Goal: Transaction & Acquisition: Purchase product/service

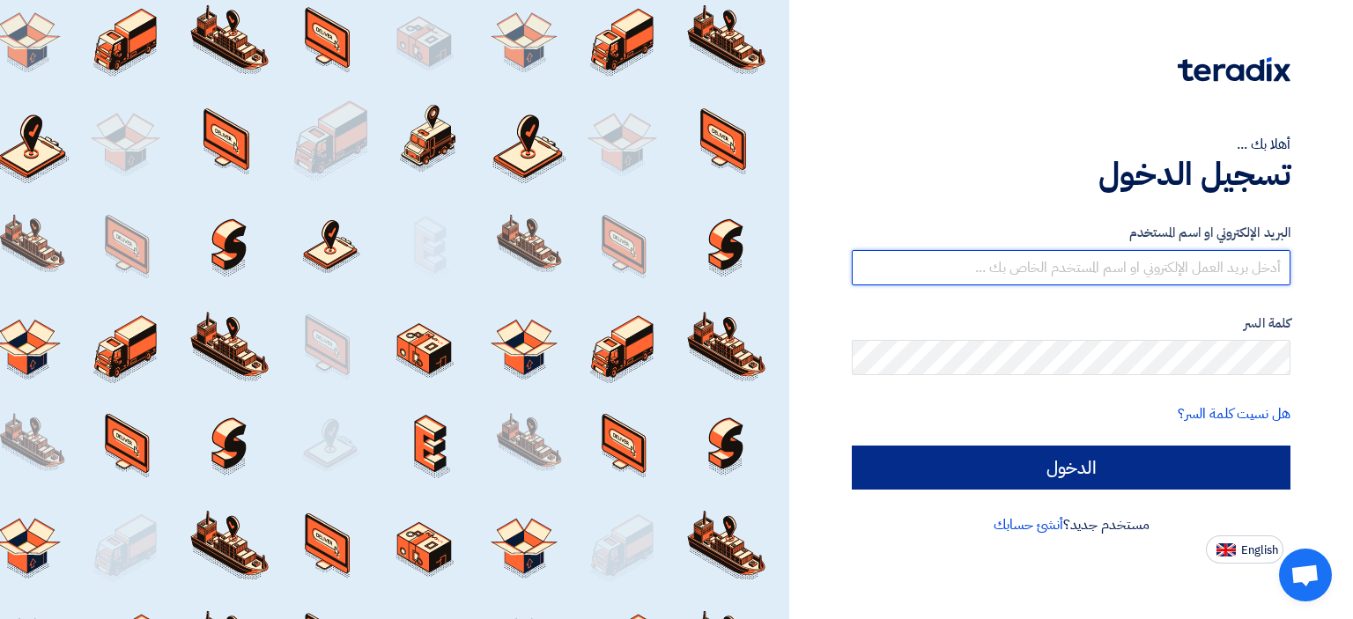
type input "[EMAIL_ADDRESS][DOMAIN_NAME]"
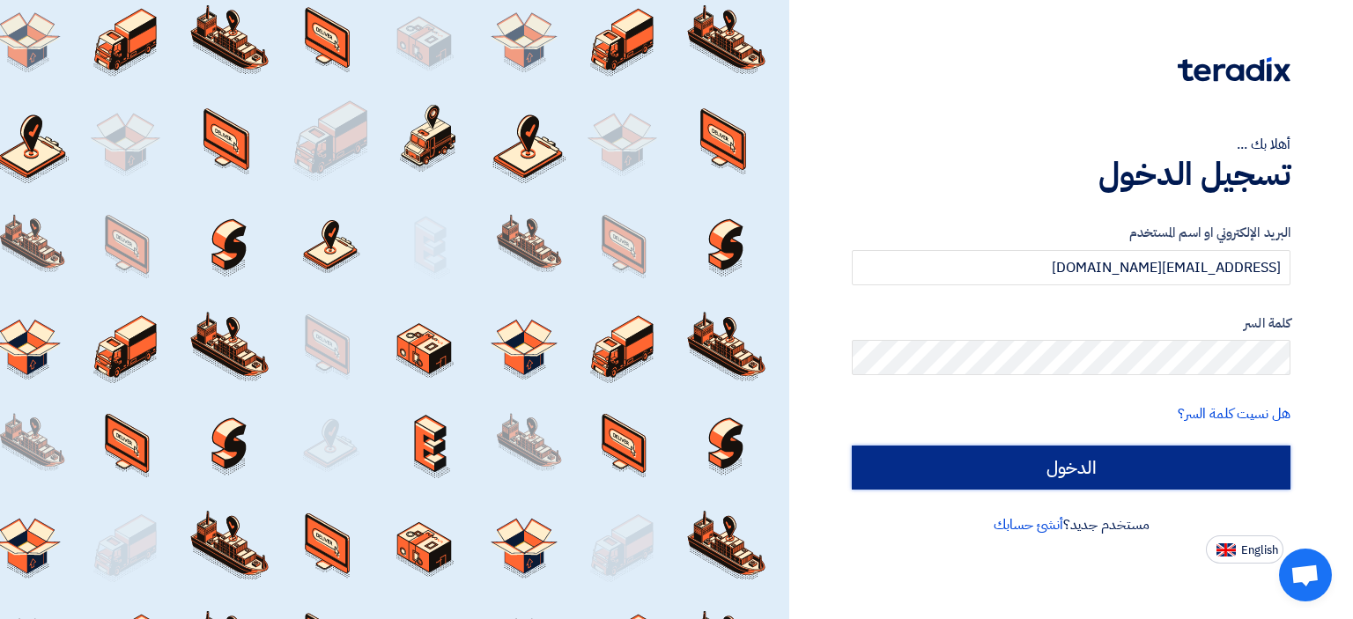
click at [1138, 467] on input "الدخول" at bounding box center [1071, 468] width 439 height 44
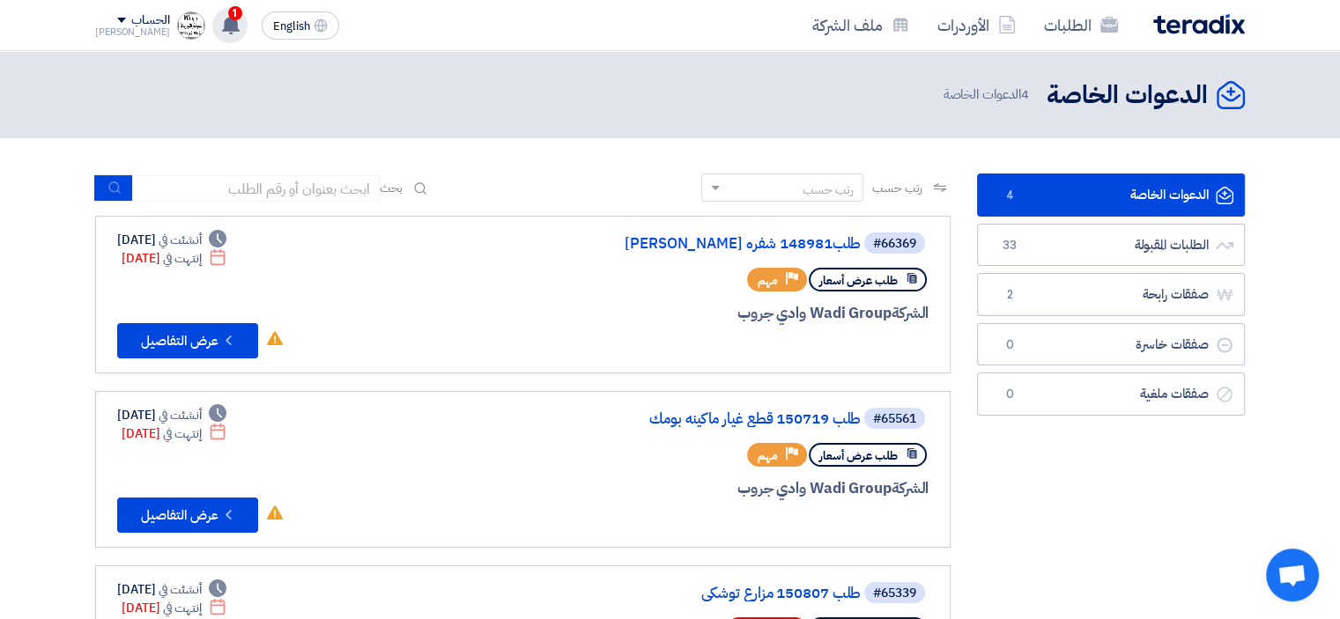
click at [222, 24] on use at bounding box center [231, 24] width 18 height 19
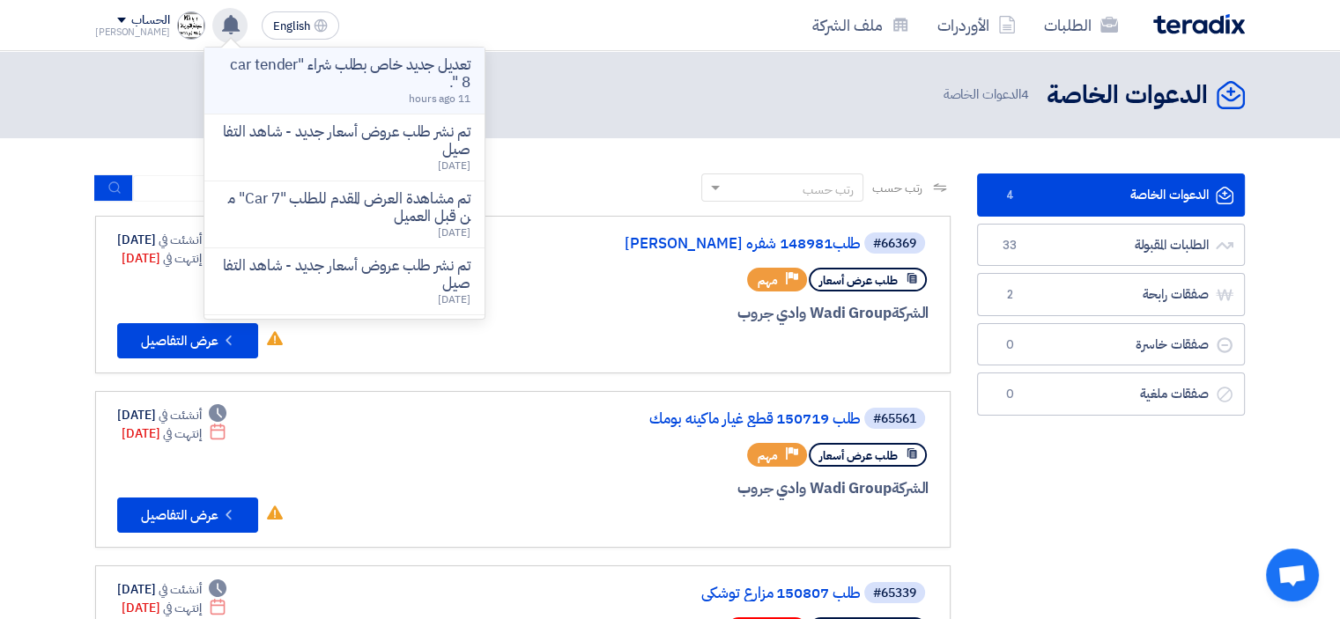
click at [426, 75] on p "تعديل جديد خاص بطلب شراء "car tender 8 "." at bounding box center [344, 73] width 252 height 35
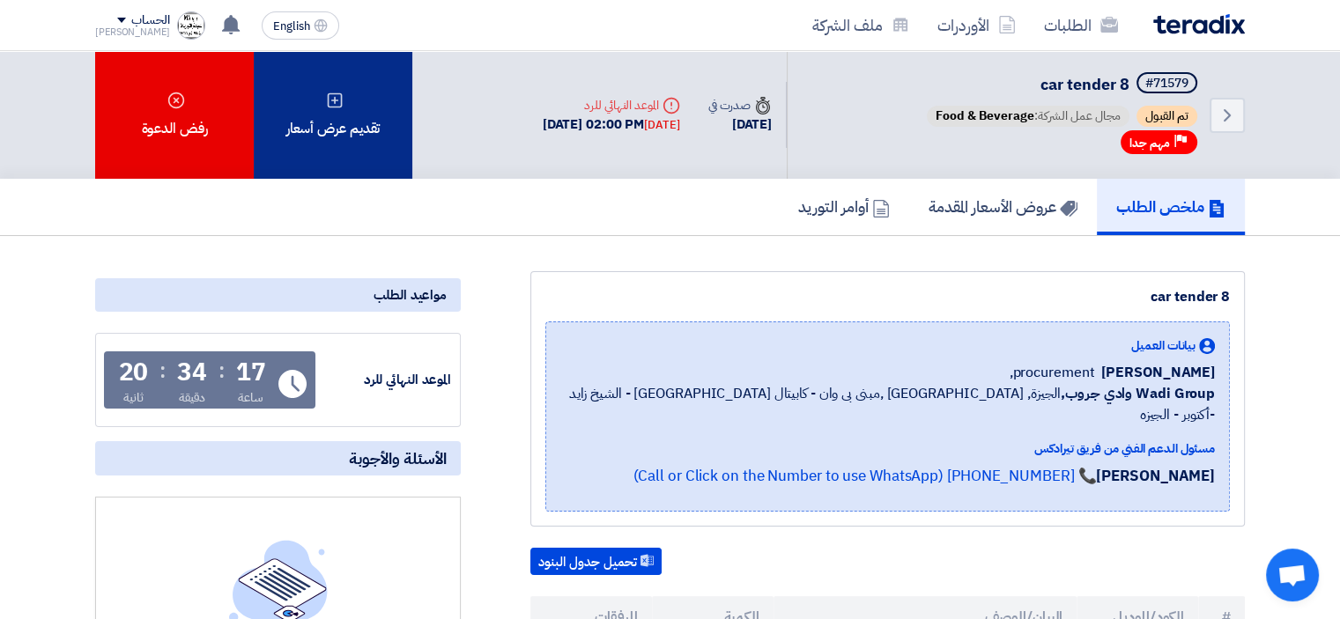
click at [351, 122] on div "تقديم عرض أسعار" at bounding box center [333, 115] width 159 height 128
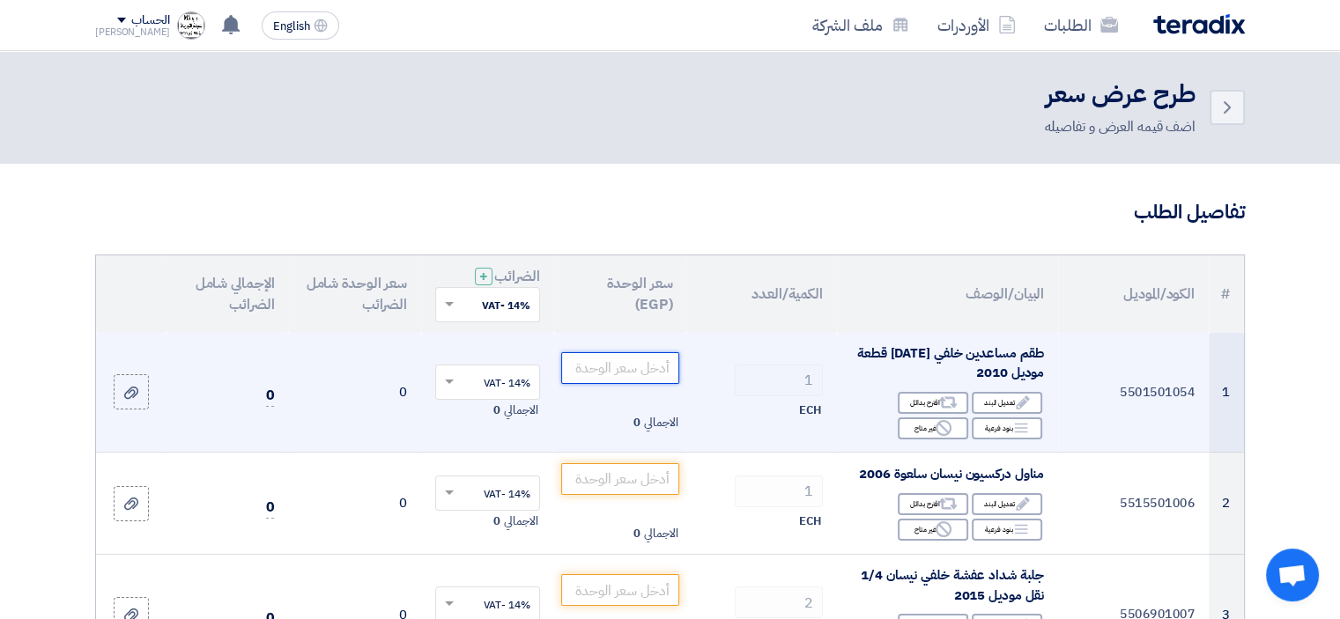
click at [650, 364] on input "number" at bounding box center [620, 368] width 119 height 32
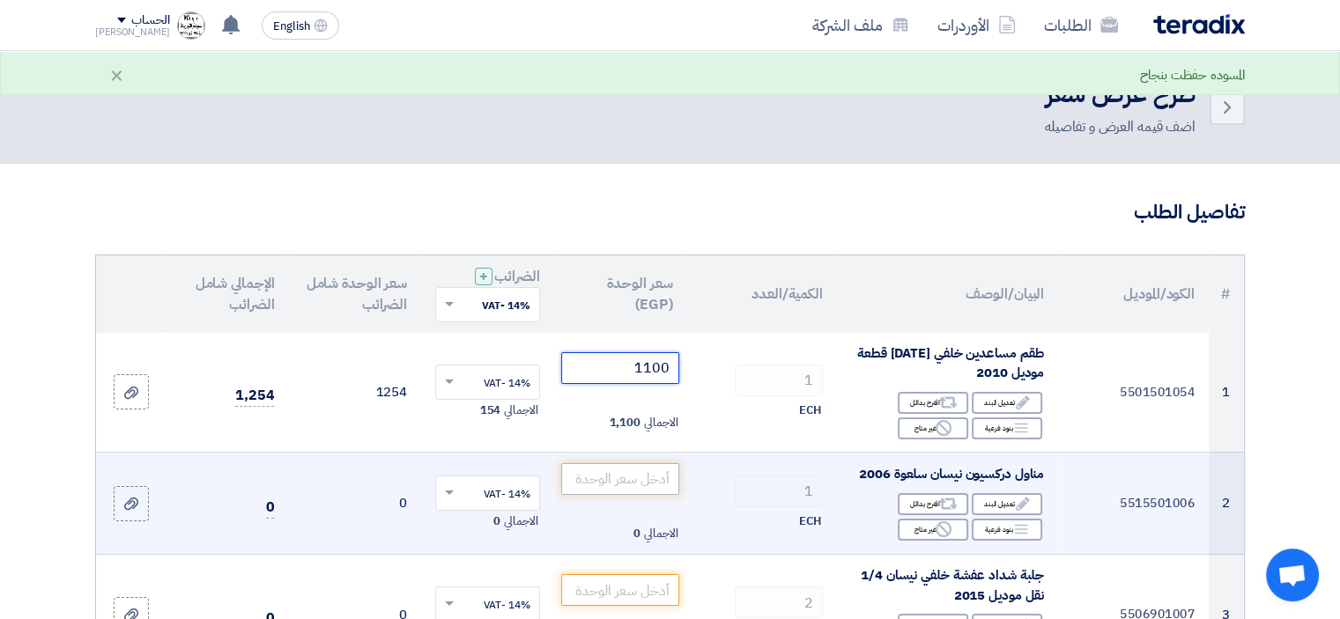
type input "1100"
click at [652, 475] on input "number" at bounding box center [620, 479] width 119 height 32
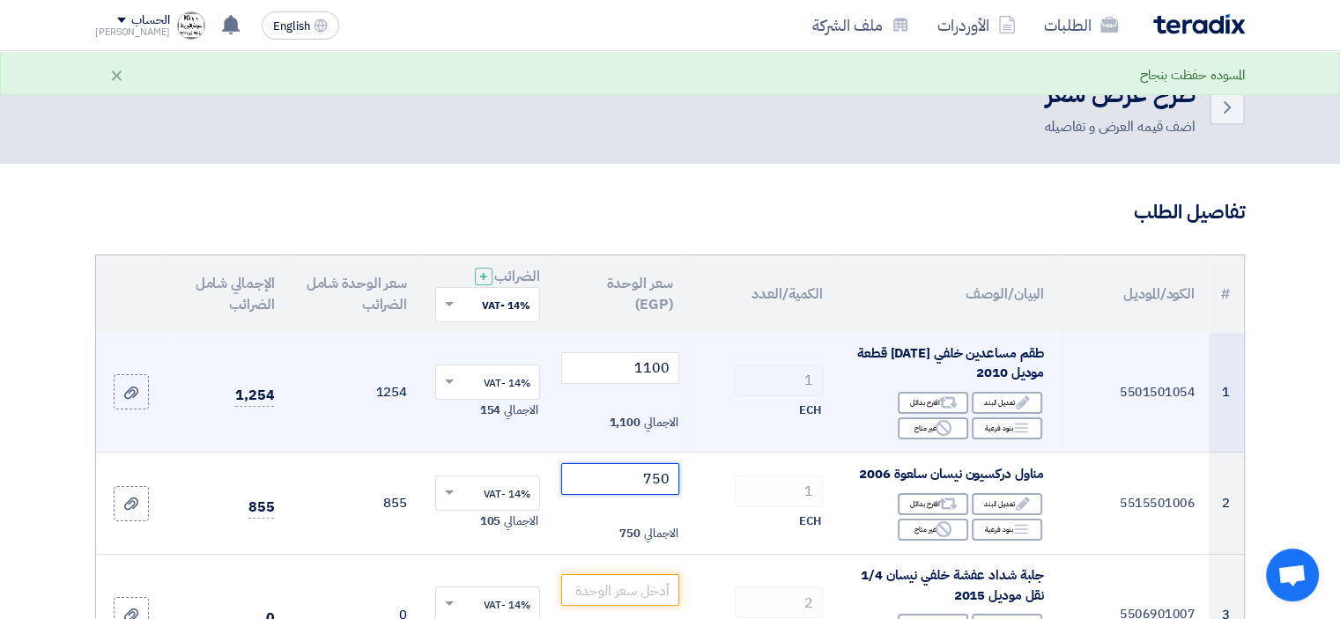
drag, startPoint x: 650, startPoint y: 475, endPoint x: 911, endPoint y: 382, distance: 276.6
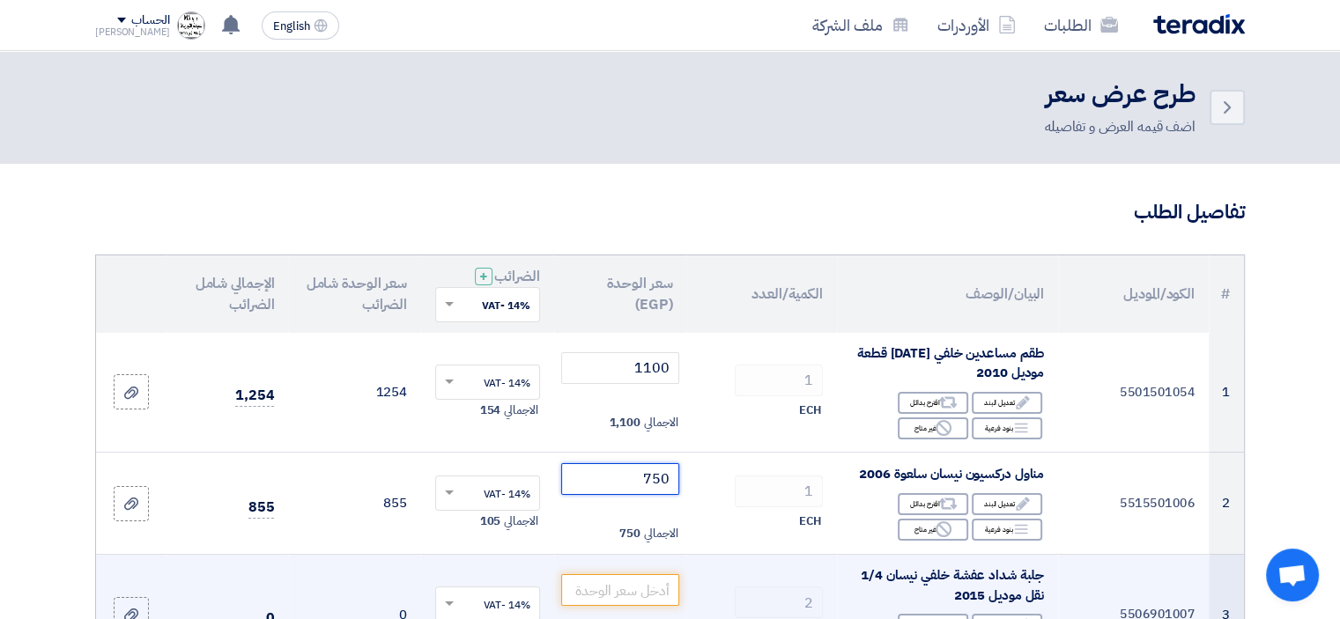
type input "750"
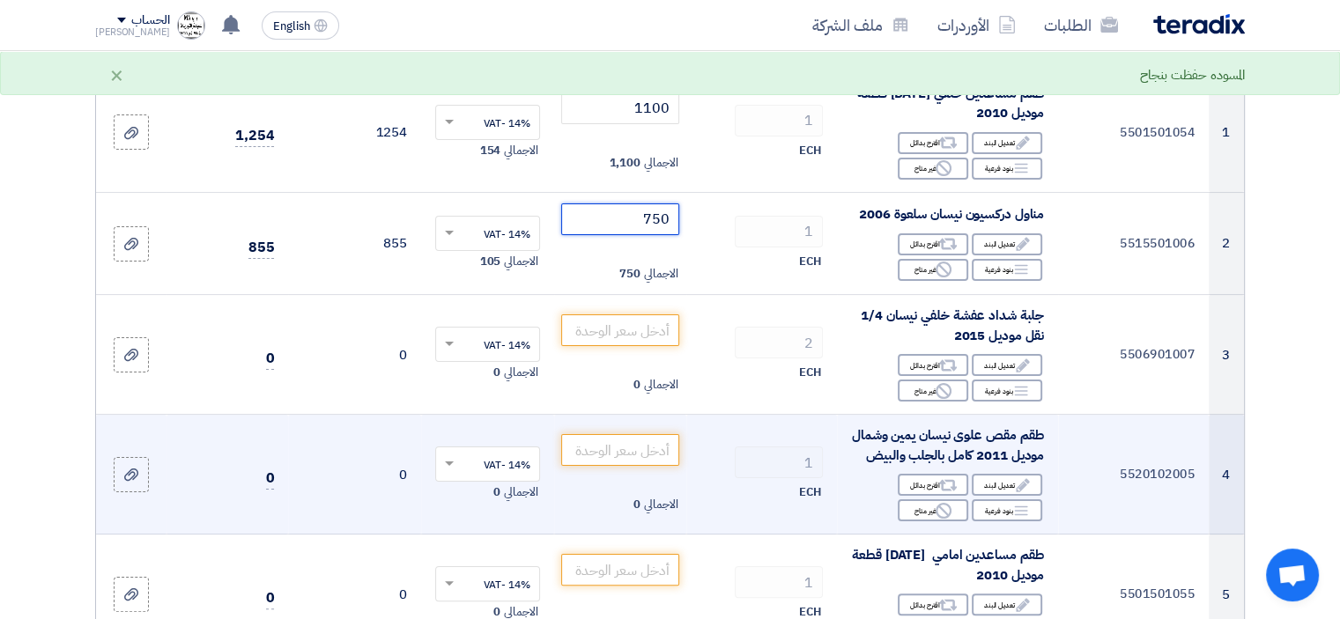
scroll to position [264, 0]
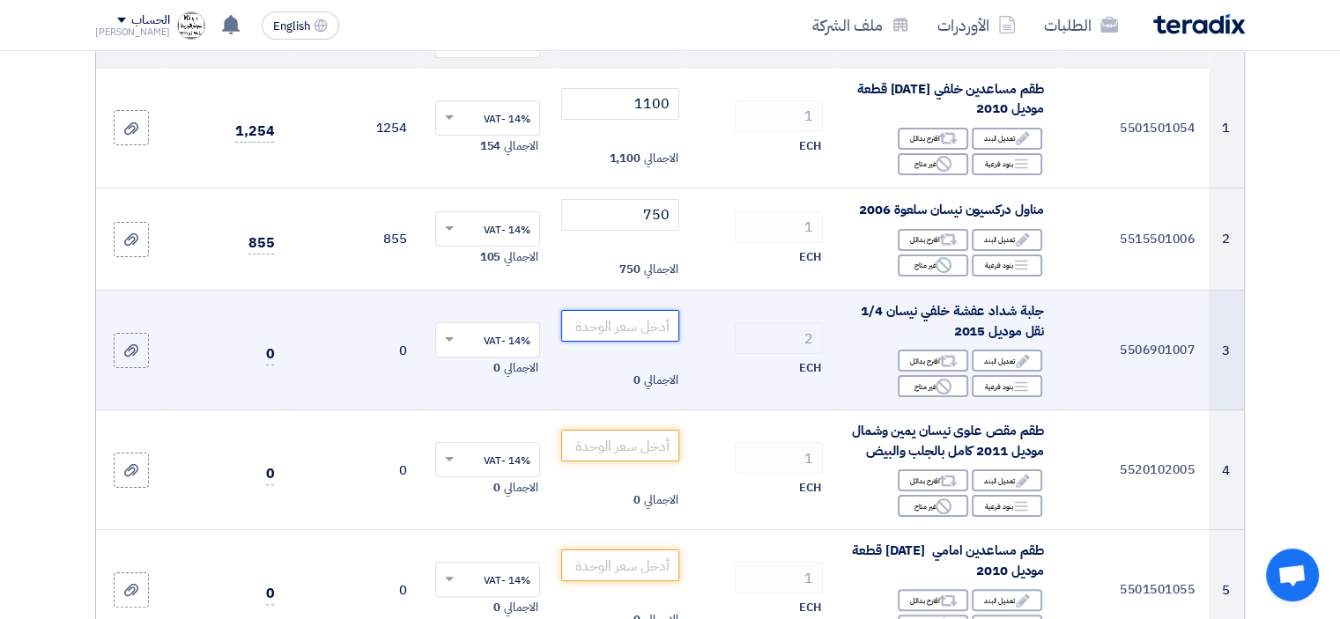
click at [634, 327] on input "number" at bounding box center [620, 326] width 119 height 32
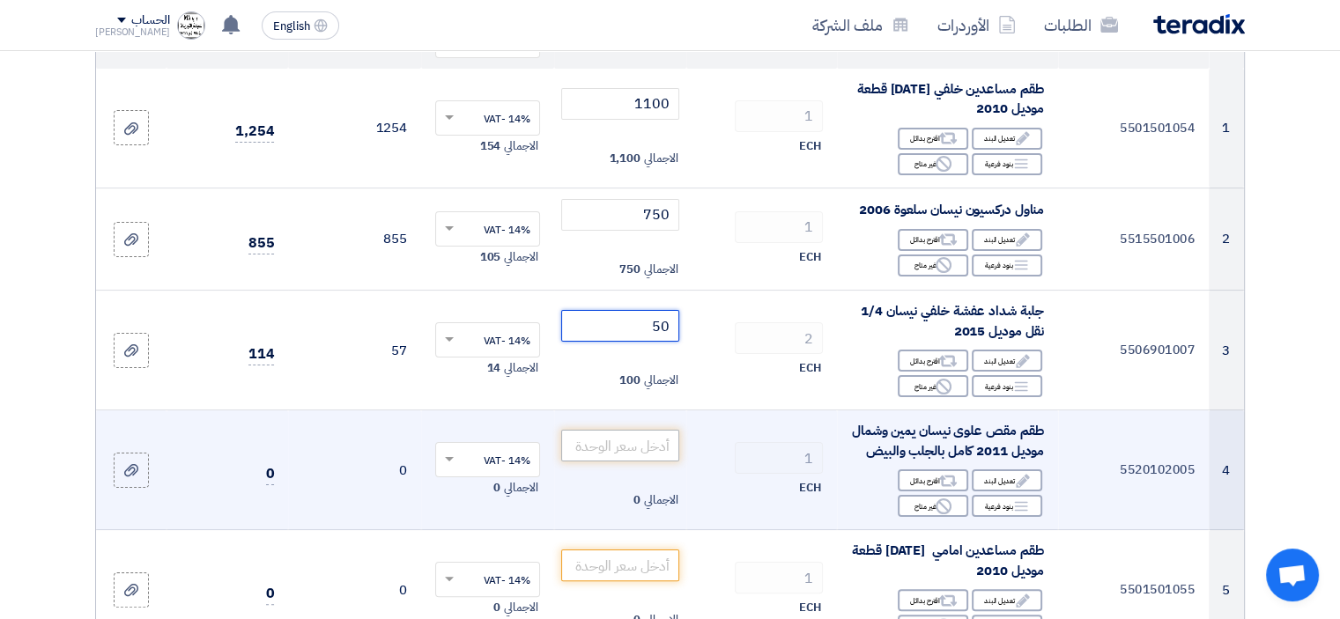
type input "50"
click at [653, 448] on input "number" at bounding box center [620, 446] width 119 height 32
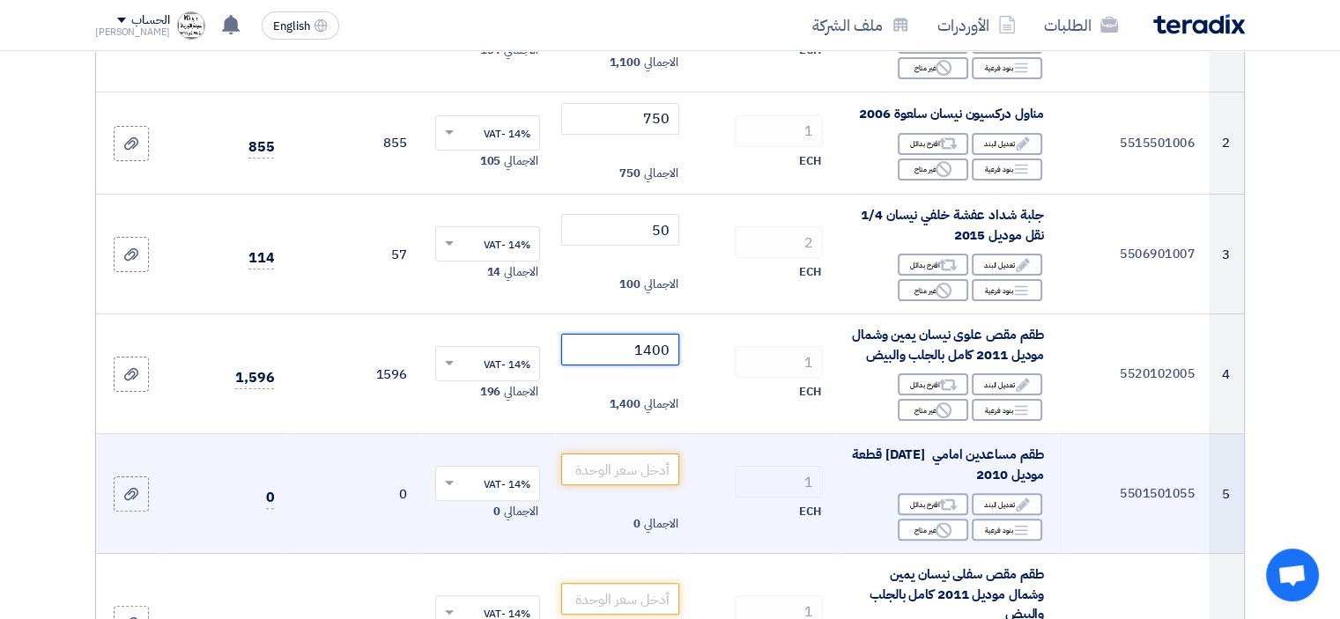
scroll to position [440, 0]
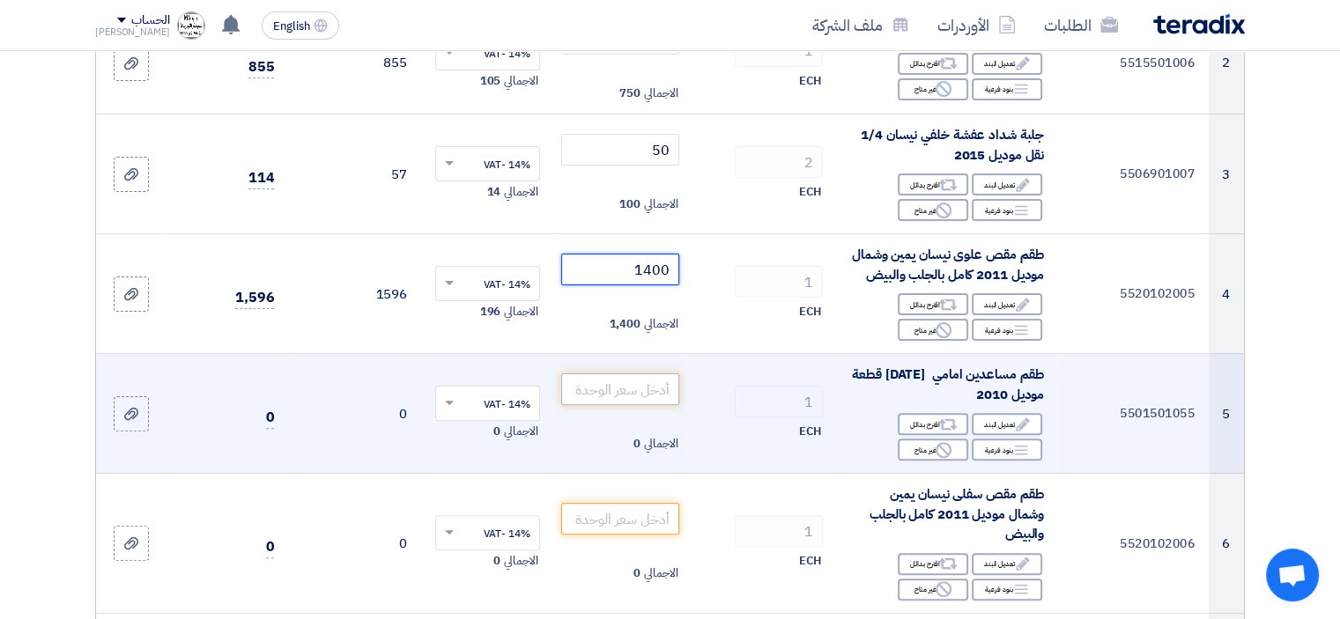
type input "1400"
click at [641, 405] on input "number" at bounding box center [620, 389] width 119 height 32
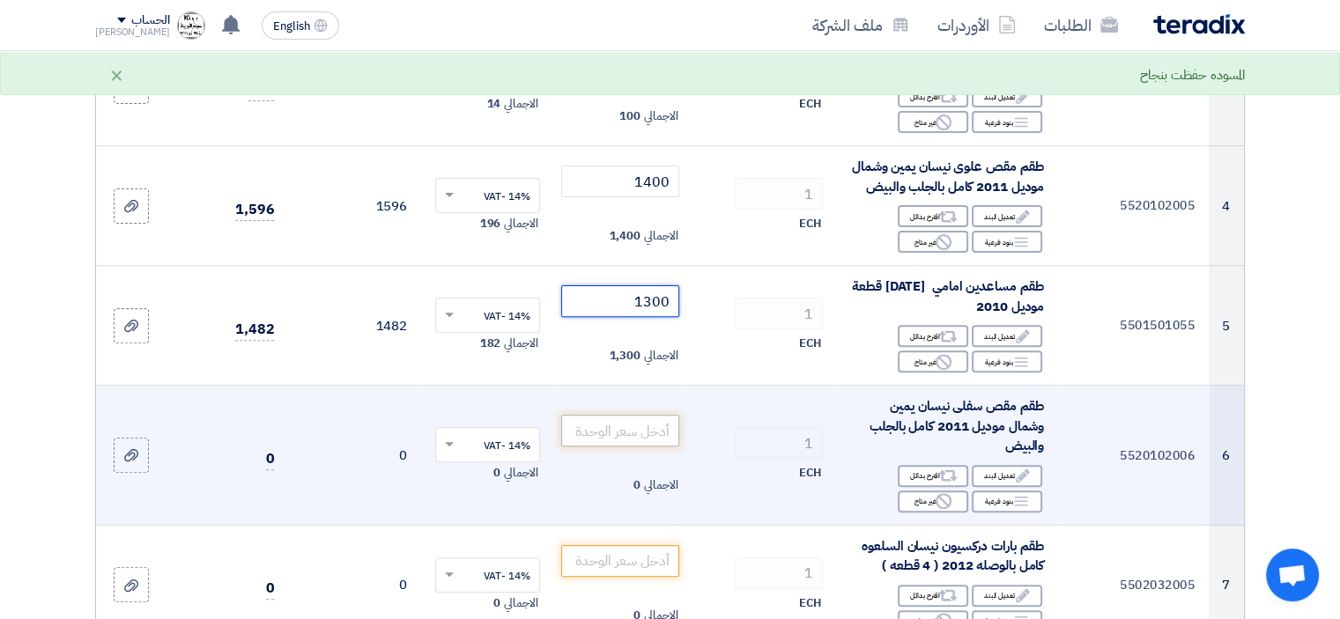
type input "1300"
click at [650, 447] on input "number" at bounding box center [620, 431] width 119 height 32
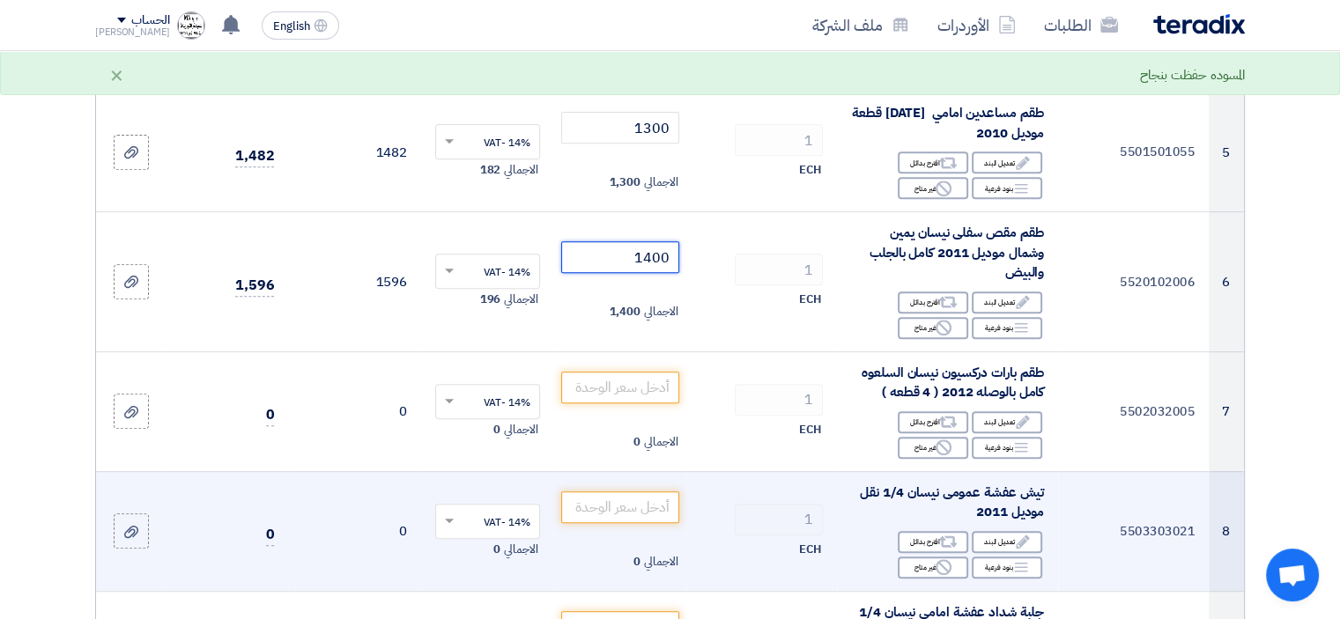
scroll to position [705, 0]
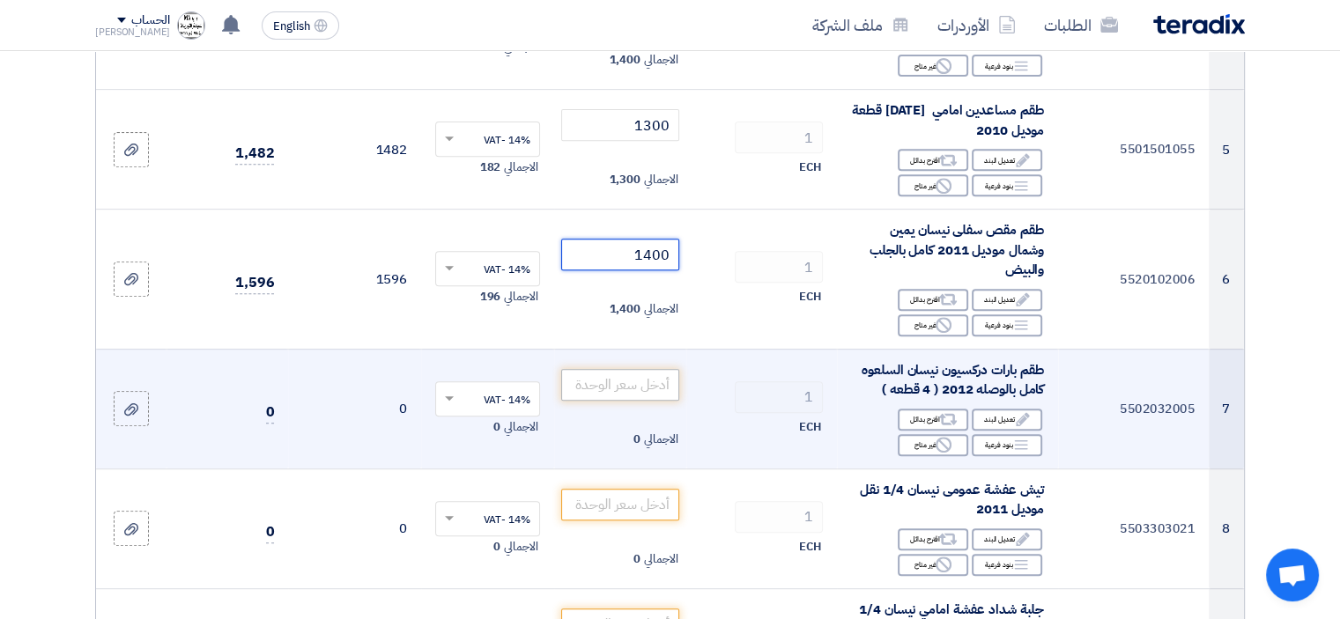
type input "1400"
click at [641, 401] on input "number" at bounding box center [620, 385] width 119 height 32
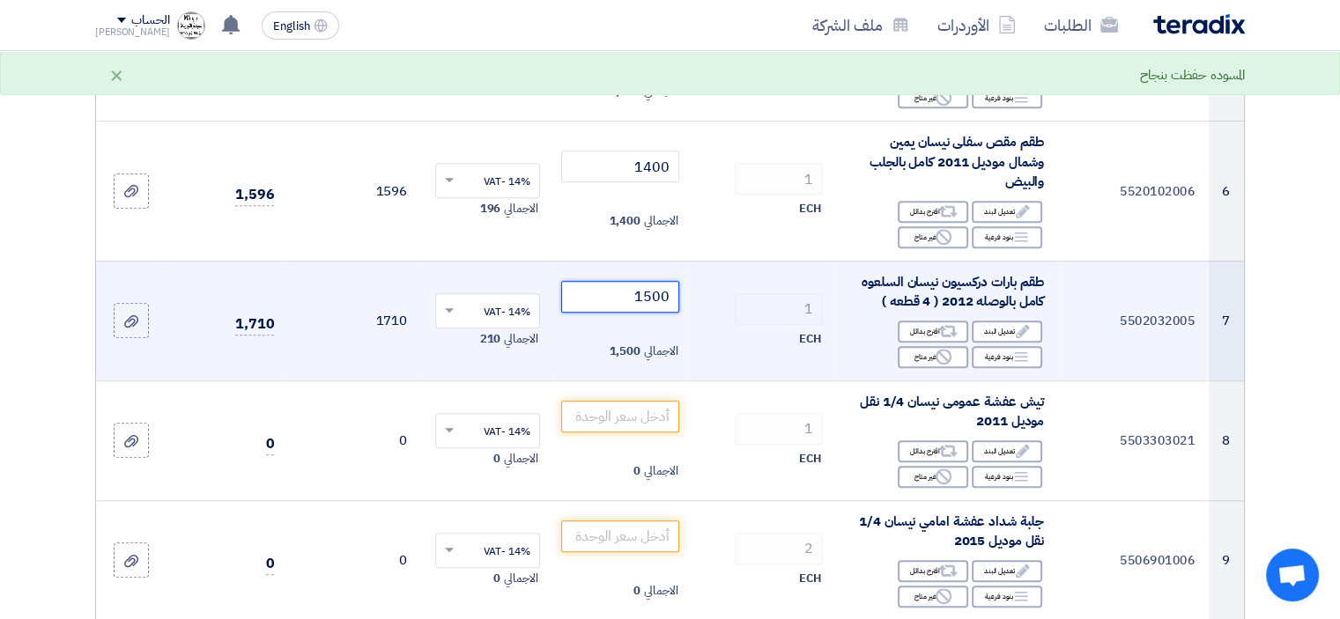
scroll to position [881, 0]
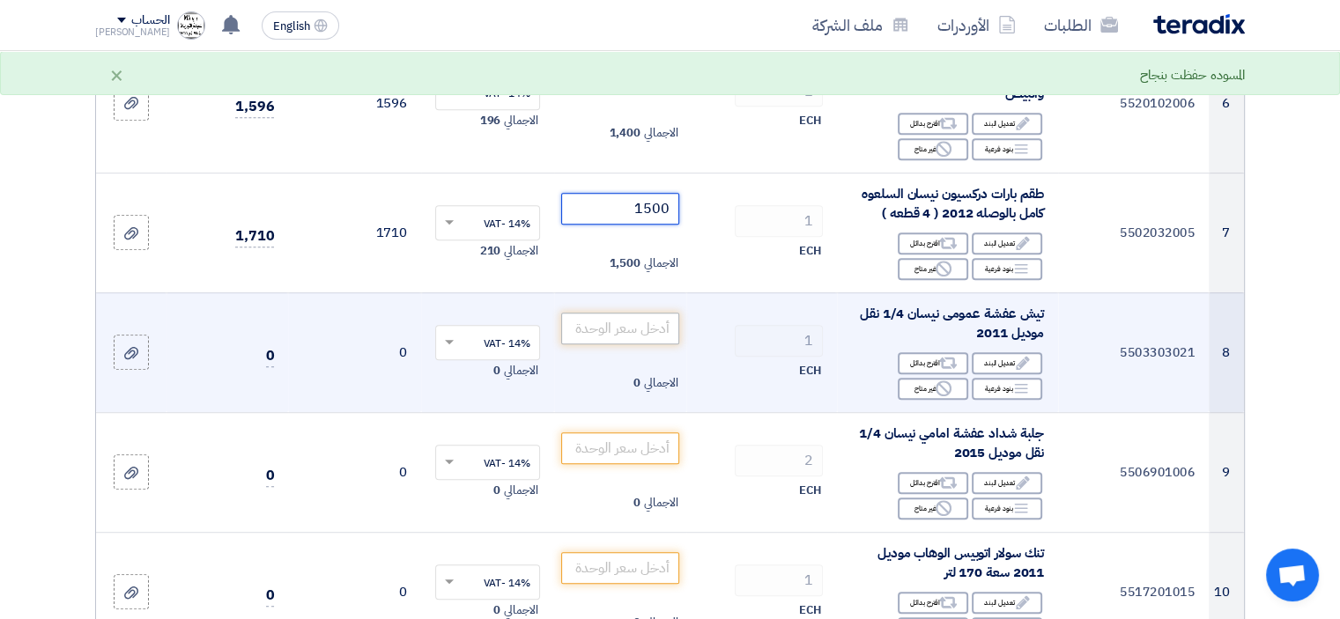
type input "1500"
click at [624, 344] on input "number" at bounding box center [620, 329] width 119 height 32
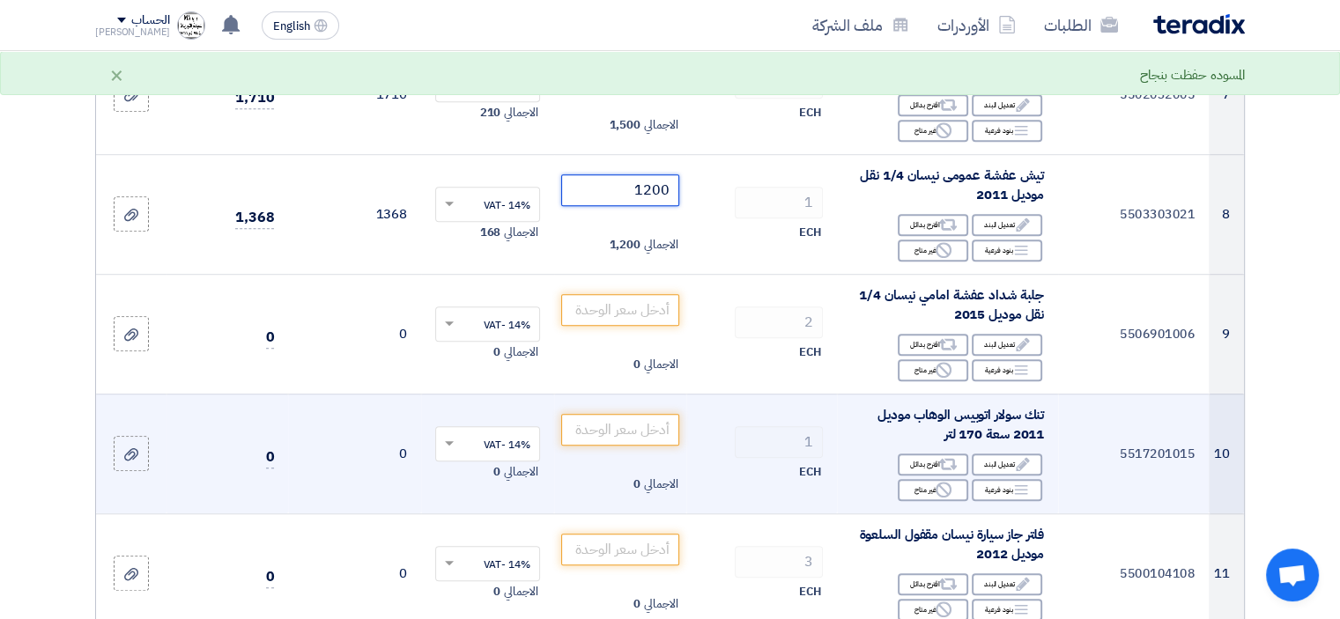
scroll to position [1057, 0]
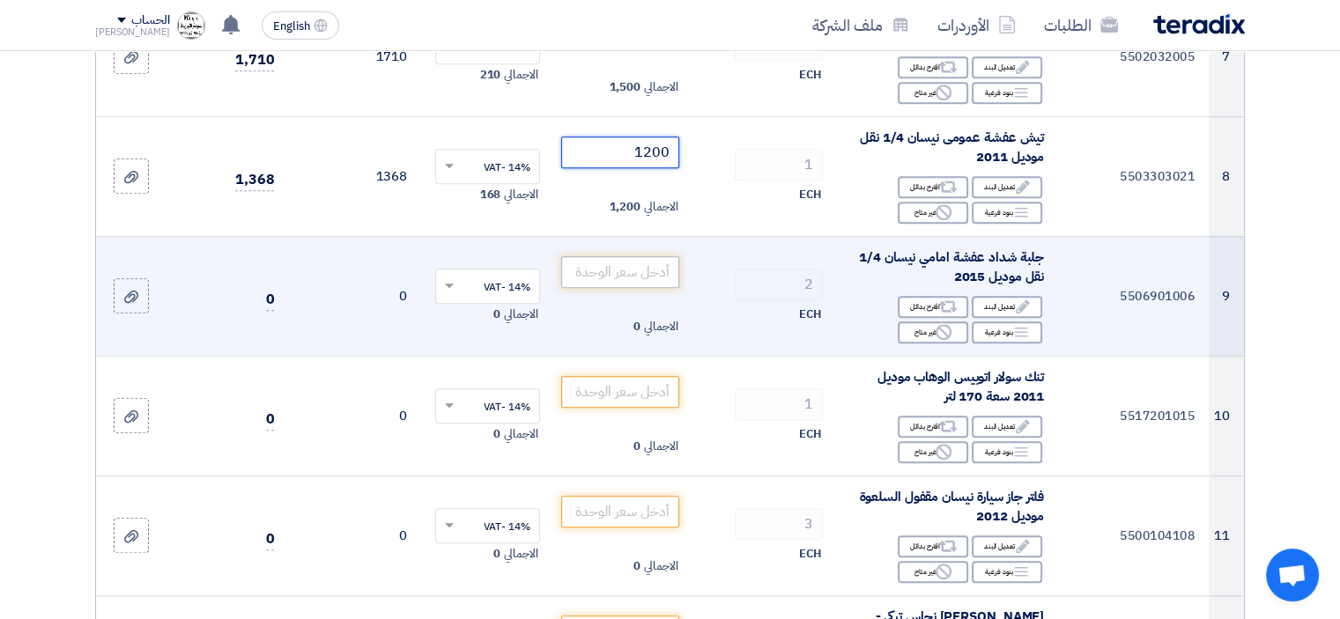
type input "1200"
click at [625, 285] on input "number" at bounding box center [620, 272] width 119 height 32
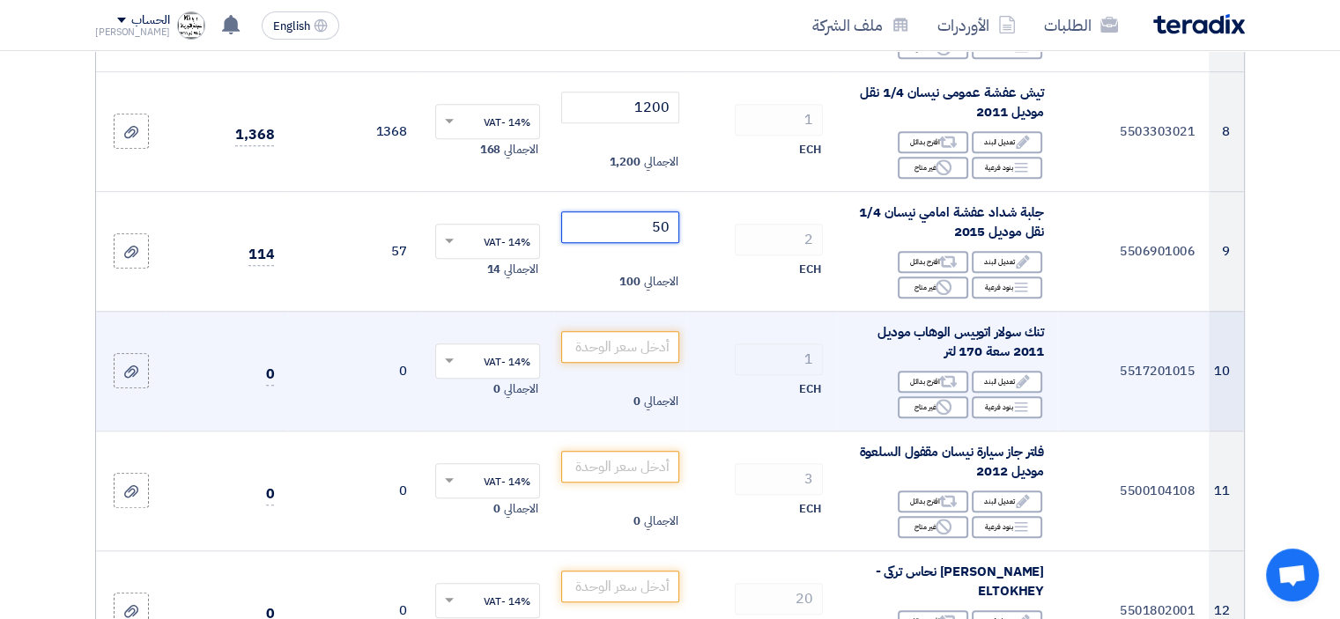
scroll to position [1145, 0]
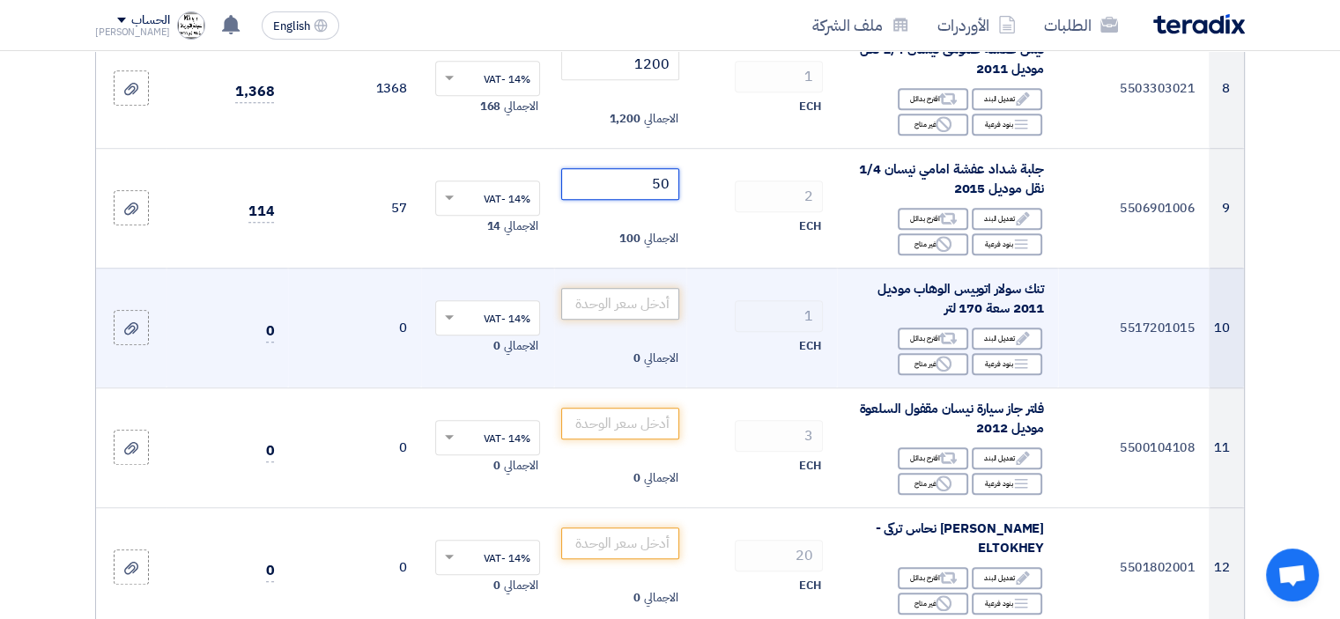
type input "50"
click at [651, 320] on input "number" at bounding box center [620, 304] width 119 height 32
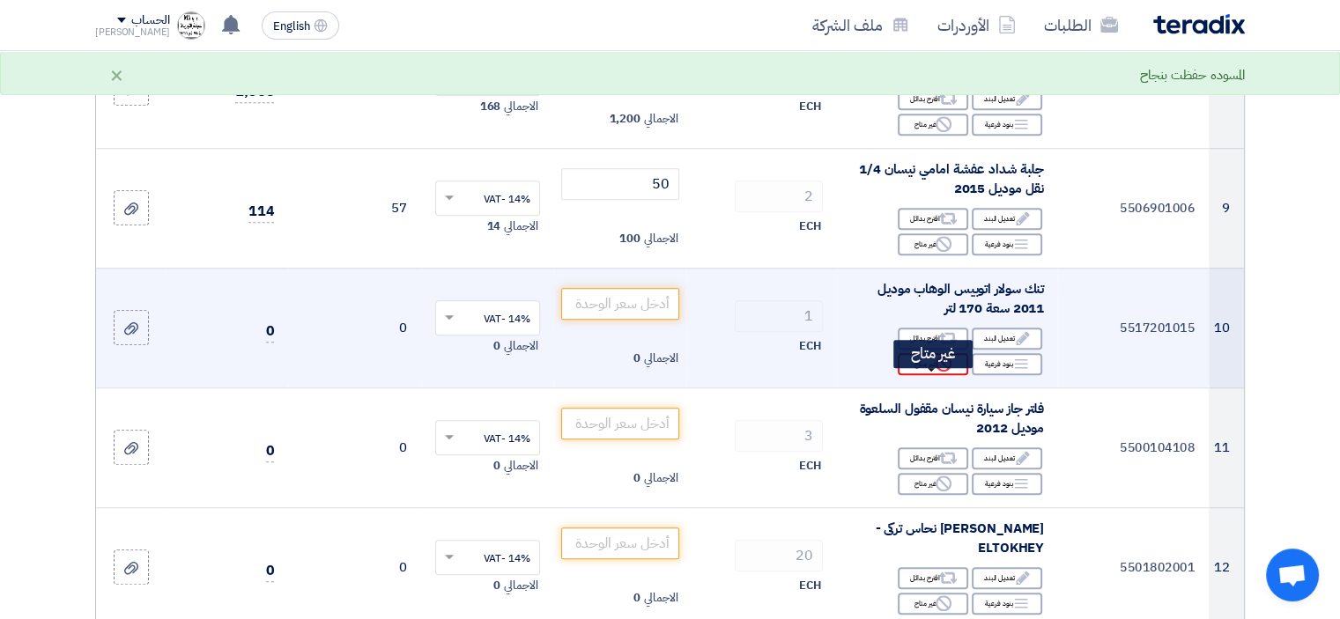
click at [922, 375] on div "Reject غير متاح" at bounding box center [933, 364] width 70 height 22
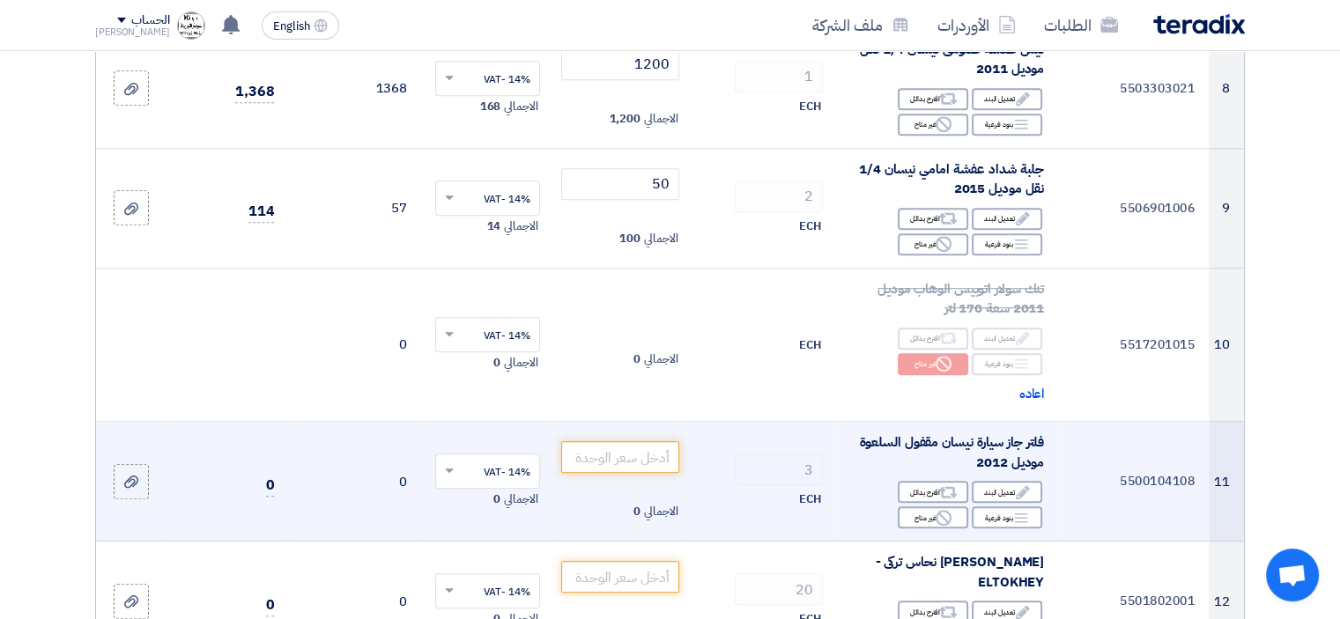
scroll to position [1233, 0]
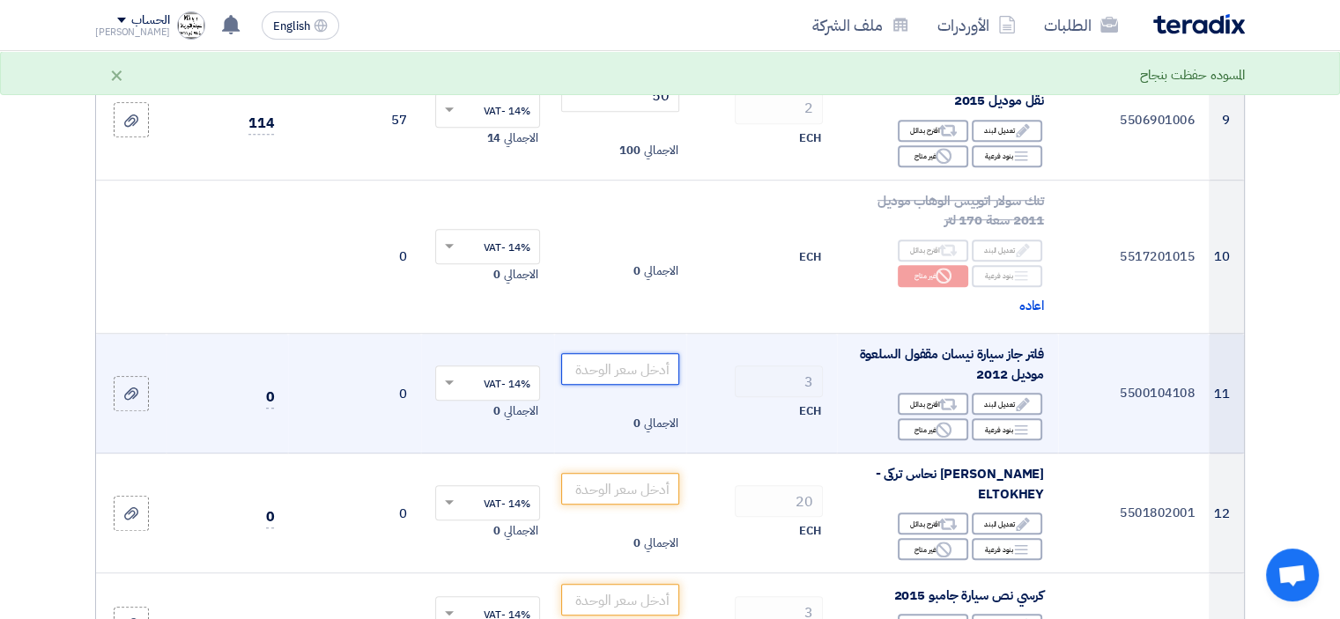
click at [665, 385] on input "number" at bounding box center [620, 369] width 119 height 32
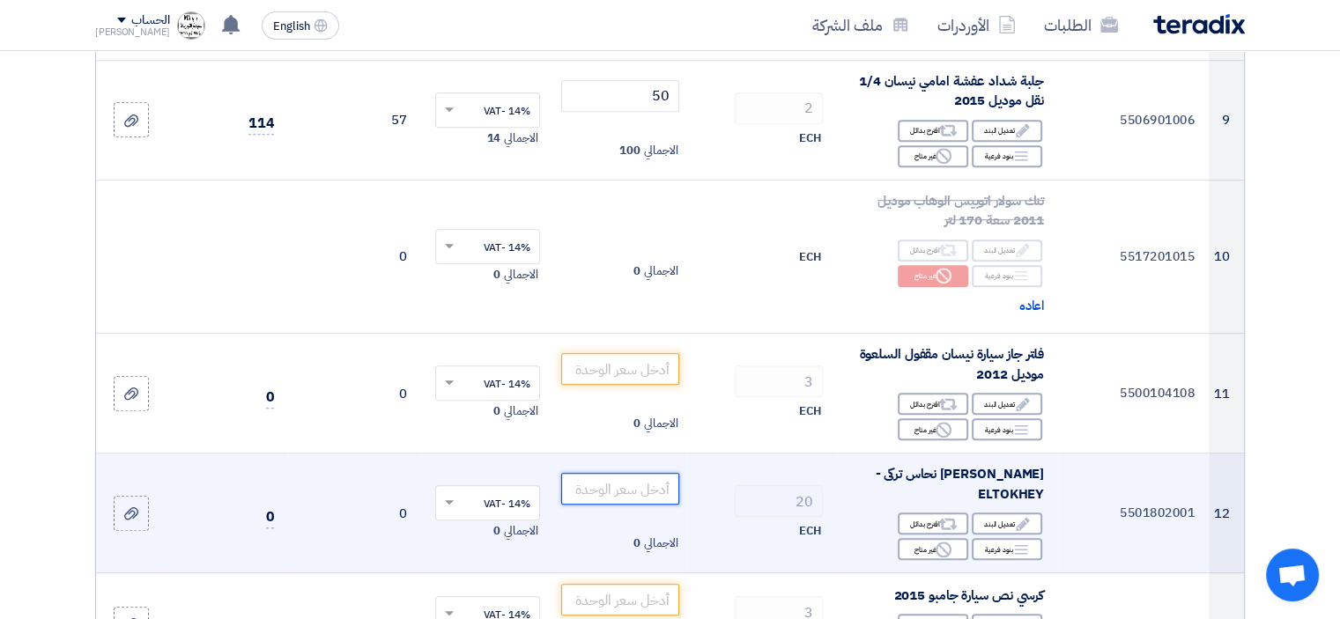
click at [655, 505] on input "number" at bounding box center [620, 489] width 119 height 32
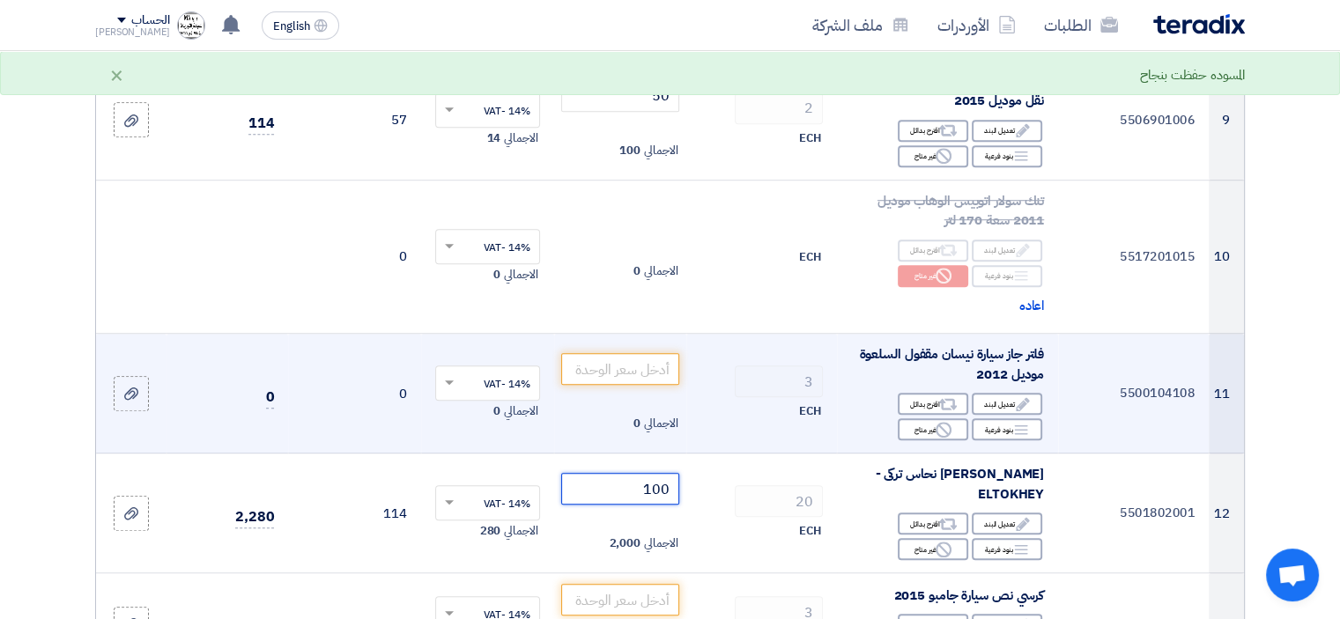
scroll to position [1321, 0]
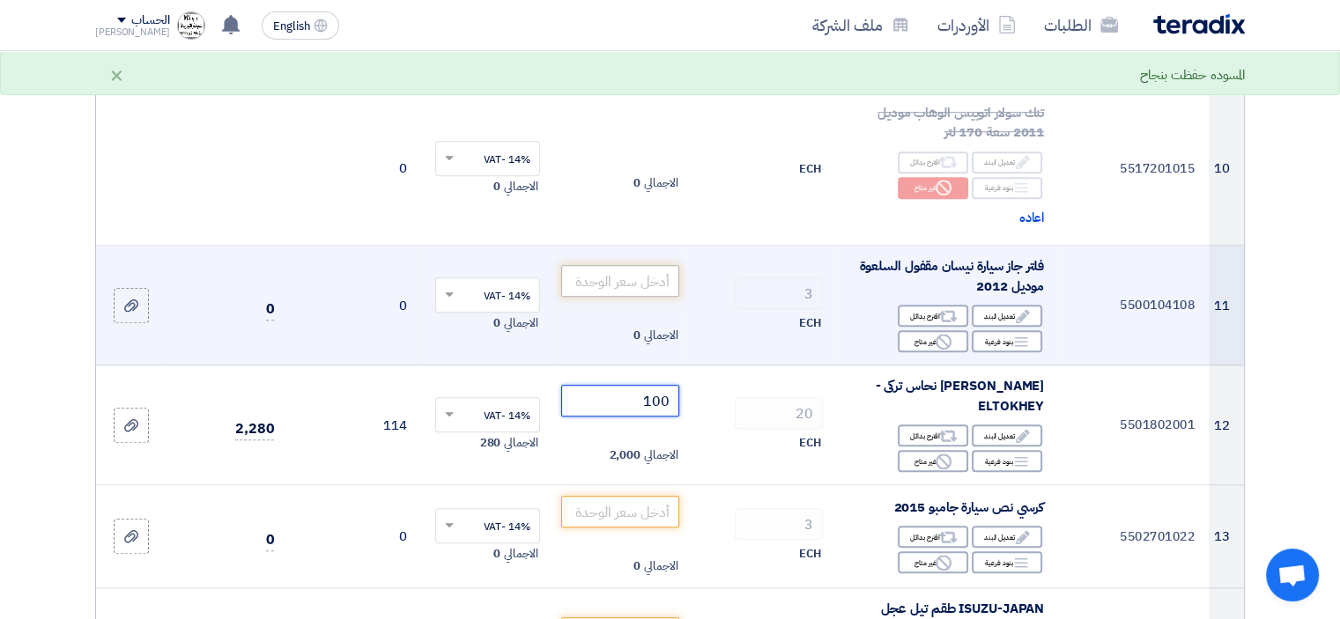
type input "100"
click at [633, 297] on input "number" at bounding box center [620, 281] width 119 height 32
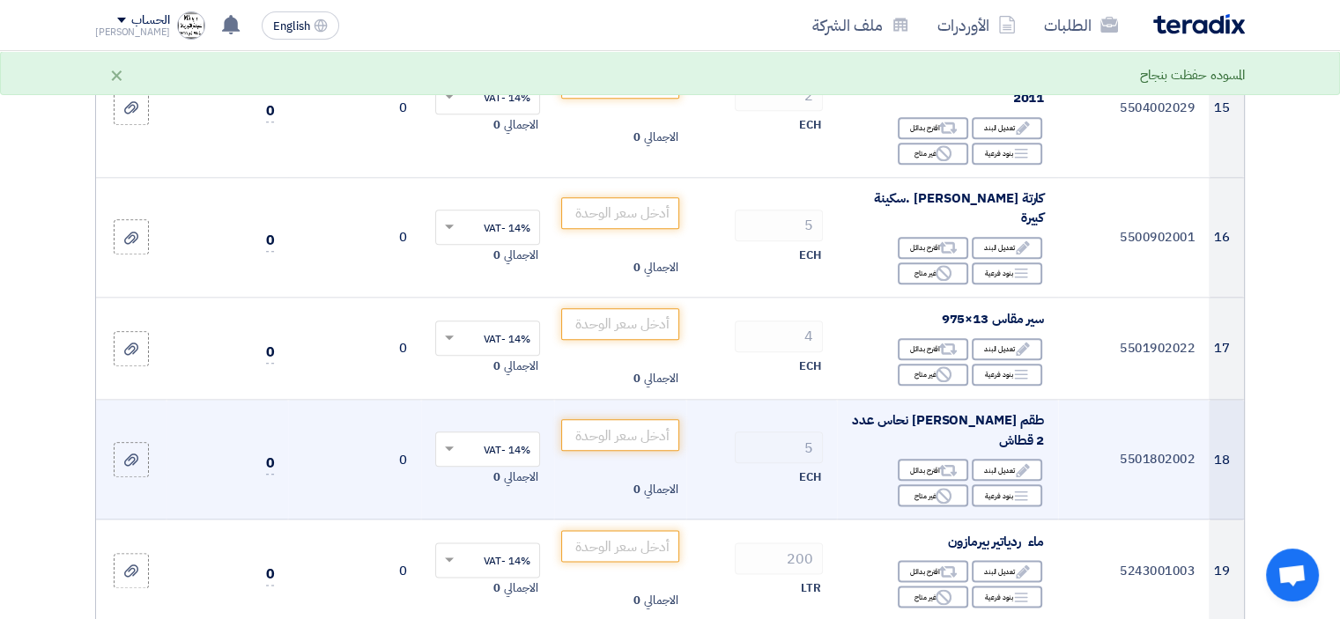
scroll to position [2026, 0]
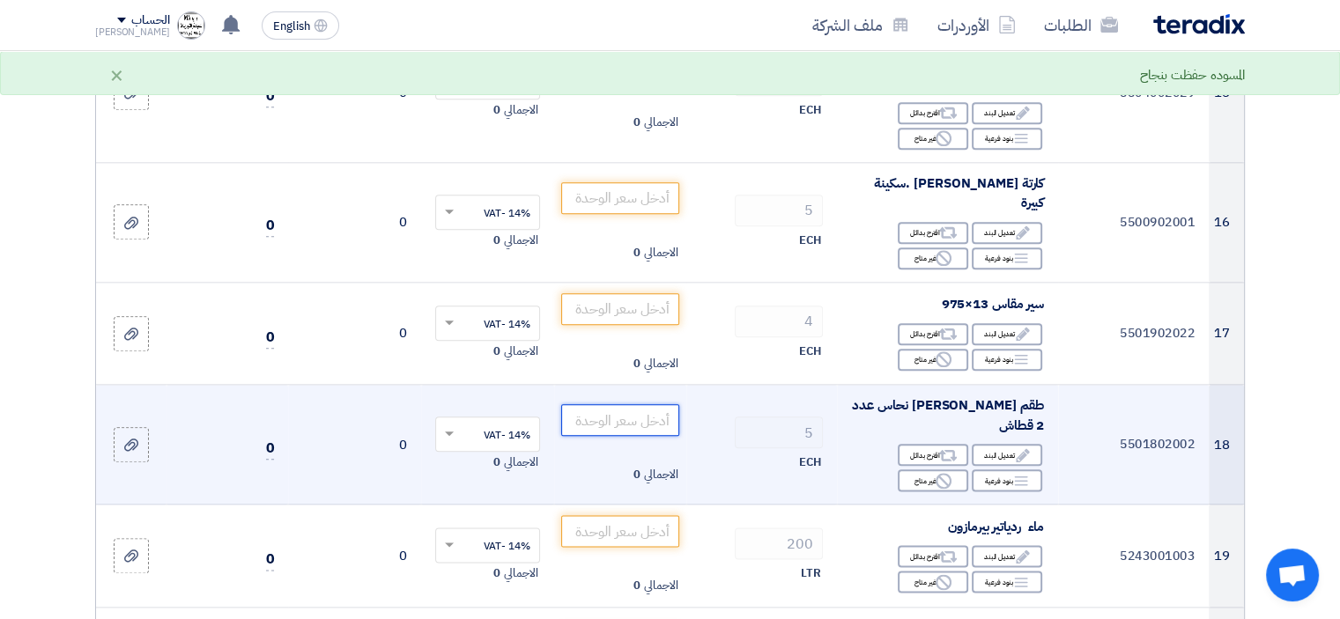
click at [662, 420] on input "number" at bounding box center [620, 420] width 119 height 32
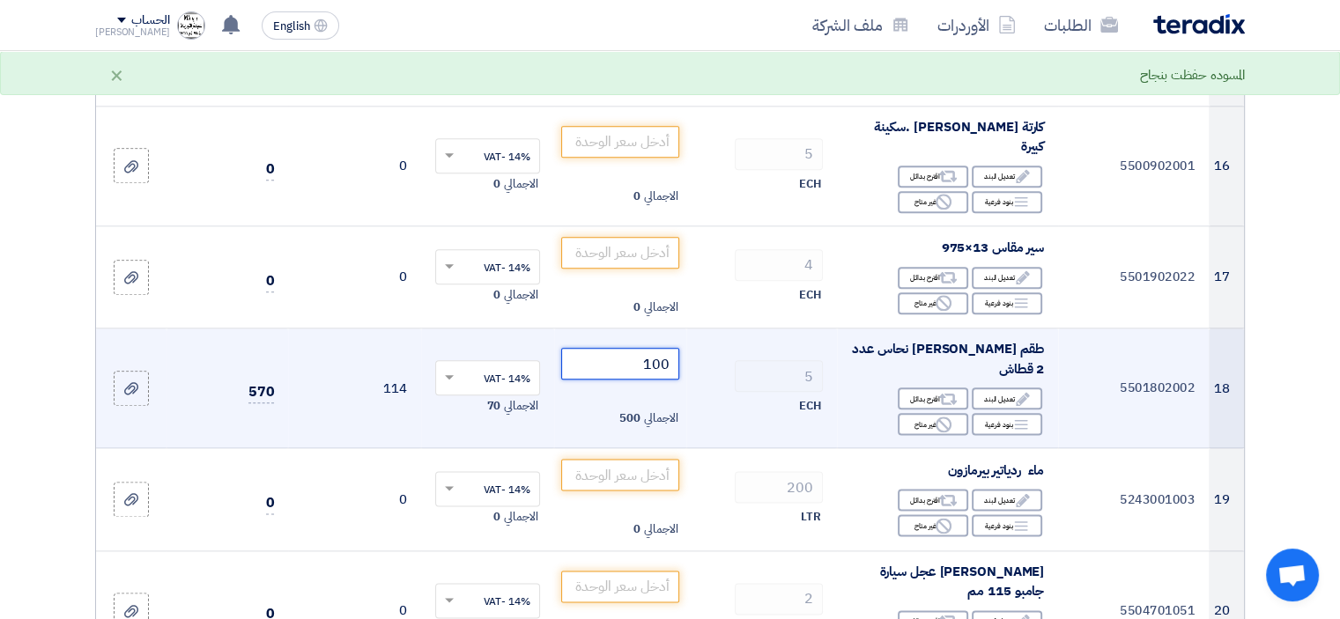
scroll to position [2114, 0]
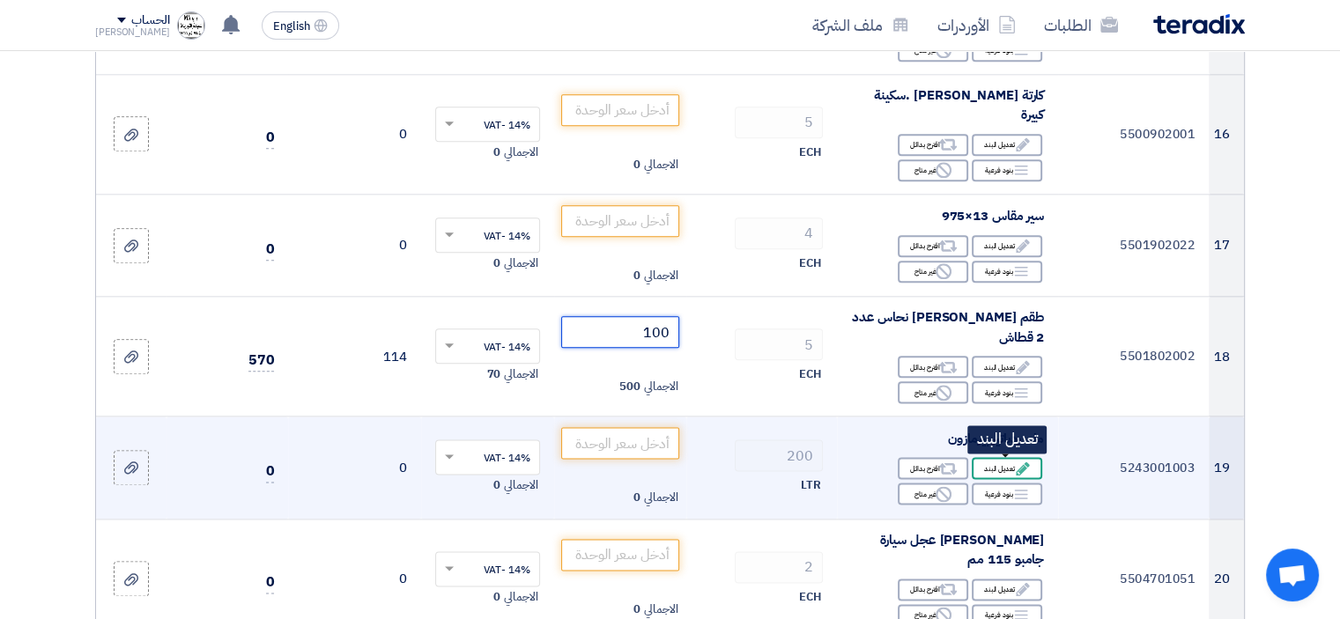
type input "100"
click at [1011, 468] on div "Edit تعديل البند" at bounding box center [1007, 468] width 70 height 22
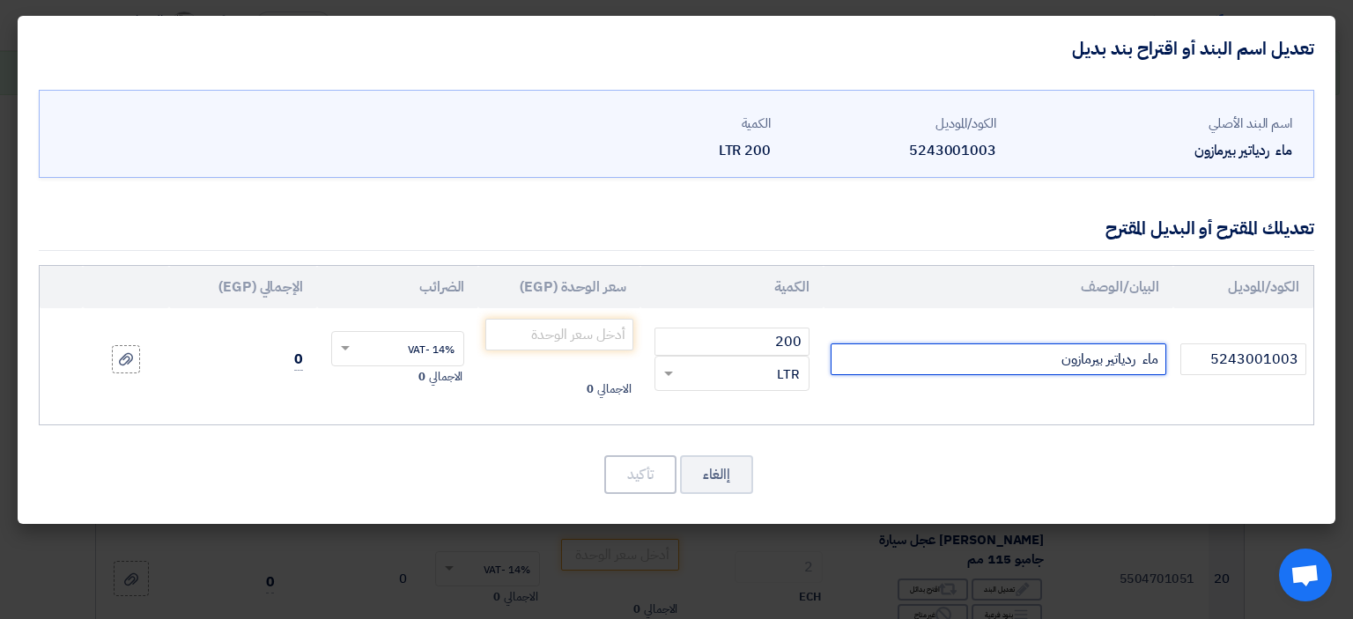
click at [1036, 363] on input "ماء ردياتير بيرمازون" at bounding box center [999, 360] width 336 height 32
type input "ماء ردياتير شيل"
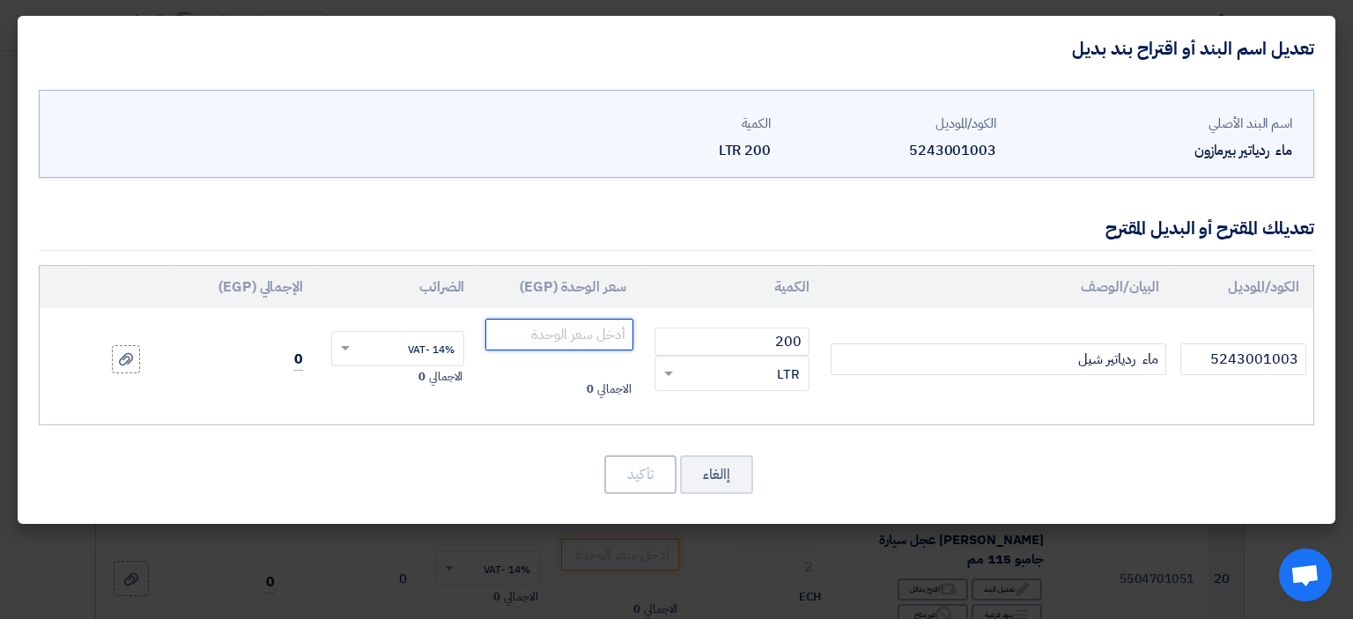
click at [589, 334] on input "number" at bounding box center [558, 335] width 147 height 32
type input "100"
click at [639, 470] on button "تأكيد" at bounding box center [640, 474] width 72 height 39
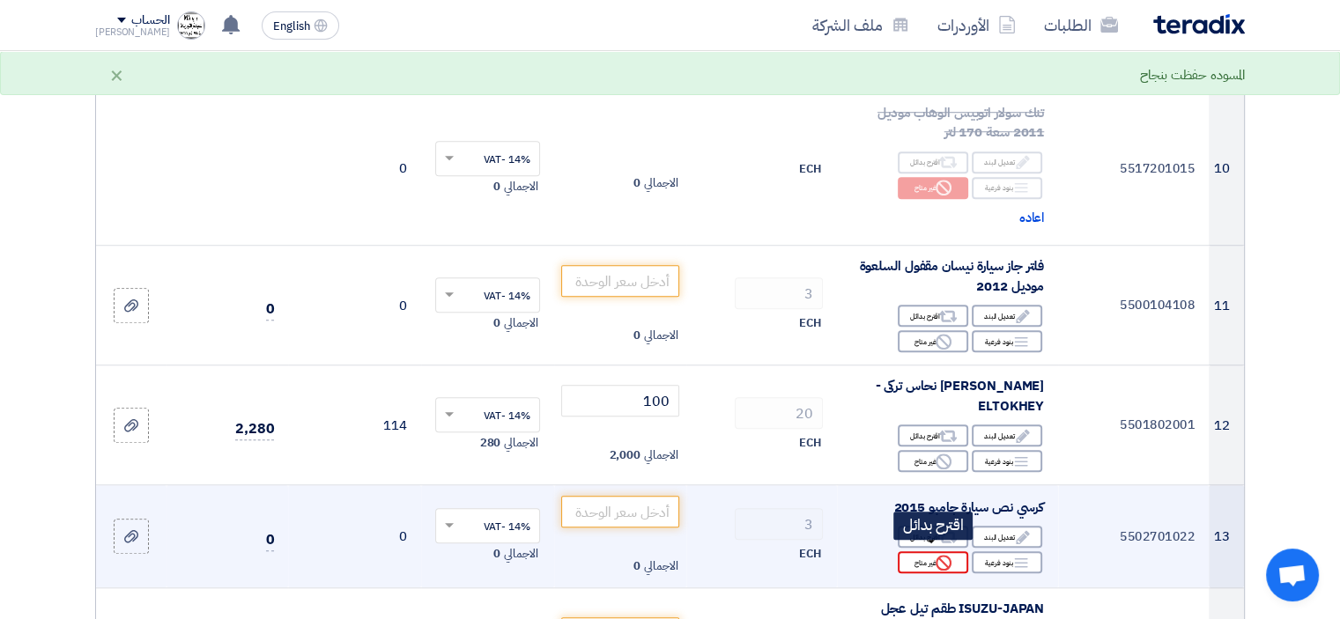
scroll to position [1409, 0]
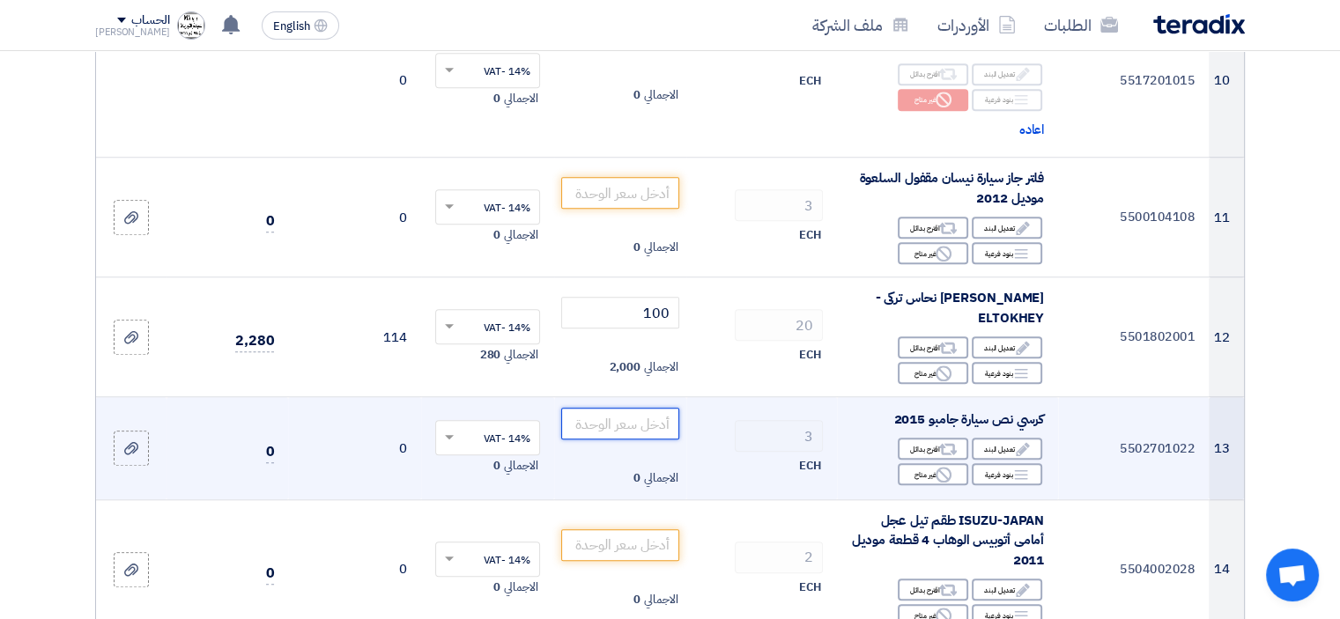
click at [647, 437] on input "number" at bounding box center [620, 424] width 119 height 32
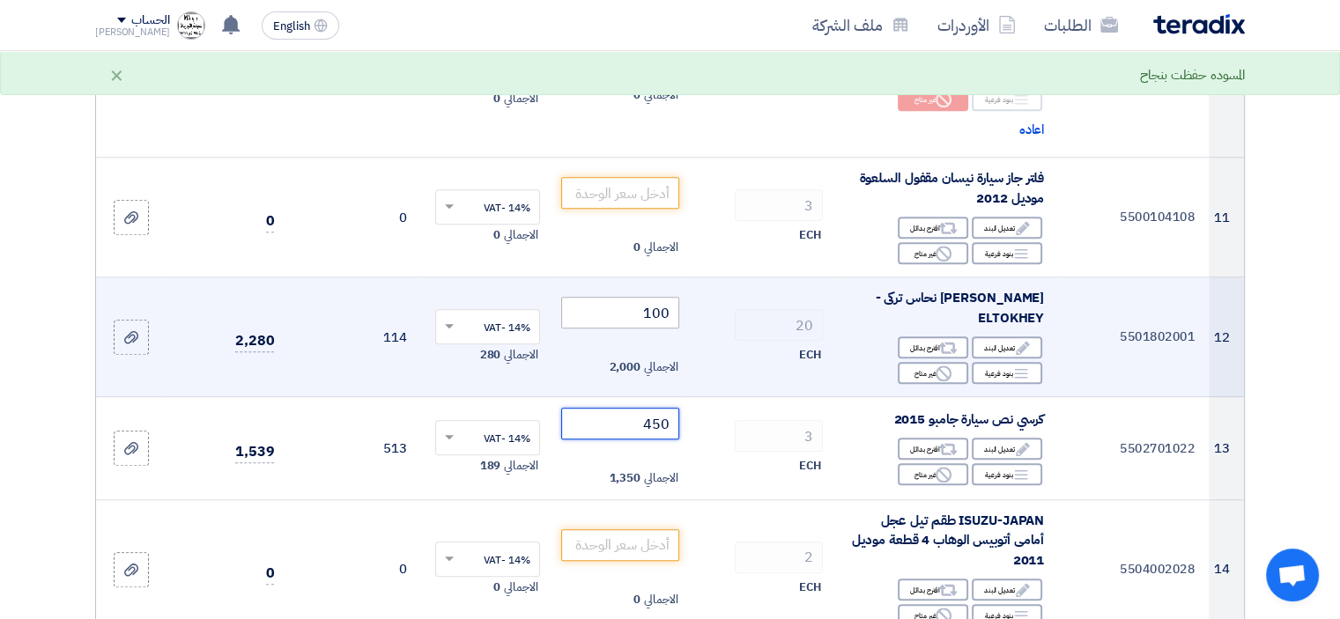
type input "450"
click at [652, 329] on input "100" at bounding box center [620, 313] width 119 height 32
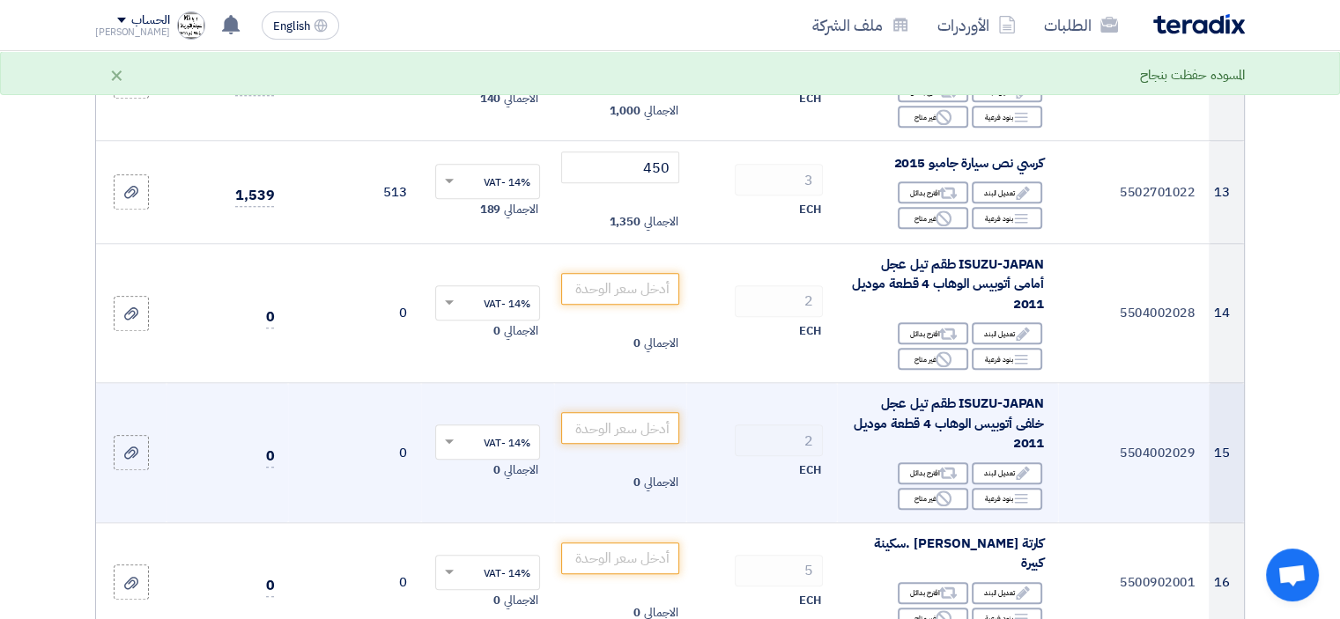
scroll to position [1674, 0]
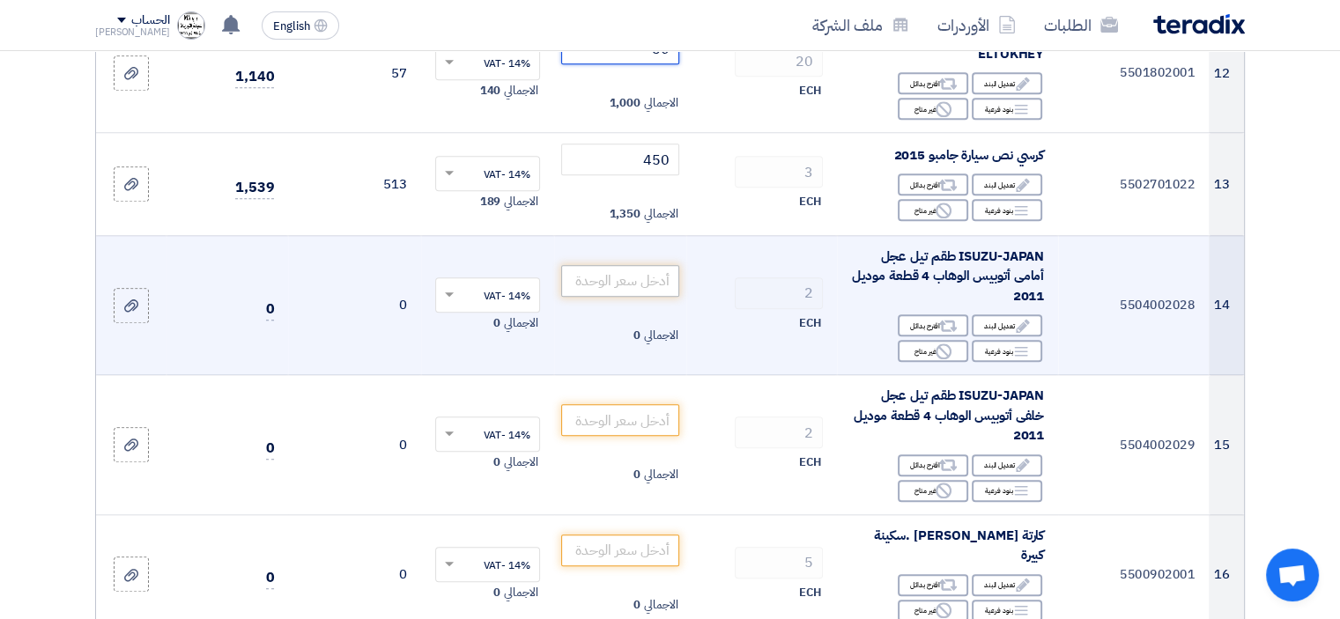
type input "50"
click at [645, 297] on input "number" at bounding box center [620, 281] width 119 height 32
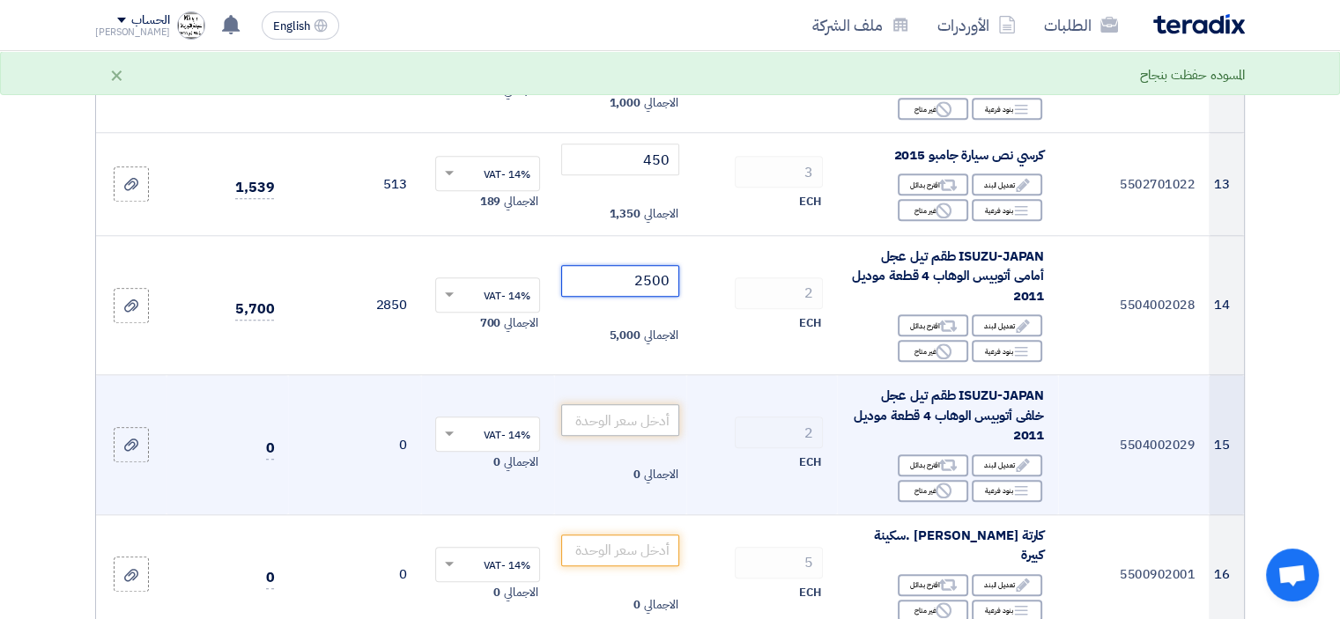
type input "2500"
click at [656, 436] on input "number" at bounding box center [620, 420] width 119 height 32
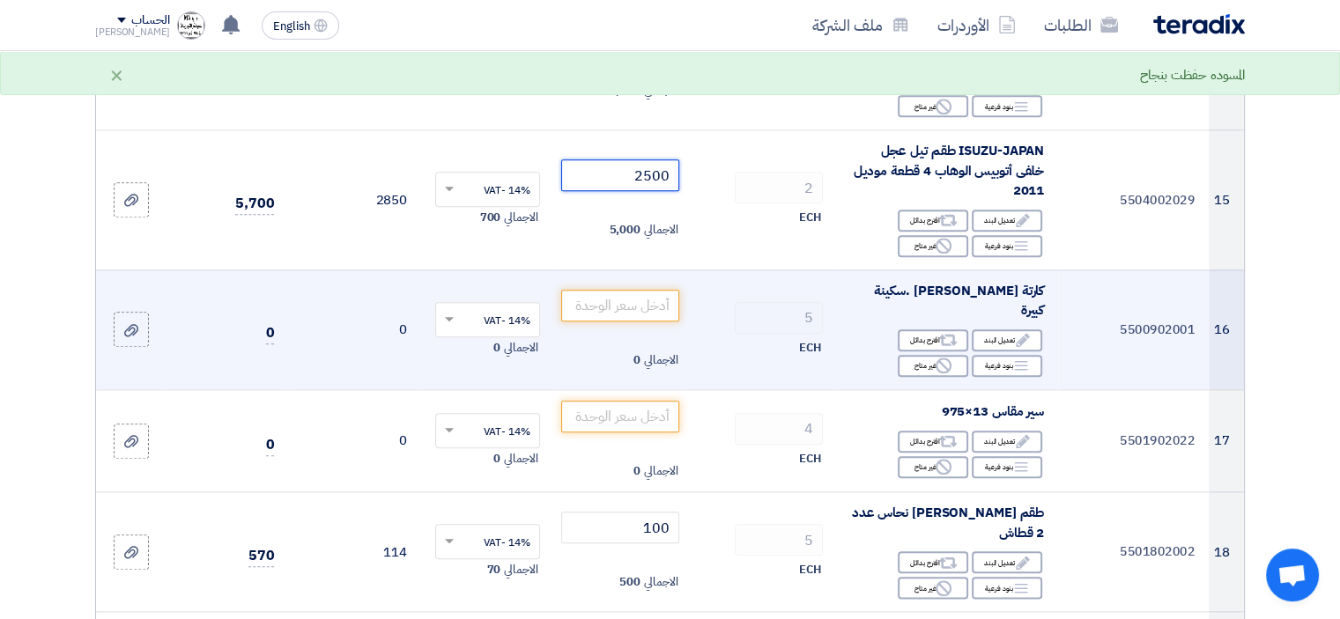
scroll to position [1938, 0]
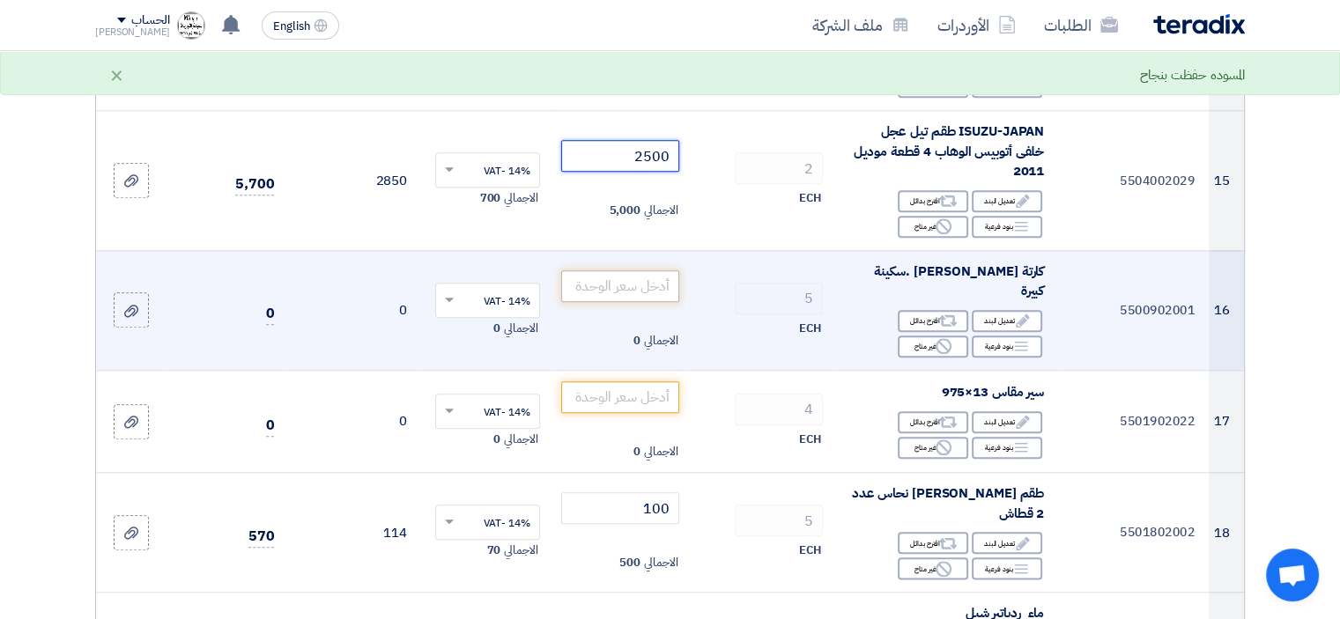
type input "2500"
click at [638, 293] on input "number" at bounding box center [620, 286] width 119 height 32
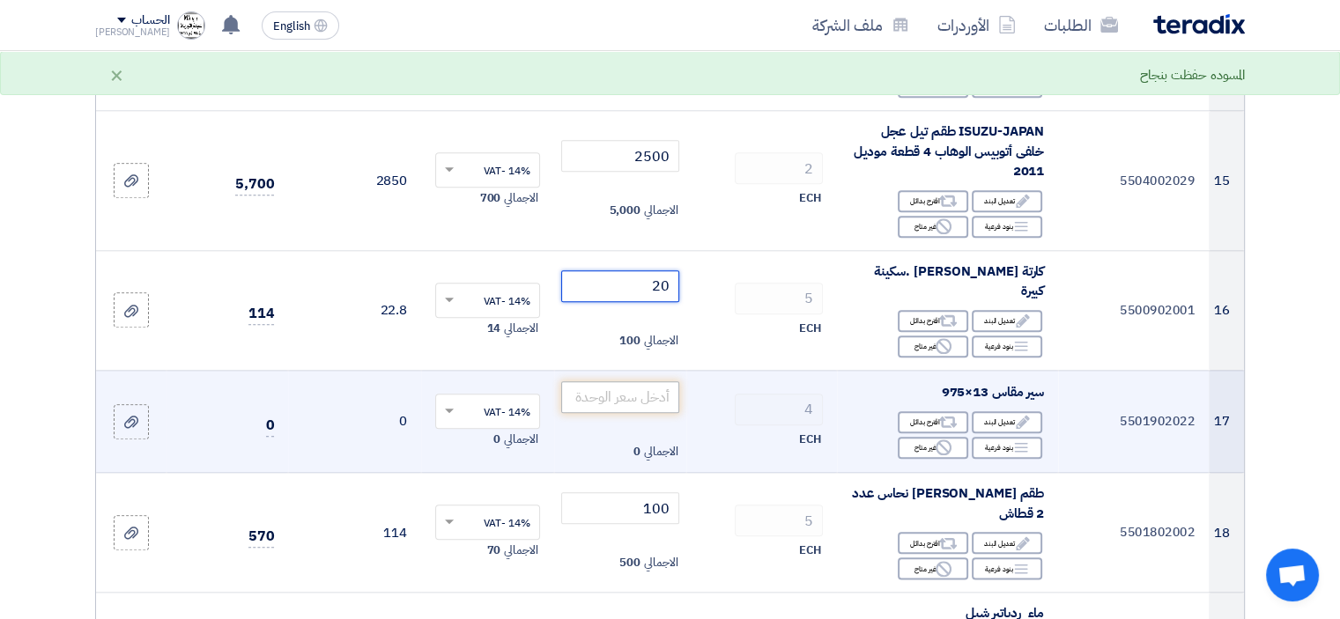
type input "20"
click at [632, 398] on input "number" at bounding box center [620, 397] width 119 height 32
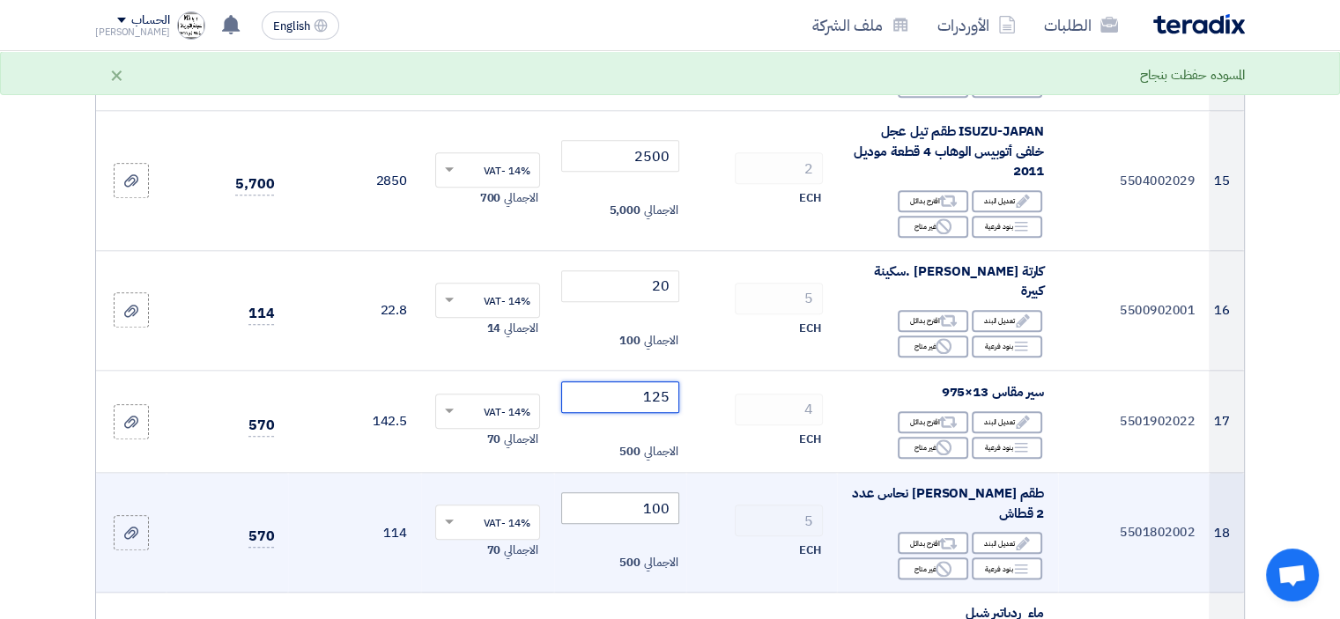
type input "125"
click at [641, 511] on input "100" at bounding box center [620, 508] width 119 height 32
click at [641, 510] on input "100" at bounding box center [620, 508] width 119 height 32
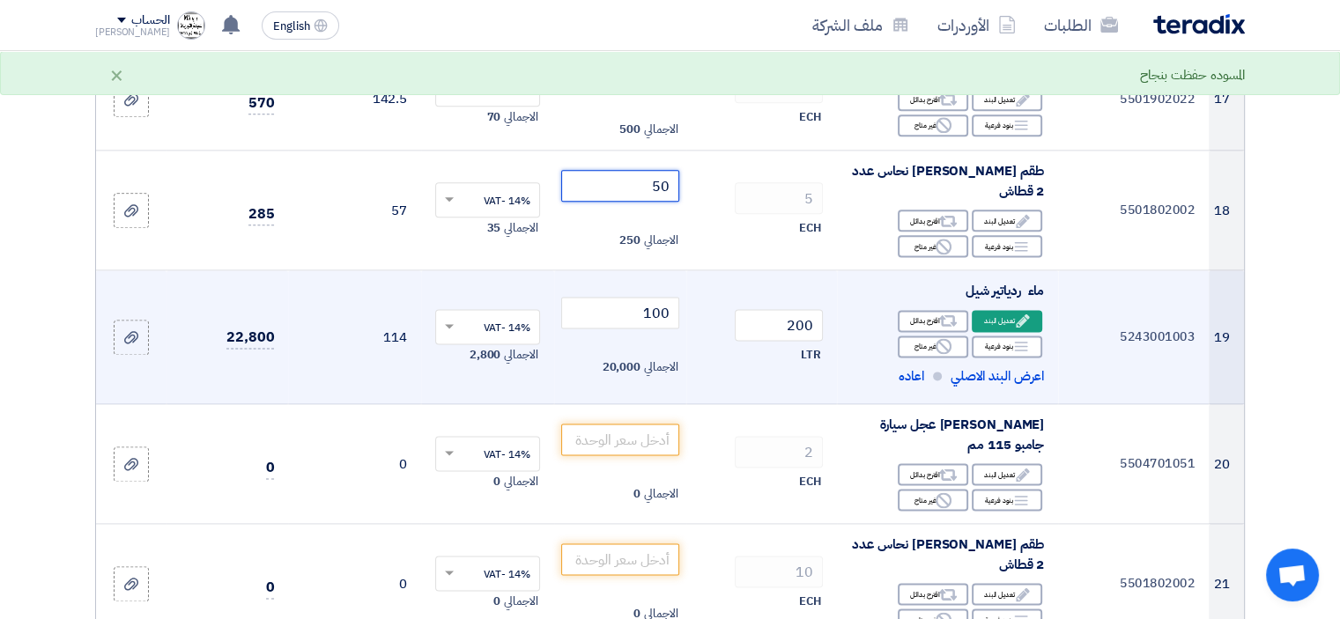
scroll to position [2290, 0]
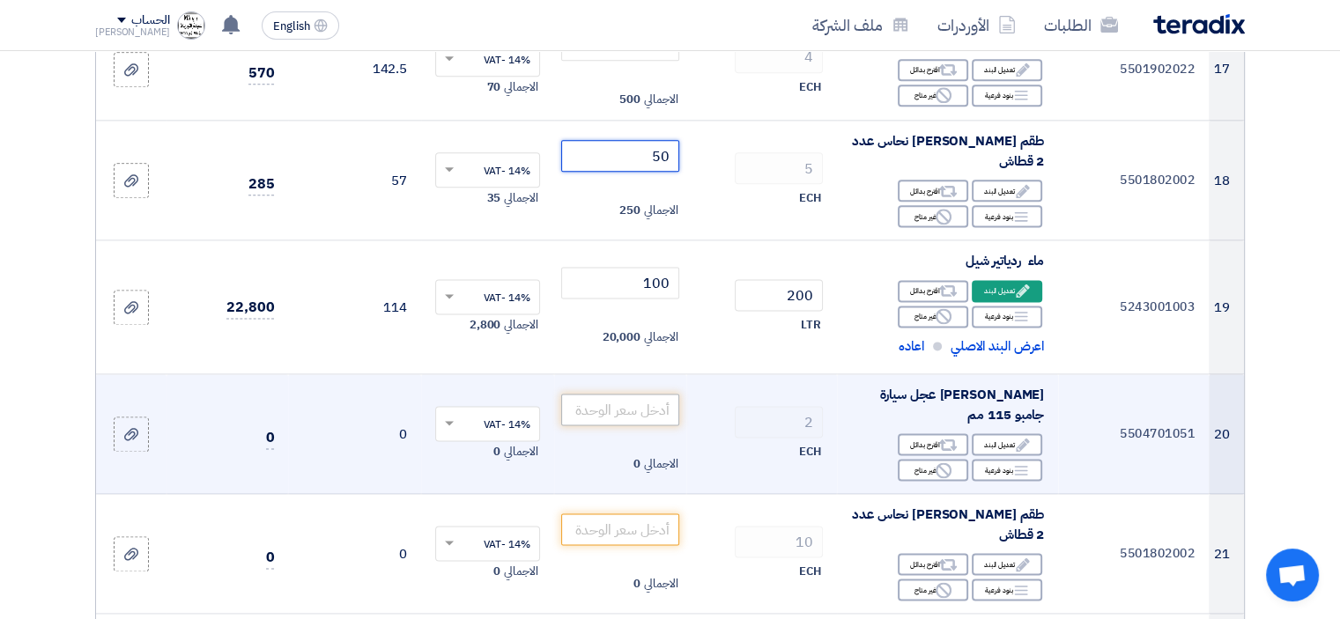
type input "50"
click at [644, 403] on input "number" at bounding box center [620, 410] width 119 height 32
click at [994, 433] on div "Edit تعديل البند" at bounding box center [1007, 444] width 70 height 22
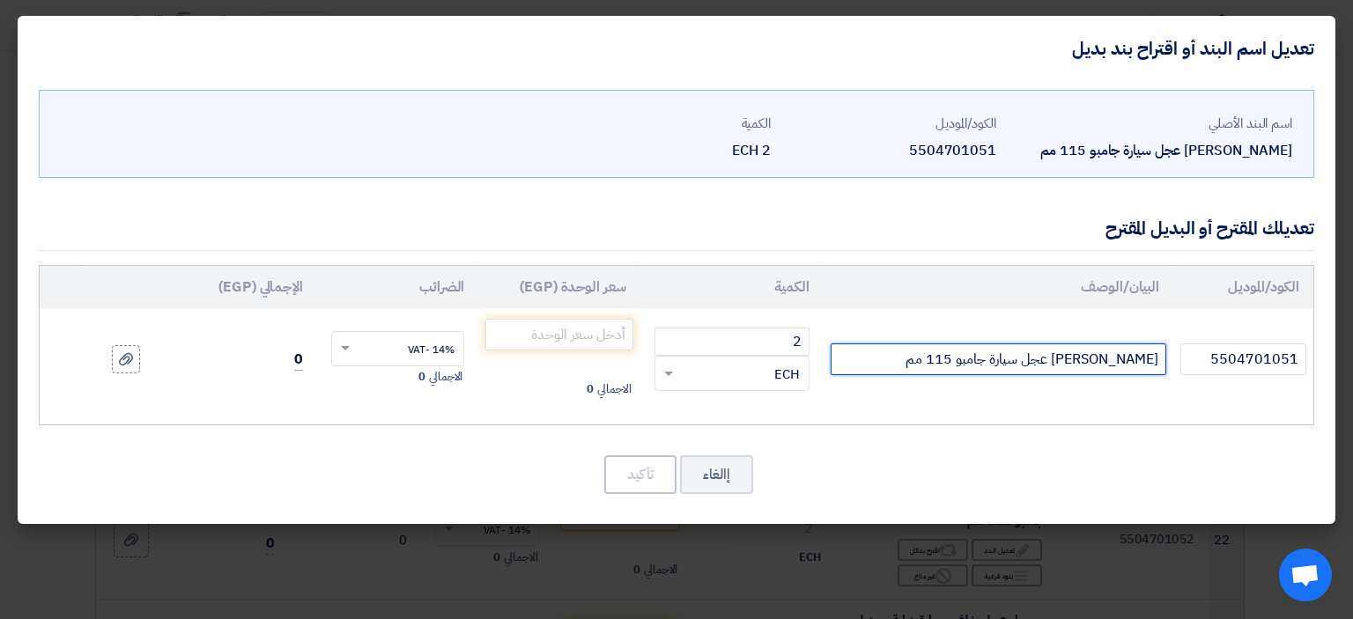
click at [950, 358] on input "[PERSON_NAME] عجل سيارة جامبو 115 مم" at bounding box center [999, 360] width 336 height 32
type input "[PERSON_NAME] عجل سيارة جامبو 115 مم تركي"
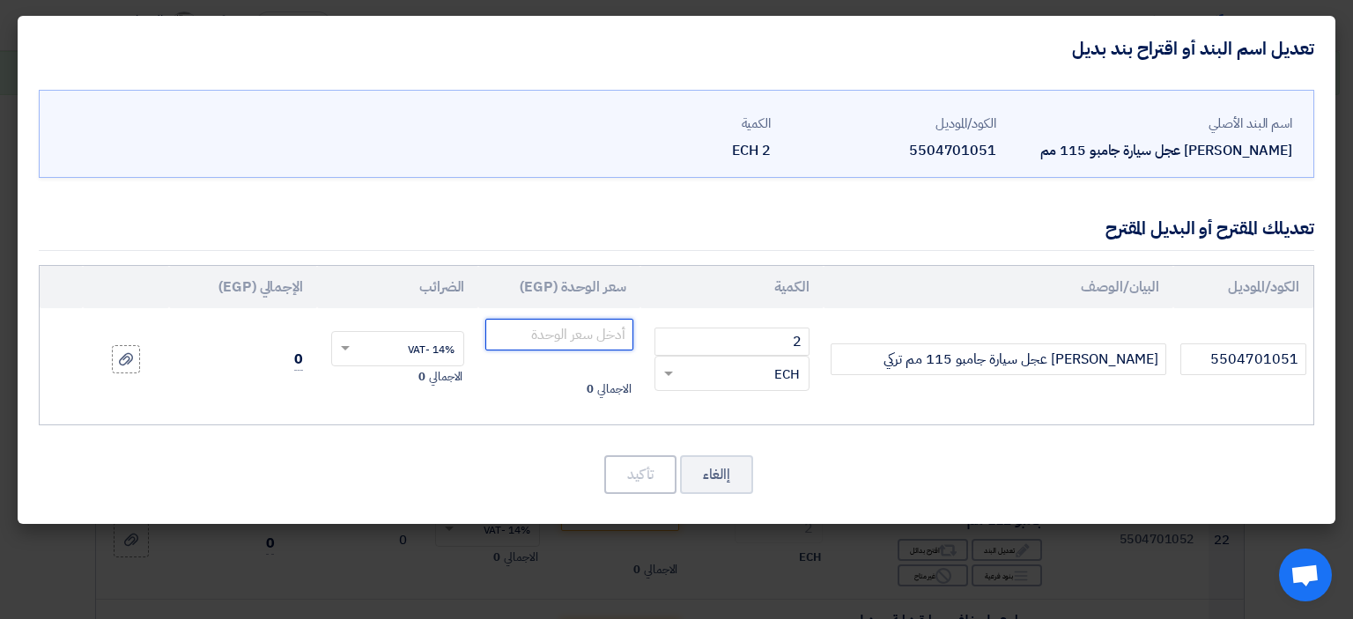
click at [588, 330] on input "number" at bounding box center [558, 335] width 147 height 32
type input "2500"
click at [645, 471] on button "تأكيد" at bounding box center [640, 474] width 72 height 39
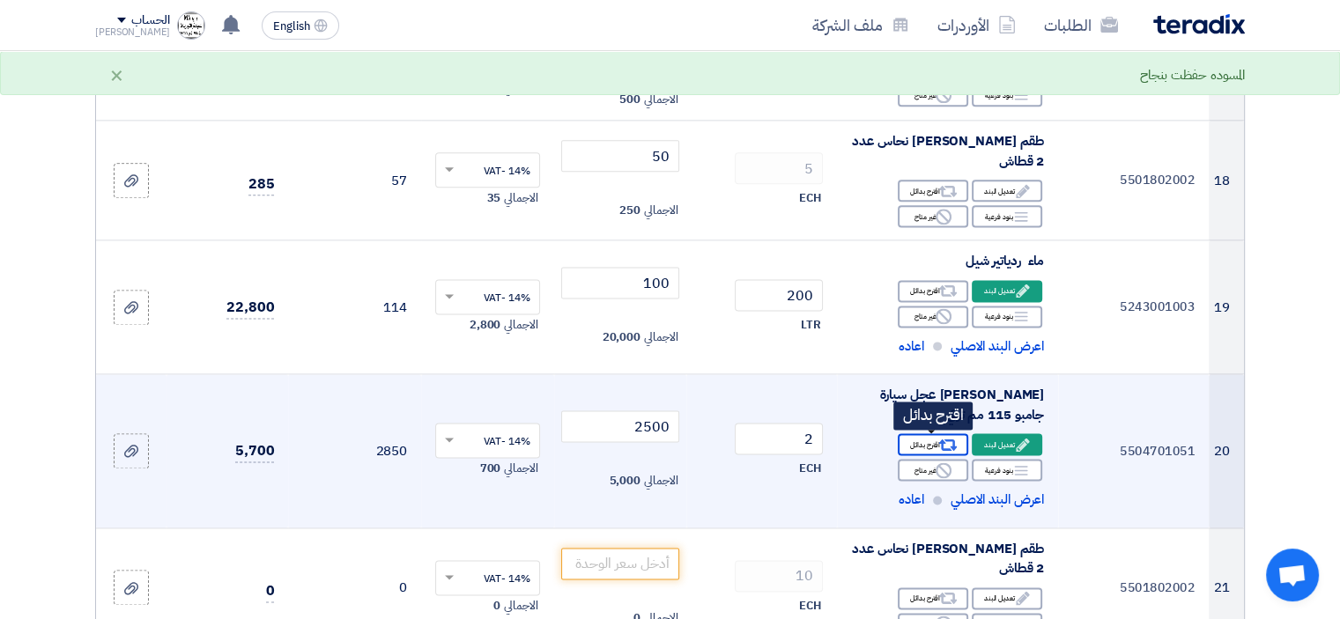
click at [928, 445] on div "Alternative اقترح بدائل" at bounding box center [933, 444] width 70 height 22
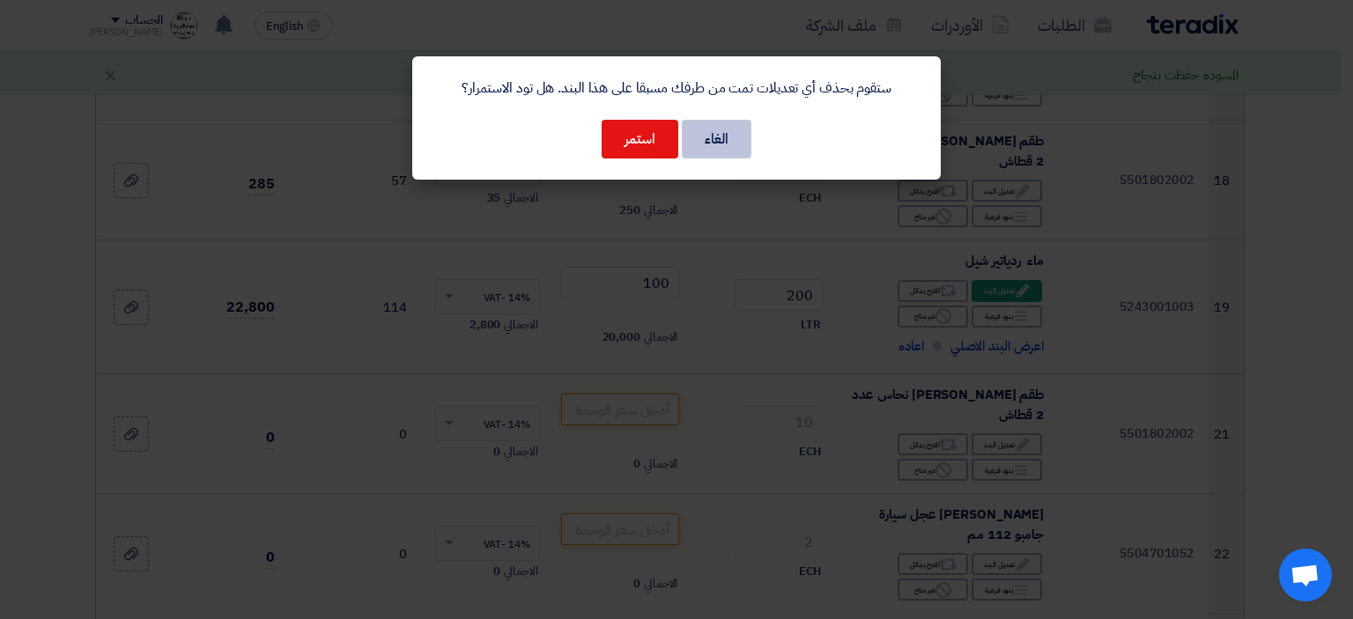
click at [705, 135] on button "الغاء" at bounding box center [717, 139] width 70 height 39
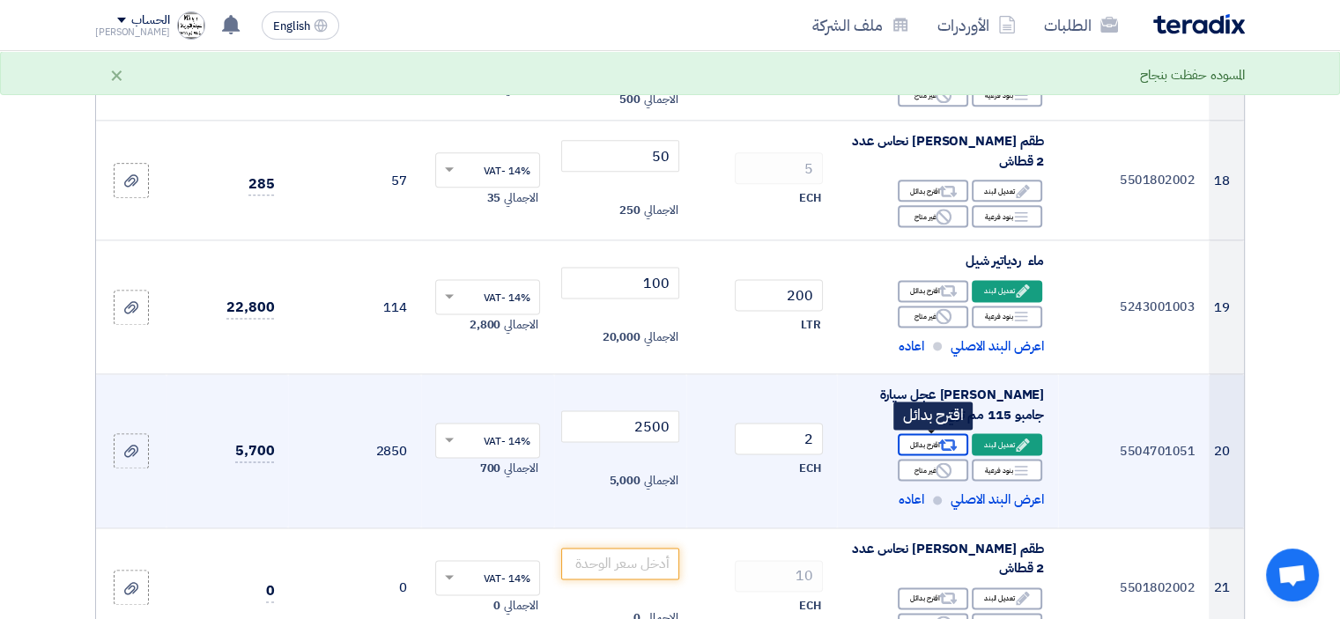
click at [927, 444] on div "Alternative اقترح بدائل" at bounding box center [933, 444] width 70 height 22
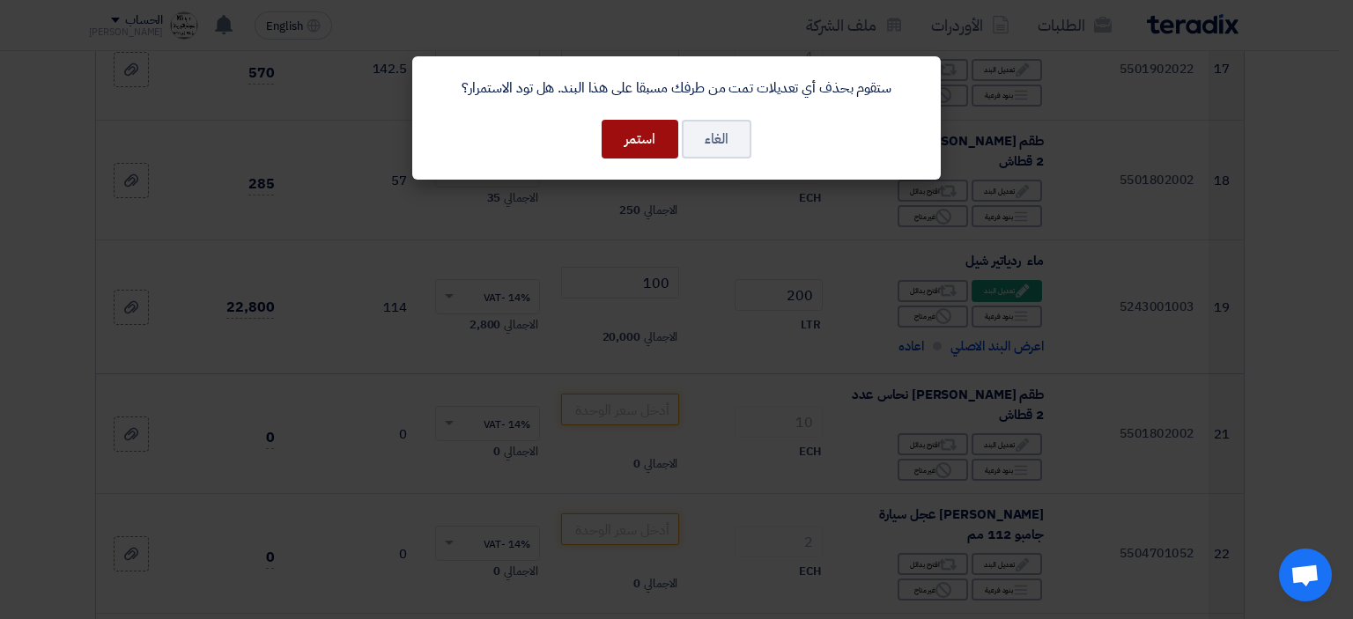
click at [638, 134] on button "استمر" at bounding box center [640, 139] width 77 height 39
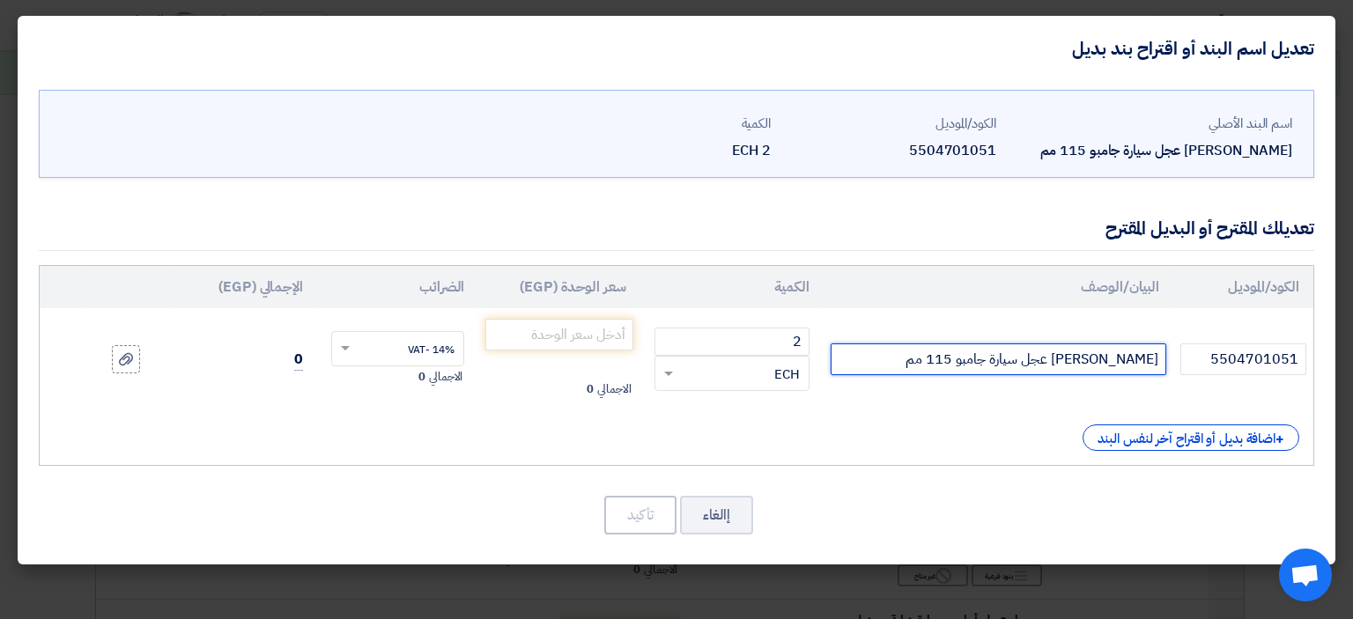
click at [960, 350] on input "[PERSON_NAME] عجل سيارة جامبو 115 مم" at bounding box center [999, 360] width 336 height 32
type input "[PERSON_NAME] عجل سيارة جامبو 115 مم مصري"
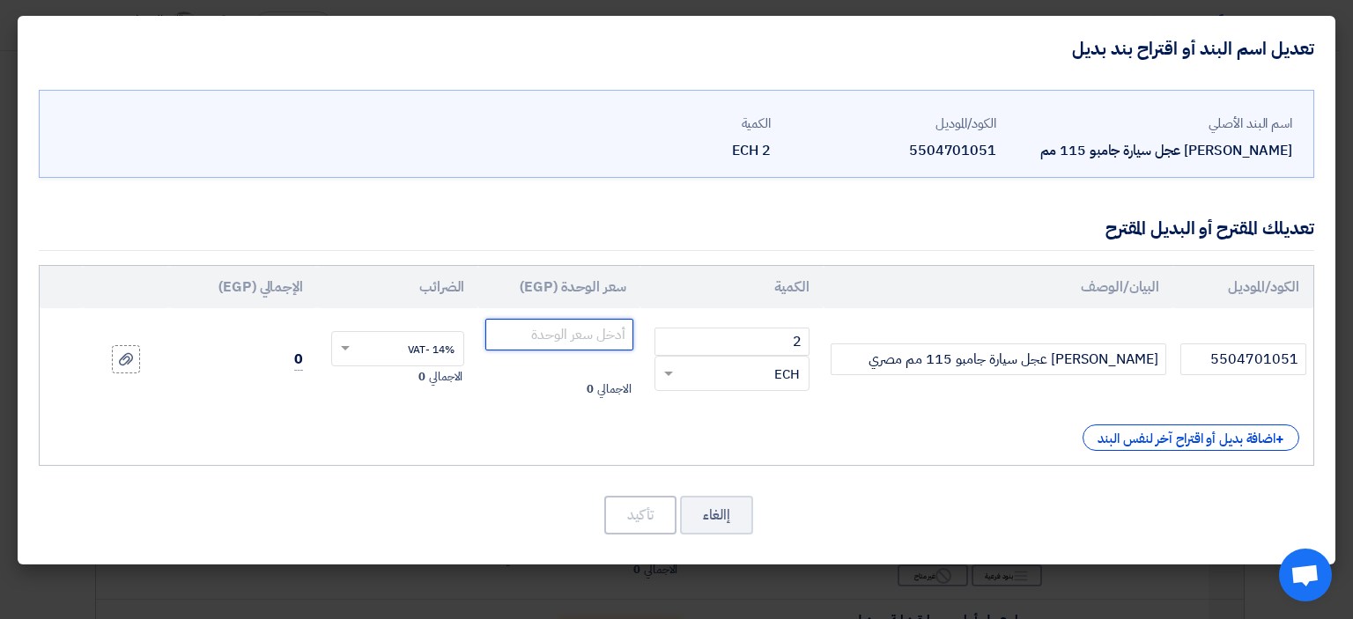
click at [609, 334] on input "number" at bounding box center [558, 335] width 147 height 32
type input "1850"
click at [640, 516] on button "تأكيد" at bounding box center [640, 515] width 72 height 39
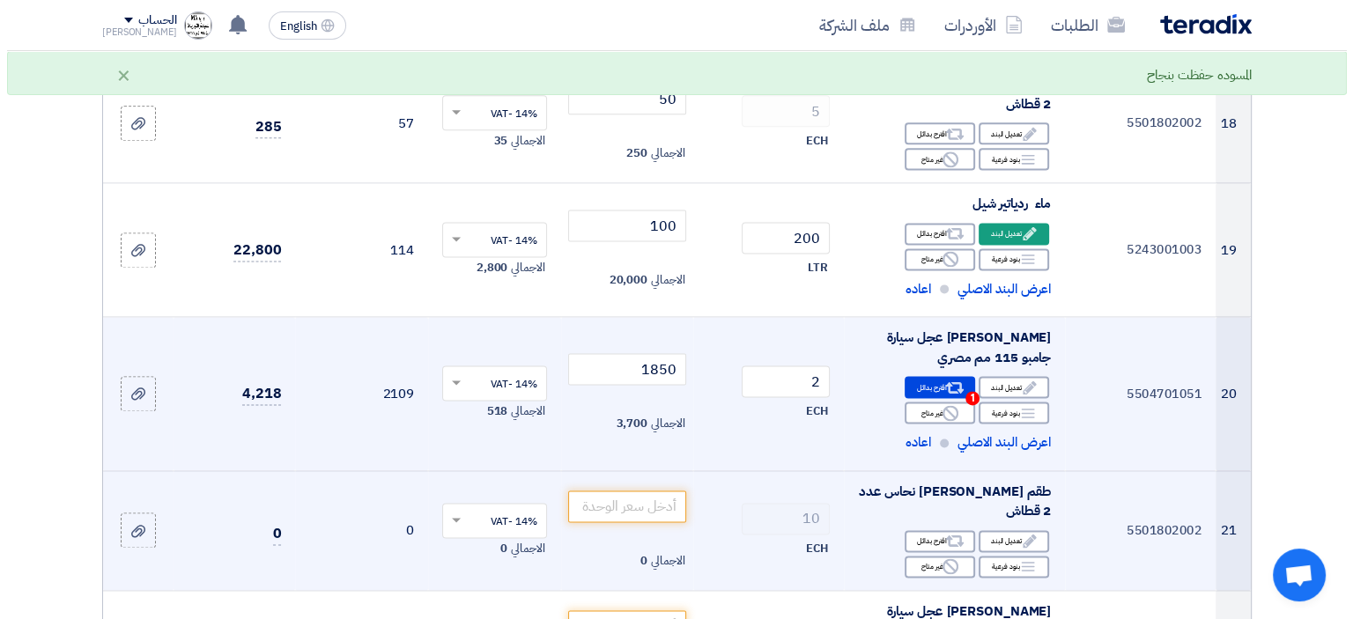
scroll to position [2378, 0]
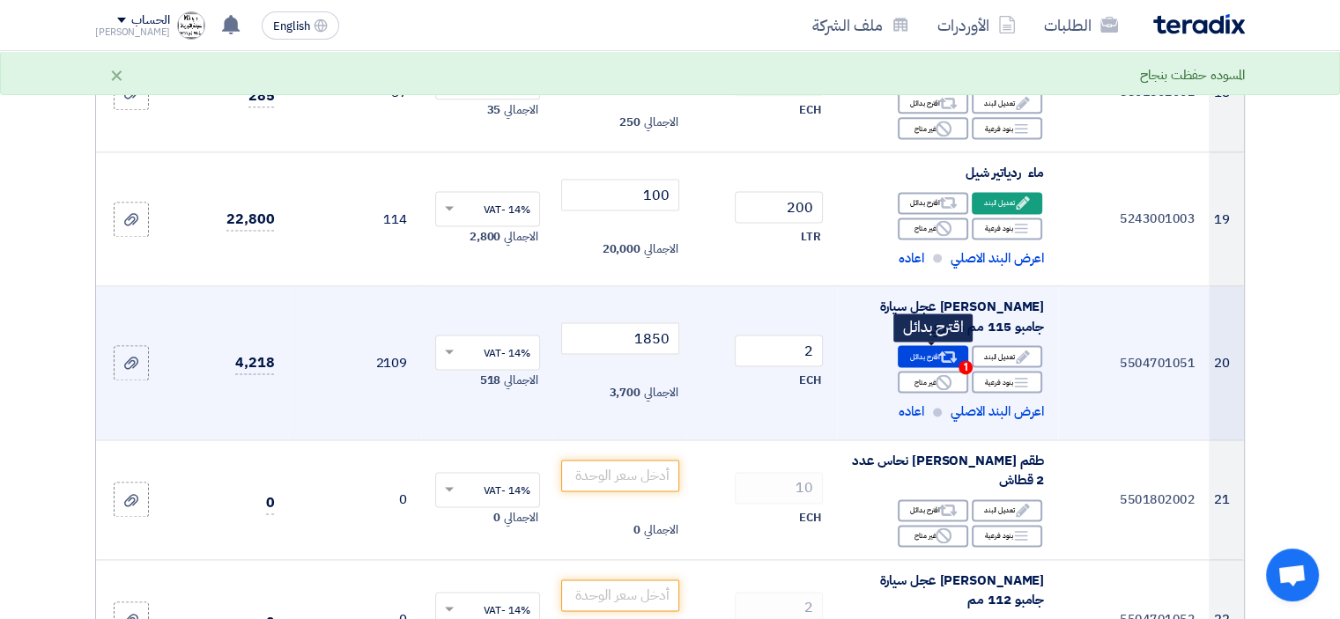
click at [926, 354] on div "Alternative اقترح بدائل 1" at bounding box center [933, 356] width 70 height 22
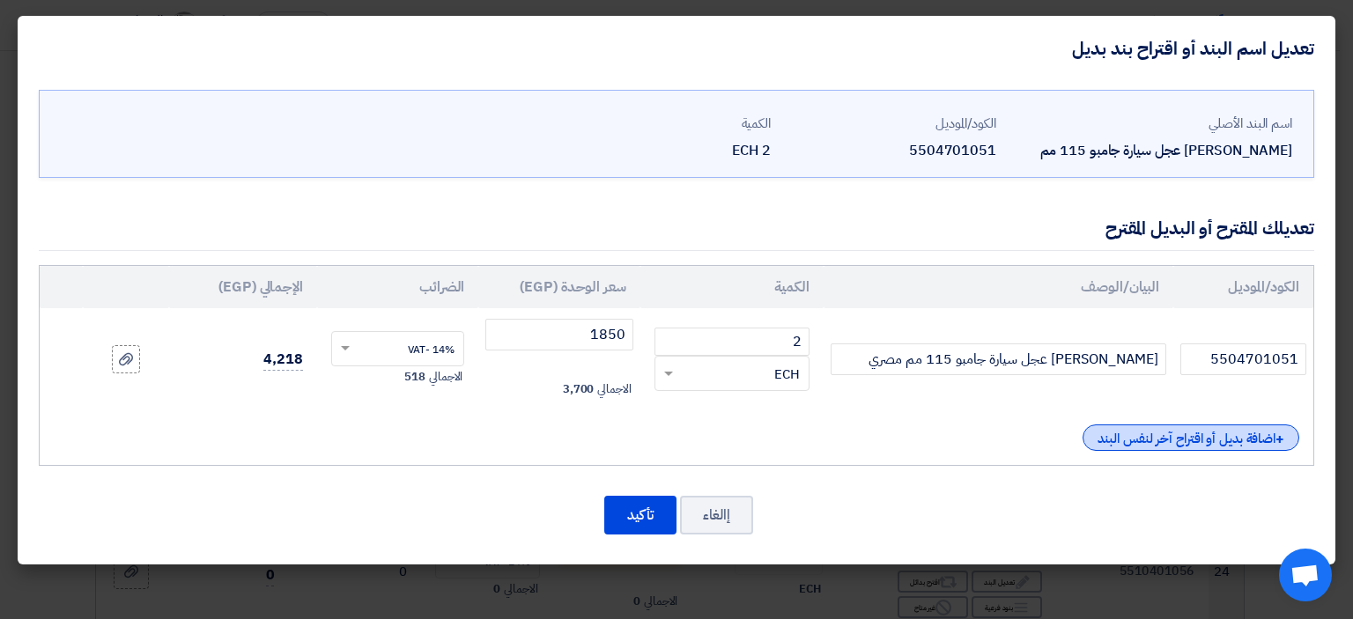
click at [1177, 439] on div "+ اضافة بديل أو اقتراح آخر لنفس البند" at bounding box center [1191, 438] width 217 height 26
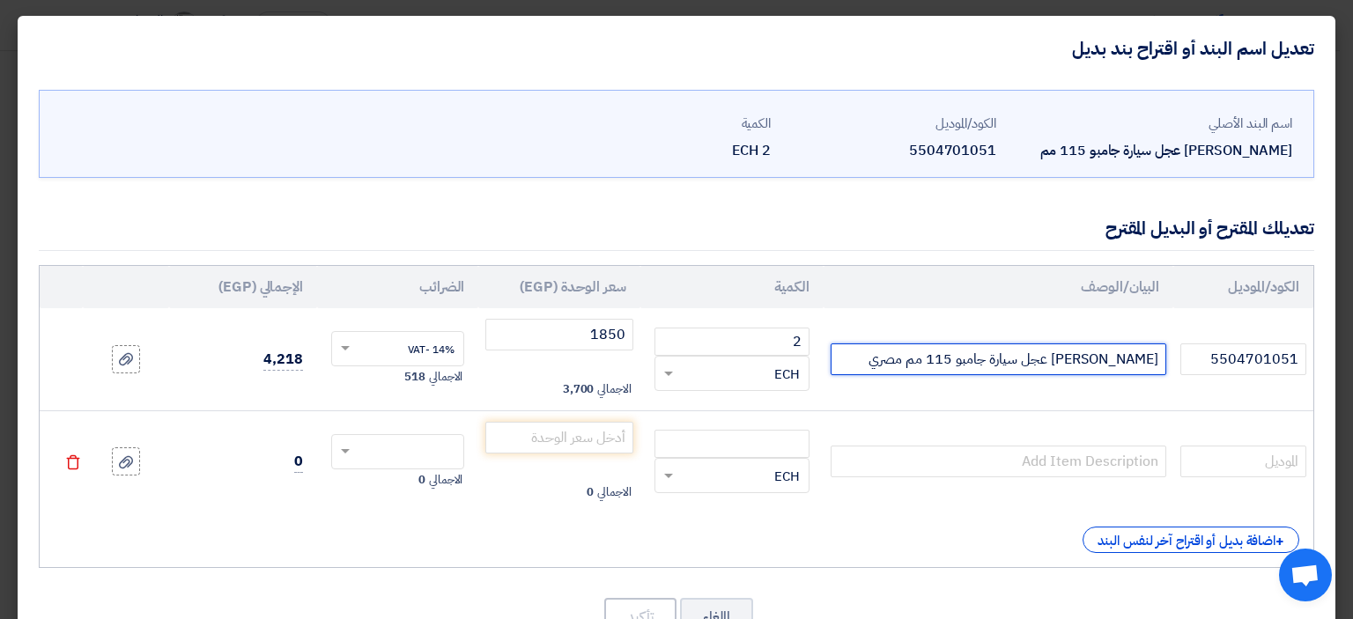
drag, startPoint x: 936, startPoint y: 355, endPoint x: 1183, endPoint y: 377, distance: 247.6
click at [1190, 379] on tr "5504701051 [PERSON_NAME] عجل سيارة جامبو 115 مم مصري 2 RFQ_STEP1.ITEMS.2.TYPE_P…" at bounding box center [677, 359] width 1274 height 102
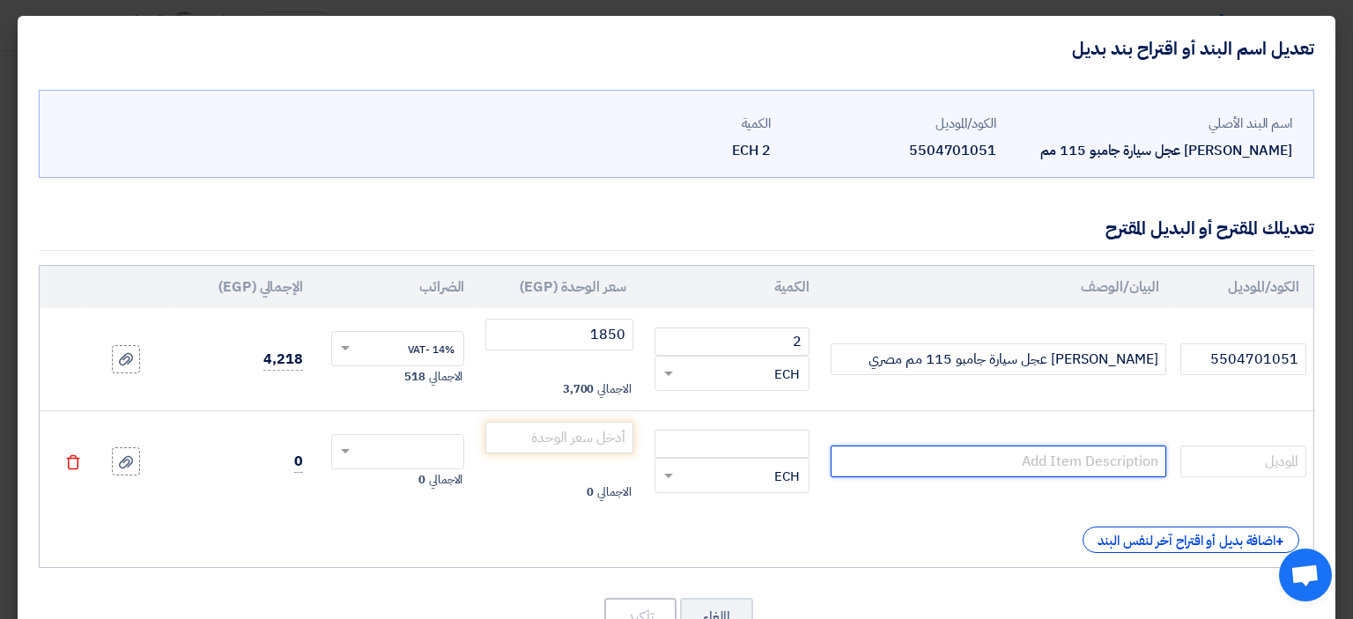
paste input "[PERSON_NAME] عجل سيارة جامبو 115 مم مصري"
type input "[PERSON_NAME] عجل سيارة جامبو 115 مم تركي"
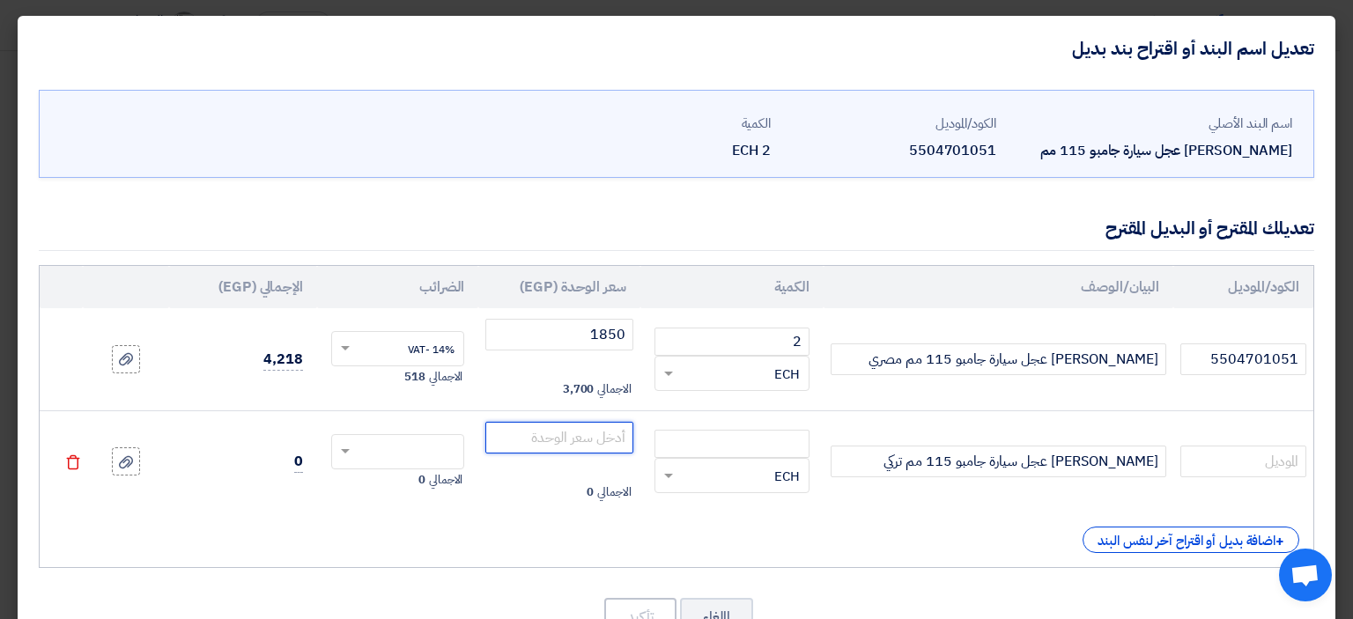
click at [617, 436] on input "number" at bounding box center [558, 438] width 147 height 32
type input "2500"
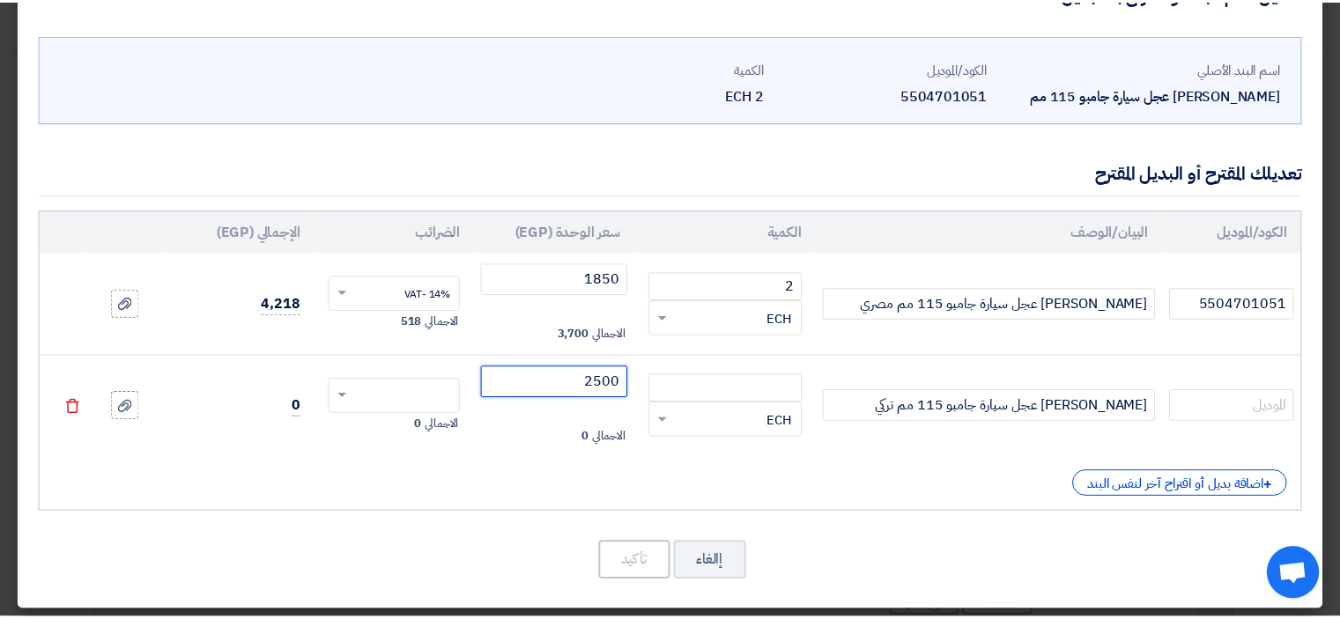
scroll to position [61, 0]
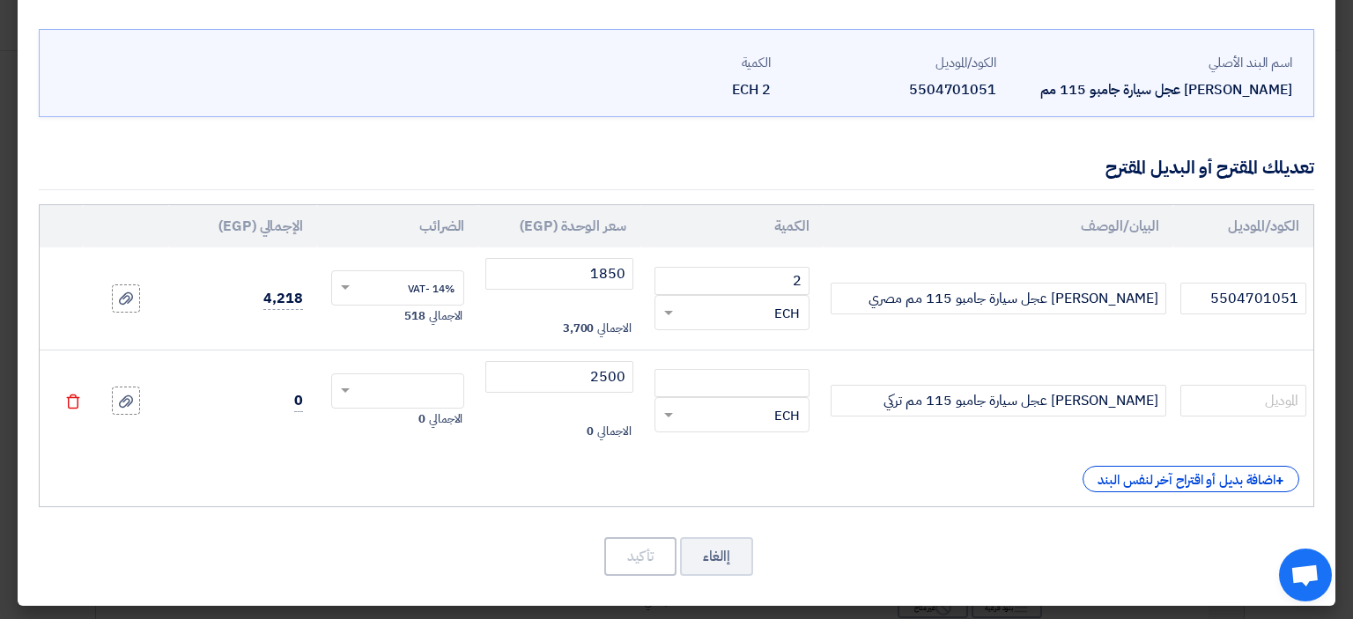
click at [782, 475] on div "+ اضافة بديل أو اقتراح آخر لنفس البند" at bounding box center [676, 479] width 1245 height 26
click at [1227, 406] on input "text" at bounding box center [1243, 401] width 126 height 32
click at [1219, 292] on input "5504701051" at bounding box center [1243, 299] width 126 height 32
click at [1220, 292] on input "5504701051" at bounding box center [1243, 299] width 126 height 32
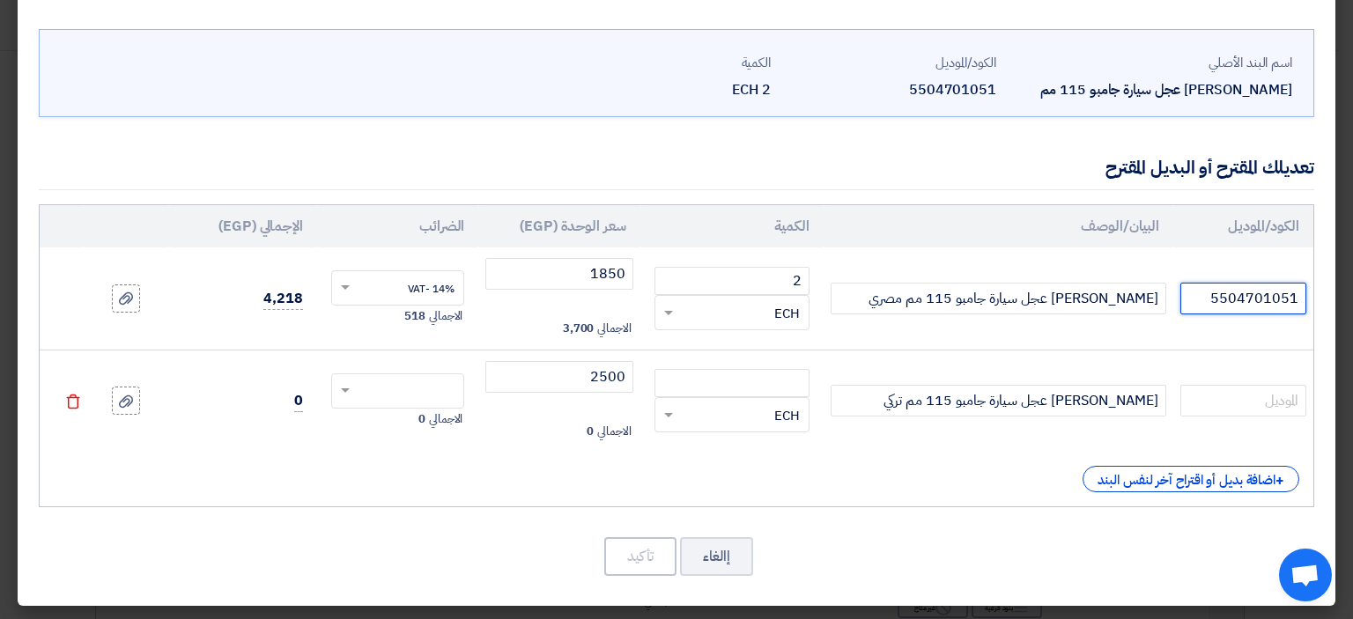
click at [1223, 293] on input "5504701051" at bounding box center [1243, 299] width 126 height 32
paste input "5504701051"
type input "5504701051"
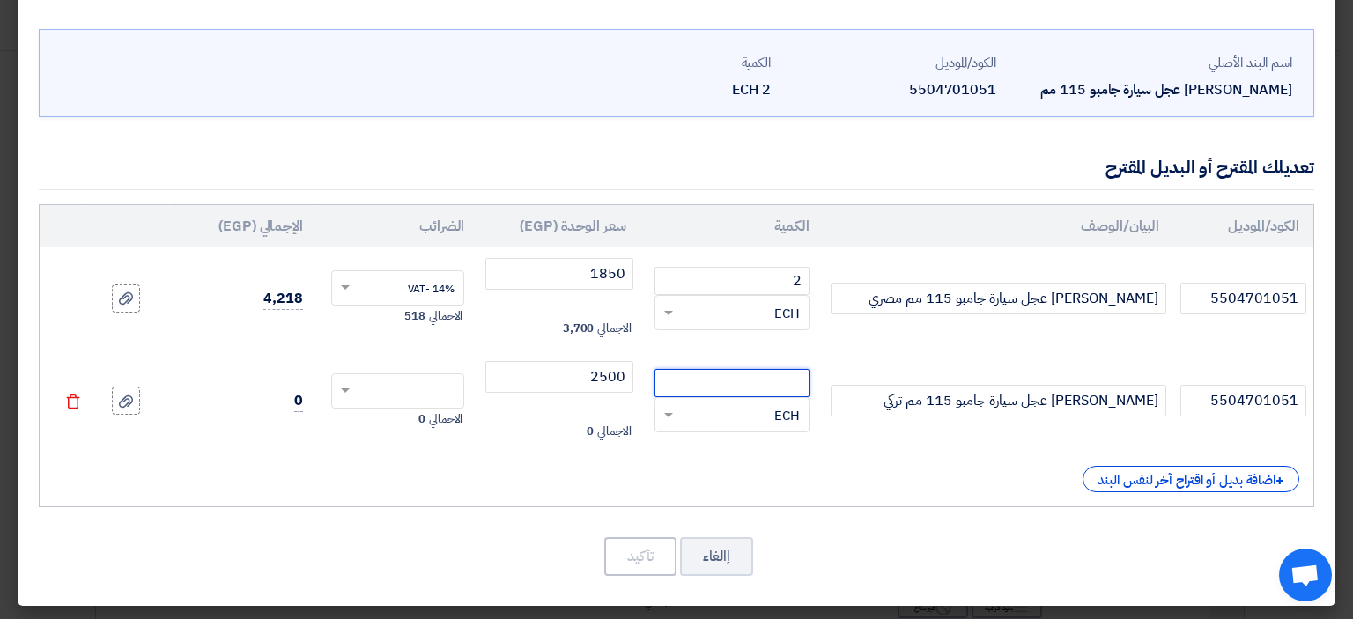
click at [768, 387] on input "number" at bounding box center [731, 383] width 155 height 28
type input "2"
click at [425, 379] on input "text" at bounding box center [409, 393] width 94 height 28
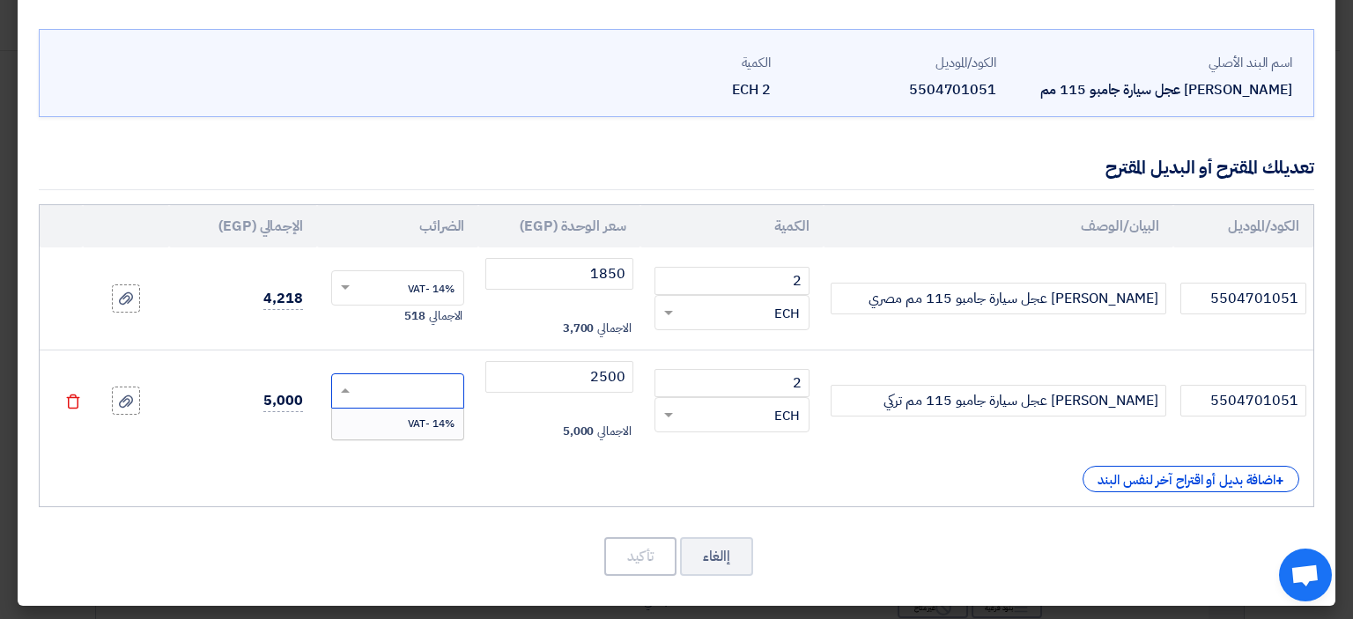
click at [446, 429] on div "14% -VAT" at bounding box center [397, 424] width 131 height 30
click at [640, 553] on button "تأكيد" at bounding box center [640, 556] width 72 height 39
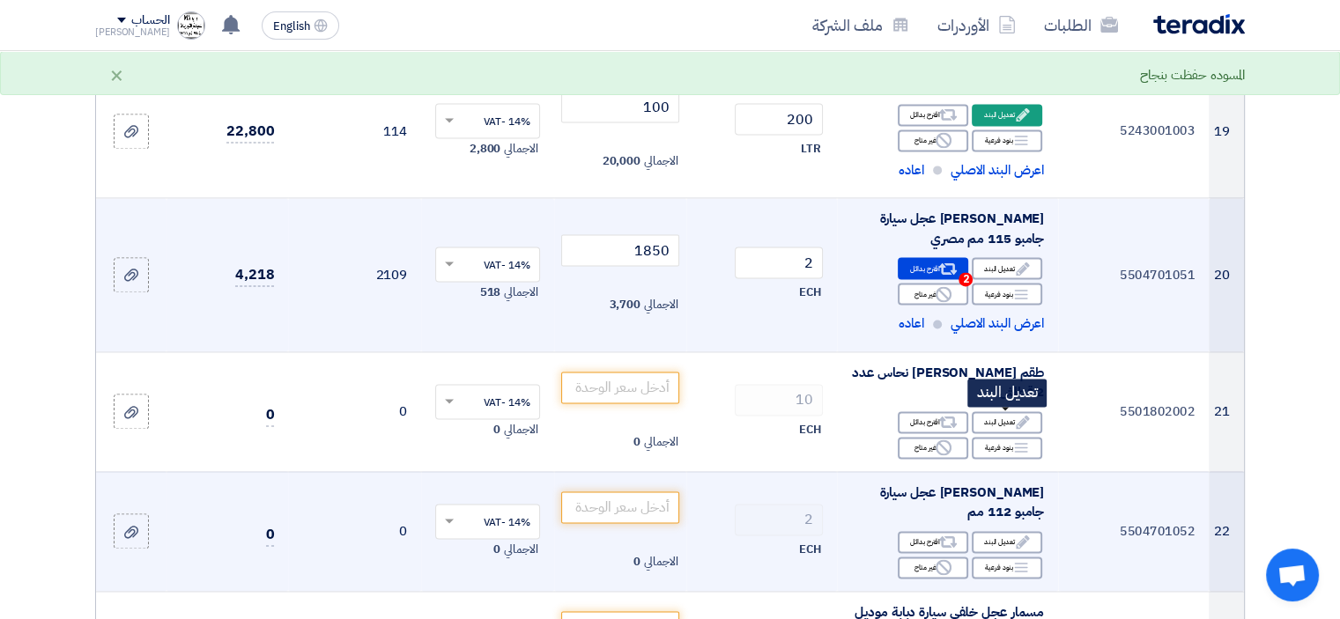
scroll to position [2554, 0]
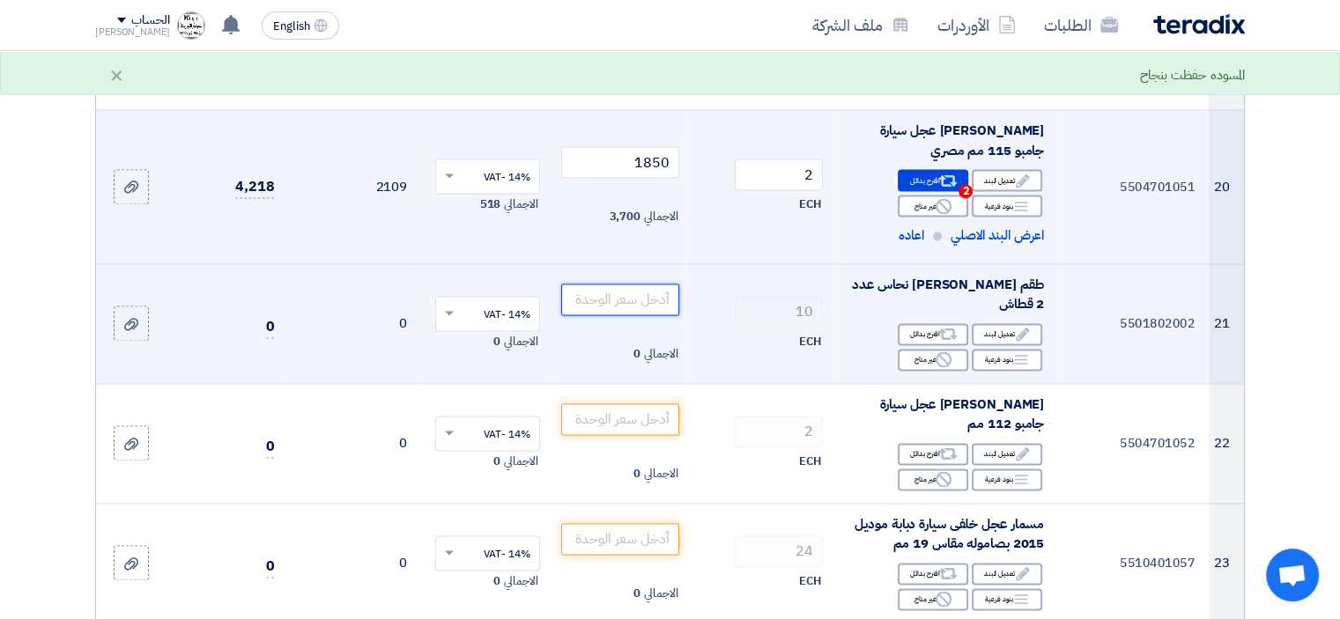
click at [636, 300] on input "number" at bounding box center [620, 300] width 119 height 32
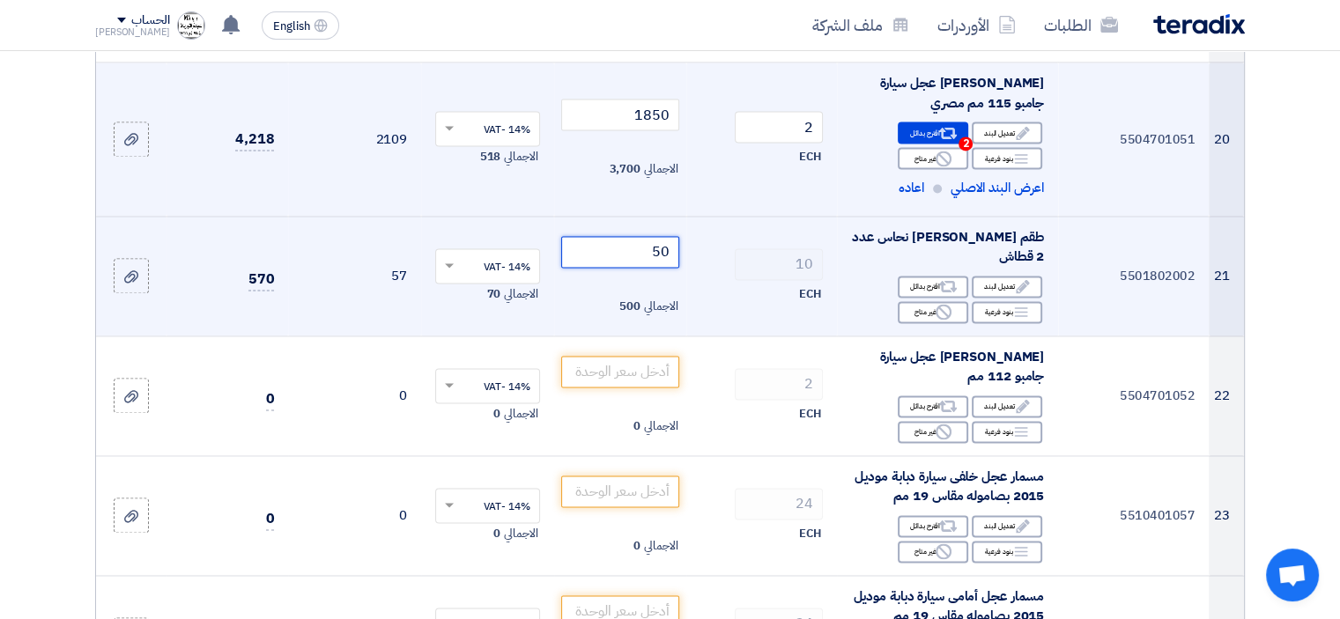
scroll to position [2642, 0]
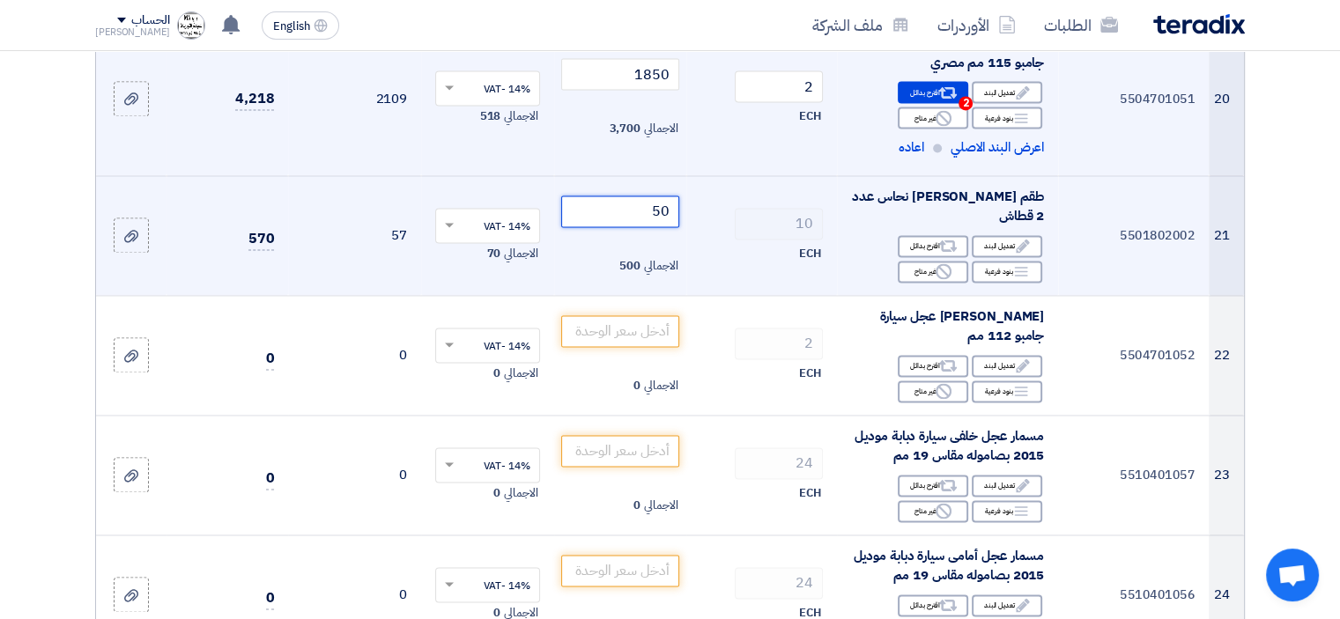
drag, startPoint x: 649, startPoint y: 210, endPoint x: 712, endPoint y: 211, distance: 62.6
click at [712, 211] on tr "21 5501802002 طقم [PERSON_NAME] نحاس عدد 2 قطاش Edit تعديل البند Alternative اق…" at bounding box center [670, 235] width 1148 height 120
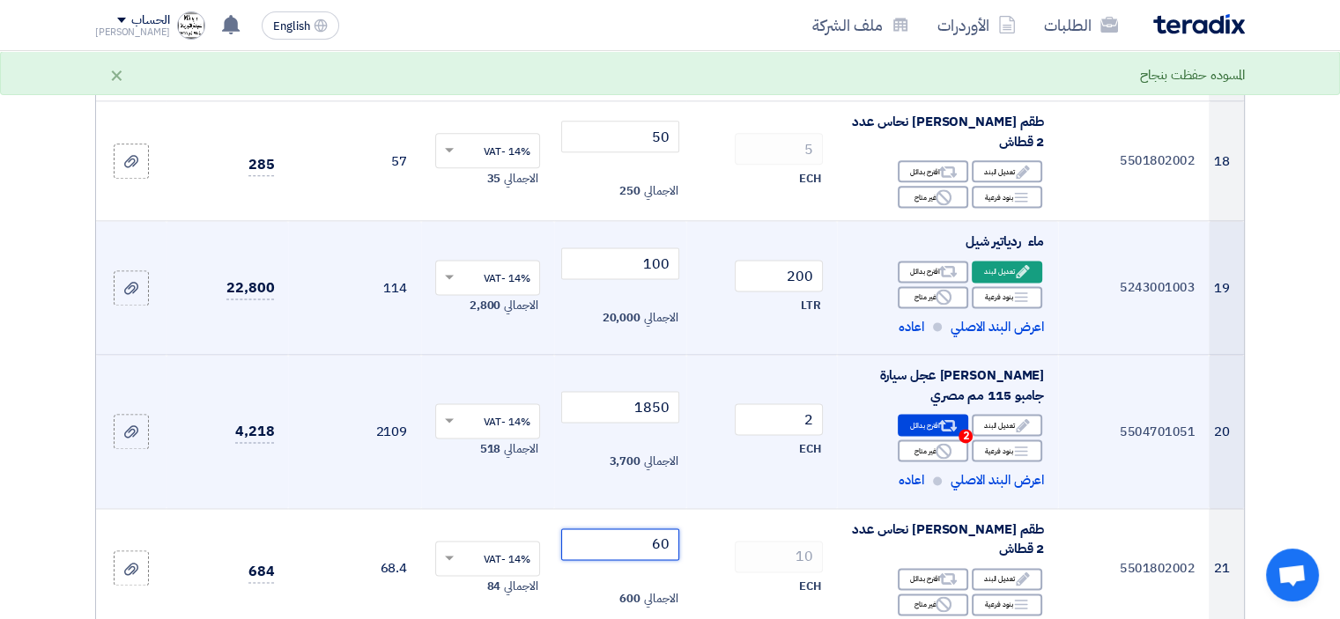
scroll to position [2202, 0]
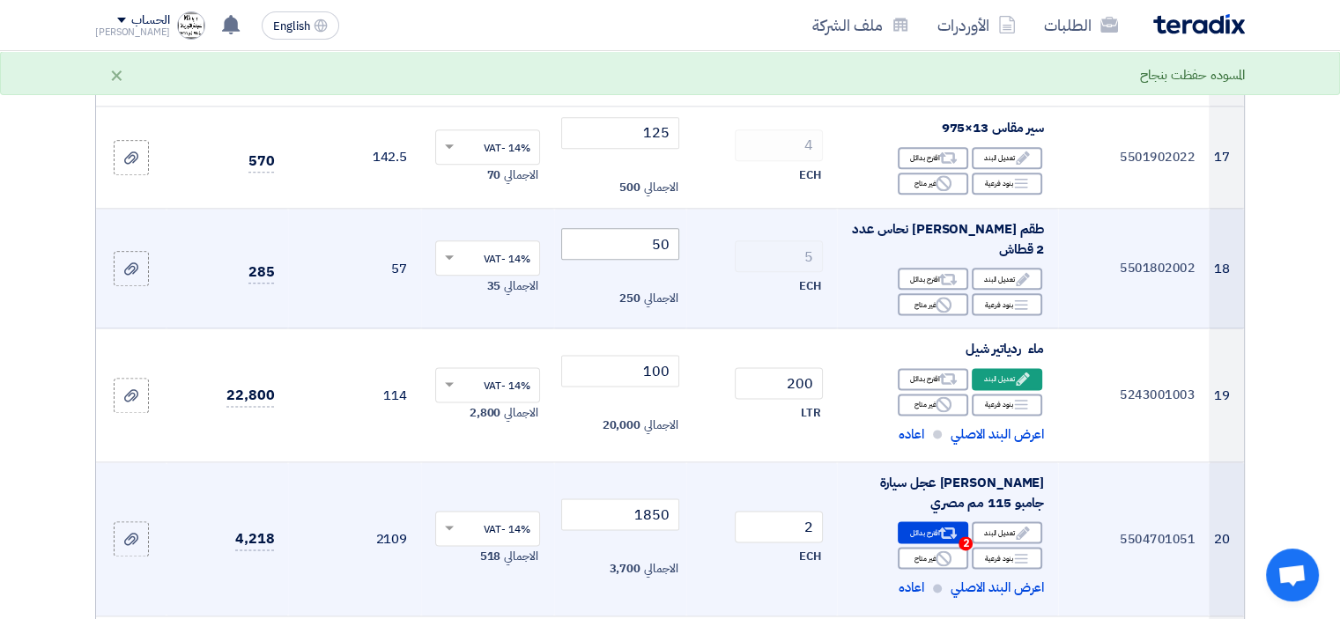
type input "60"
drag, startPoint x: 637, startPoint y: 235, endPoint x: 699, endPoint y: 240, distance: 62.7
click at [698, 240] on tr "18 5501802002 طقم [PERSON_NAME] نحاس عدد 2 قطاش Edit تعديل البند Alternative اق…" at bounding box center [670, 269] width 1148 height 120
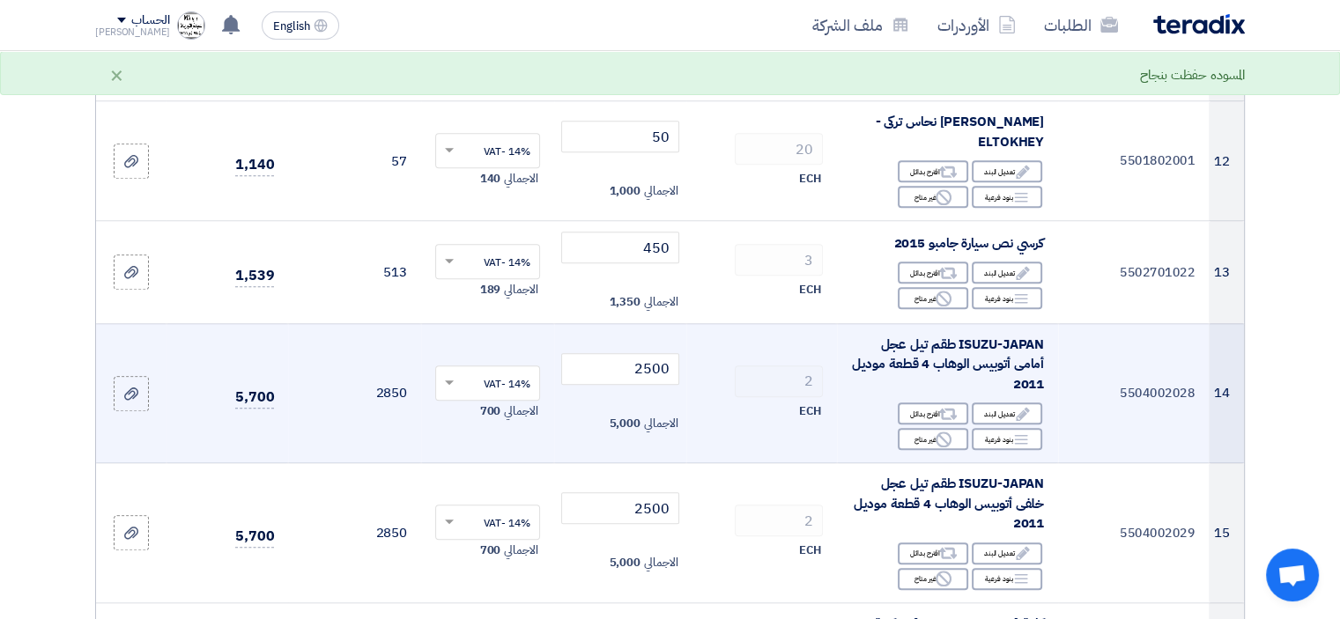
scroll to position [1497, 0]
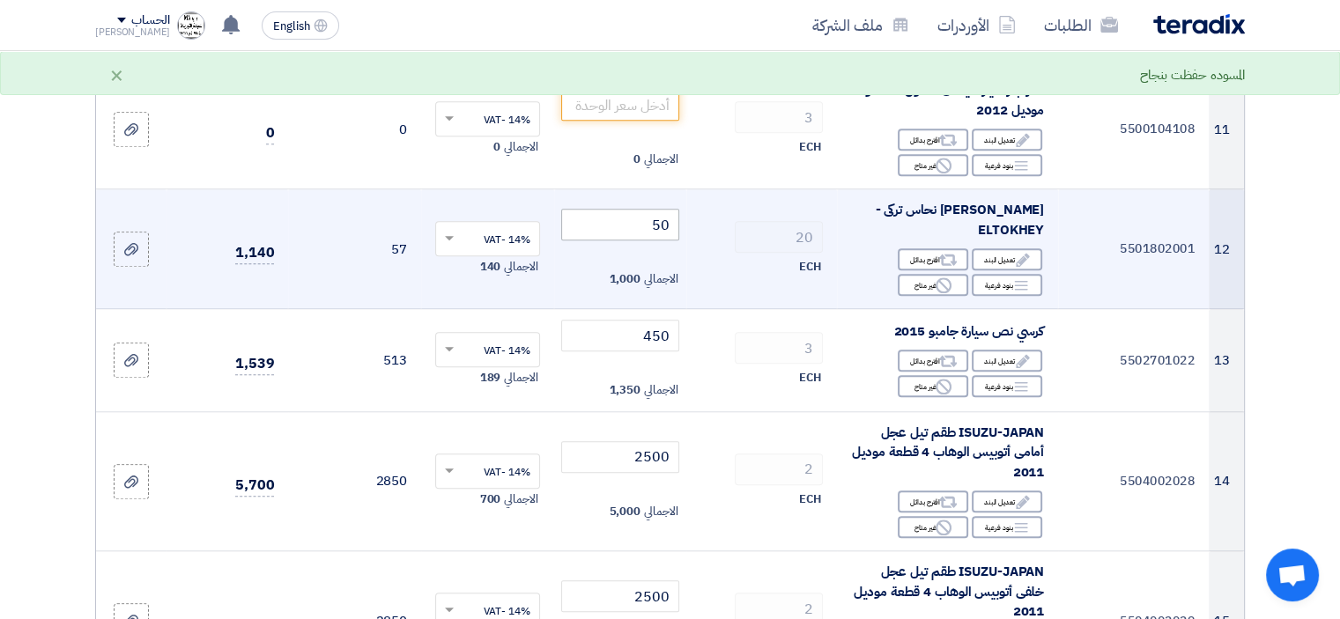
type input "60"
drag, startPoint x: 647, startPoint y: 239, endPoint x: 721, endPoint y: 249, distance: 74.7
click at [721, 249] on tr "12 5501802001 [PERSON_NAME] نحاس تركى -ELTOKHEY Edit تعديل البند Alternative اق…" at bounding box center [670, 249] width 1148 height 120
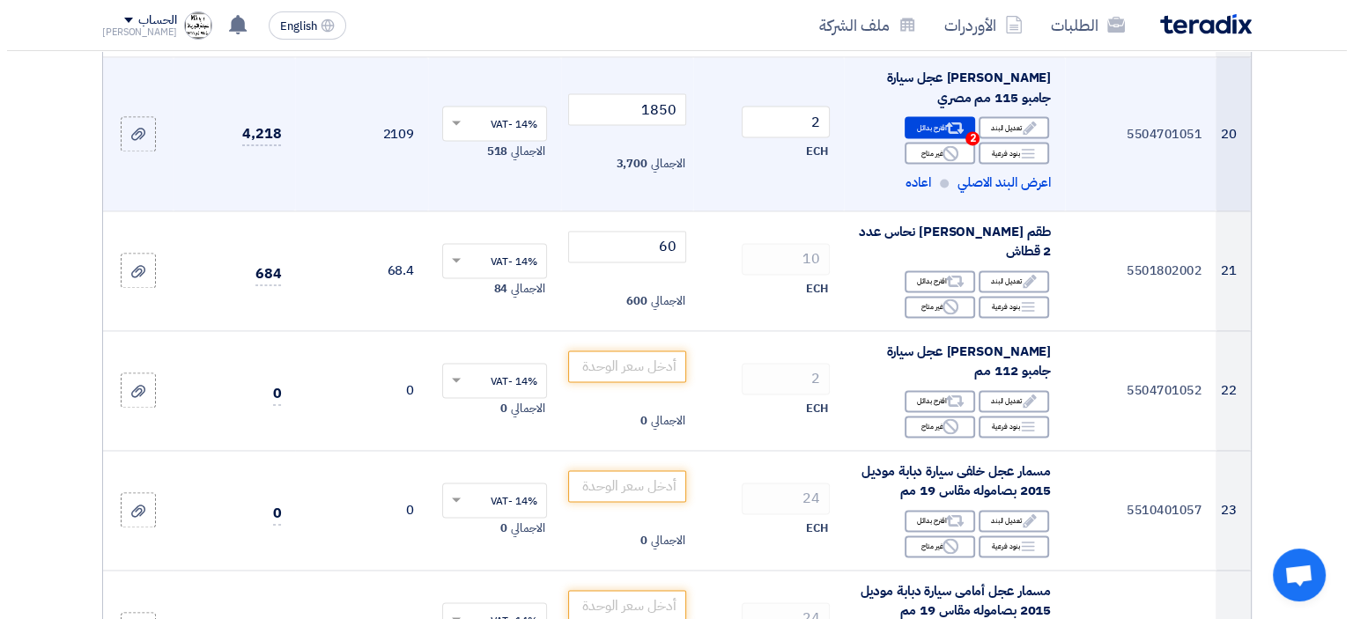
scroll to position [2642, 0]
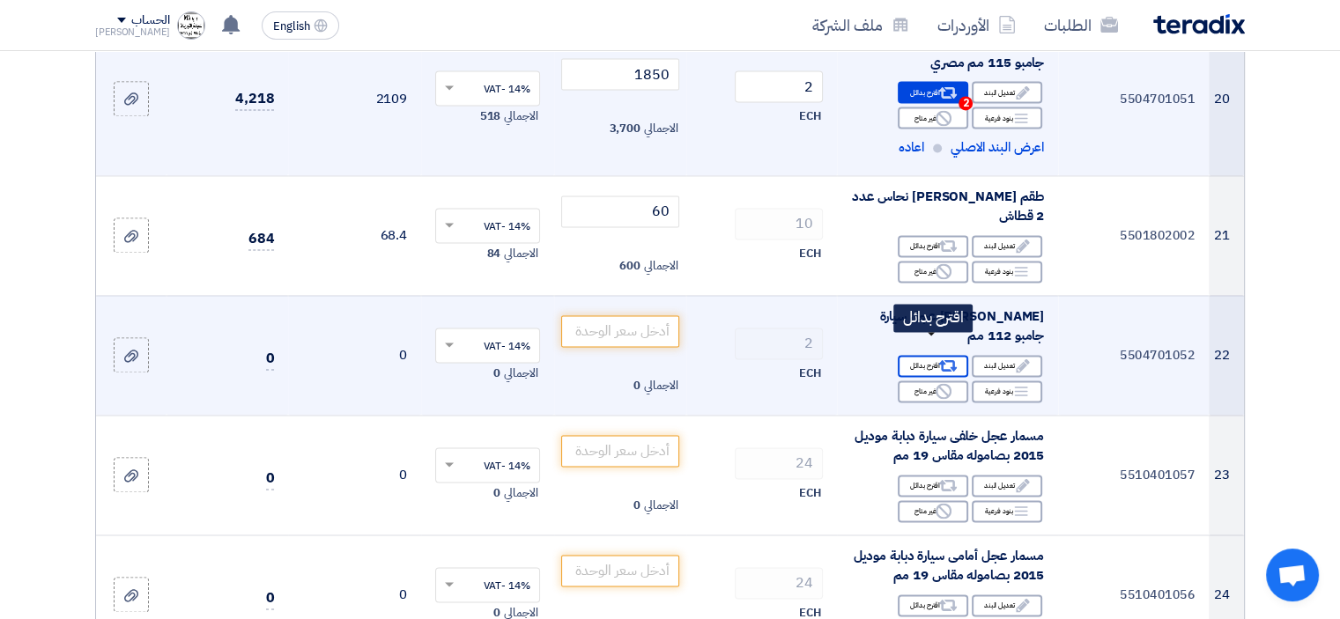
type input "60"
click at [920, 355] on div "Alternative اقترح بدائل" at bounding box center [933, 366] width 70 height 22
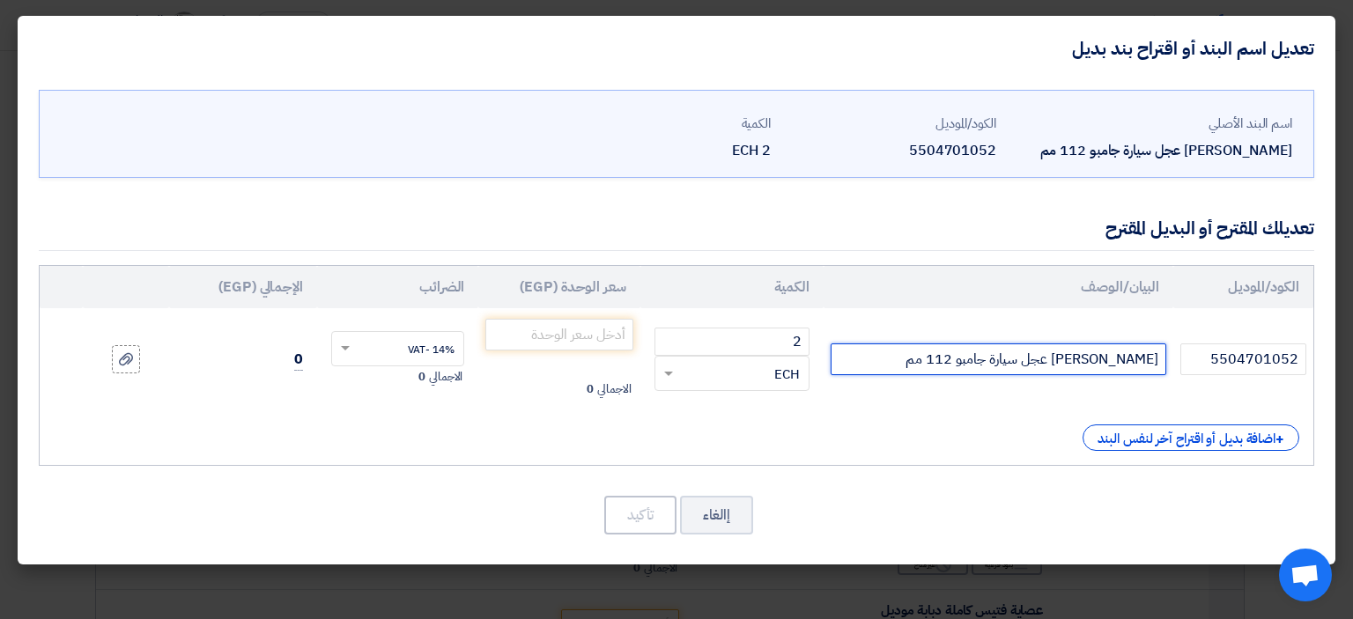
click at [927, 351] on input "[PERSON_NAME] عجل سيارة جامبو 112 مم" at bounding box center [999, 360] width 336 height 32
type input "[PERSON_NAME] عجل سيارة جامبو 112 مم مصري"
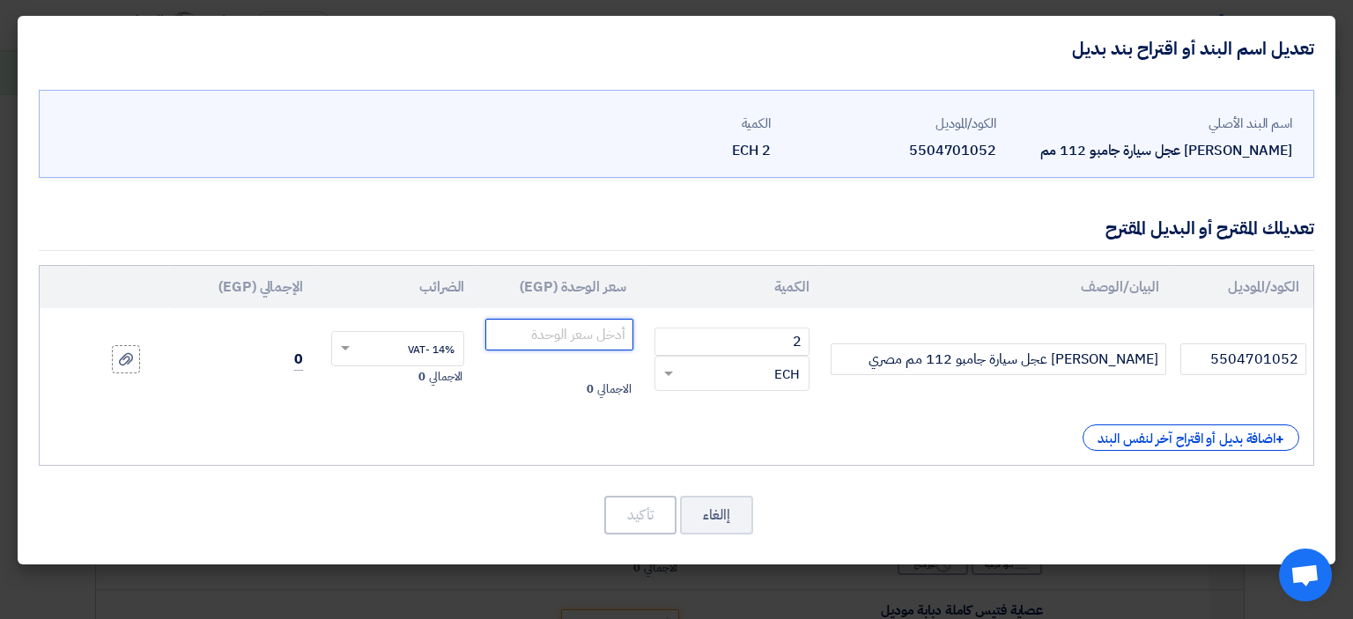
click at [556, 335] on input "number" at bounding box center [558, 335] width 147 height 32
type input "1"
type input "2"
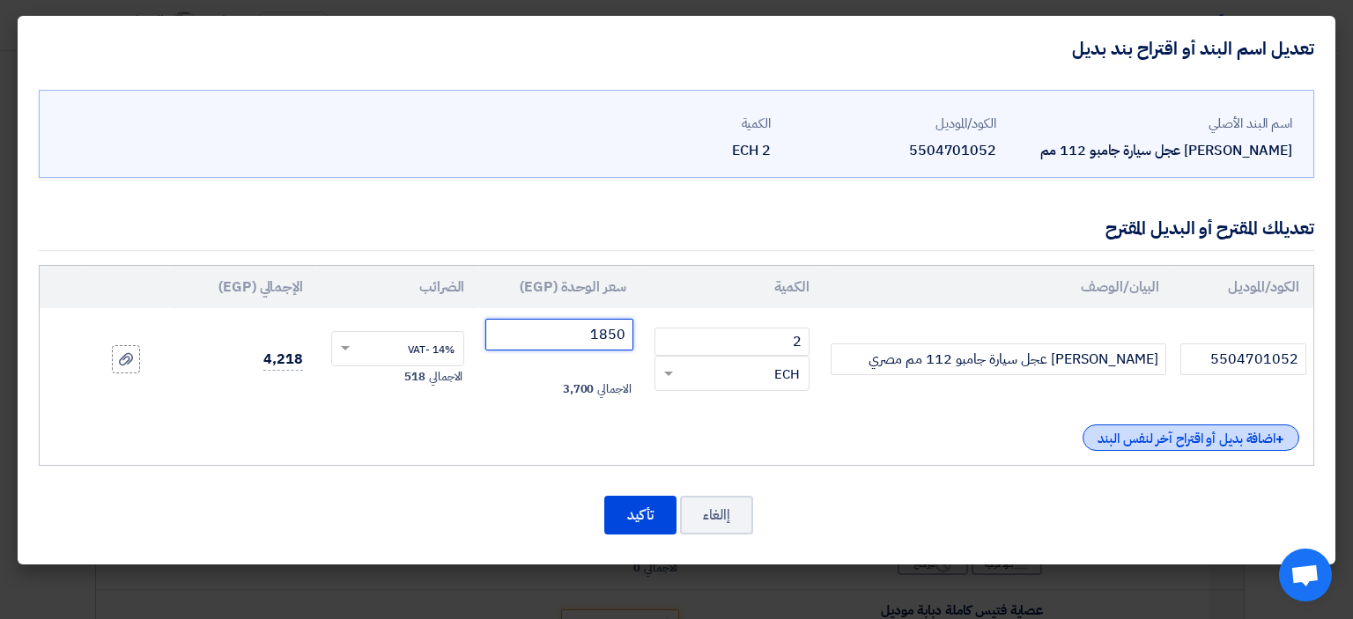
type input "1850"
click at [1216, 433] on div "+ اضافة بديل أو اقتراح آخر لنفس البند" at bounding box center [1191, 438] width 217 height 26
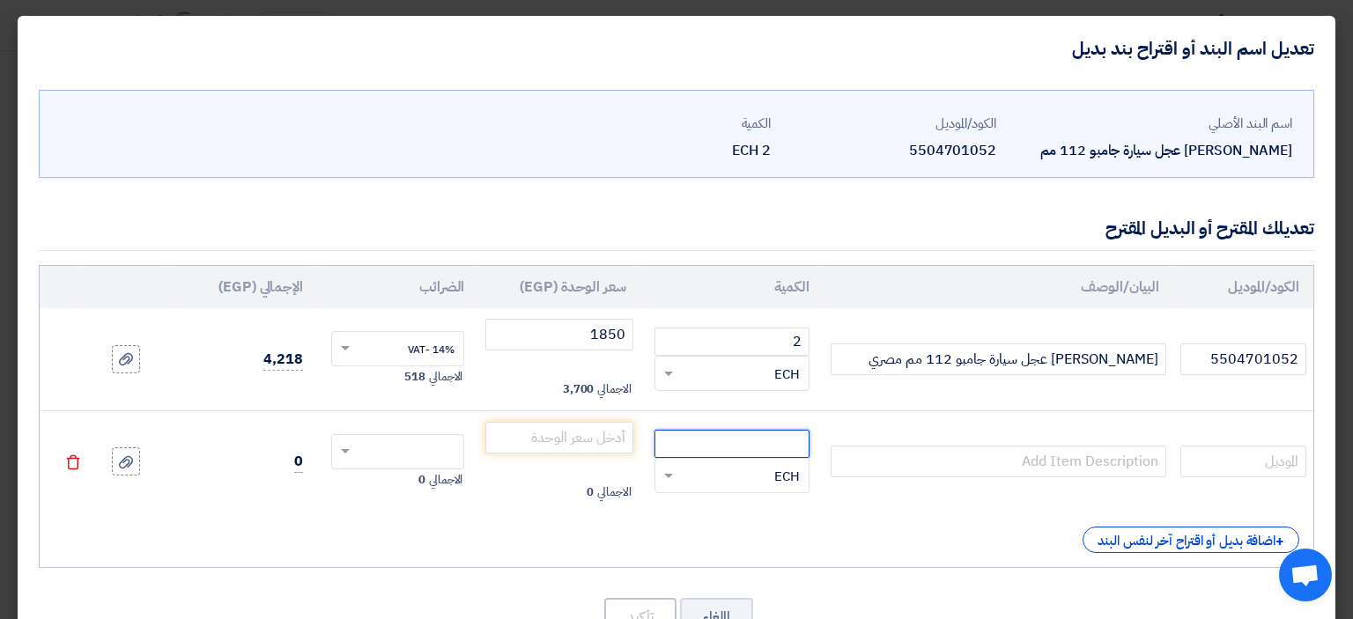
click at [728, 446] on input "number" at bounding box center [731, 444] width 155 height 28
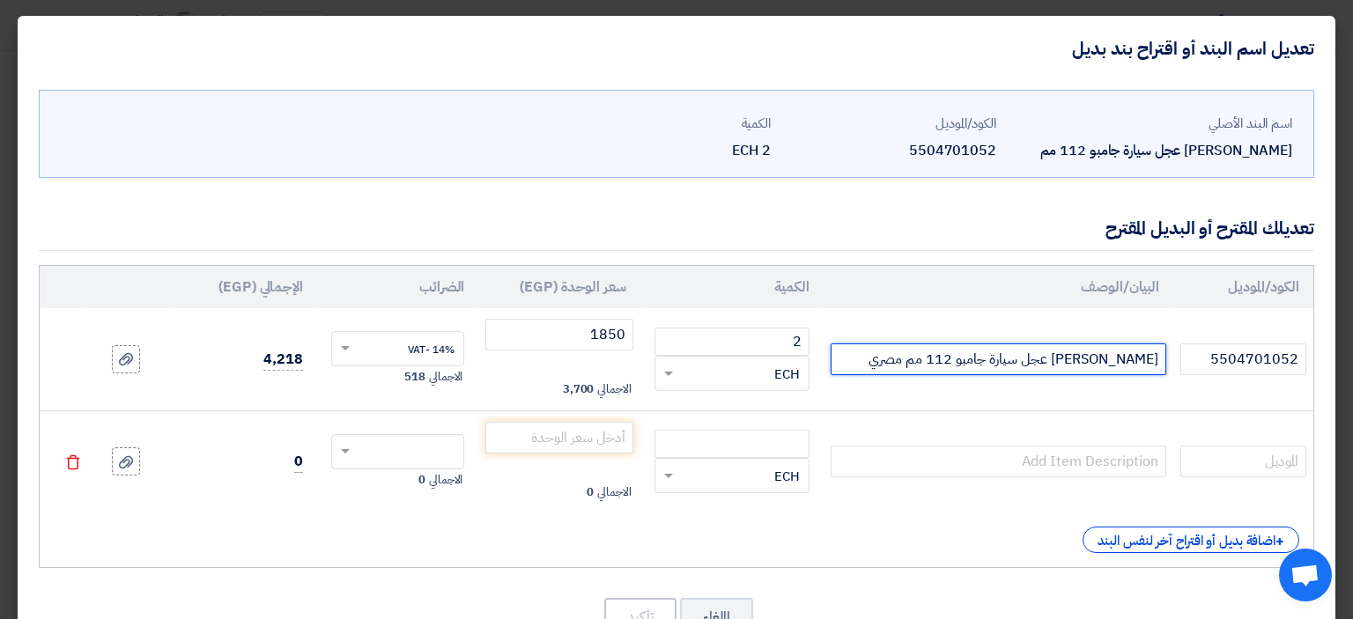
click at [1103, 358] on input "[PERSON_NAME] عجل سيارة جامبو 112 مم مصري" at bounding box center [999, 360] width 336 height 32
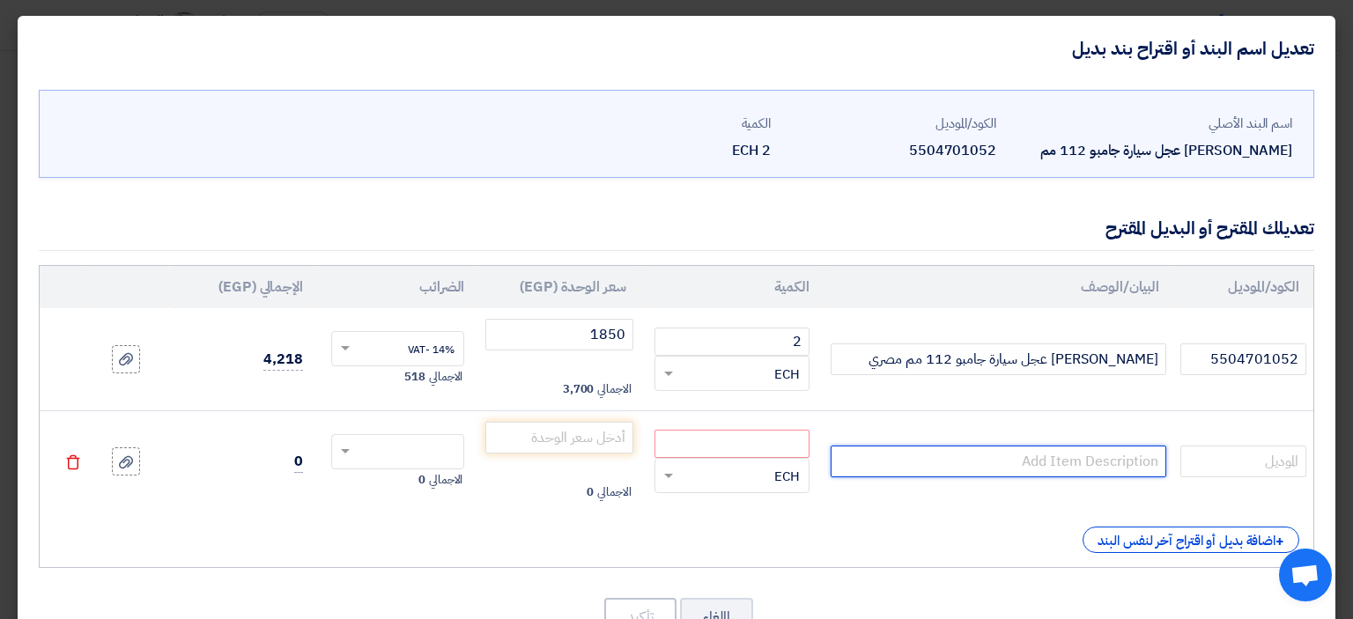
click at [1060, 449] on input "text" at bounding box center [999, 462] width 336 height 32
paste input "[PERSON_NAME] عجل سيارة جامبو 112 مم مصري"
type input "[PERSON_NAME] عجل سيارة جامبو 112 مم تركي"
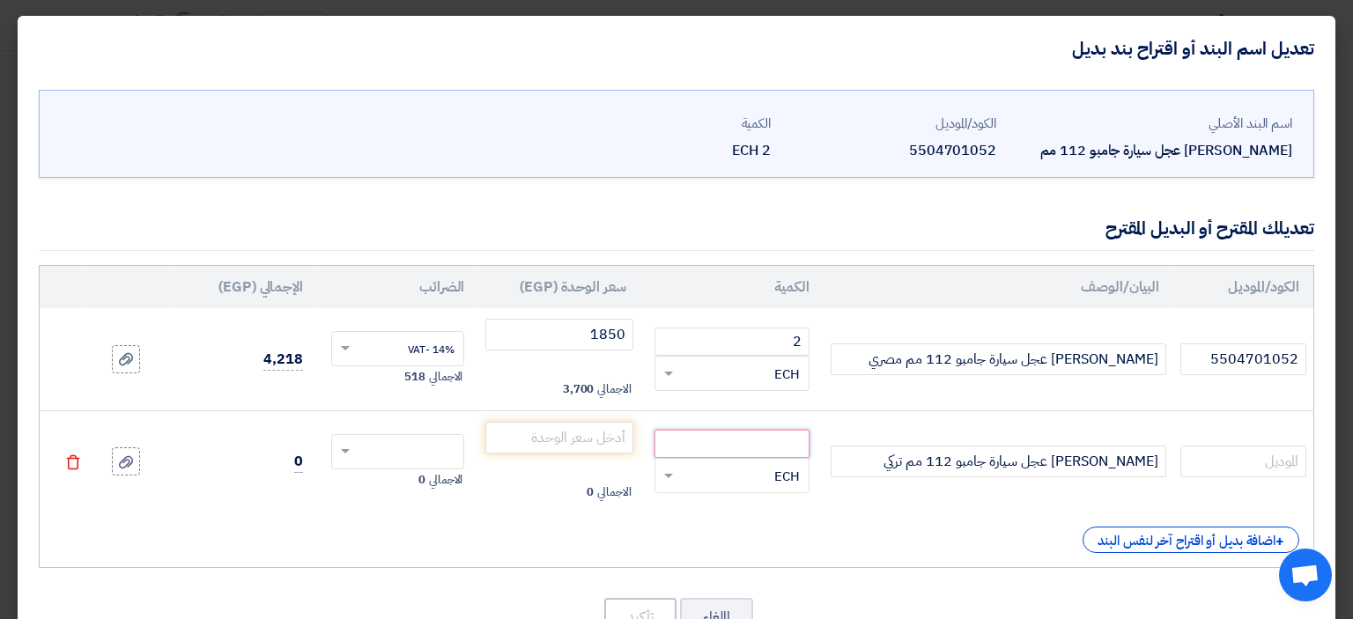
click at [755, 448] on input "number" at bounding box center [731, 444] width 155 height 28
type input "2"
click at [595, 418] on td "الاجمالي 0" at bounding box center [558, 461] width 161 height 102
click at [595, 429] on input "number" at bounding box center [558, 438] width 147 height 32
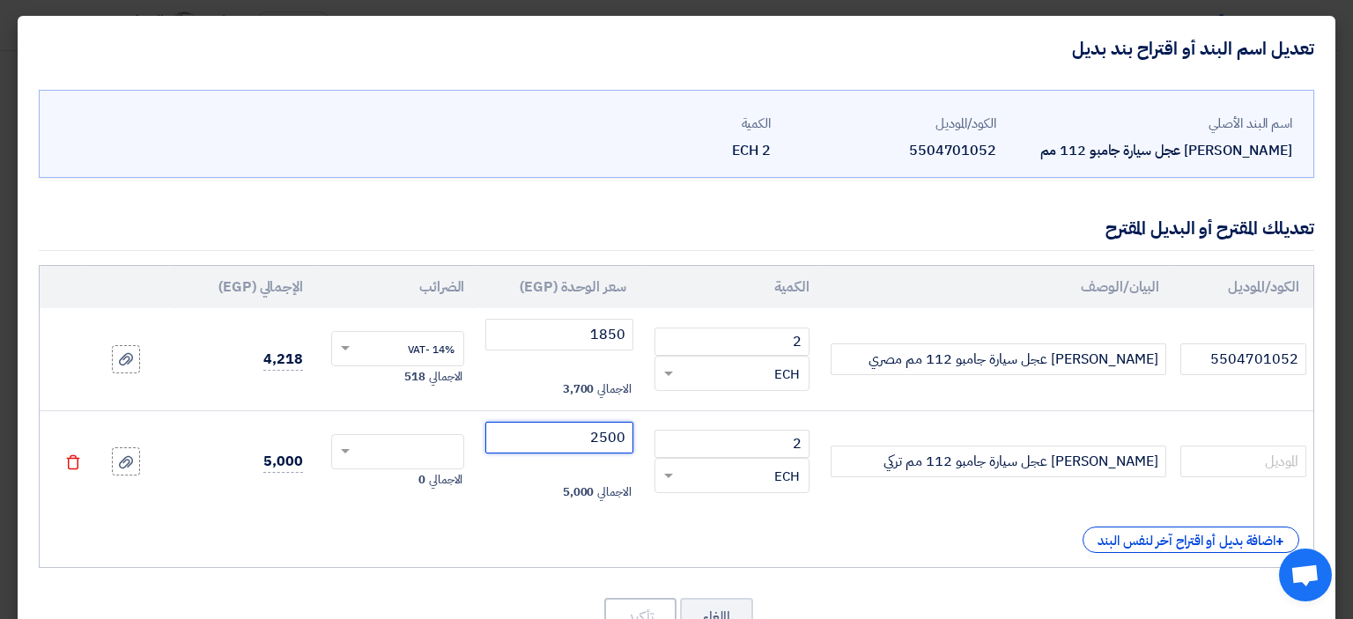
type input "2500"
click at [434, 457] on input "text" at bounding box center [409, 454] width 94 height 28
click at [432, 479] on span "14% -VAT" at bounding box center [431, 485] width 47 height 16
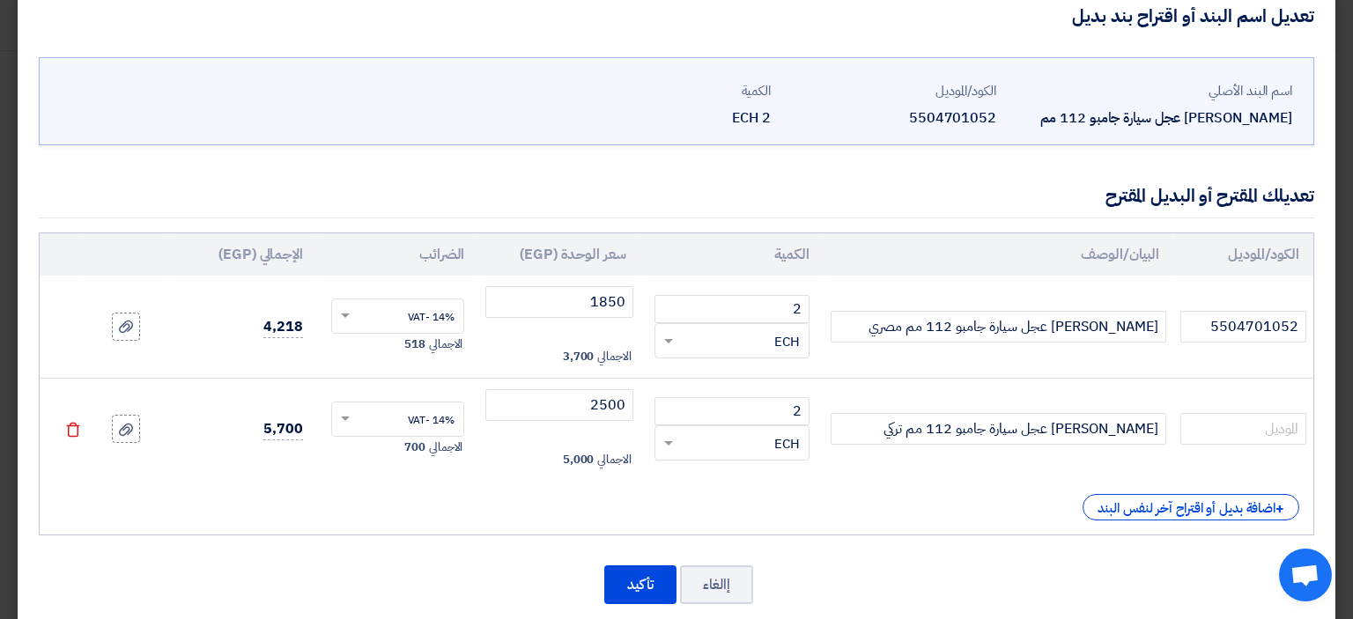
scroll to position [61, 0]
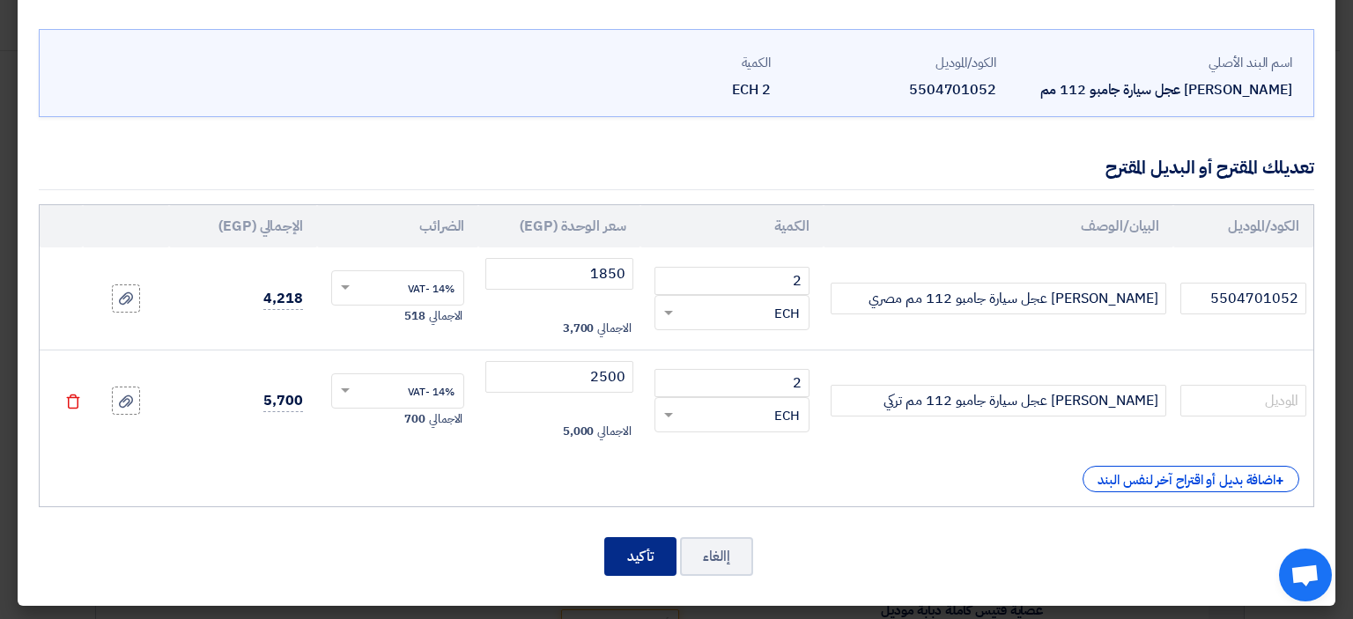
click at [648, 558] on button "تأكيد" at bounding box center [640, 556] width 72 height 39
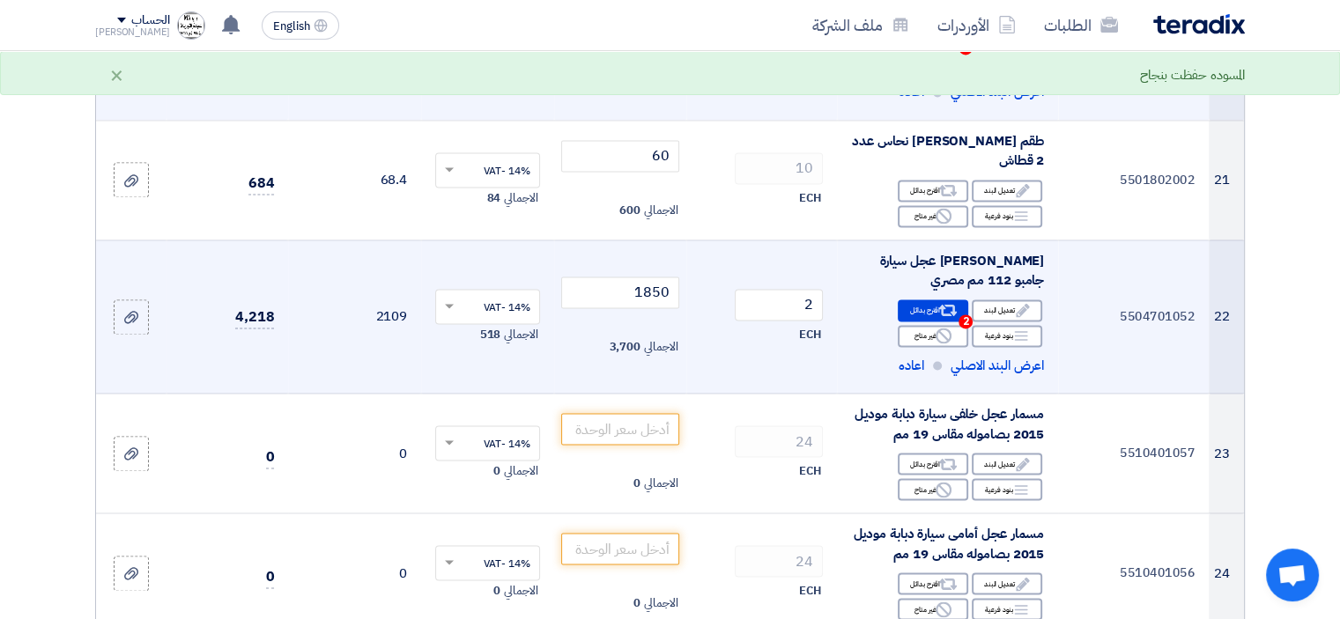
scroll to position [2753, 0]
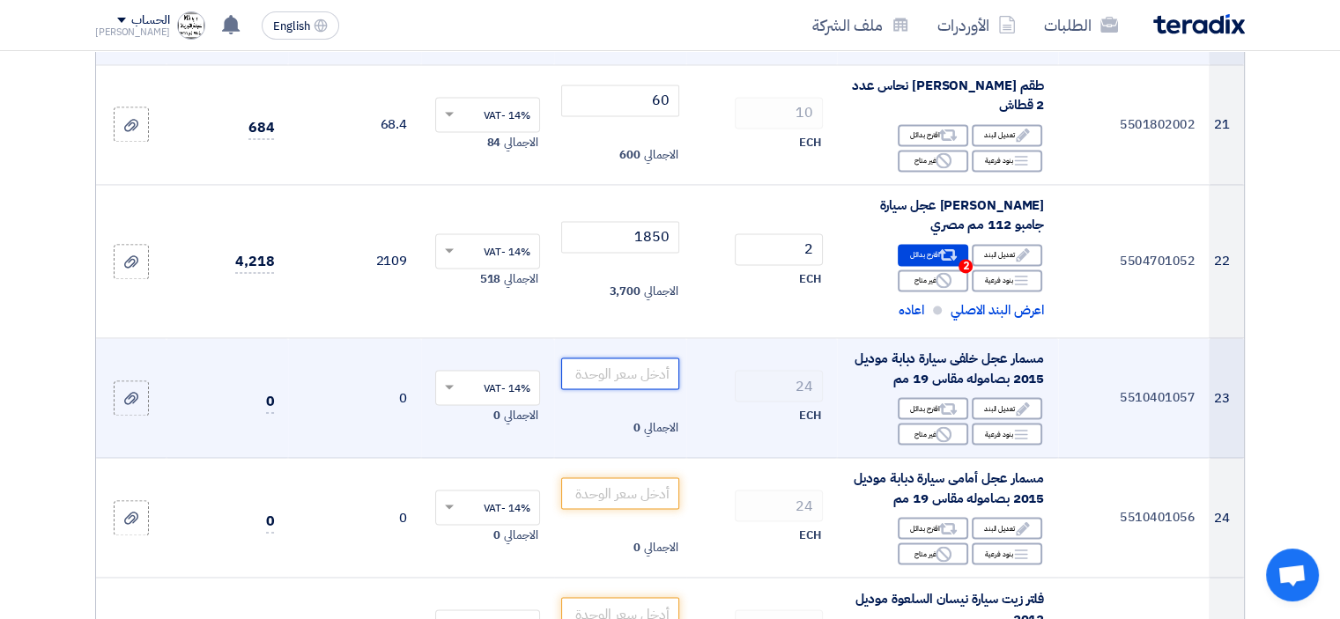
click at [644, 369] on input "number" at bounding box center [620, 374] width 119 height 32
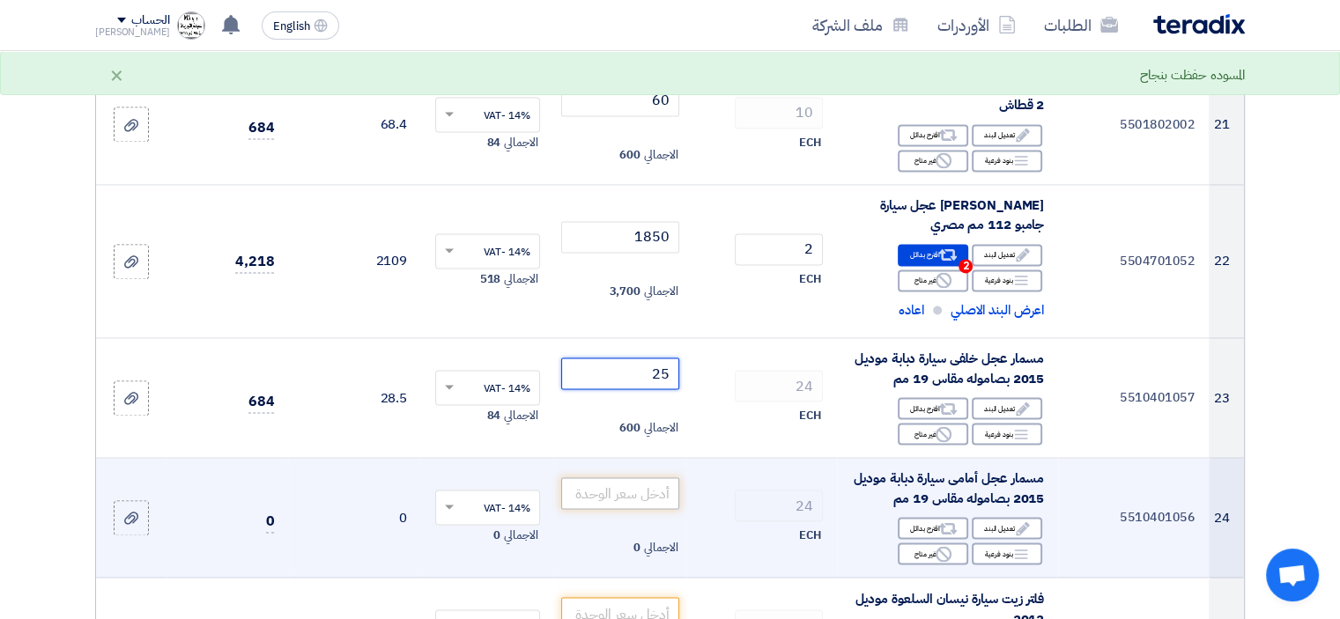
type input "25"
click at [647, 486] on input "number" at bounding box center [620, 493] width 119 height 32
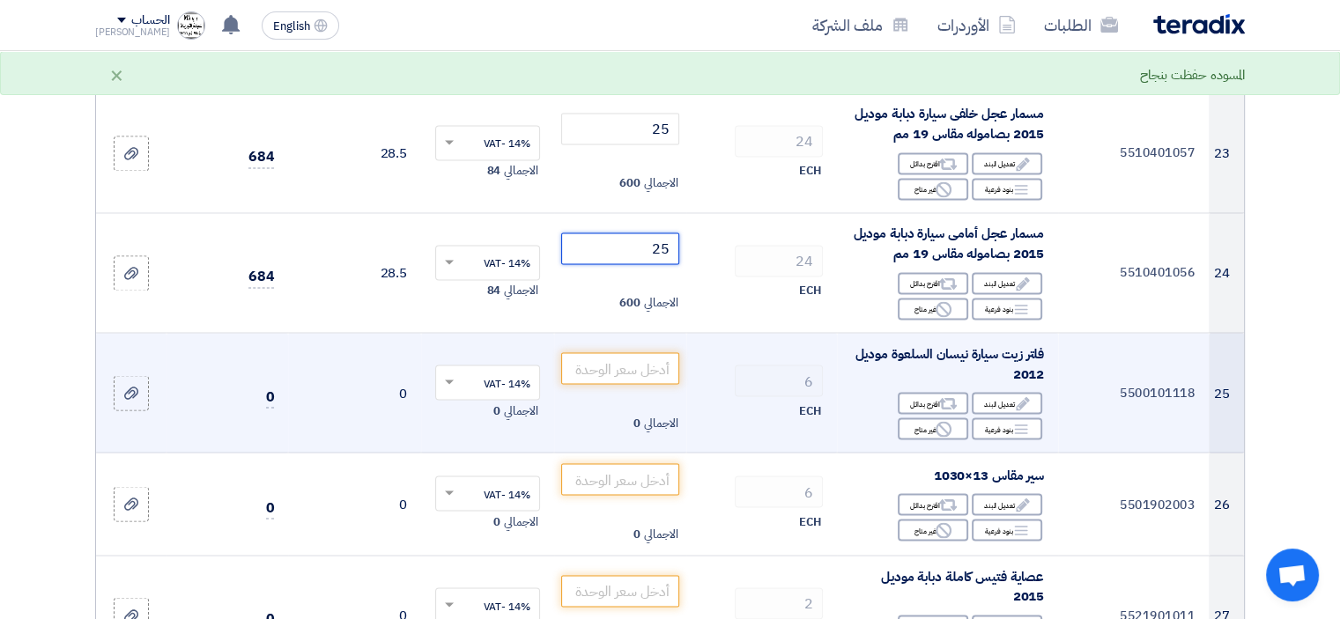
scroll to position [3018, 0]
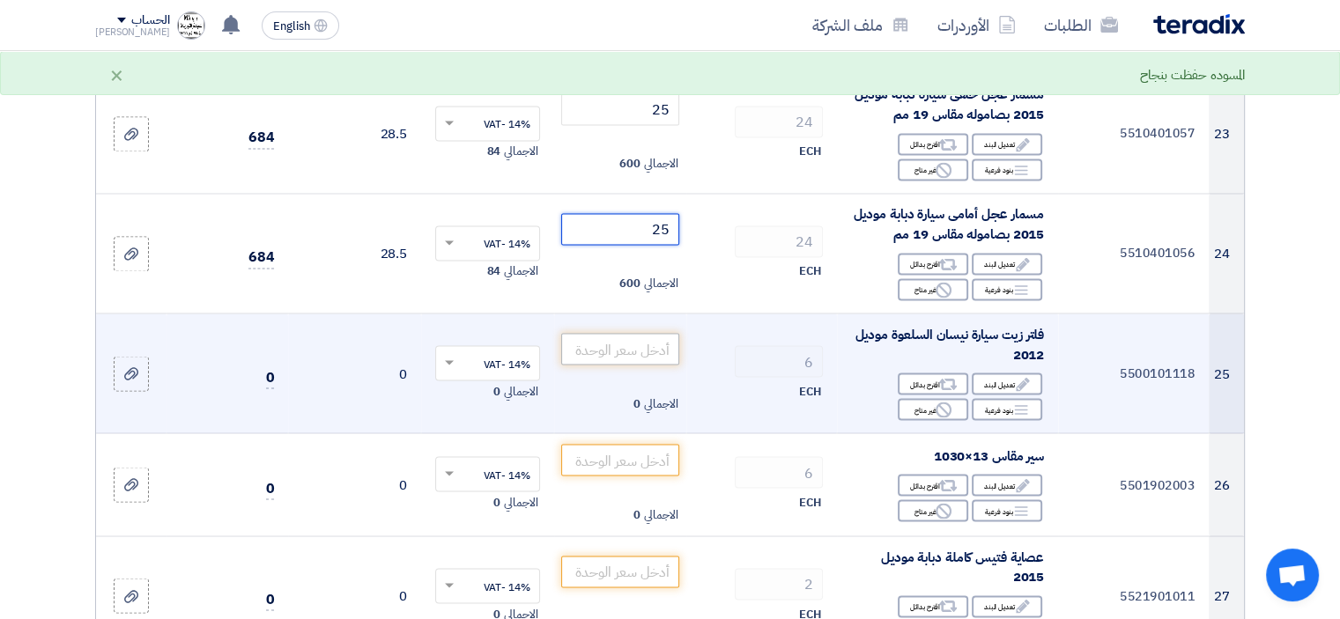
type input "25"
click at [652, 340] on input "number" at bounding box center [620, 349] width 119 height 32
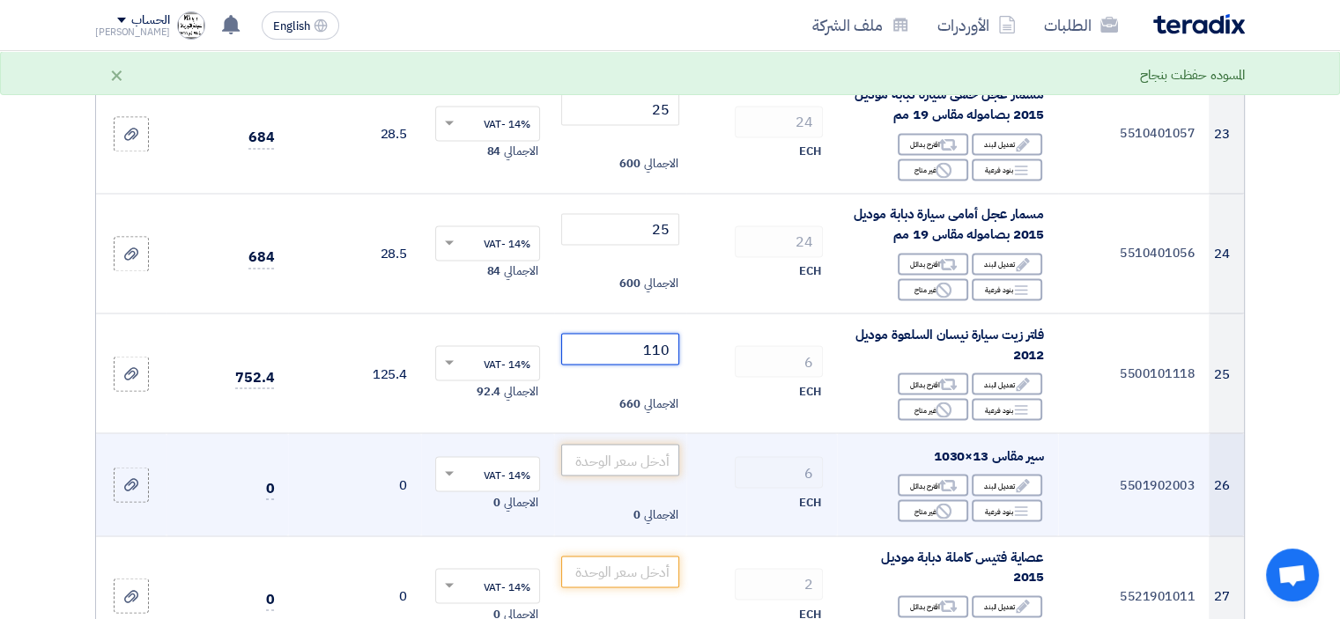
type input "110"
click at [647, 461] on input "number" at bounding box center [620, 460] width 119 height 32
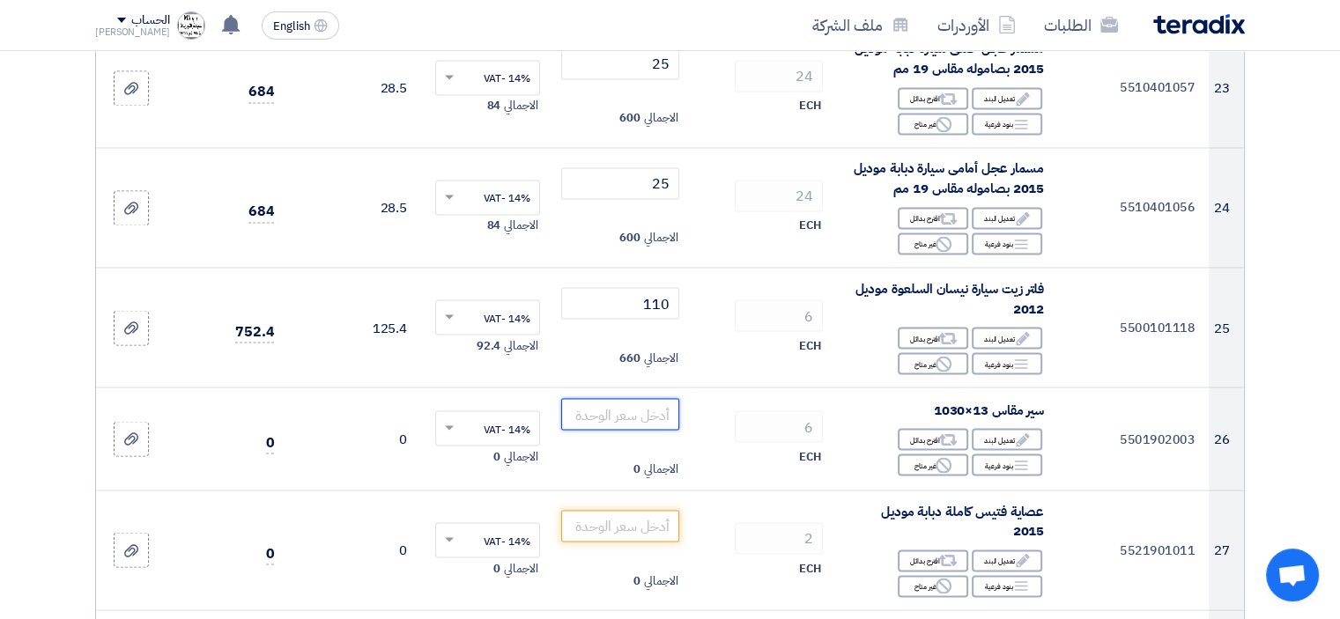
scroll to position [3106, 0]
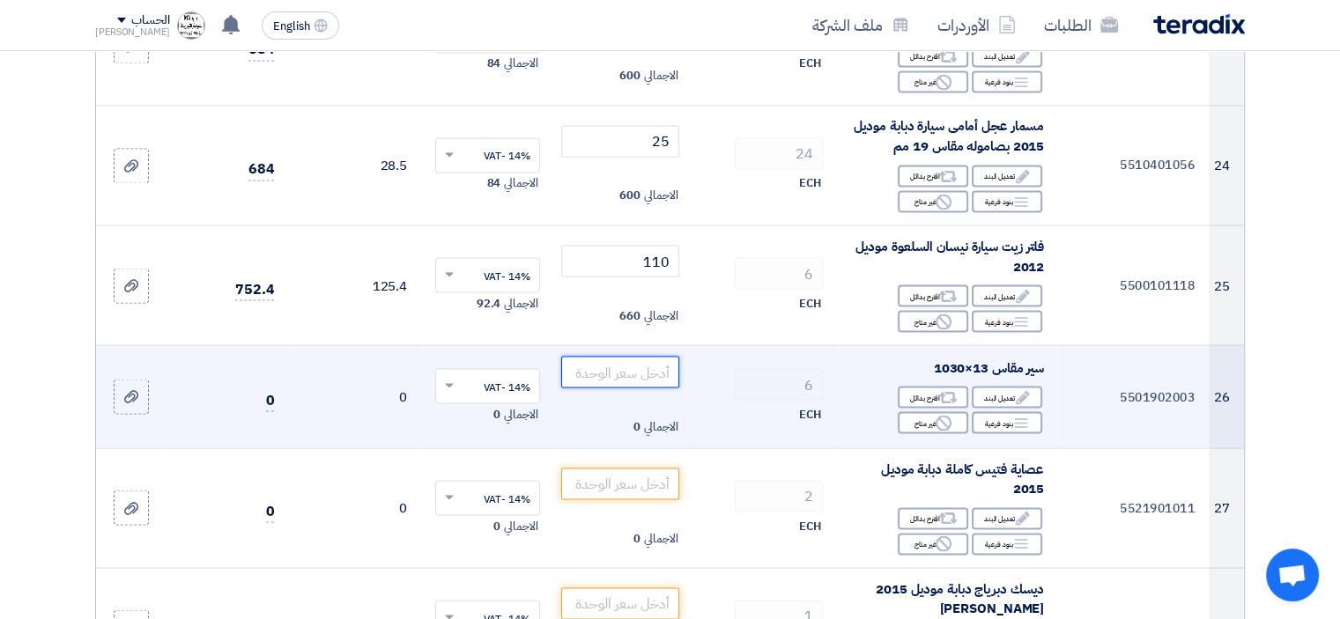
type input "1"
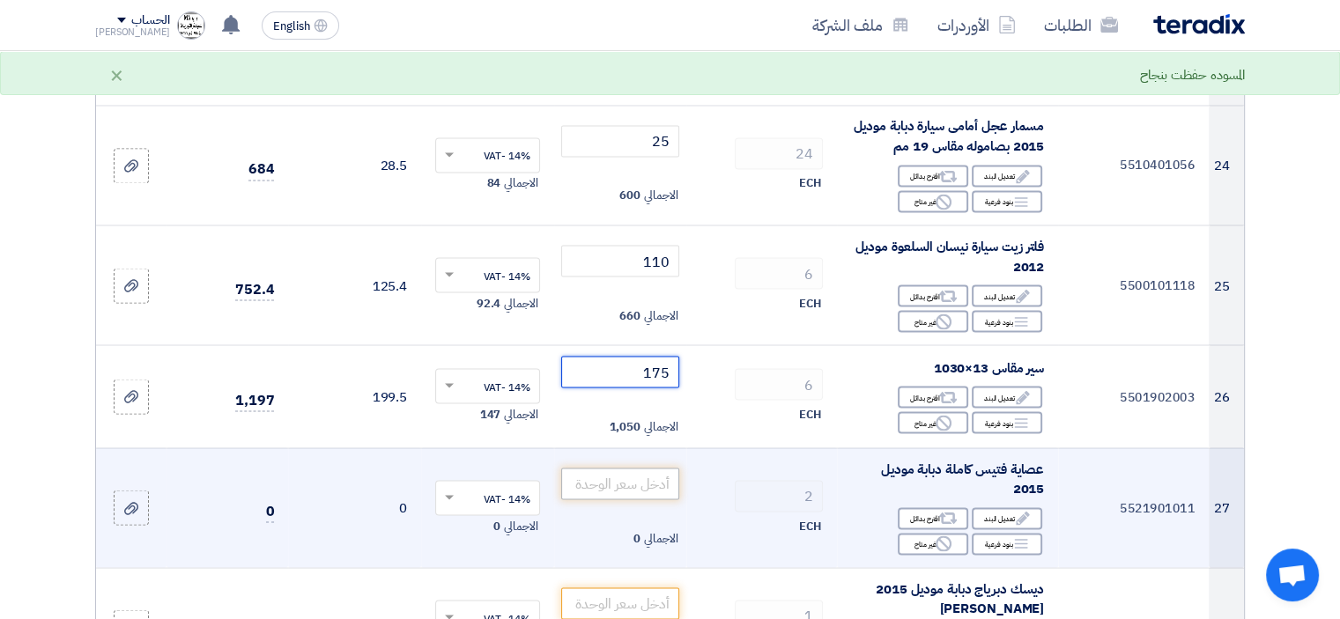
type input "175"
click at [649, 477] on input "number" at bounding box center [620, 484] width 119 height 32
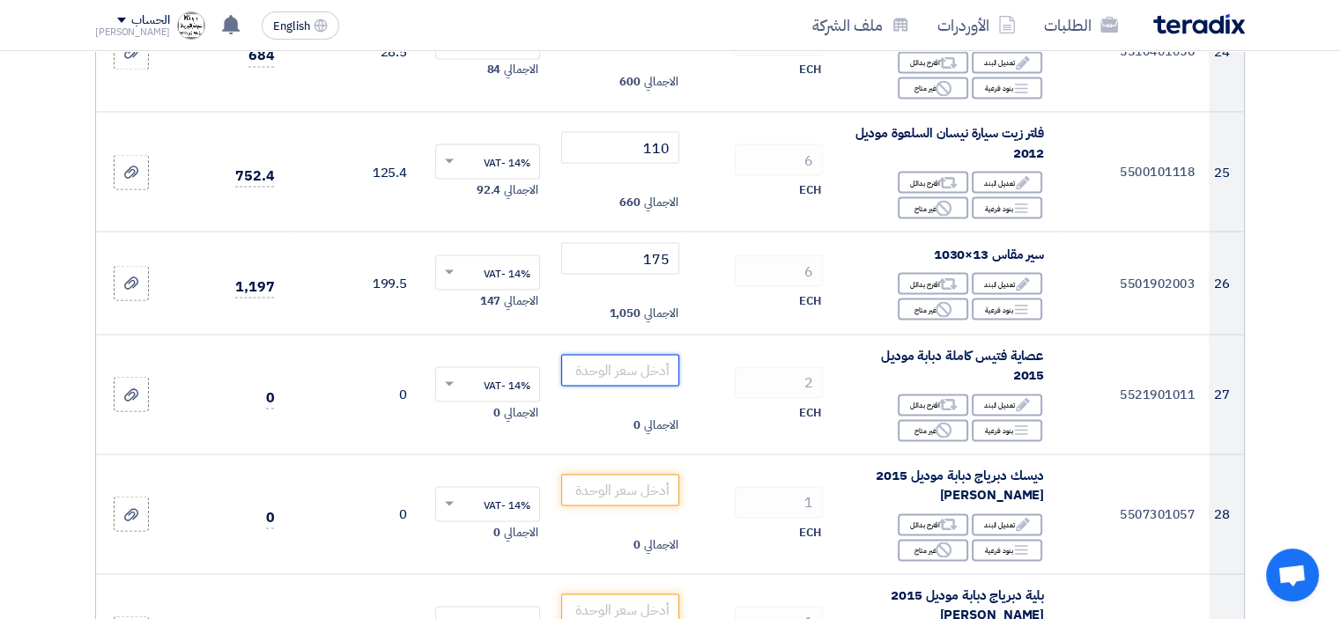
scroll to position [3194, 0]
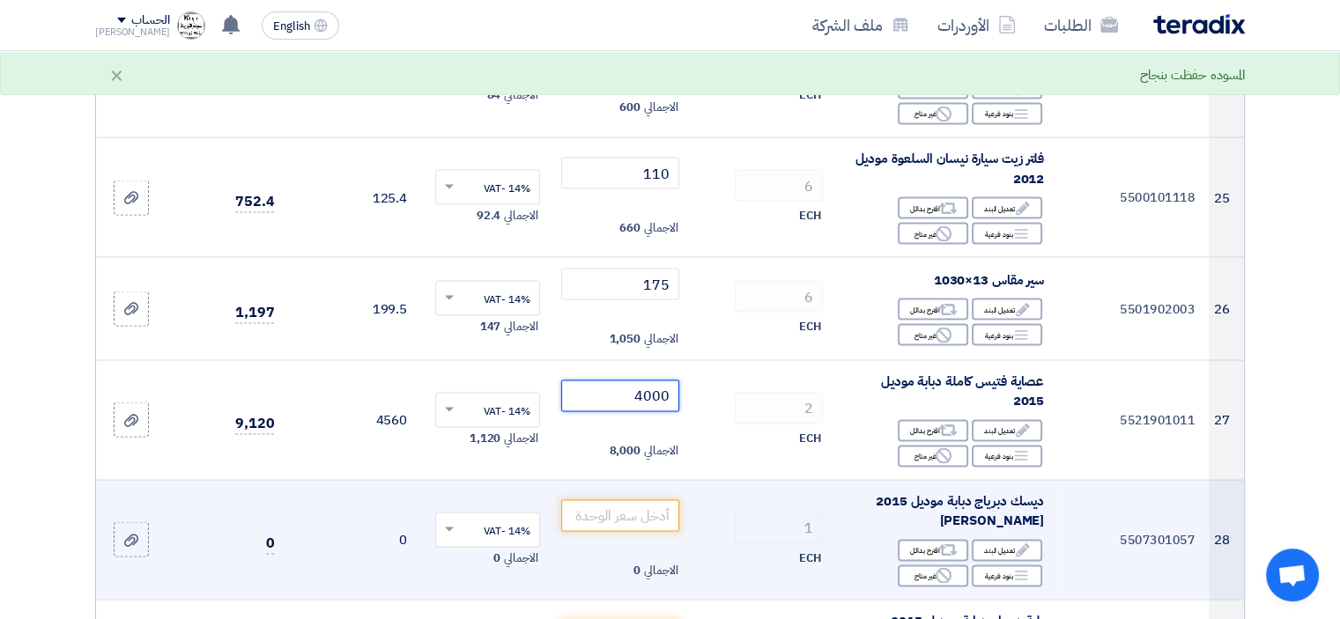
type input "4000"
click at [733, 497] on td "1 ECH" at bounding box center [761, 539] width 151 height 120
click at [609, 517] on input "number" at bounding box center [620, 515] width 119 height 32
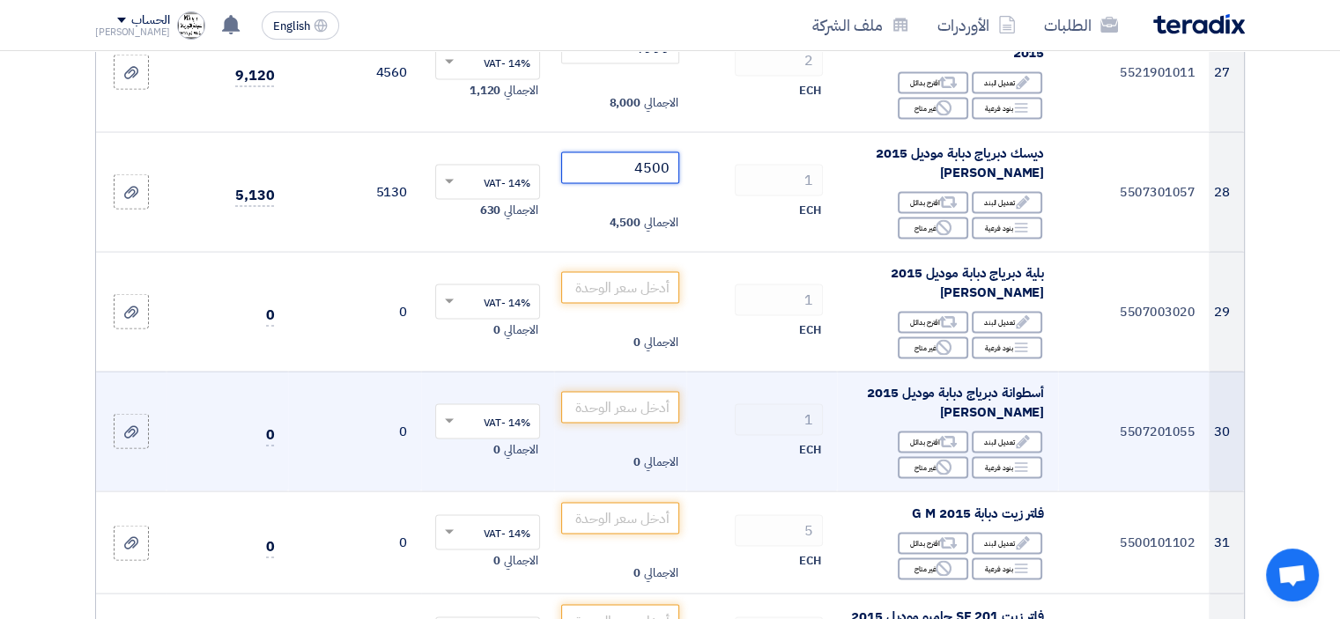
scroll to position [3546, 0]
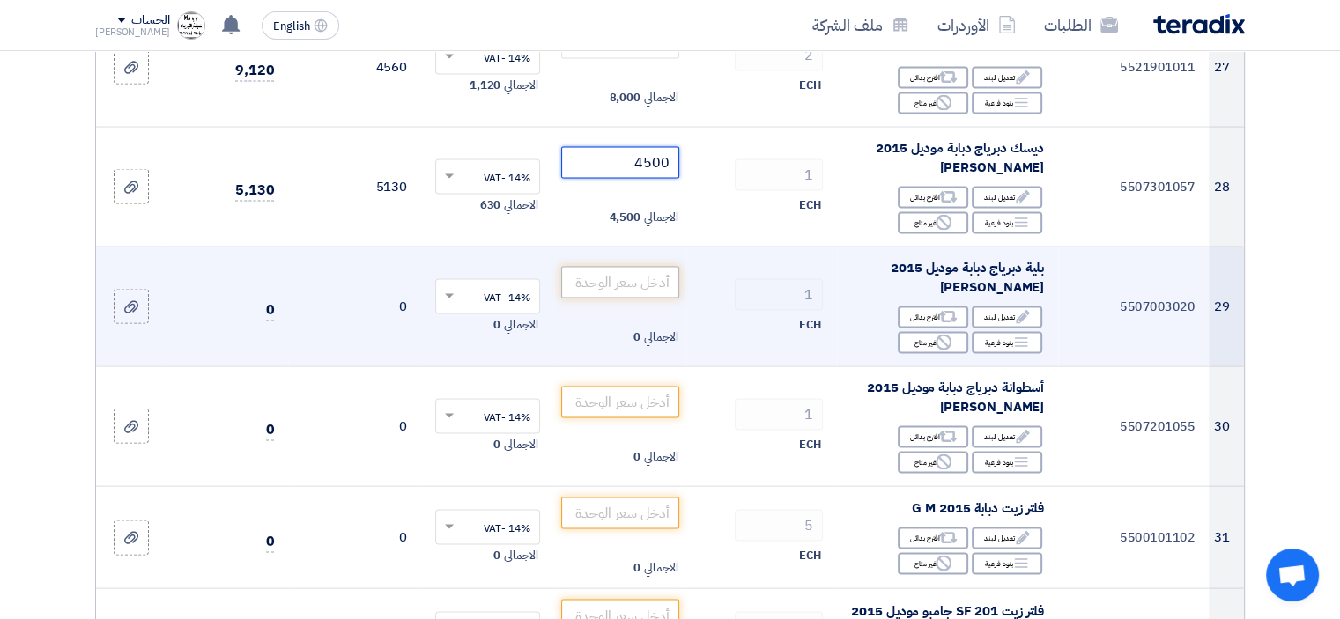
type input "4500"
click at [662, 285] on input "number" at bounding box center [620, 283] width 119 height 32
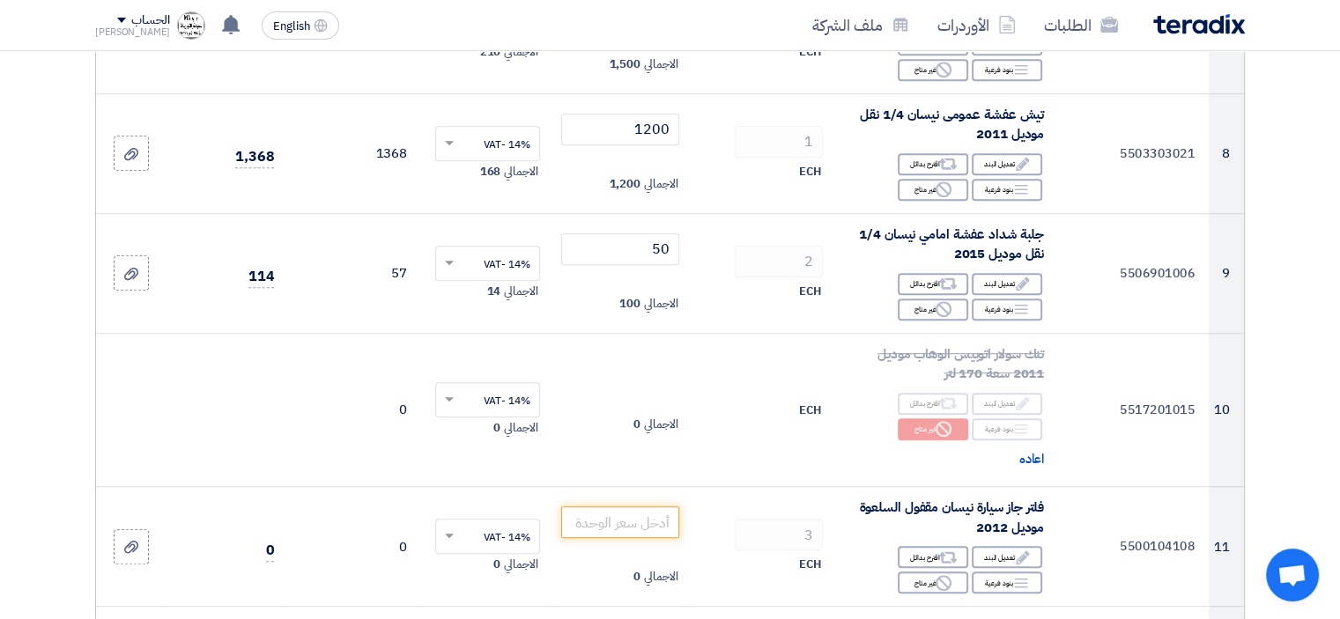
scroll to position [1168, 0]
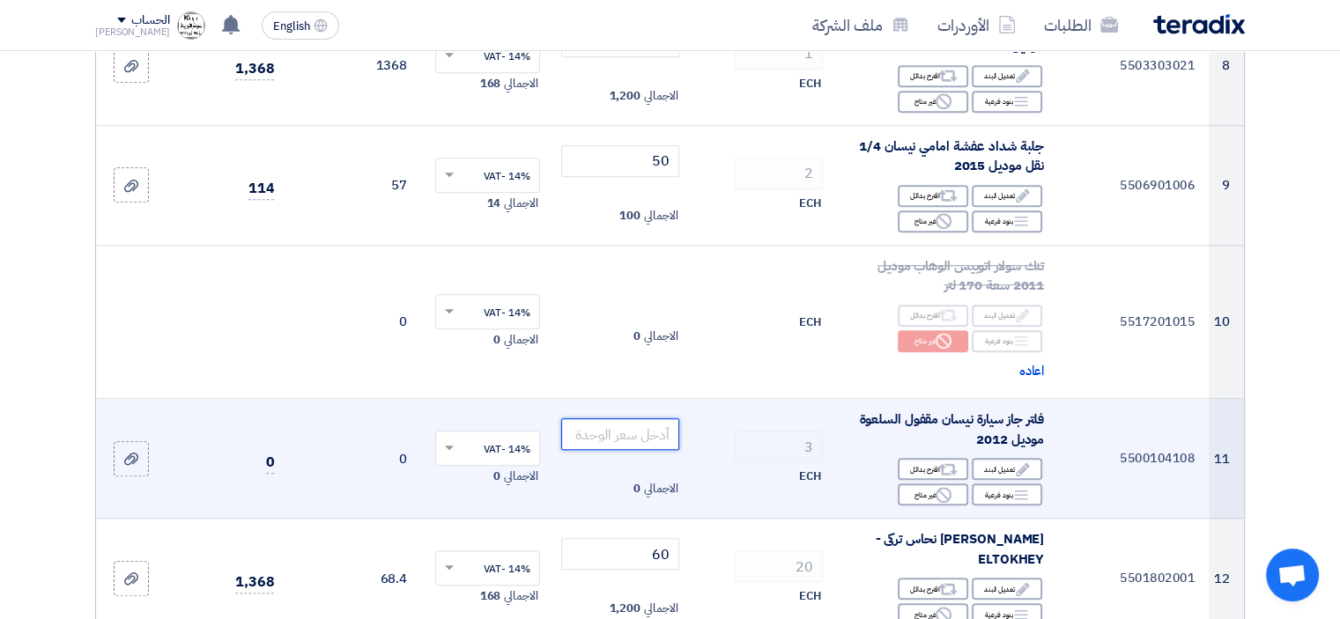
click at [636, 450] on input "number" at bounding box center [620, 434] width 119 height 32
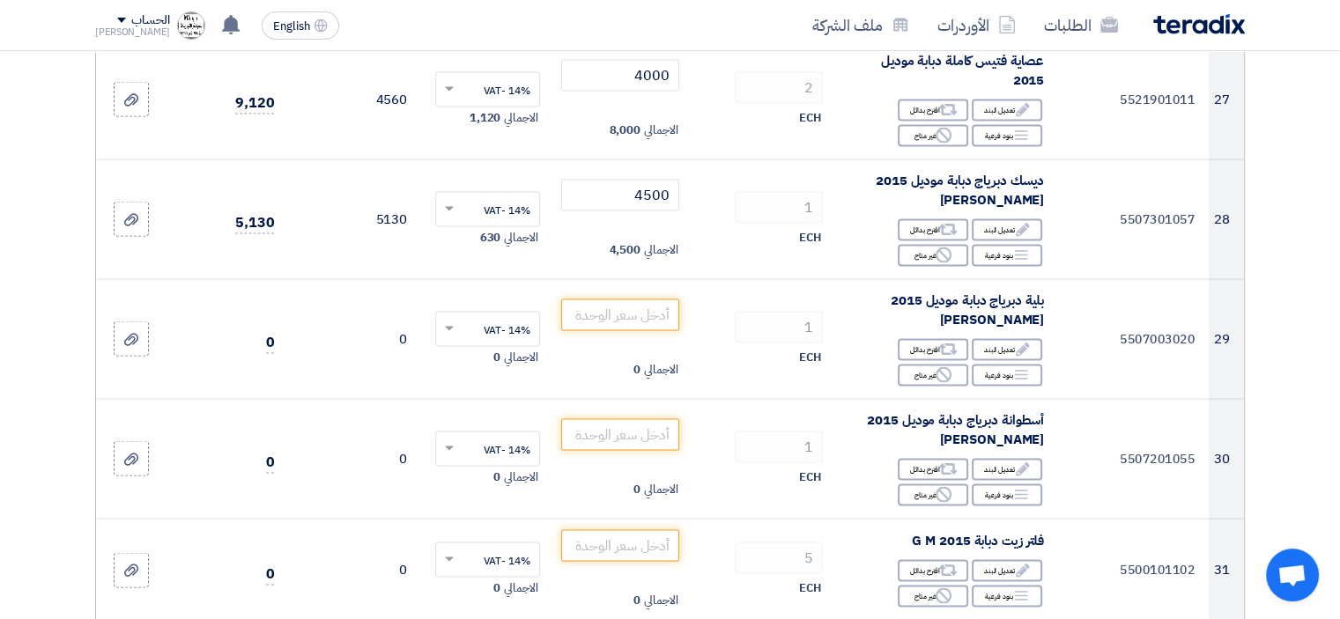
scroll to position [3546, 0]
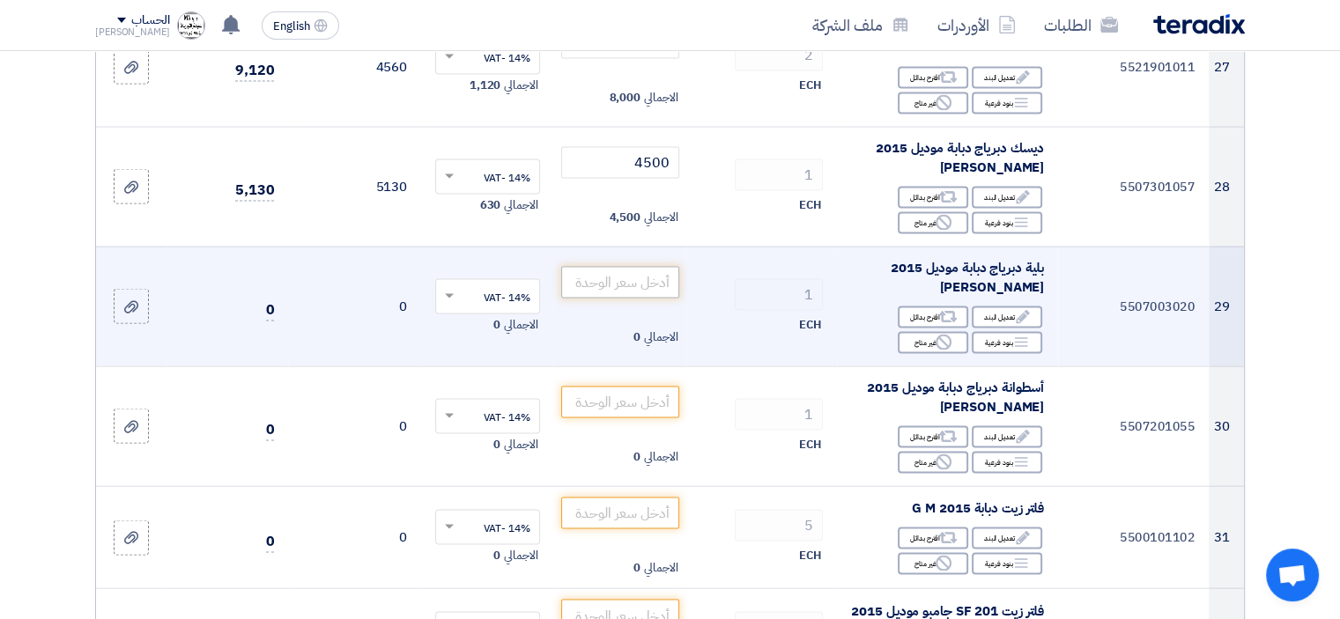
type input "100"
click at [625, 277] on input "number" at bounding box center [620, 283] width 119 height 32
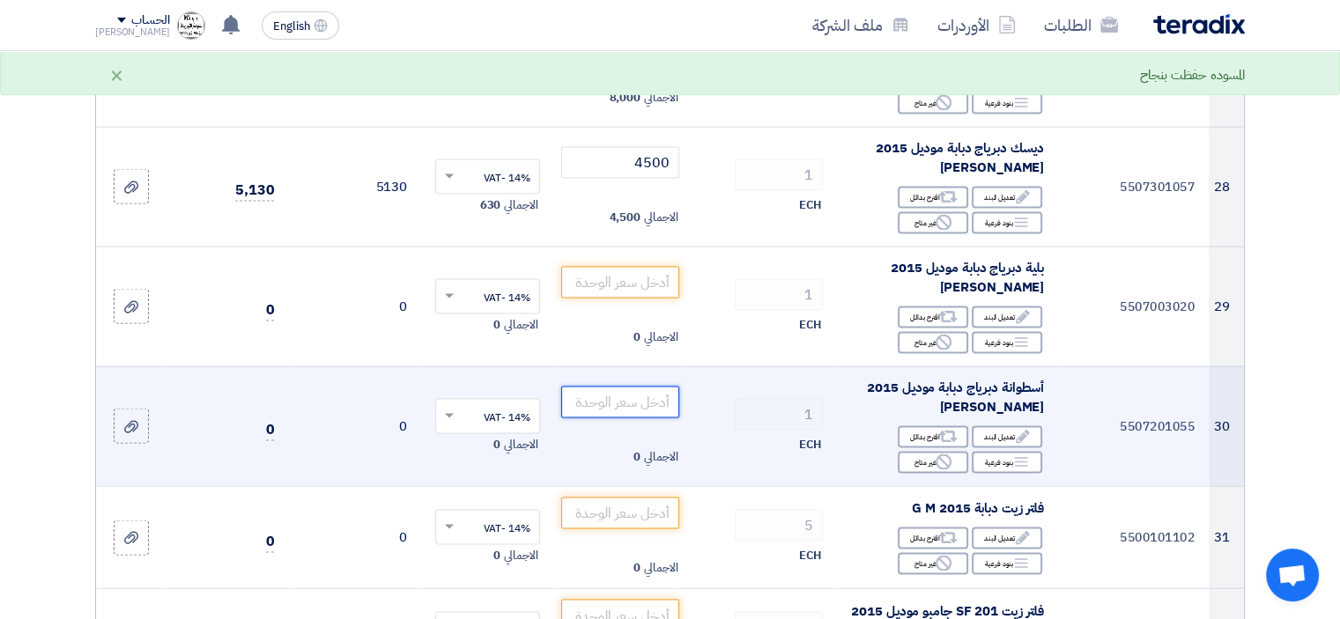
click at [632, 401] on input "number" at bounding box center [620, 403] width 119 height 32
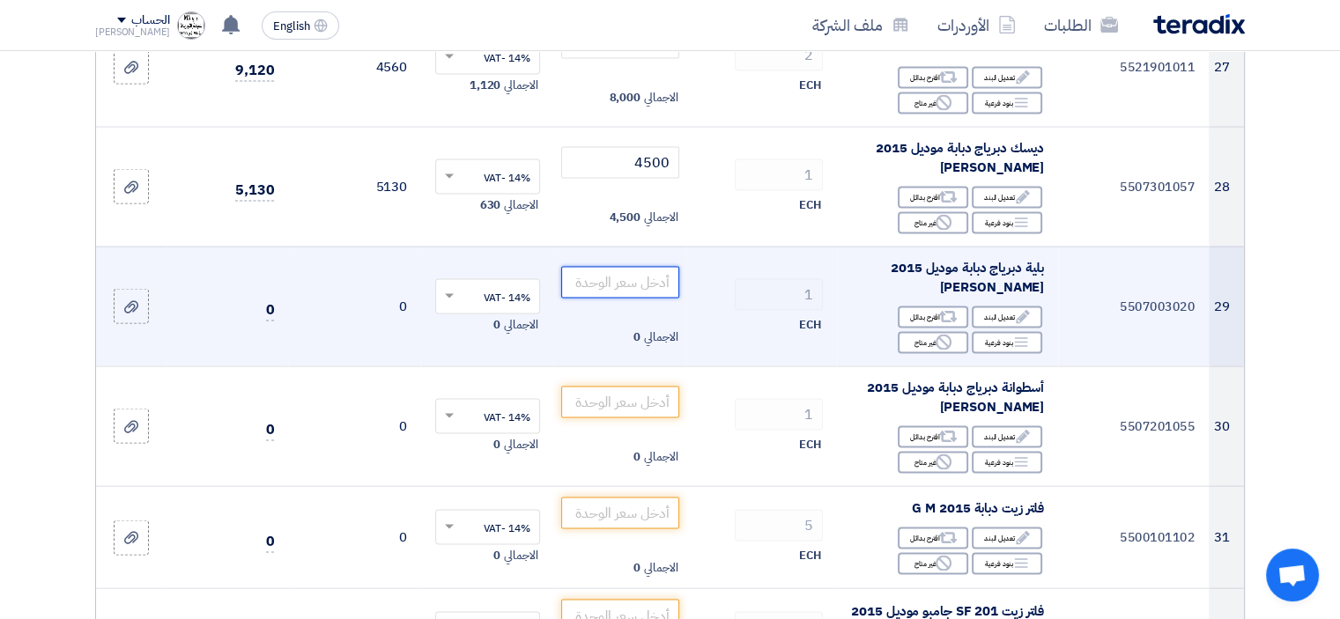
click at [612, 284] on input "number" at bounding box center [620, 283] width 119 height 32
click at [652, 282] on input "3000" at bounding box center [620, 283] width 119 height 32
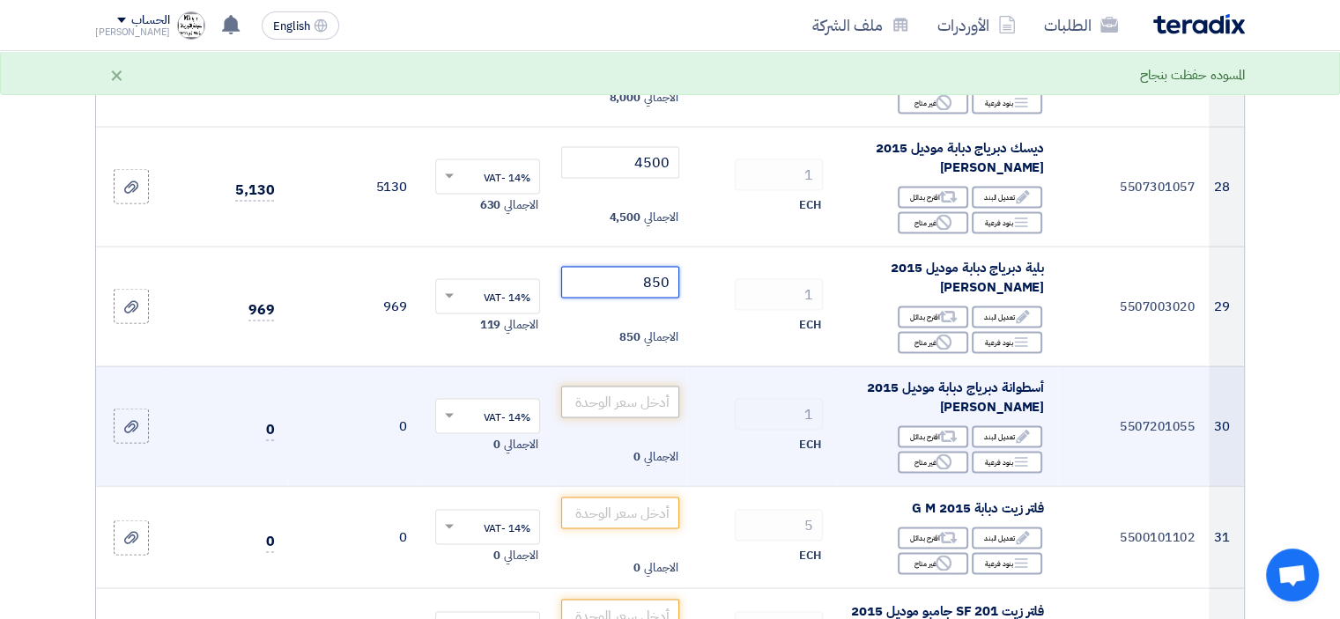
type input "850"
click at [656, 404] on input "number" at bounding box center [620, 403] width 119 height 32
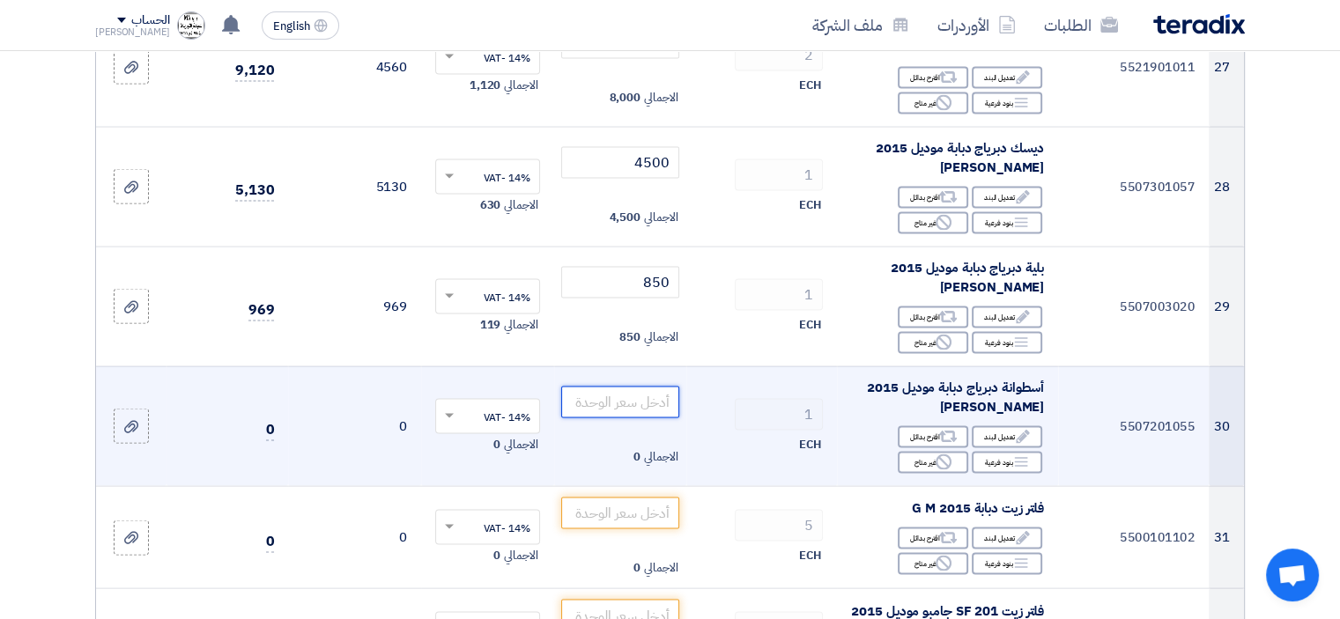
type input "2"
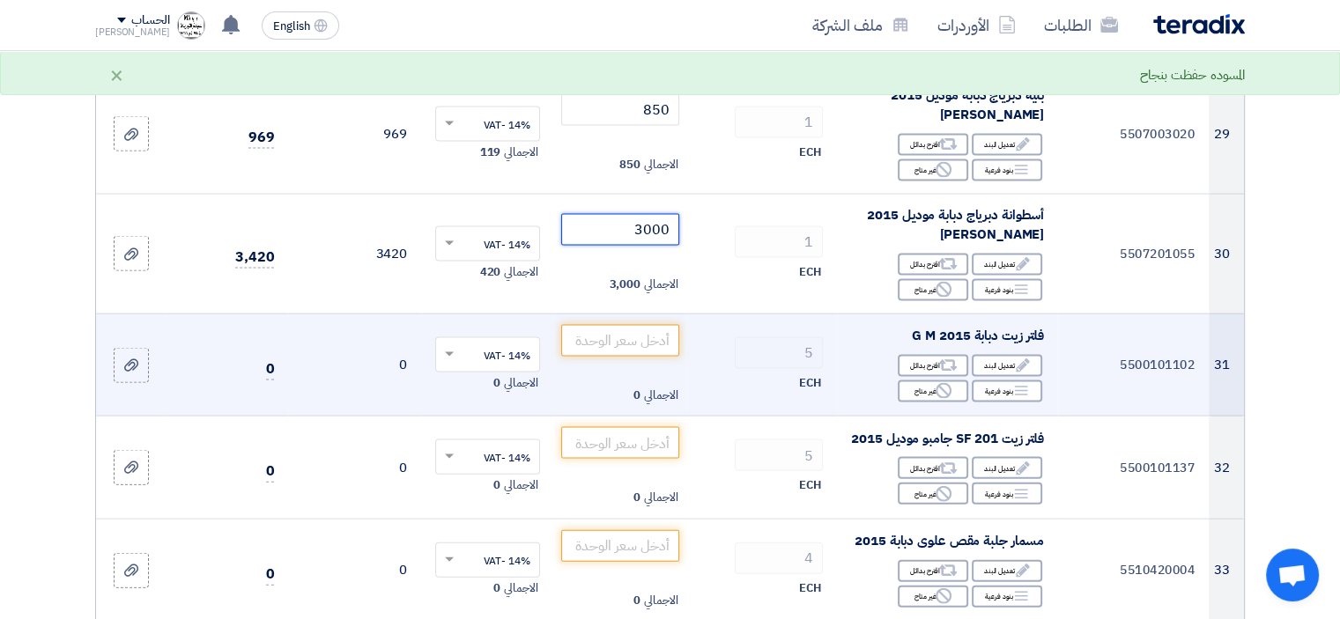
scroll to position [3722, 0]
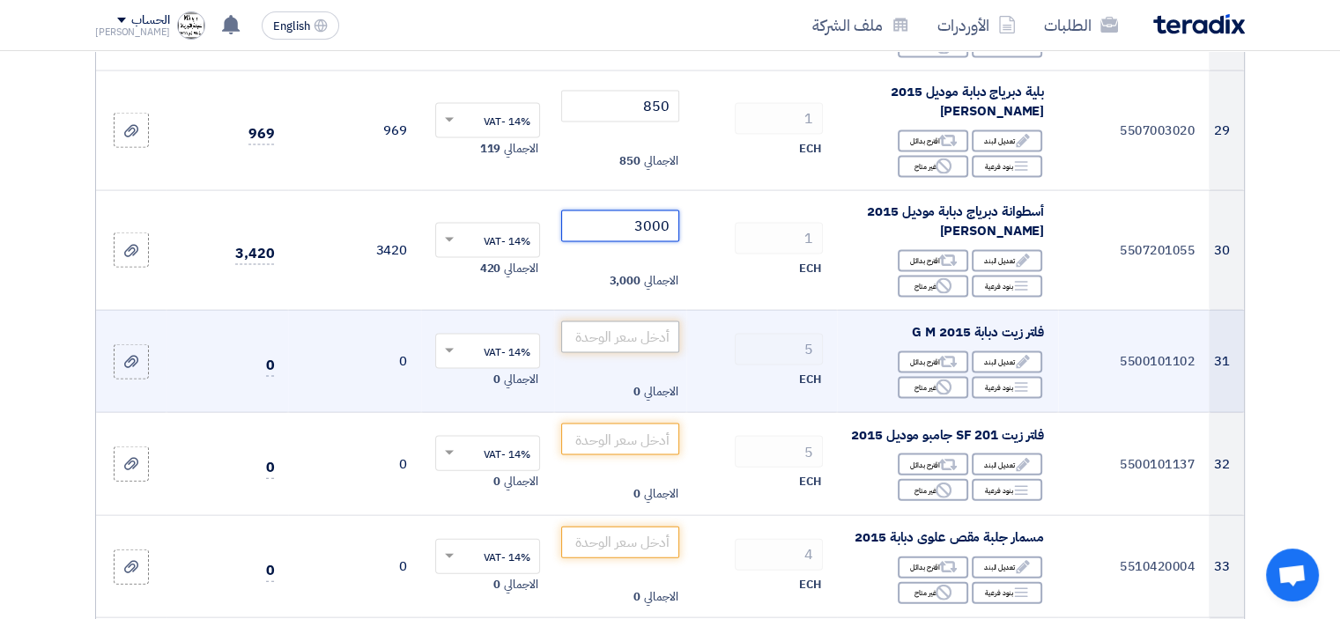
type input "3000"
click at [656, 336] on input "number" at bounding box center [620, 337] width 119 height 32
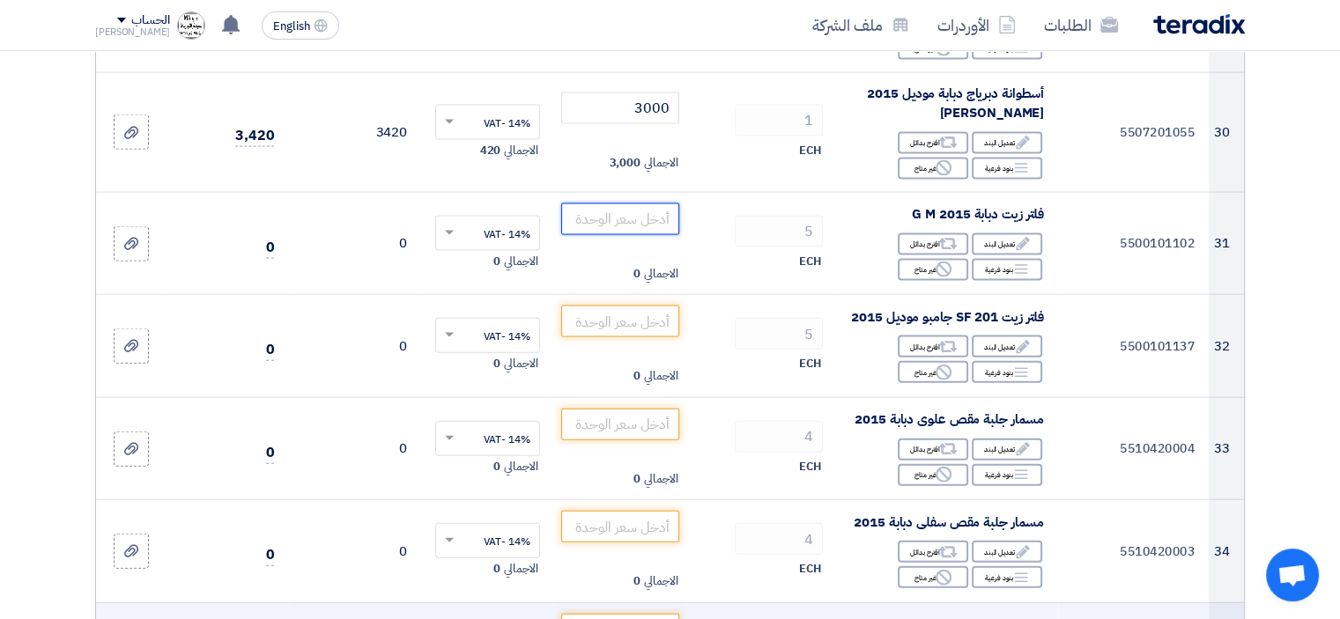
scroll to position [3810, 0]
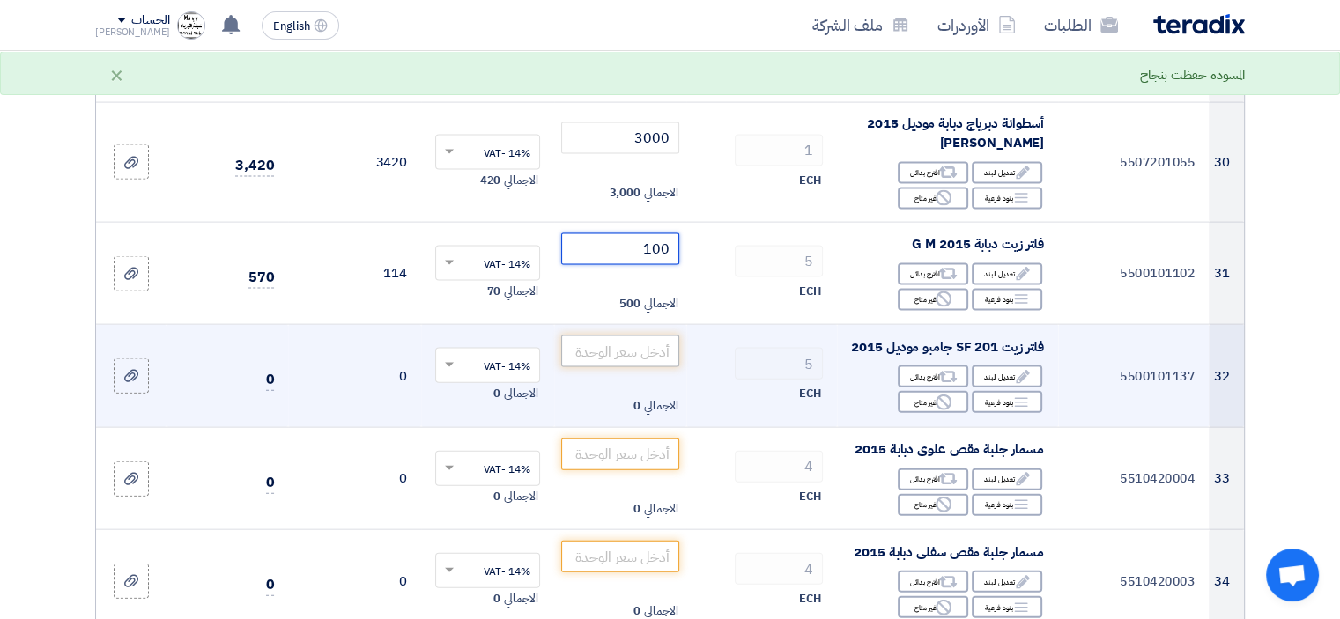
type input "100"
click at [634, 361] on input "number" at bounding box center [620, 352] width 119 height 32
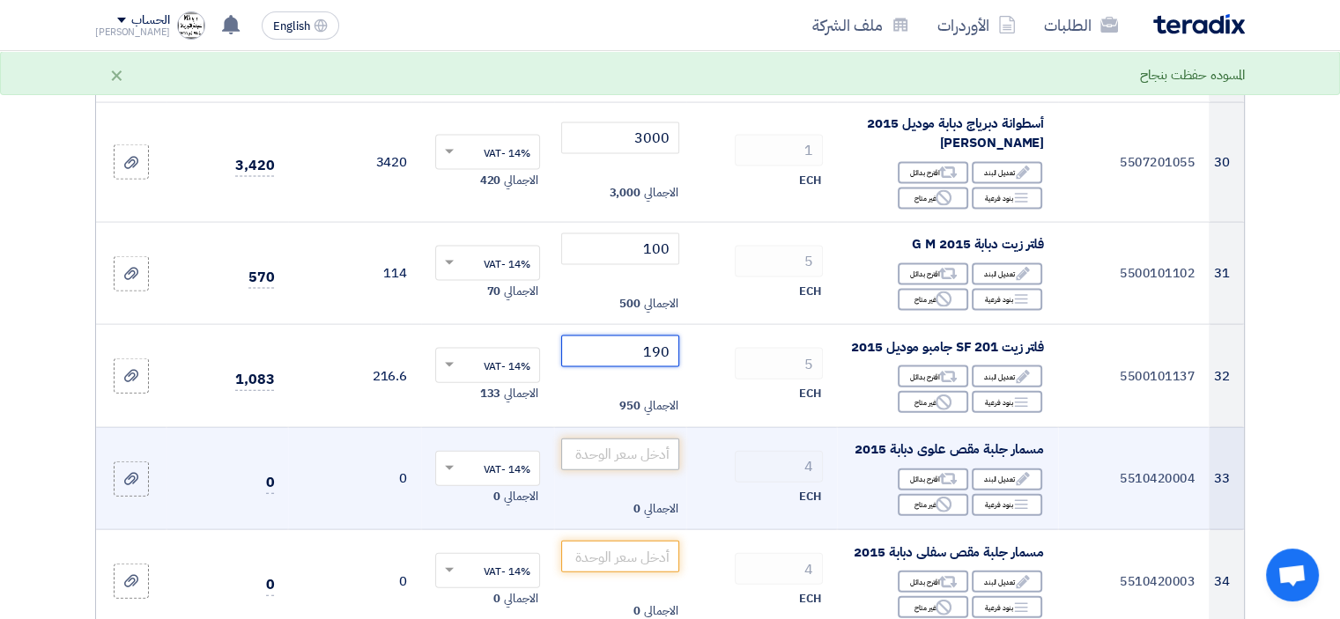
type input "190"
click at [653, 462] on input "number" at bounding box center [620, 455] width 119 height 32
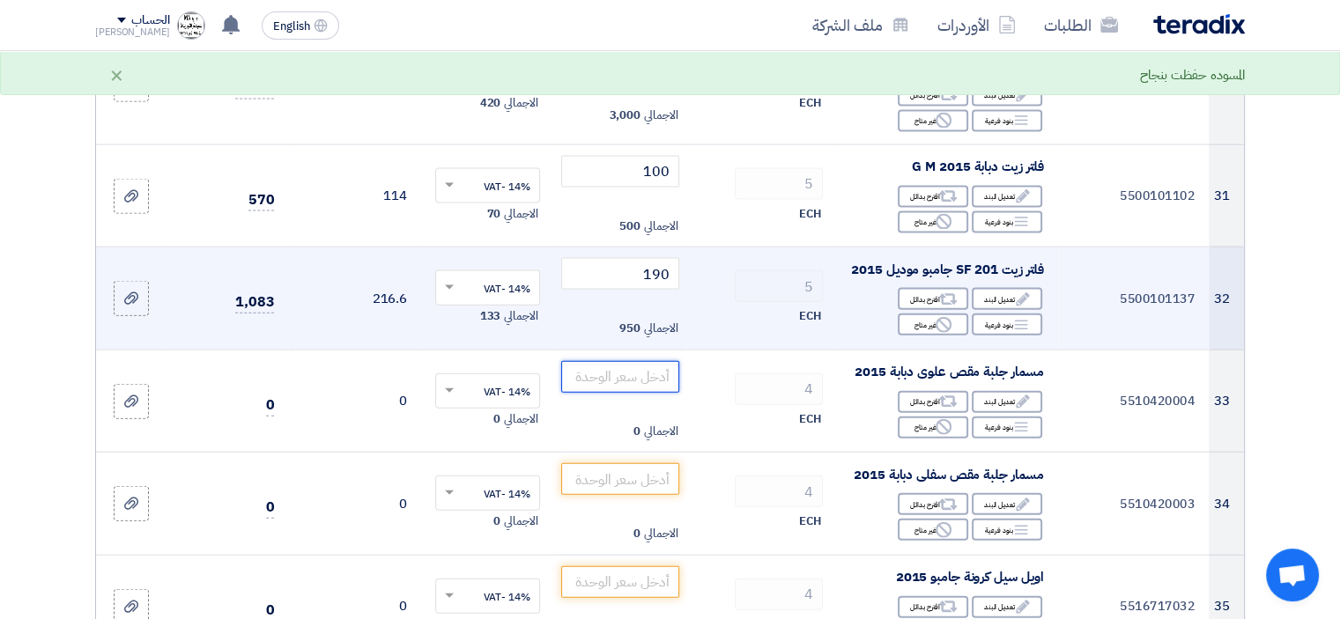
scroll to position [3898, 0]
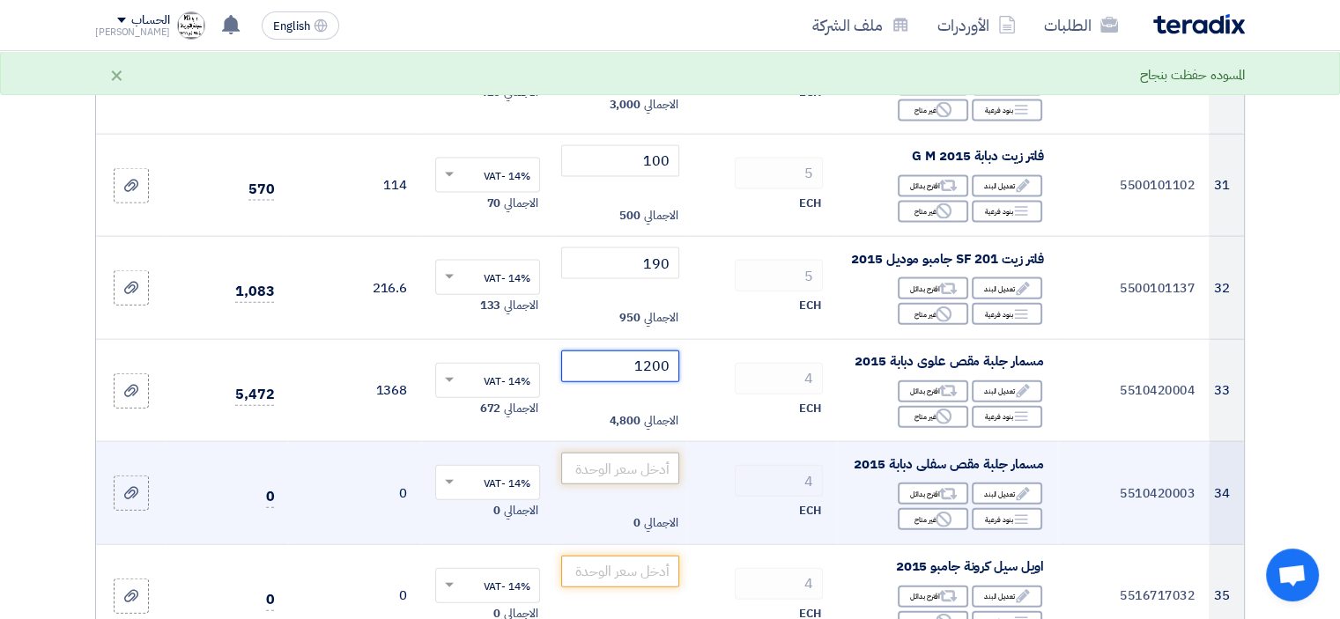
type input "1200"
click at [666, 484] on input "number" at bounding box center [620, 469] width 119 height 32
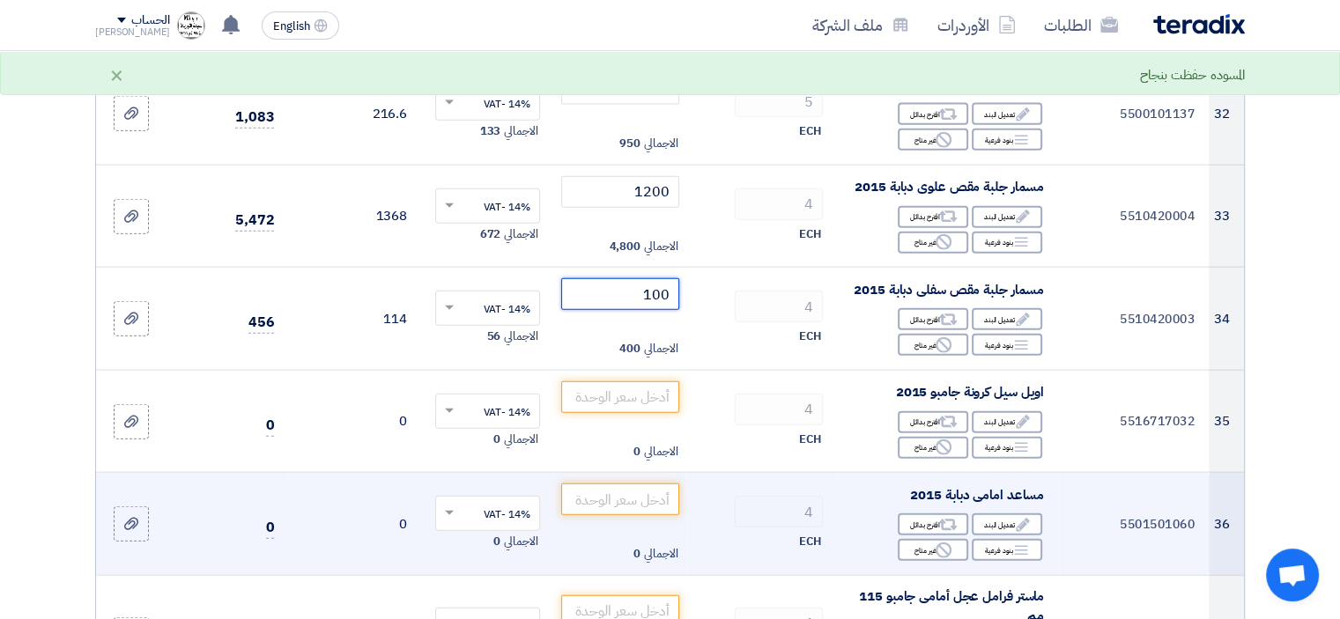
scroll to position [4075, 0]
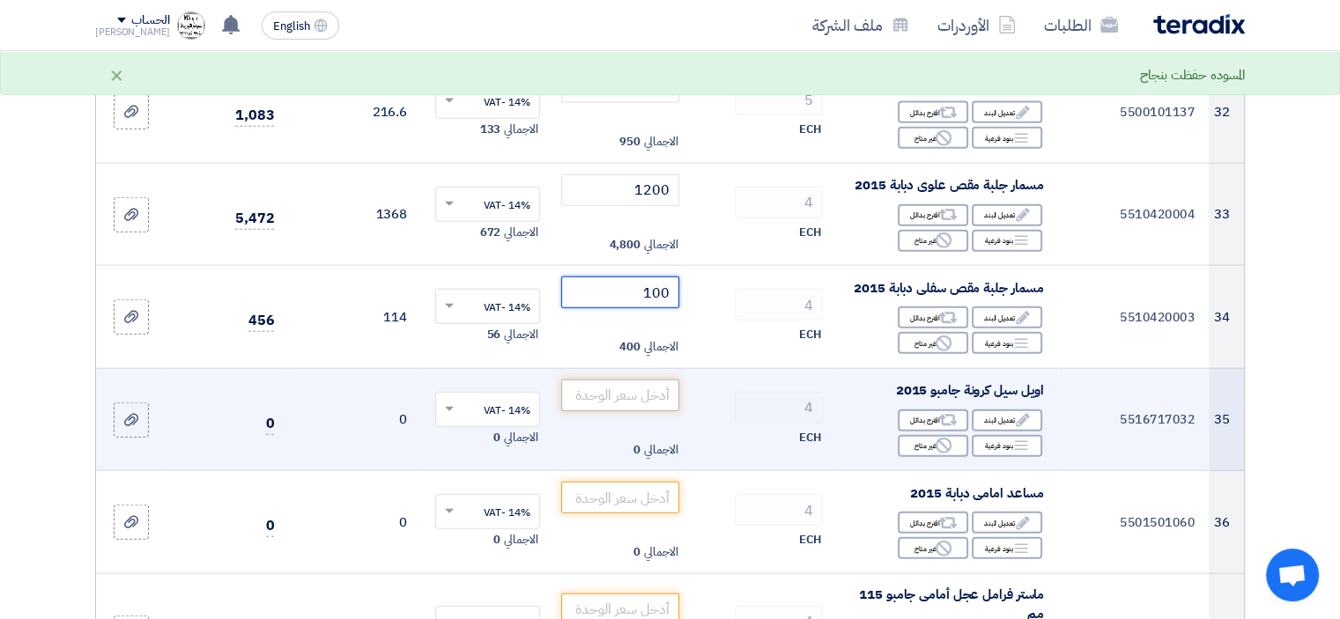
type input "100"
click at [647, 406] on input "number" at bounding box center [620, 396] width 119 height 32
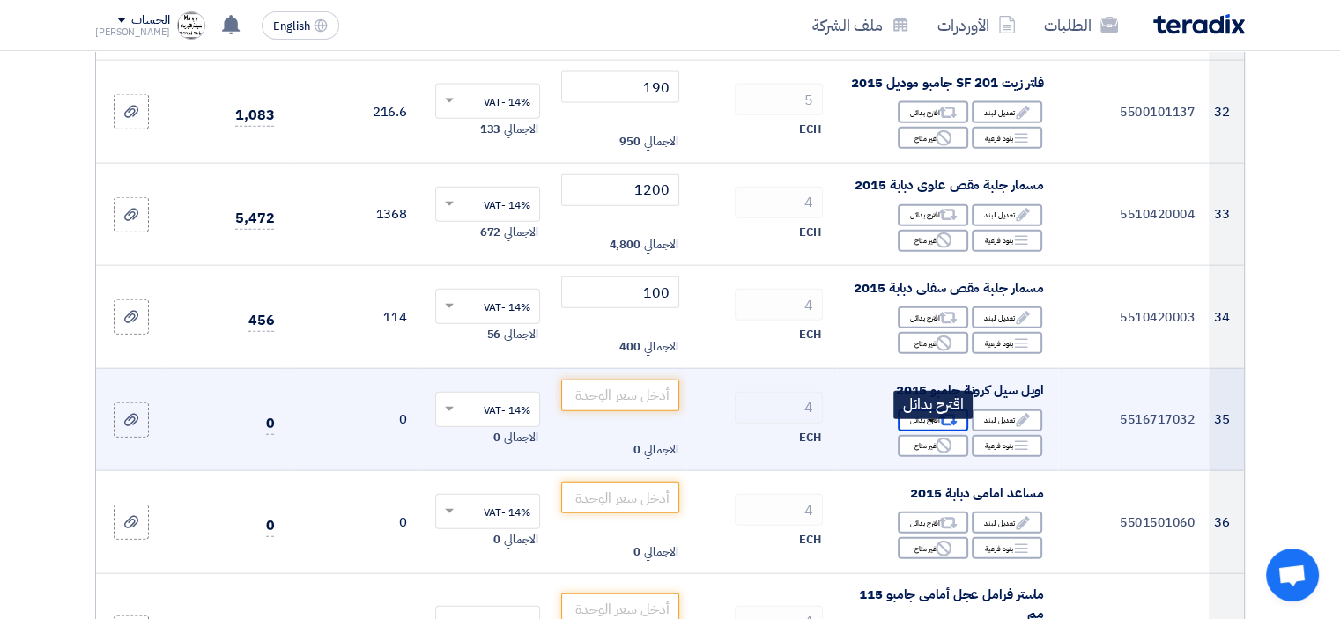
click at [934, 432] on div "Alternative اقترح بدائل" at bounding box center [933, 421] width 70 height 22
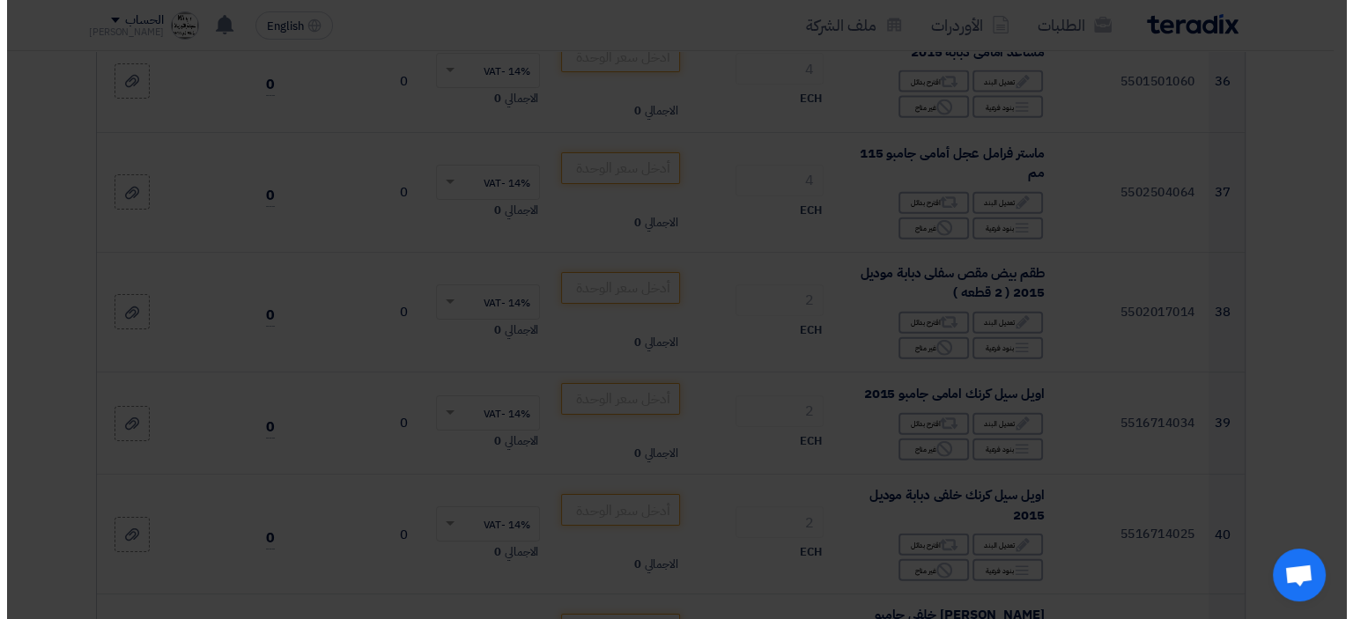
scroll to position [3633, 0]
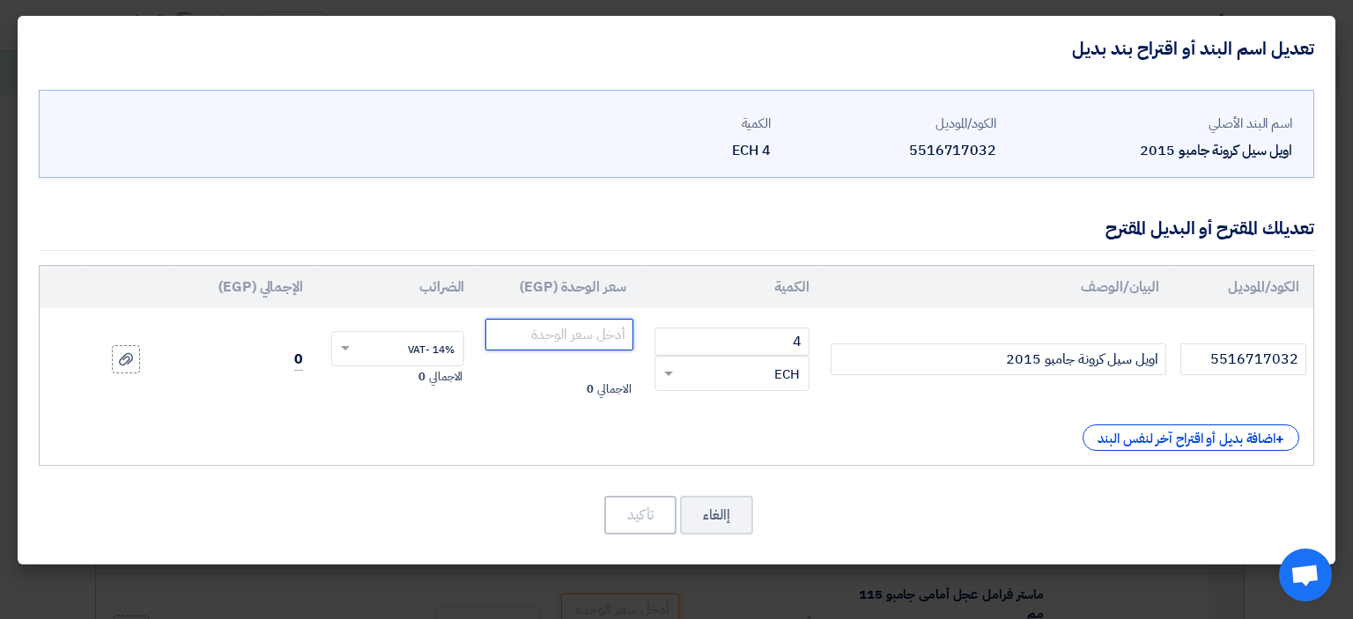
click at [604, 335] on input "number" at bounding box center [558, 335] width 147 height 32
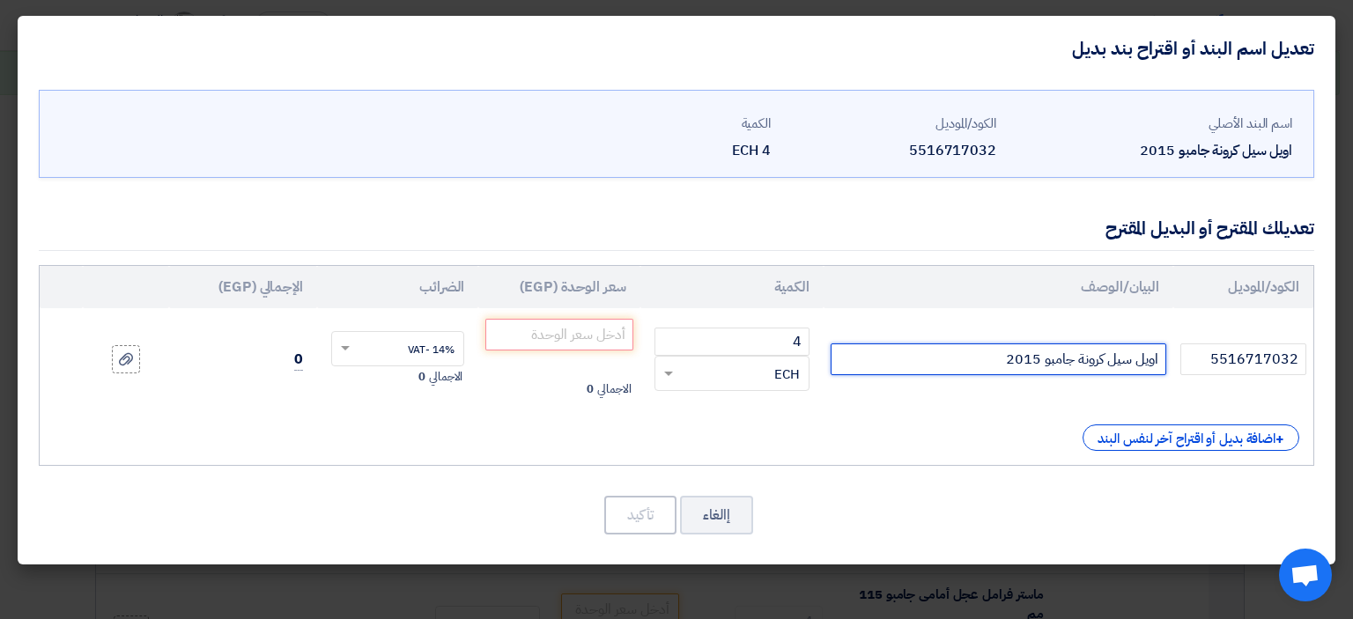
click at [983, 359] on input "اويل سيل كرونة جامبو 2015" at bounding box center [999, 360] width 336 height 32
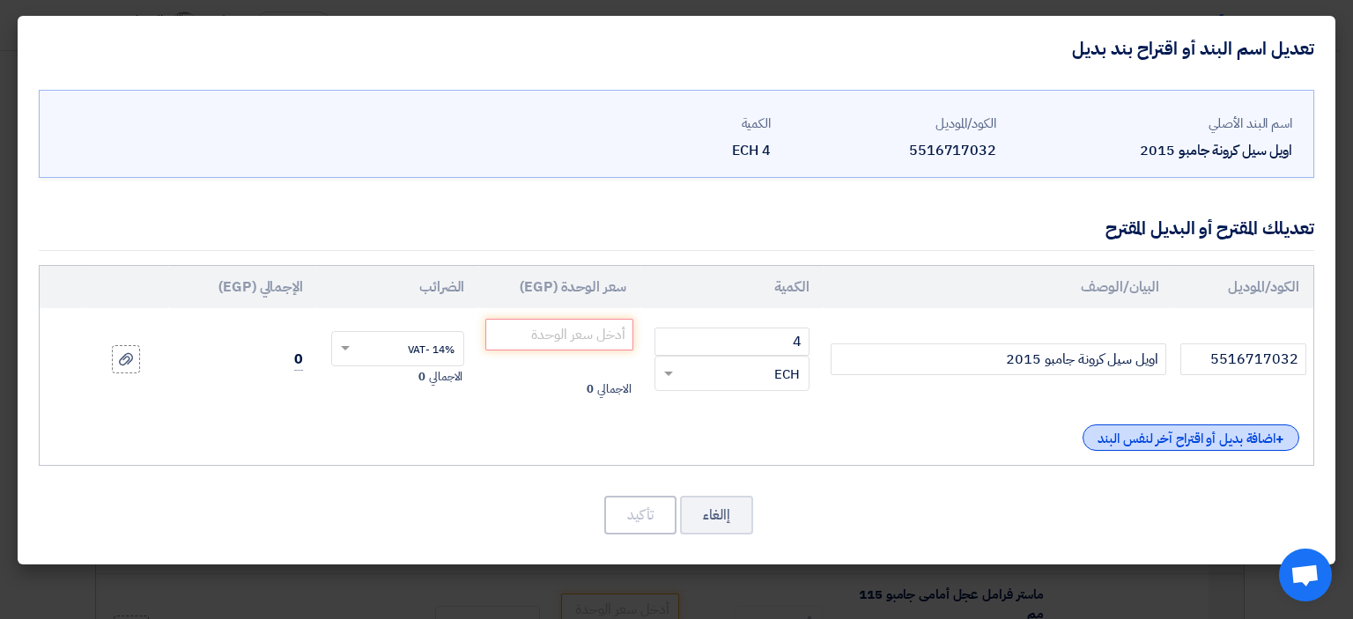
click at [1210, 442] on div "+ اضافة بديل أو اقتراح آخر لنفس البند" at bounding box center [1191, 438] width 217 height 26
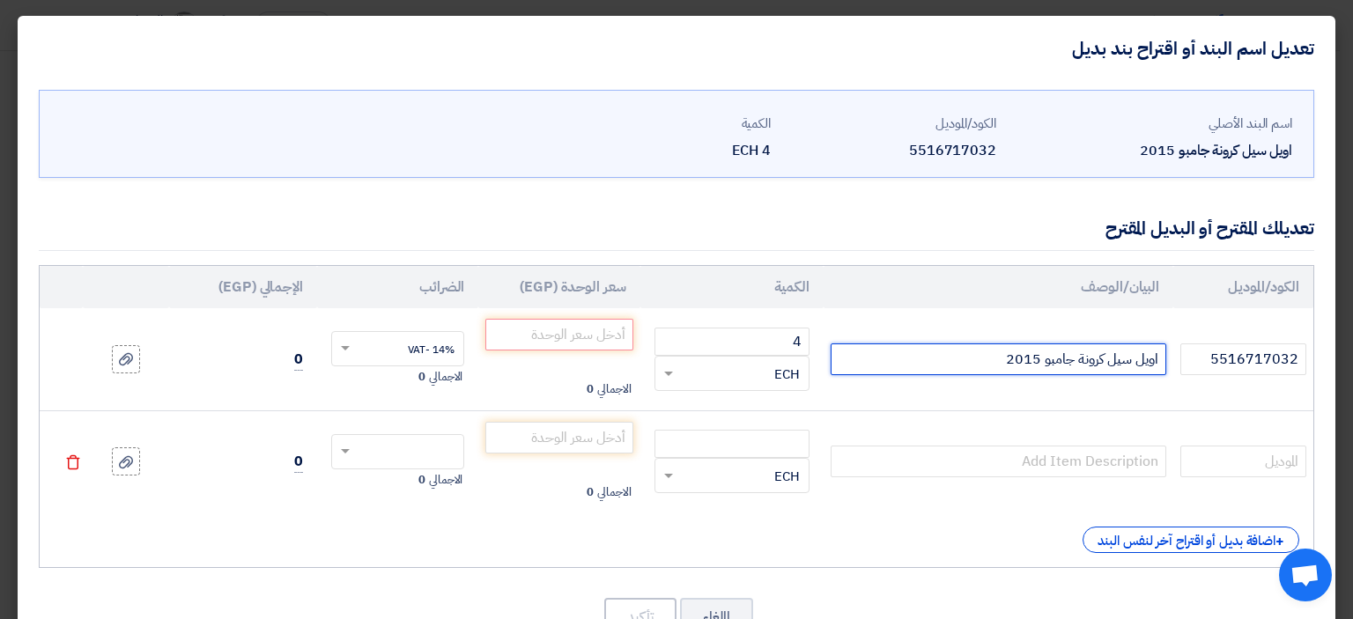
drag, startPoint x: 1162, startPoint y: 355, endPoint x: 987, endPoint y: 358, distance: 175.3
click at [987, 358] on input "اويل سيل كرونة جامبو 2015" at bounding box center [999, 360] width 336 height 32
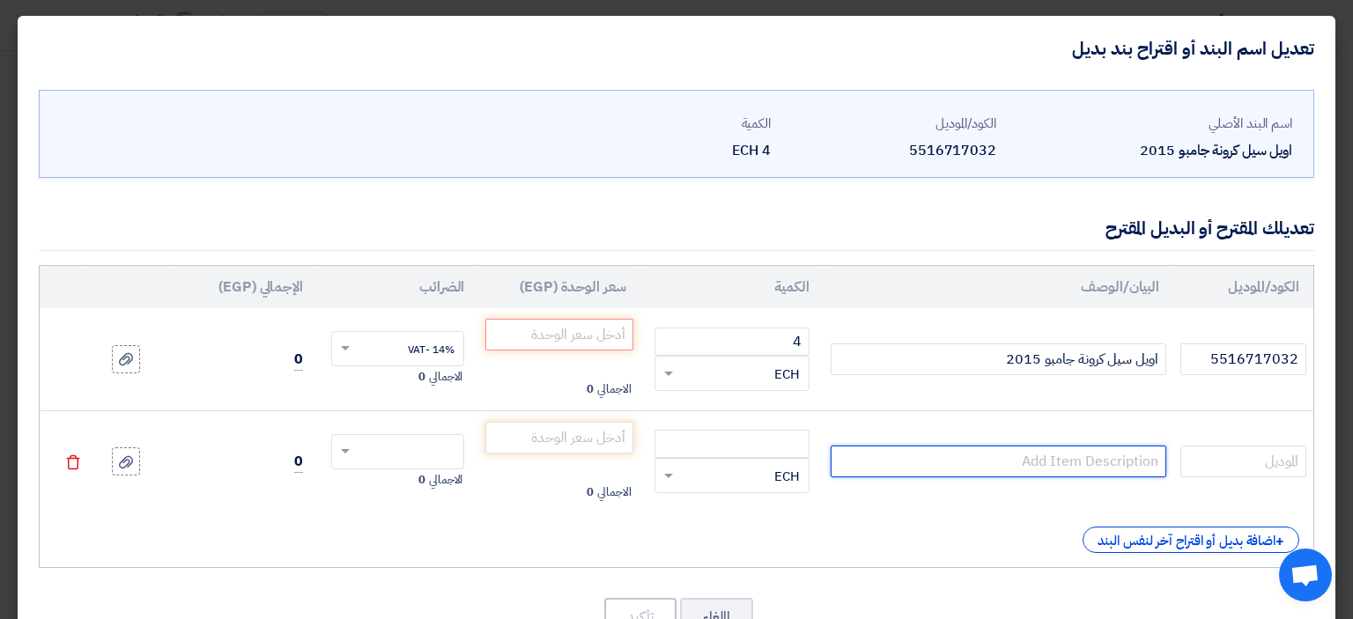
paste input "اويل سيل كرونة جامبو 2015"
type input "اويل سيل كرونة جامبو 2015"
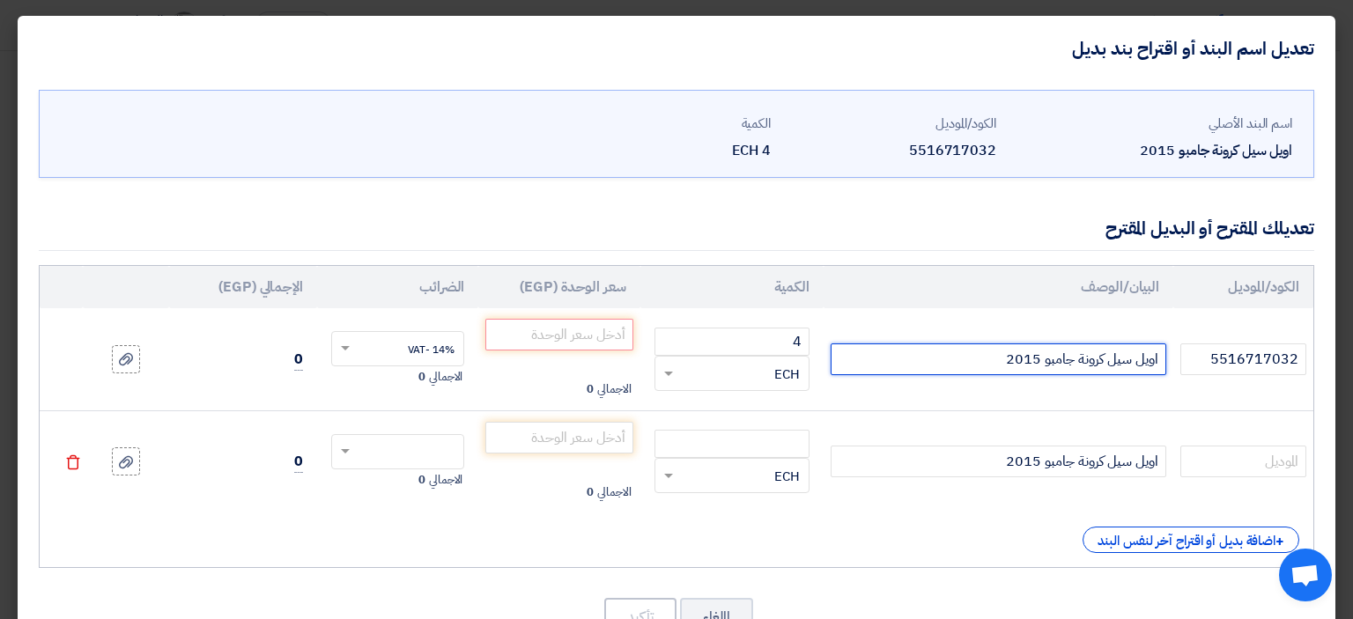
click at [994, 356] on input "اويل سيل كرونة جامبو 2015" at bounding box center [999, 360] width 336 height 32
type input "[PERSON_NAME] كرونة جامبو 2015 اصلي"
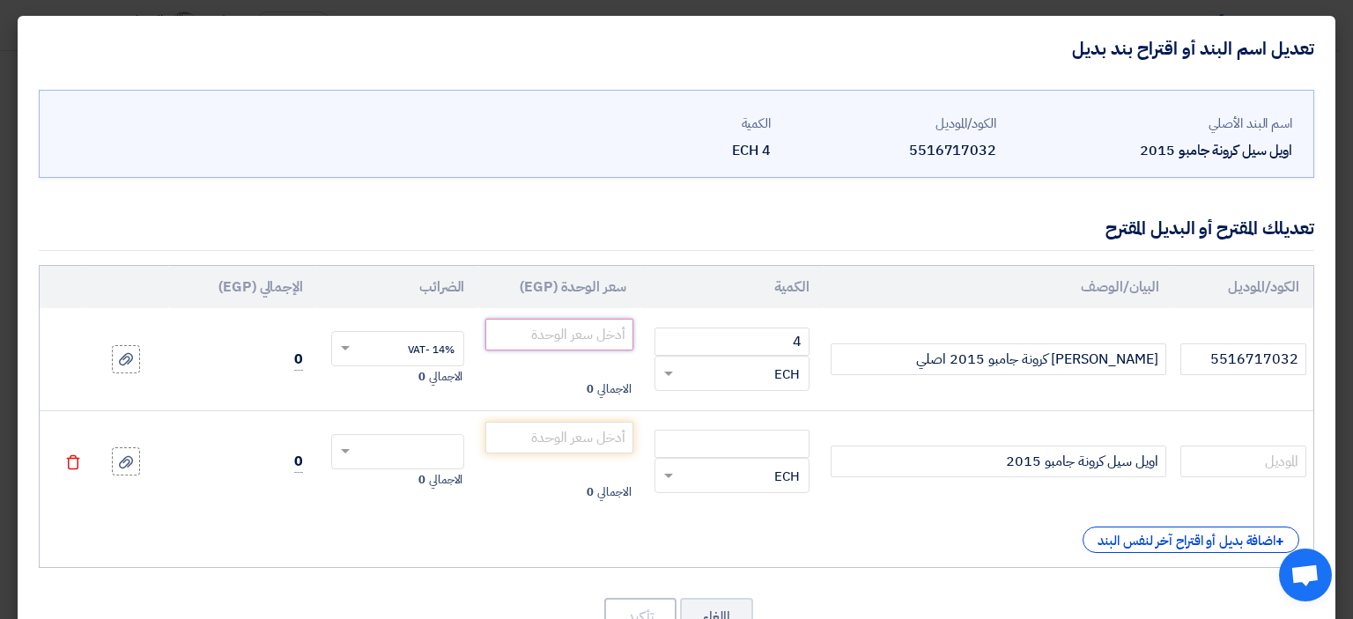
click at [592, 329] on input "number" at bounding box center [558, 335] width 147 height 32
type input "300"
click at [354, 445] on span at bounding box center [343, 452] width 22 height 16
click at [419, 487] on span "14% -VAT" at bounding box center [431, 485] width 47 height 16
click at [701, 435] on input "number" at bounding box center [731, 444] width 155 height 28
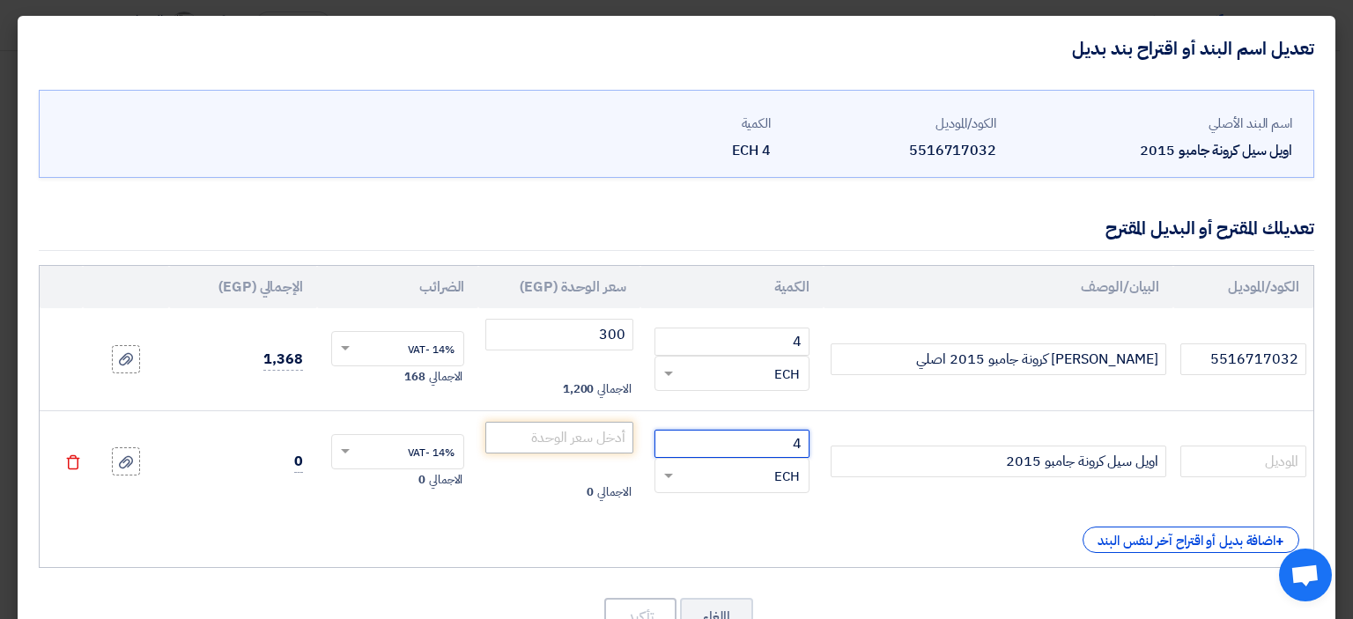
type input "4"
click at [588, 431] on input "number" at bounding box center [558, 438] width 147 height 32
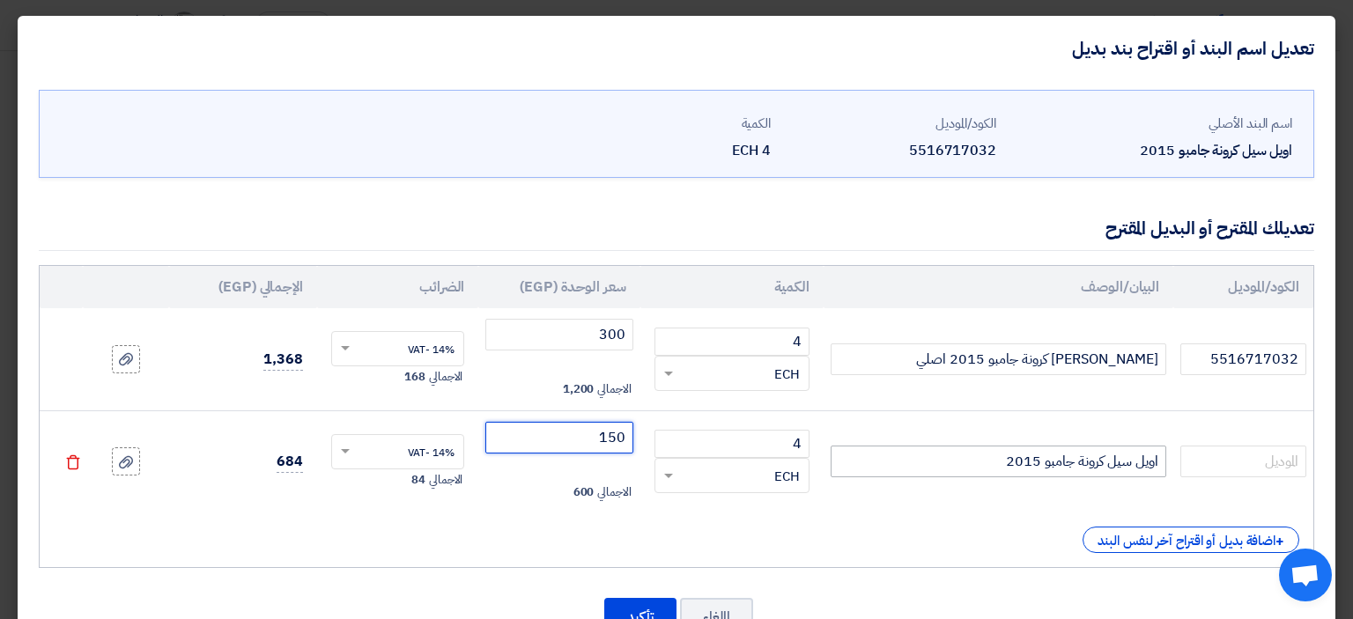
type input "150"
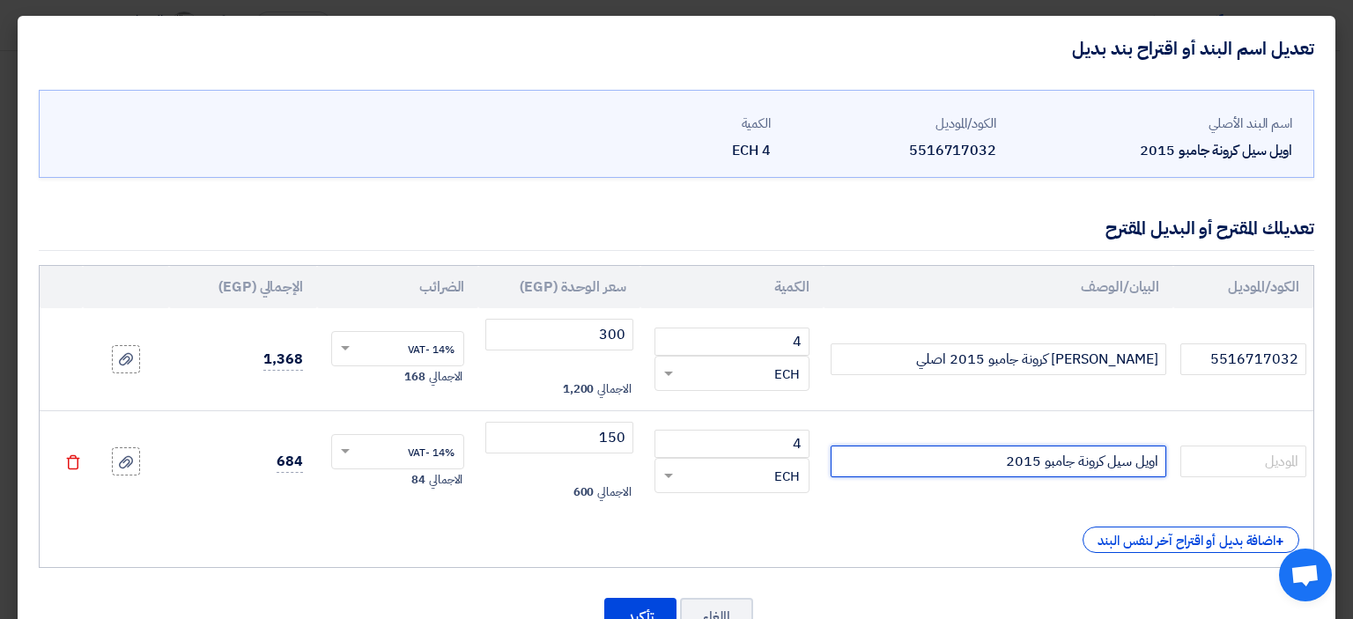
click at [988, 464] on input "اويل سيل كرونة جامبو 2015" at bounding box center [999, 462] width 336 height 32
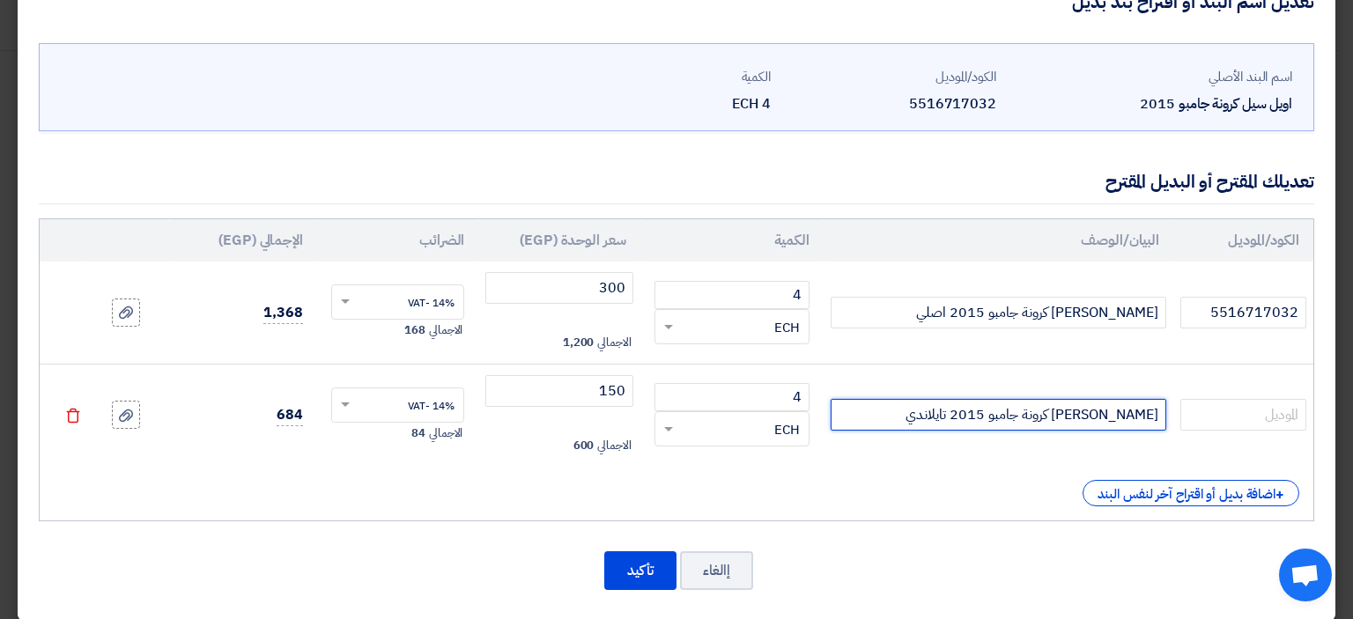
scroll to position [61, 0]
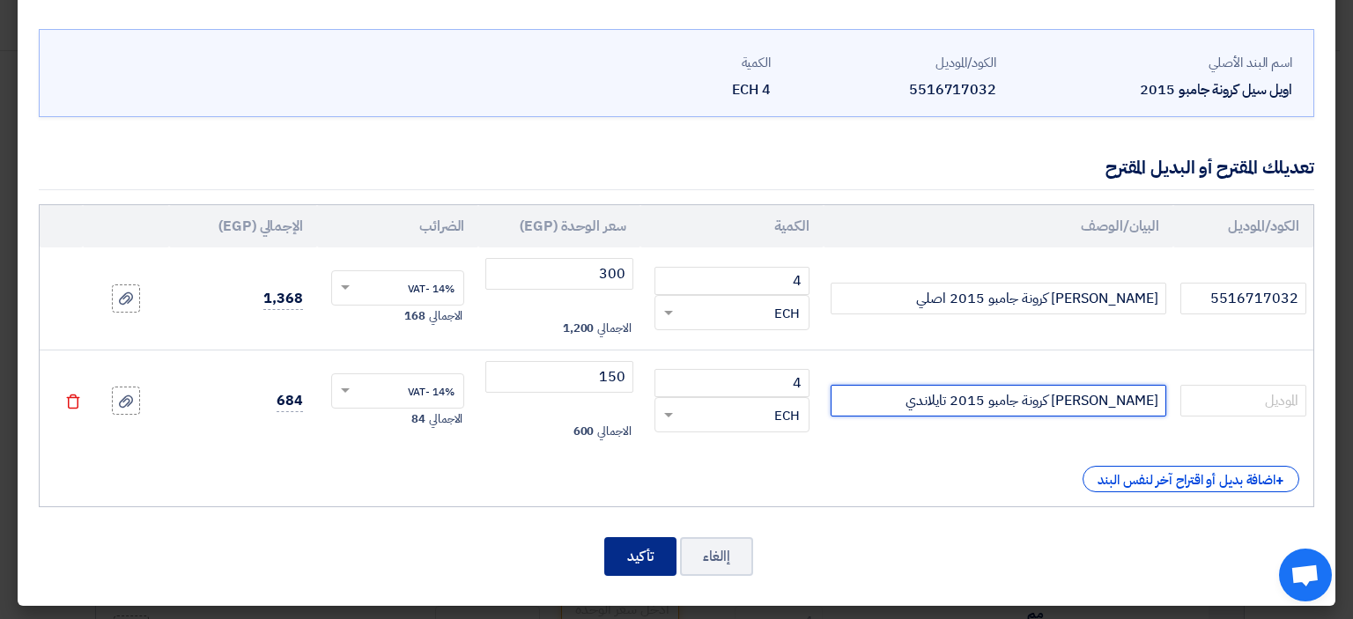
type input "[PERSON_NAME] كرونة جامبو 2015 تايلاندي"
click at [649, 558] on button "تأكيد" at bounding box center [640, 556] width 72 height 39
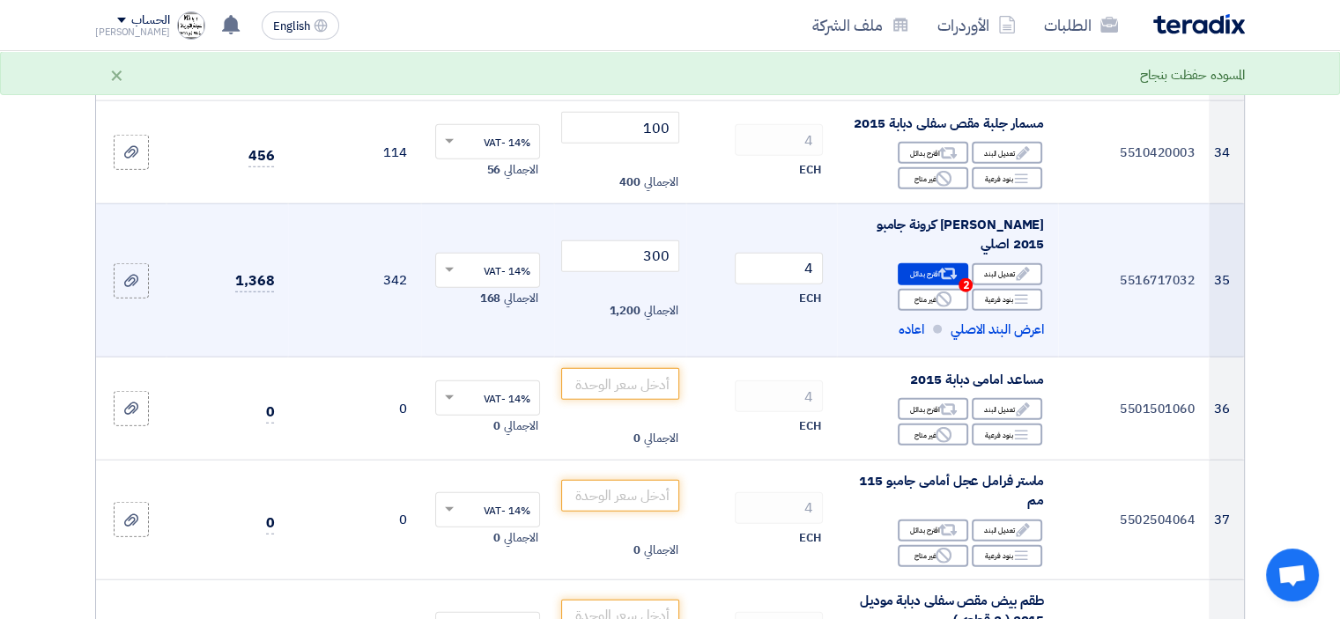
scroll to position [4251, 0]
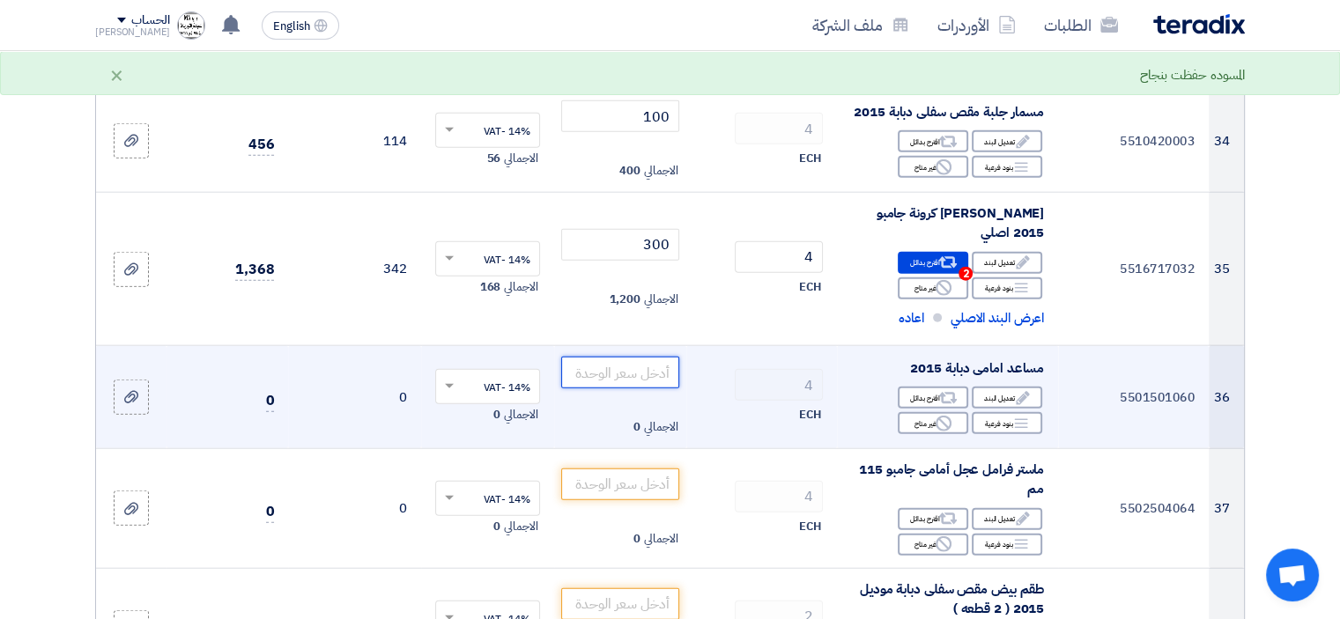
click at [648, 357] on input "number" at bounding box center [620, 373] width 119 height 32
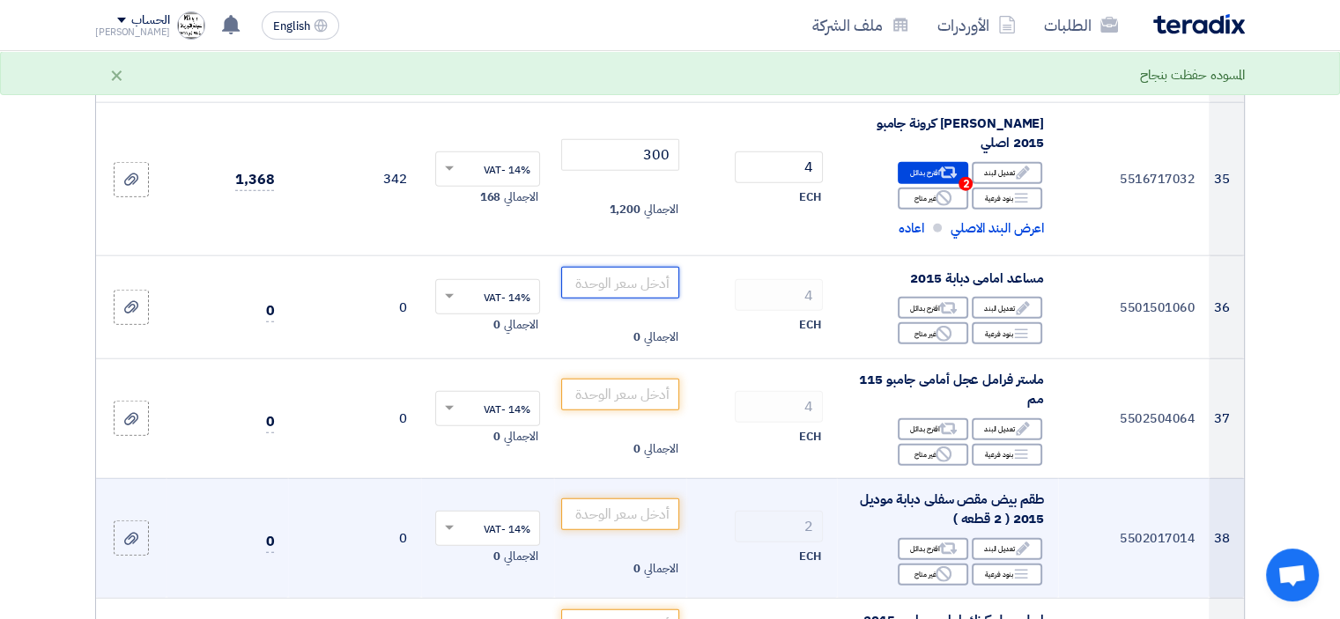
scroll to position [4339, 0]
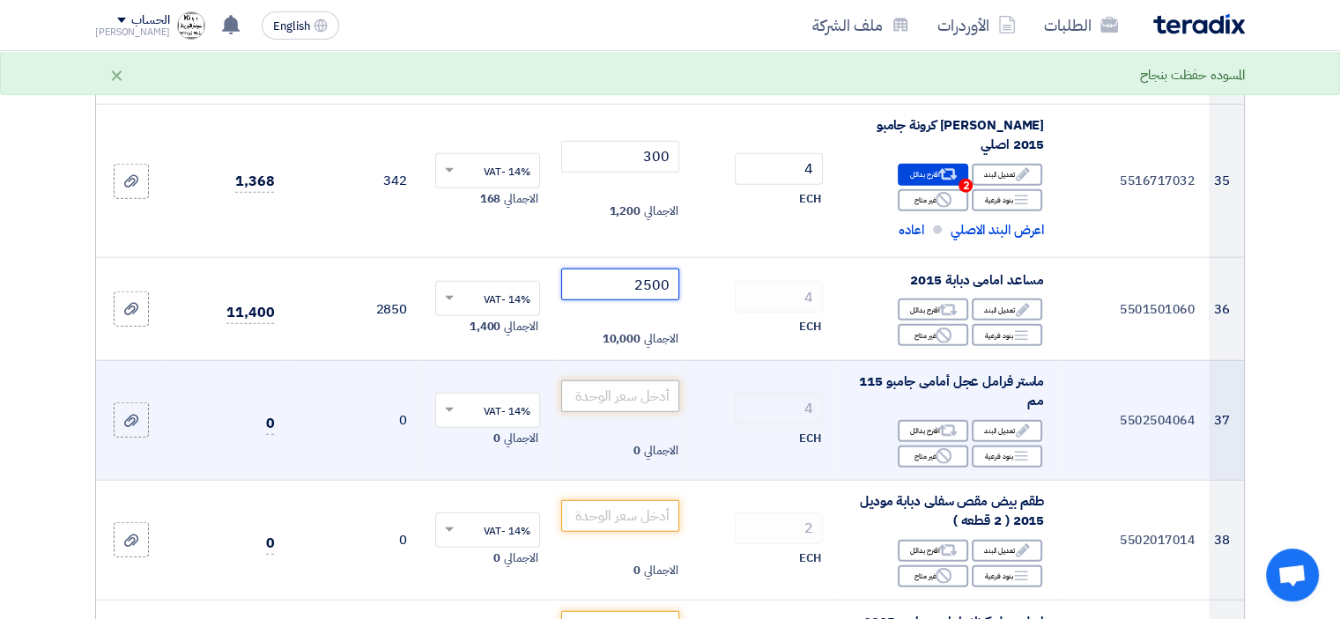
type input "2500"
click at [631, 391] on input "number" at bounding box center [620, 397] width 119 height 32
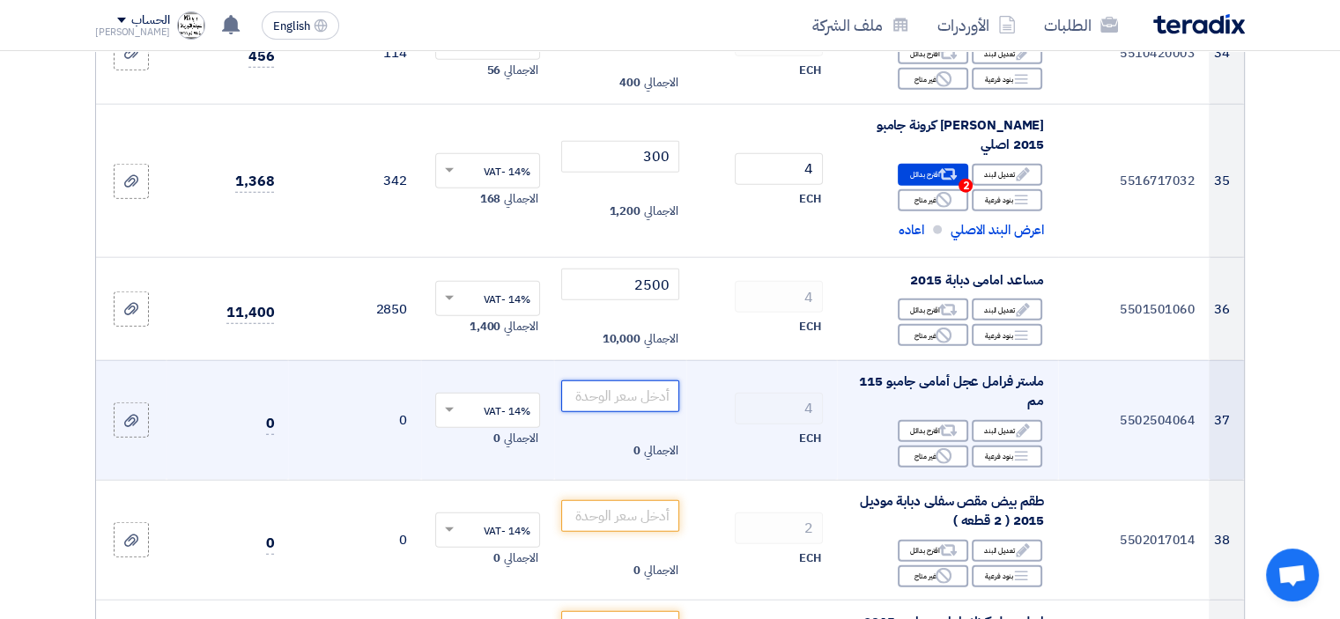
type input "4"
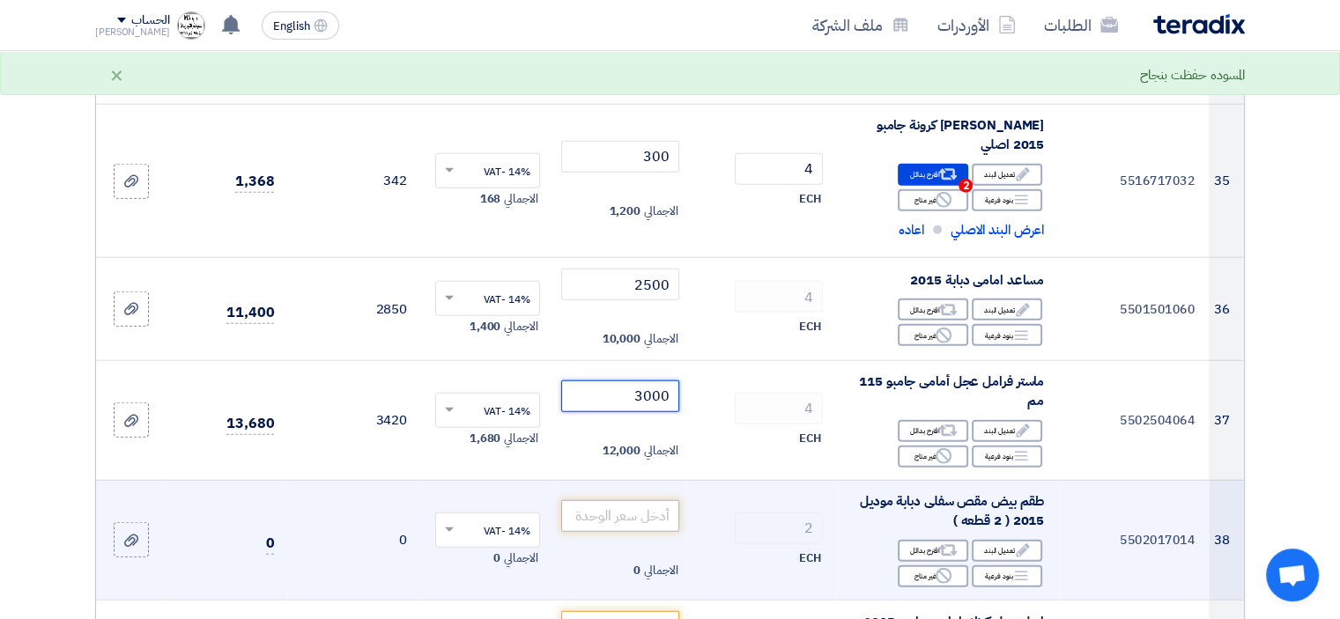
type input "3000"
click at [647, 514] on input "number" at bounding box center [620, 516] width 119 height 32
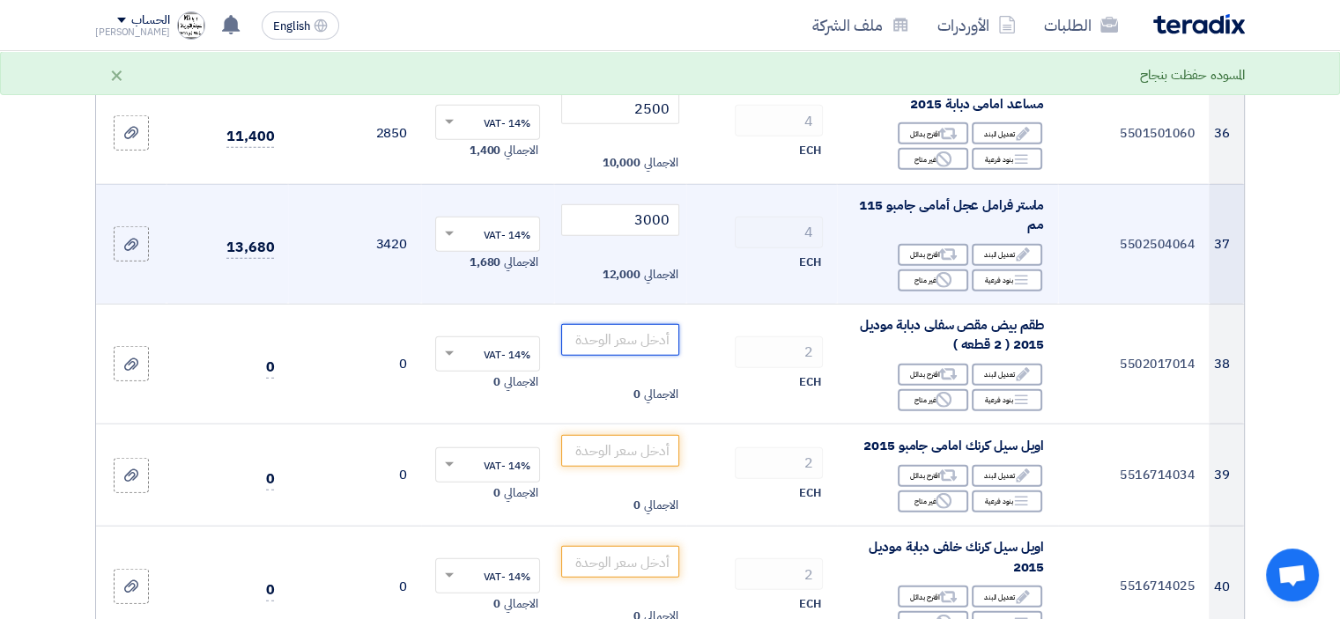
scroll to position [4603, 0]
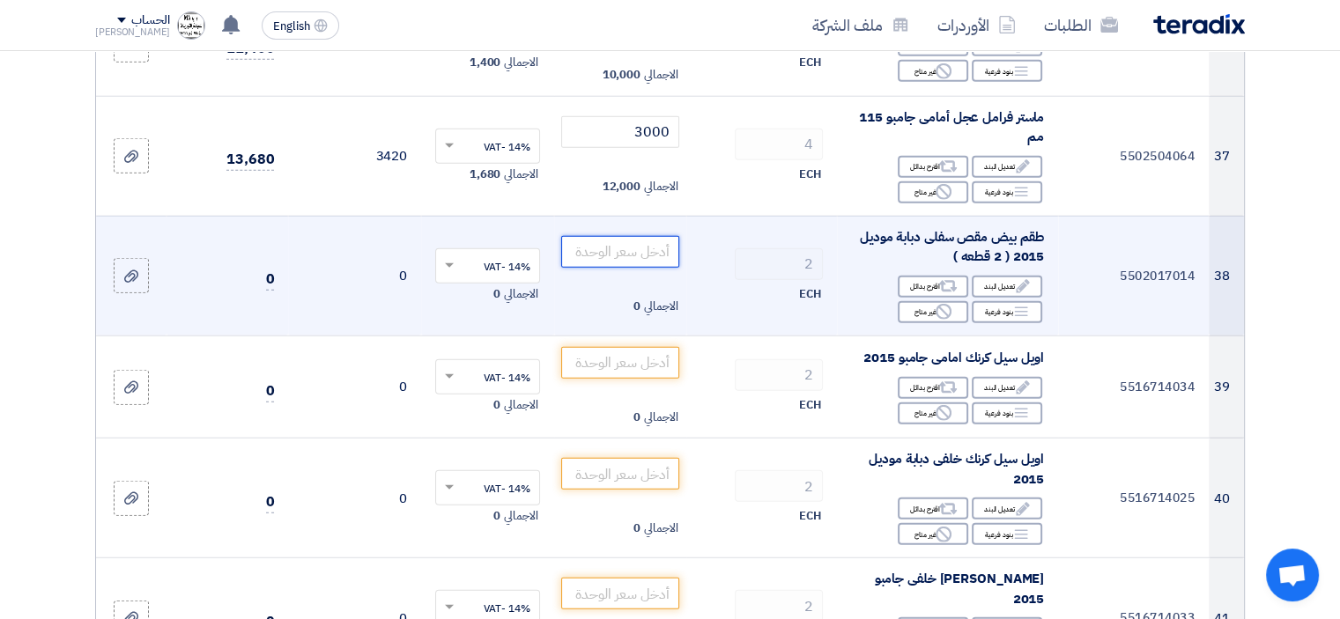
click at [656, 246] on input "number" at bounding box center [620, 252] width 119 height 32
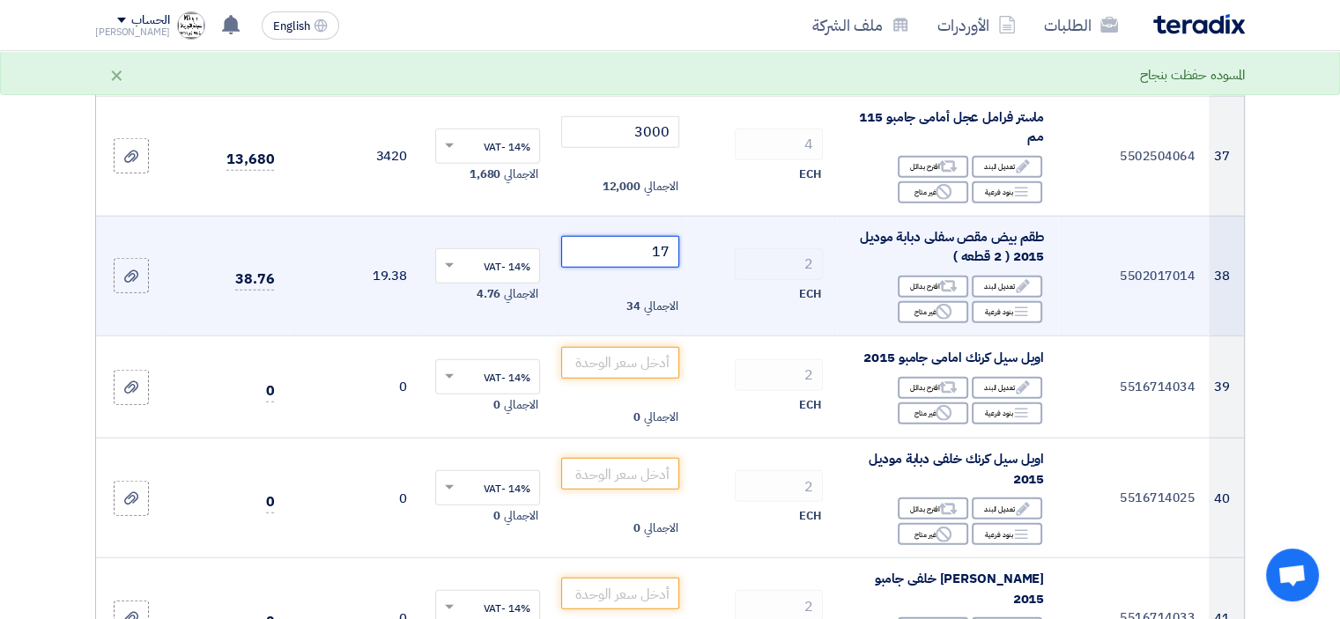
type input "1"
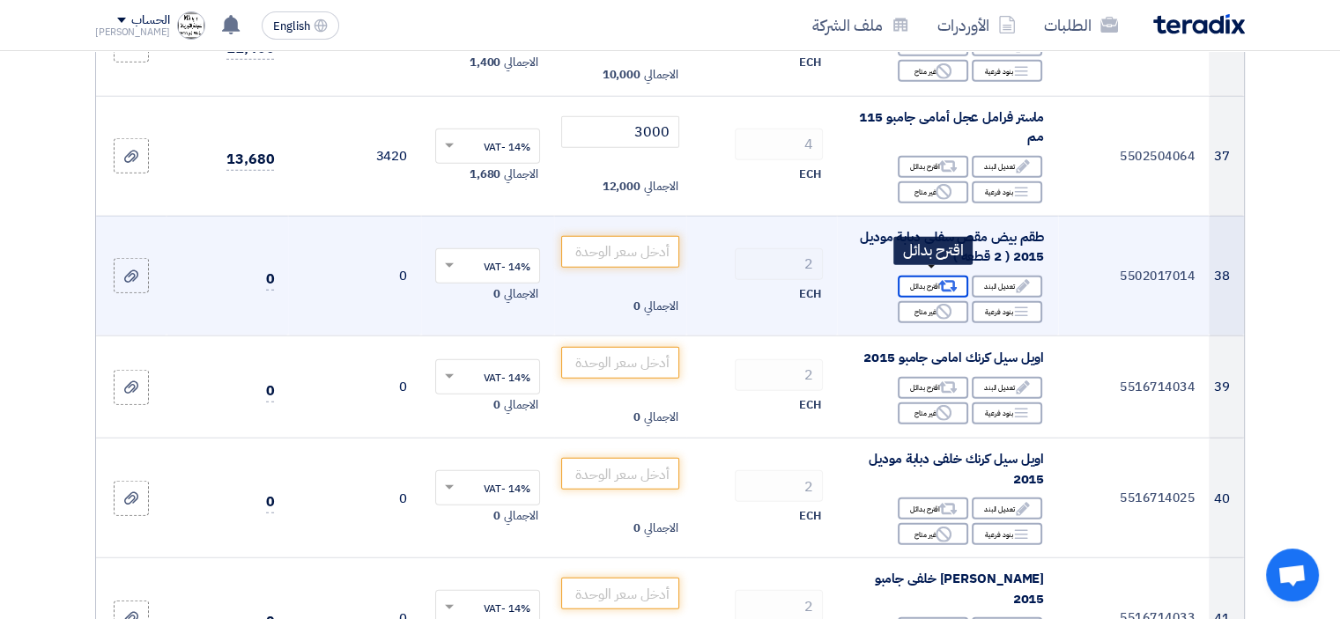
click at [915, 277] on div "Alternative اقترح بدائل" at bounding box center [933, 287] width 70 height 22
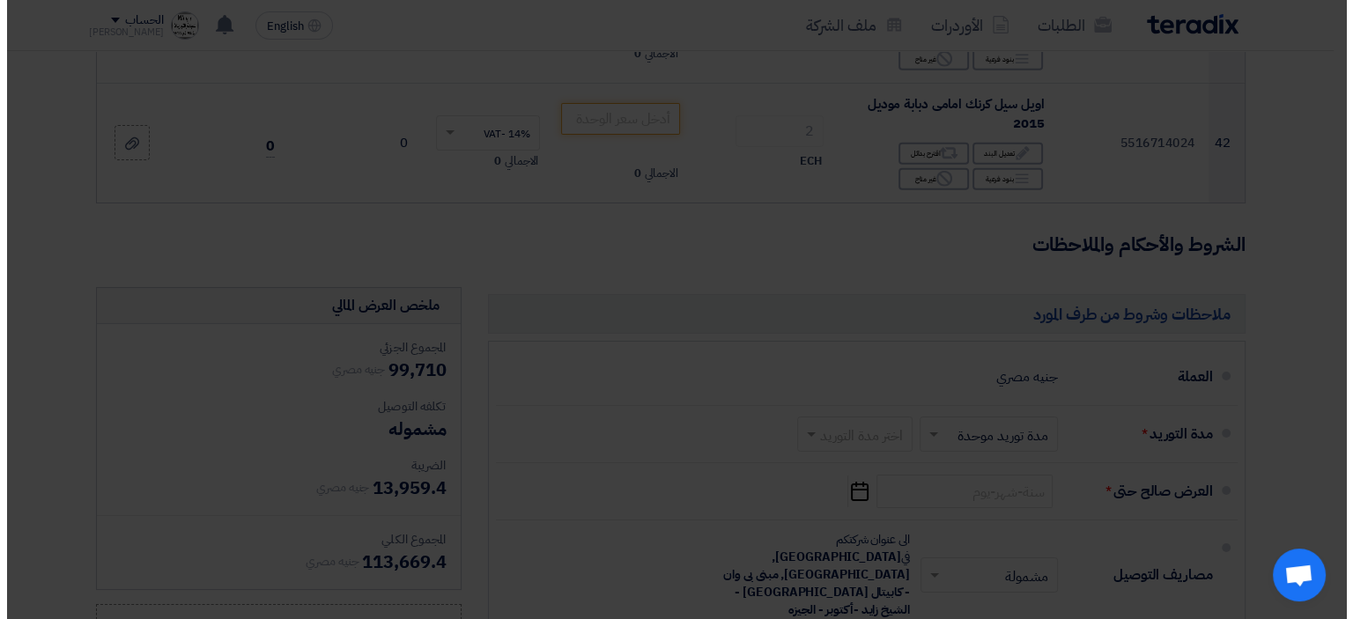
scroll to position [4028, 0]
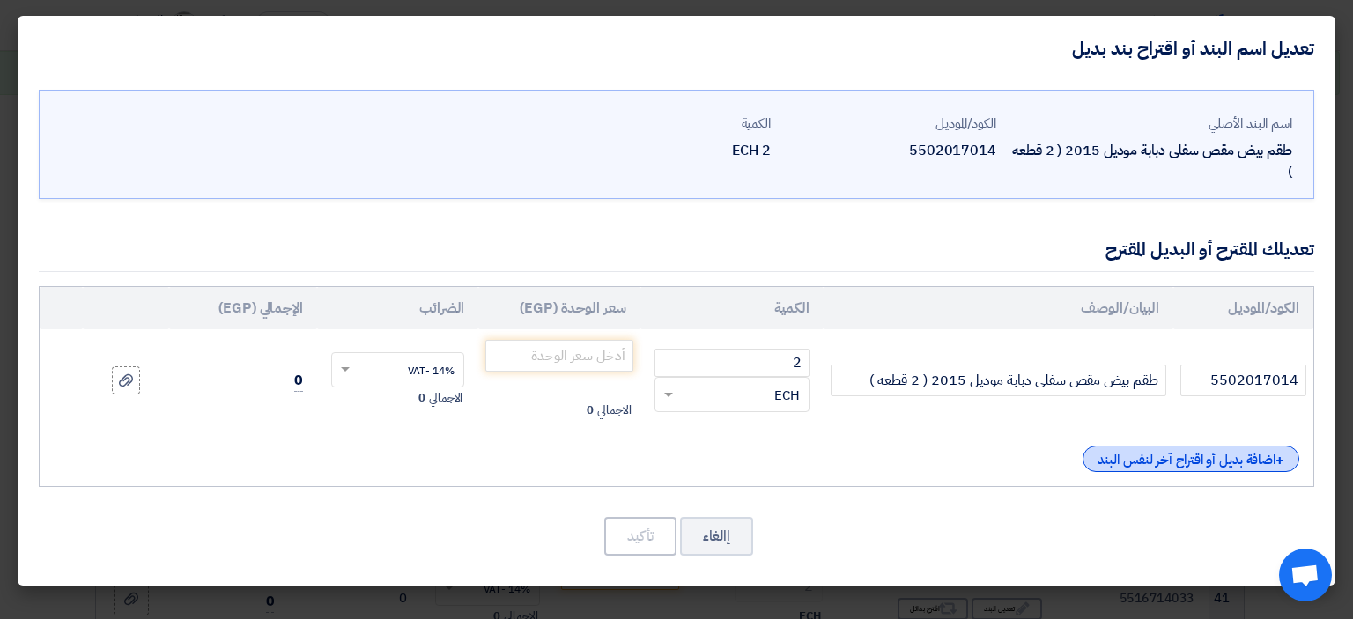
click at [1234, 459] on div "+ اضافة بديل أو اقتراح آخر لنفس البند" at bounding box center [1191, 459] width 217 height 26
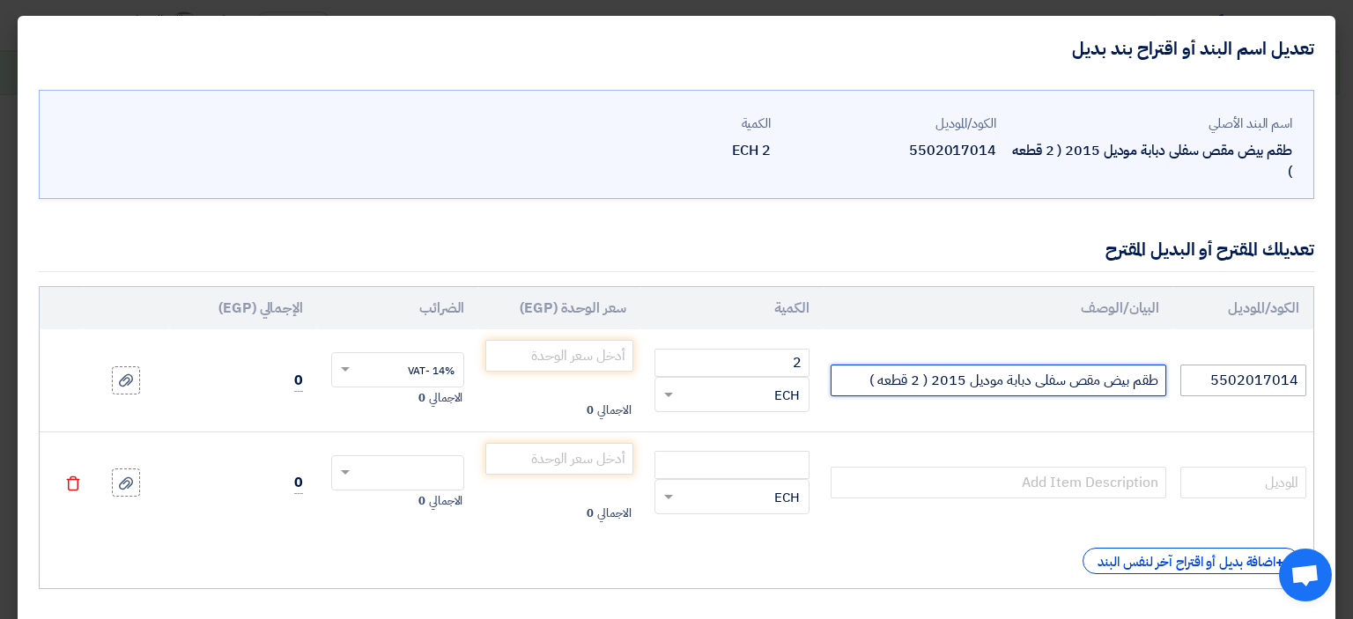
drag, startPoint x: 860, startPoint y: 380, endPoint x: 1192, endPoint y: 394, distance: 332.4
click at [1192, 394] on tr "5502017014 طقم بيض مقص سفلى دبابة موديل 2015 ( 2 قطعه ) 2 RFQ_STEP1.ITEMS.2.TYP…" at bounding box center [677, 380] width 1274 height 102
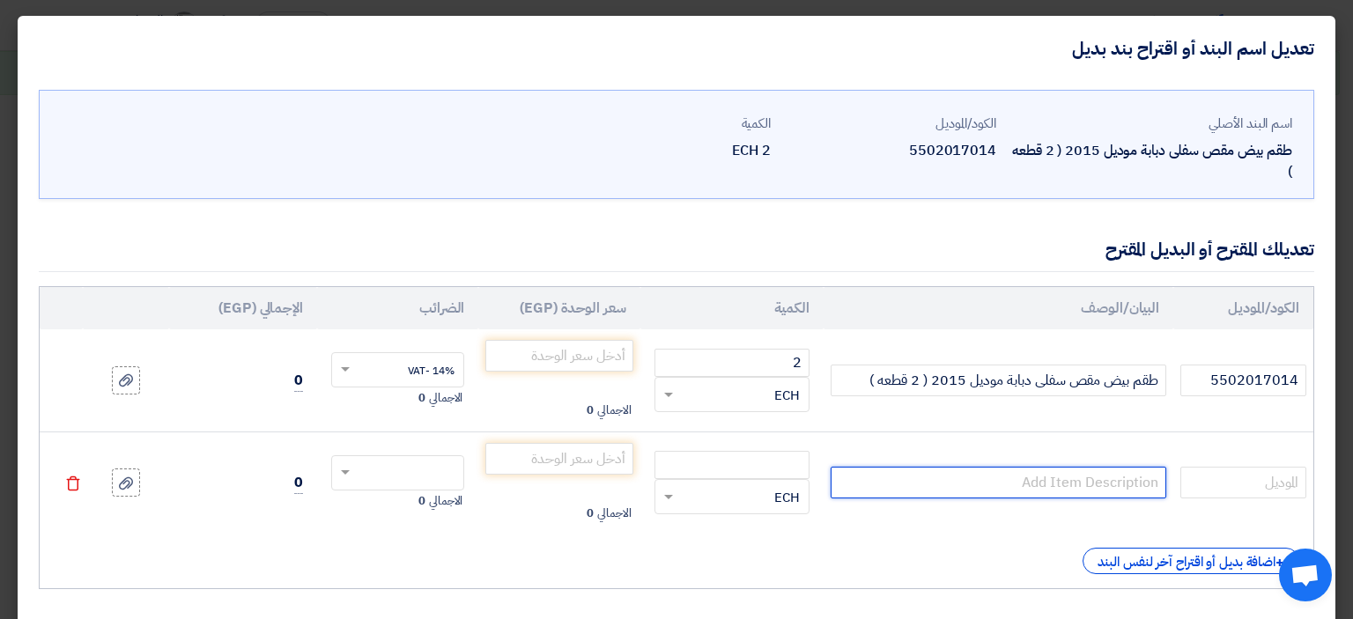
paste input "طقم بيض مقص سفلى دبابة موديل 2015 ( 2 قطعه )"
type input "طقم بيض مقص سفلى دبابة موديل 2015 ( 2 قطعه )"
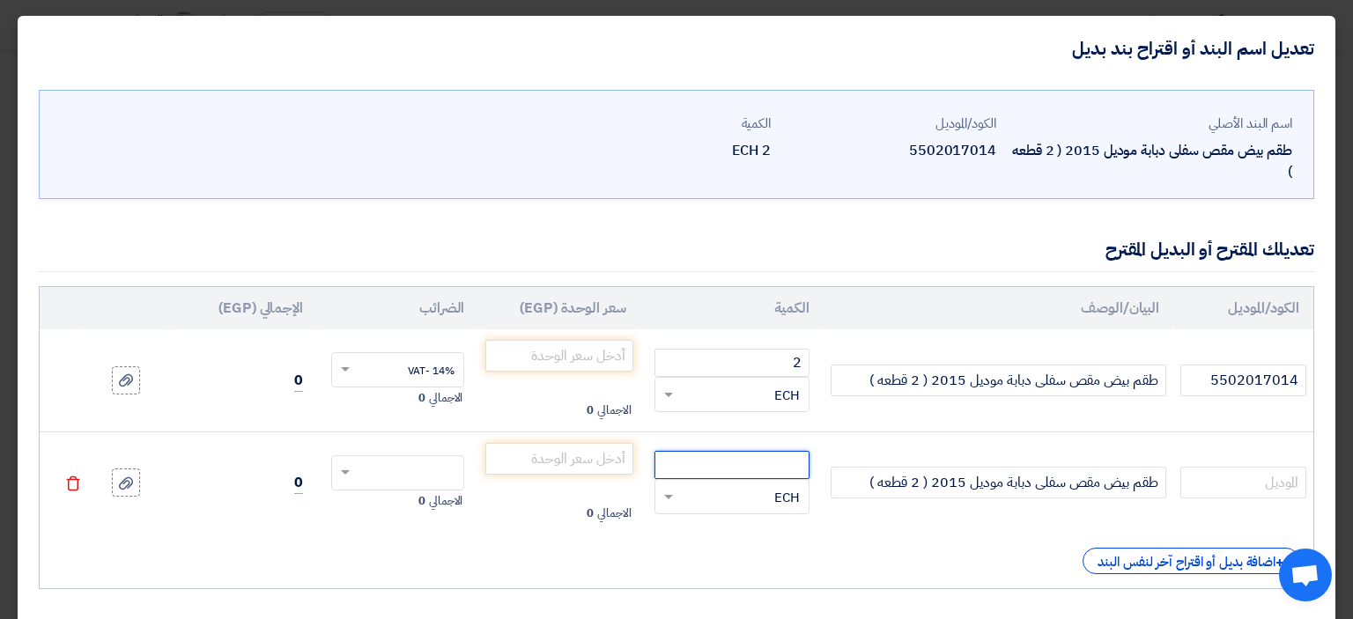
click at [727, 461] on input "number" at bounding box center [731, 465] width 155 height 28
click at [354, 477] on span at bounding box center [343, 473] width 22 height 16
type input "2"
click at [411, 508] on div "14% -VAT" at bounding box center [397, 506] width 131 height 30
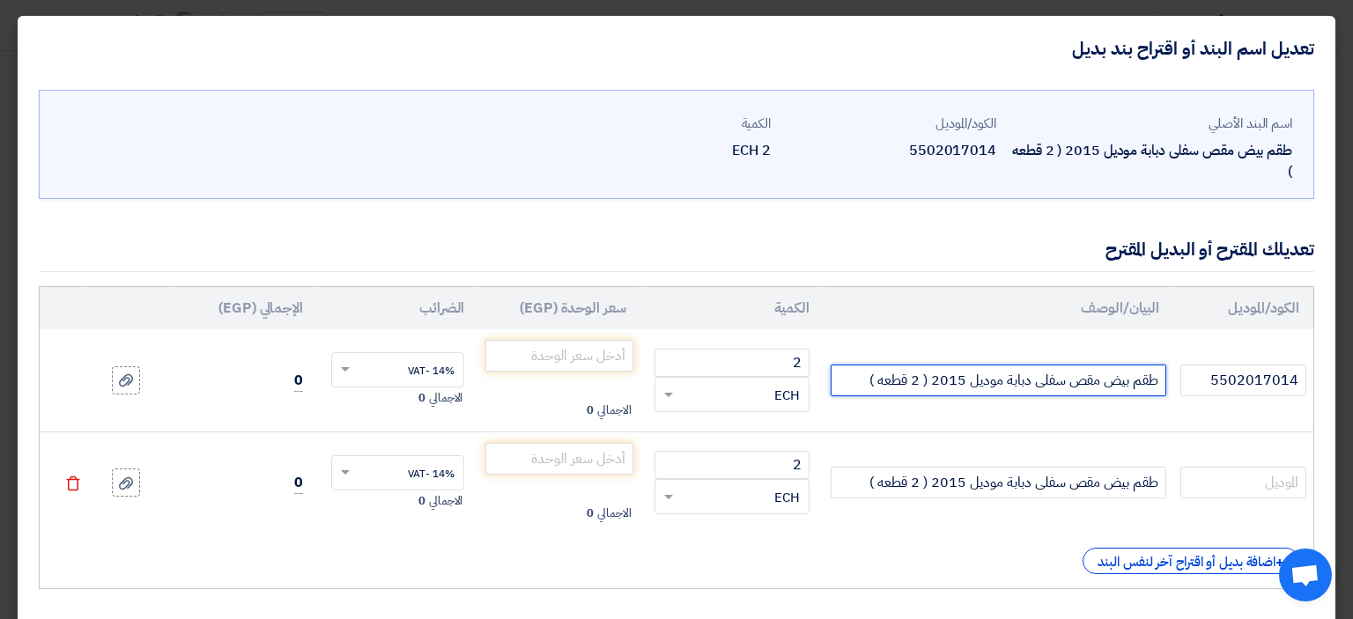
click at [849, 380] on input "طقم بيض مقص سفلى دبابة موديل 2015 ( 2 قطعه )" at bounding box center [999, 381] width 336 height 32
type input "طقم بيض مقص سفلى دبابة موديل 2015 ( 2 قطعه )تايلاندي"
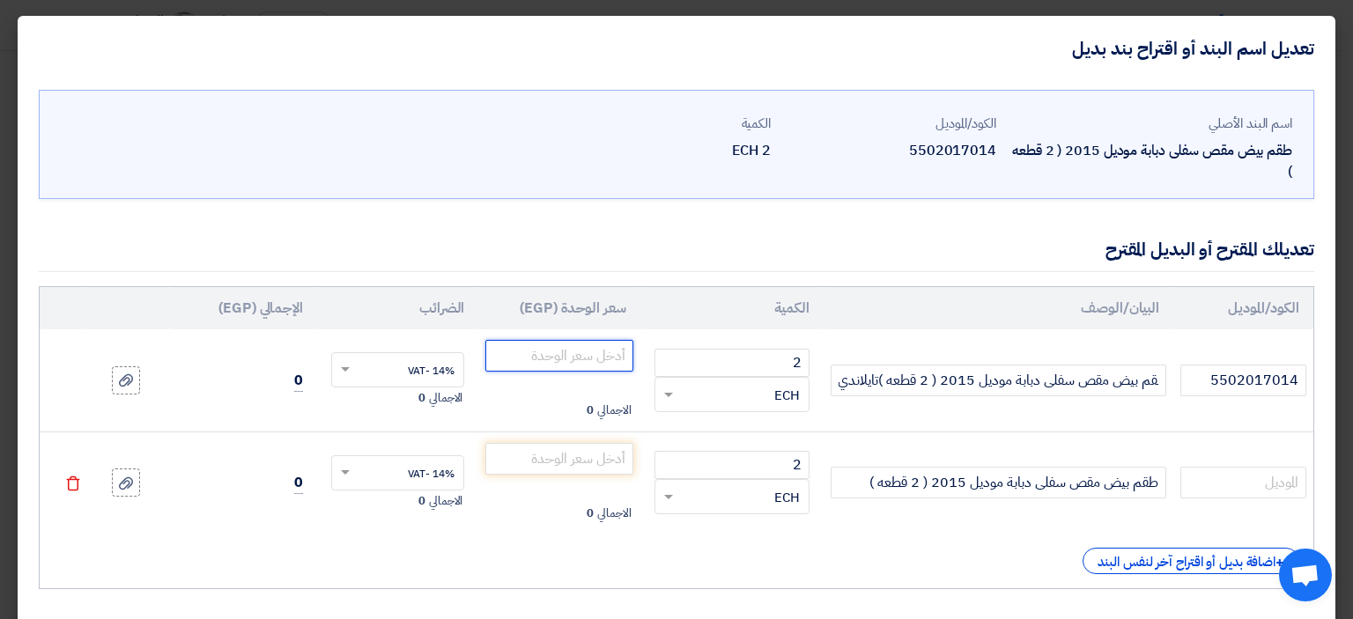
click at [627, 352] on input "number" at bounding box center [558, 356] width 147 height 32
type input "1400"
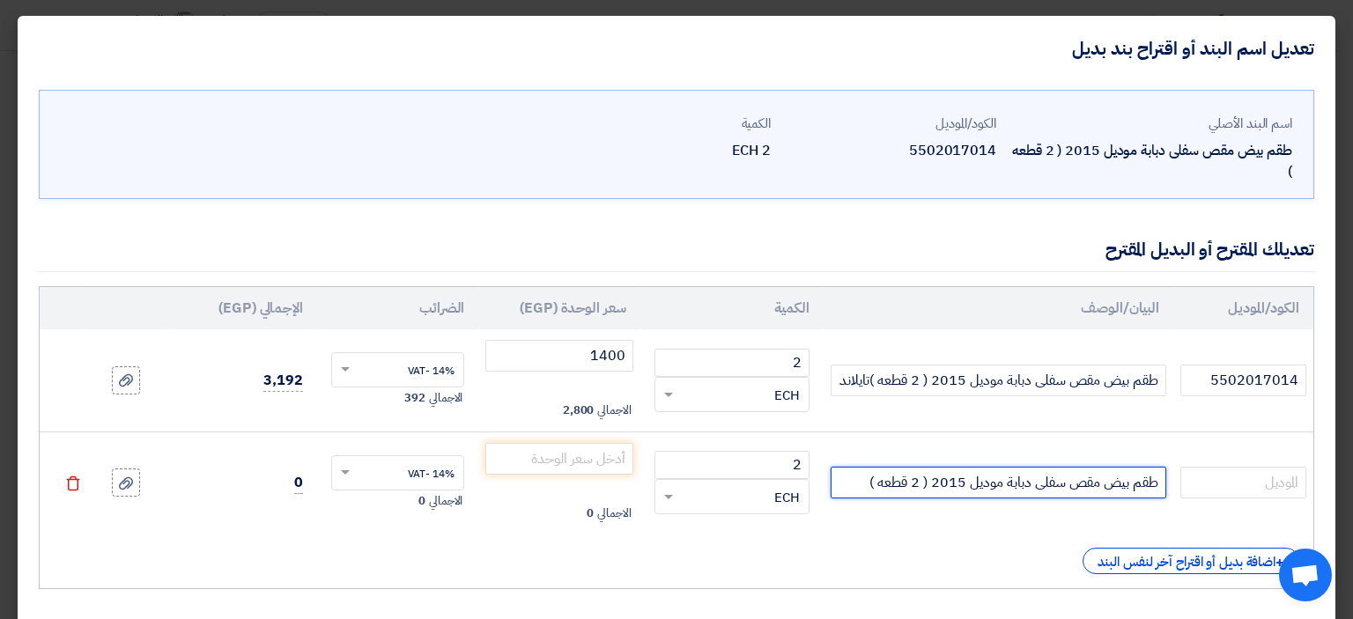
click at [861, 482] on input "طقم بيض مقص سفلى دبابة موديل 2015 ( 2 قطعه )" at bounding box center [999, 483] width 336 height 32
type input "طقم بيض مقص سفلى دبابة موديل 2015 ( 2 قطعه ) تايلاندي 2"
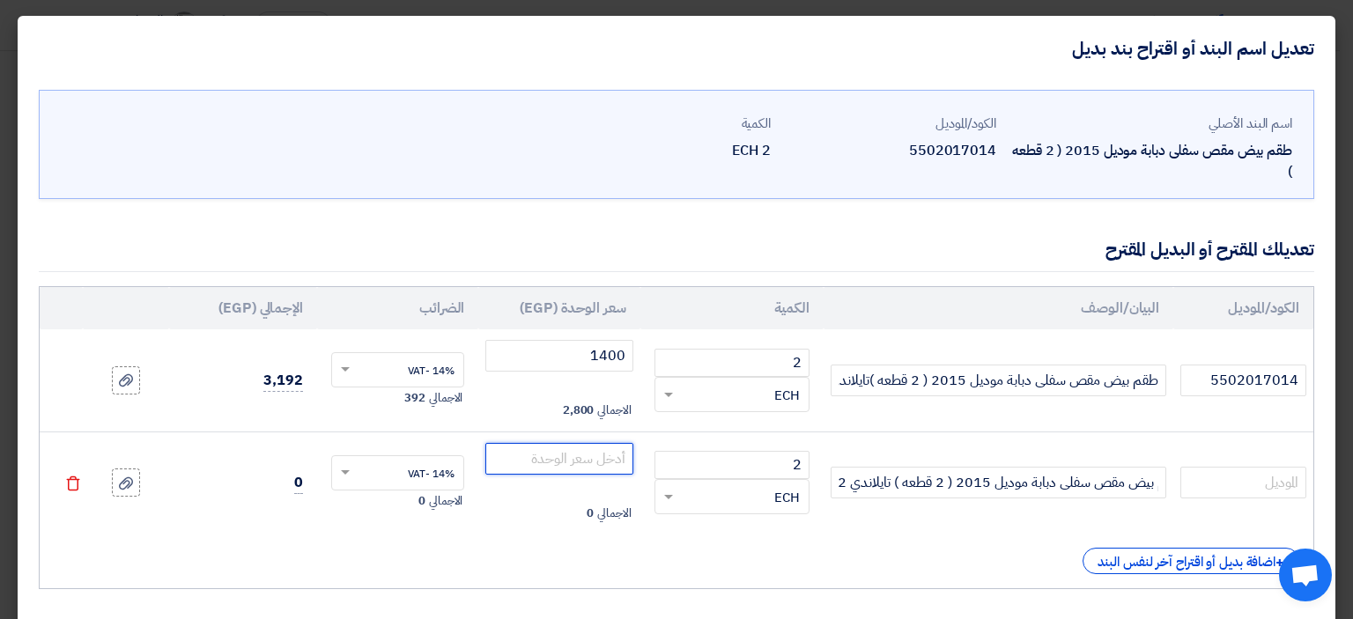
click at [616, 454] on input "number" at bounding box center [558, 459] width 147 height 32
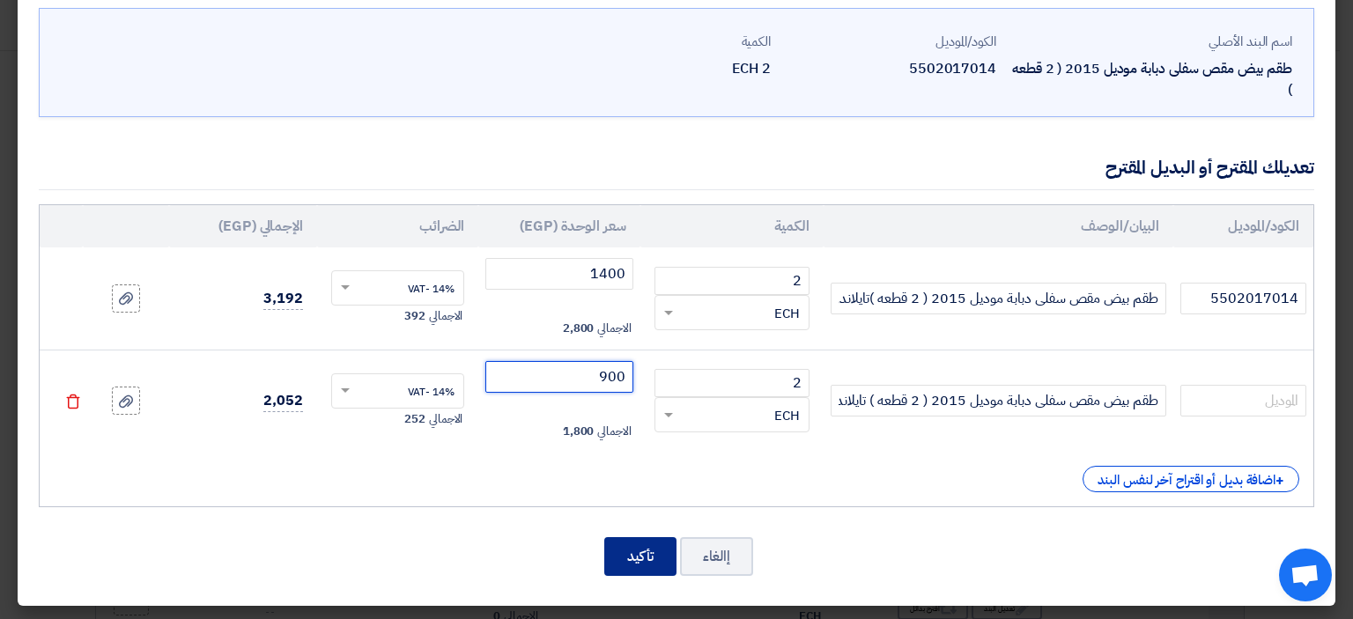
type input "900"
click at [651, 564] on button "تأكيد" at bounding box center [640, 556] width 72 height 39
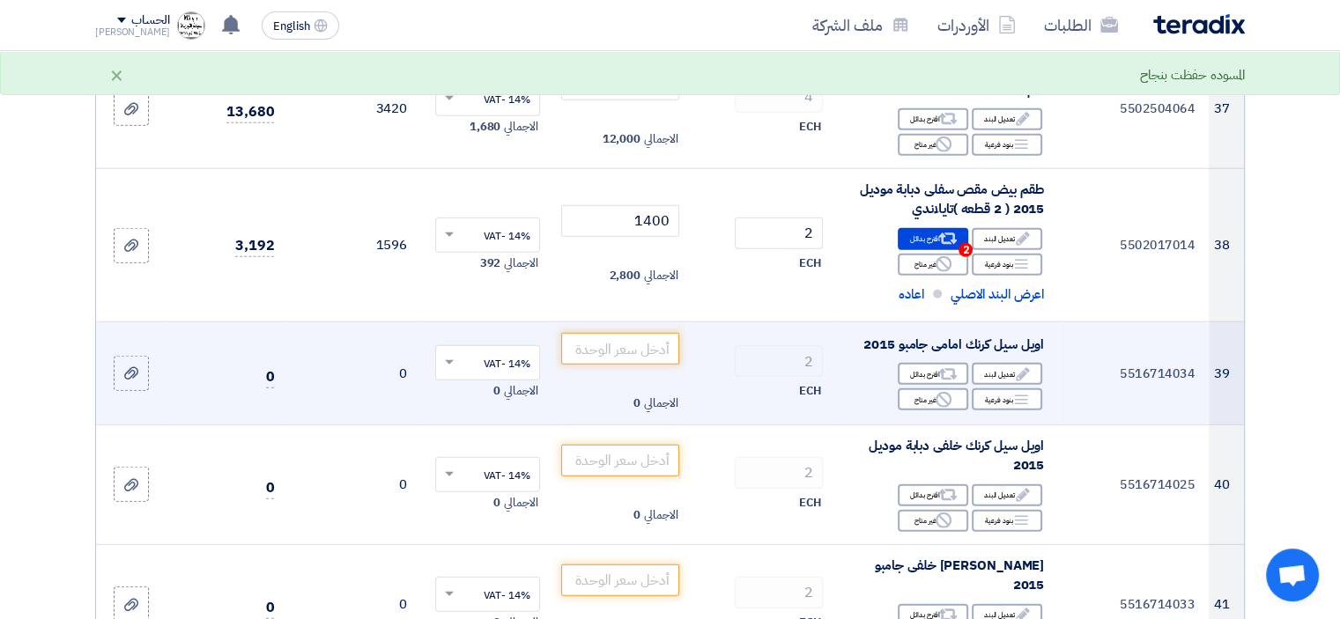
scroll to position [4691, 0]
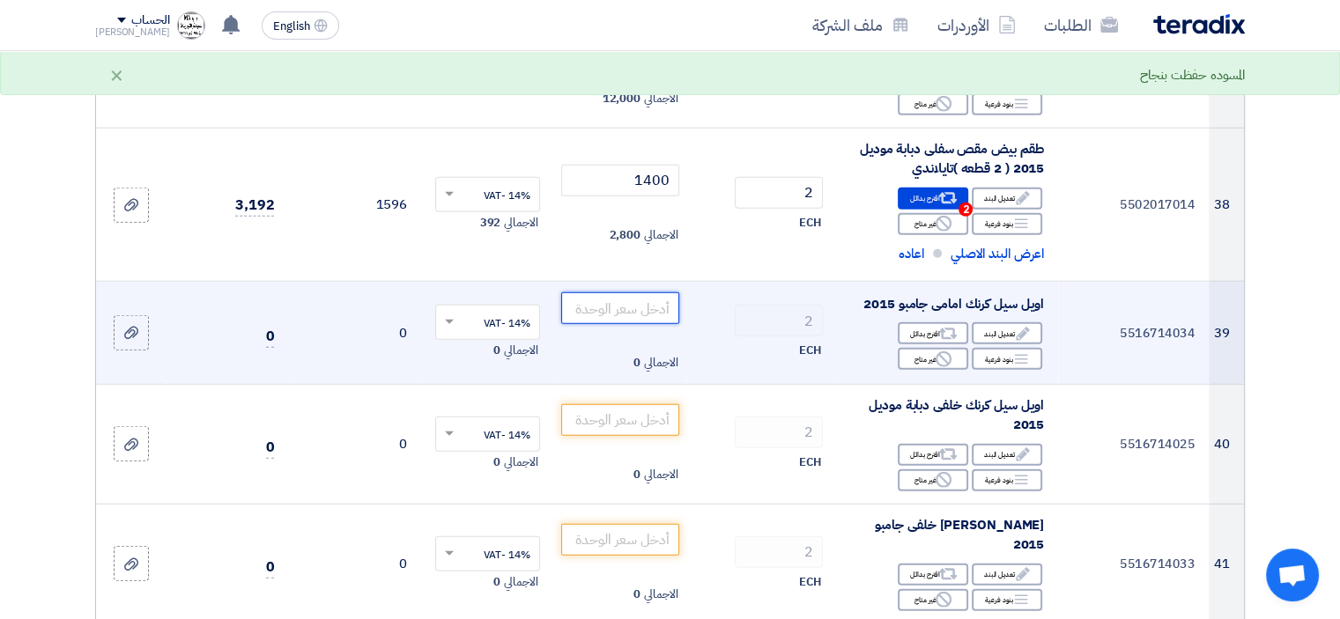
click at [629, 306] on input "number" at bounding box center [620, 308] width 119 height 32
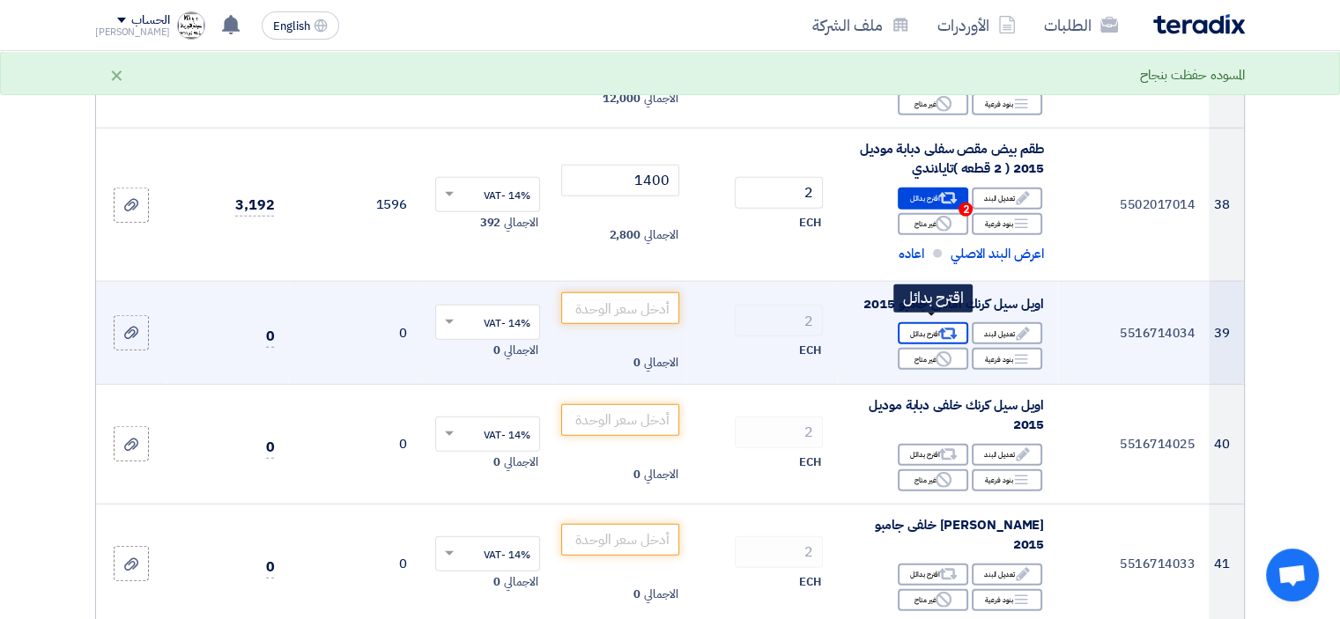
click at [934, 327] on div "Alternative اقترح بدائل" at bounding box center [933, 333] width 70 height 22
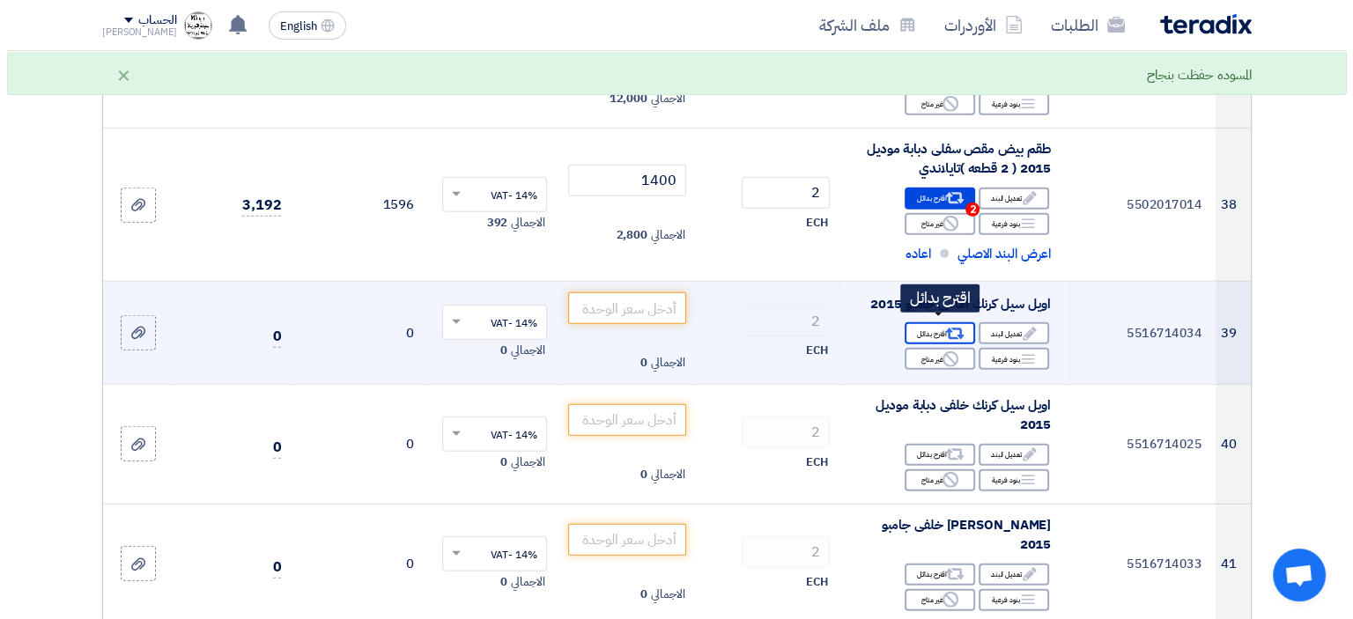
scroll to position [4117, 0]
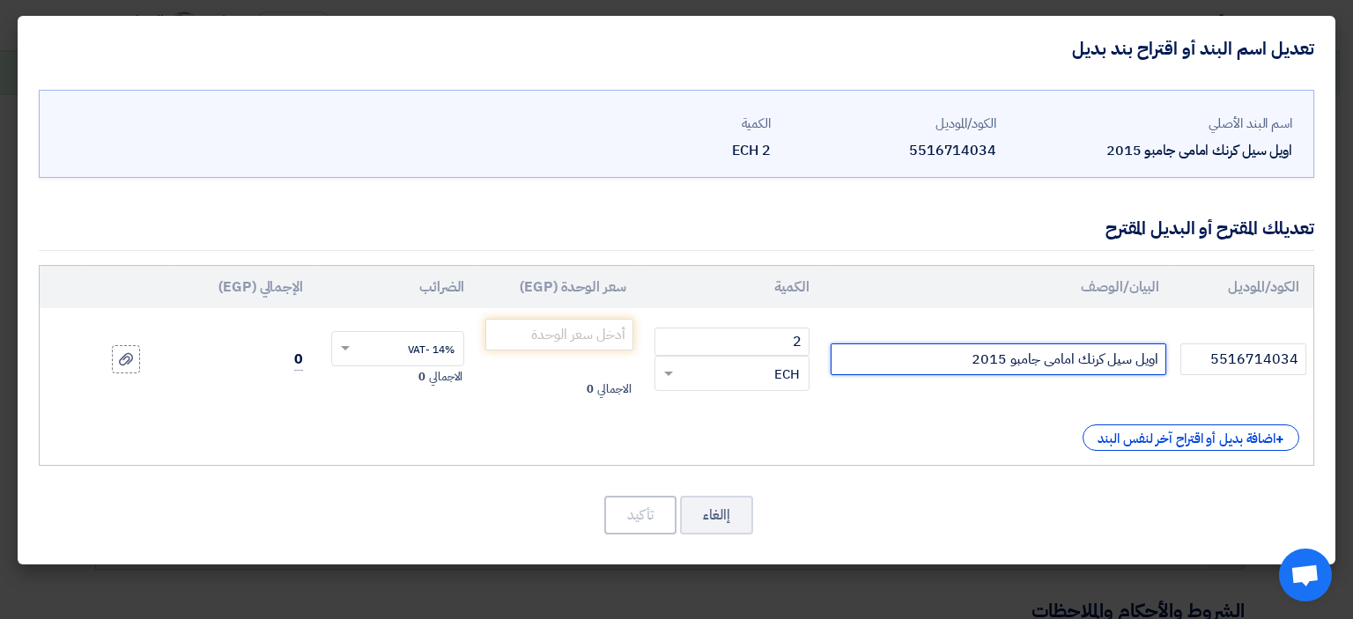
click at [947, 359] on input "اويل سيل كرنك امامى جامبو 2015" at bounding box center [999, 360] width 336 height 32
type input "[PERSON_NAME] امامى جامبو 2015اصلي"
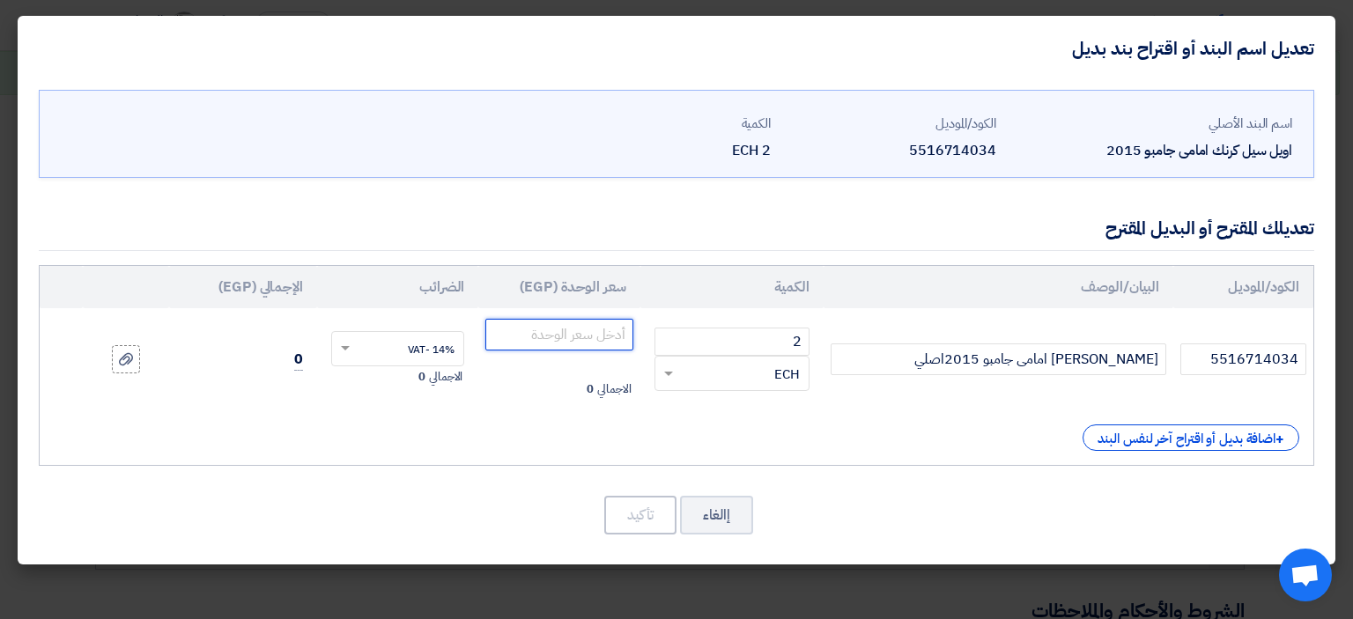
click at [591, 328] on input "number" at bounding box center [558, 335] width 147 height 32
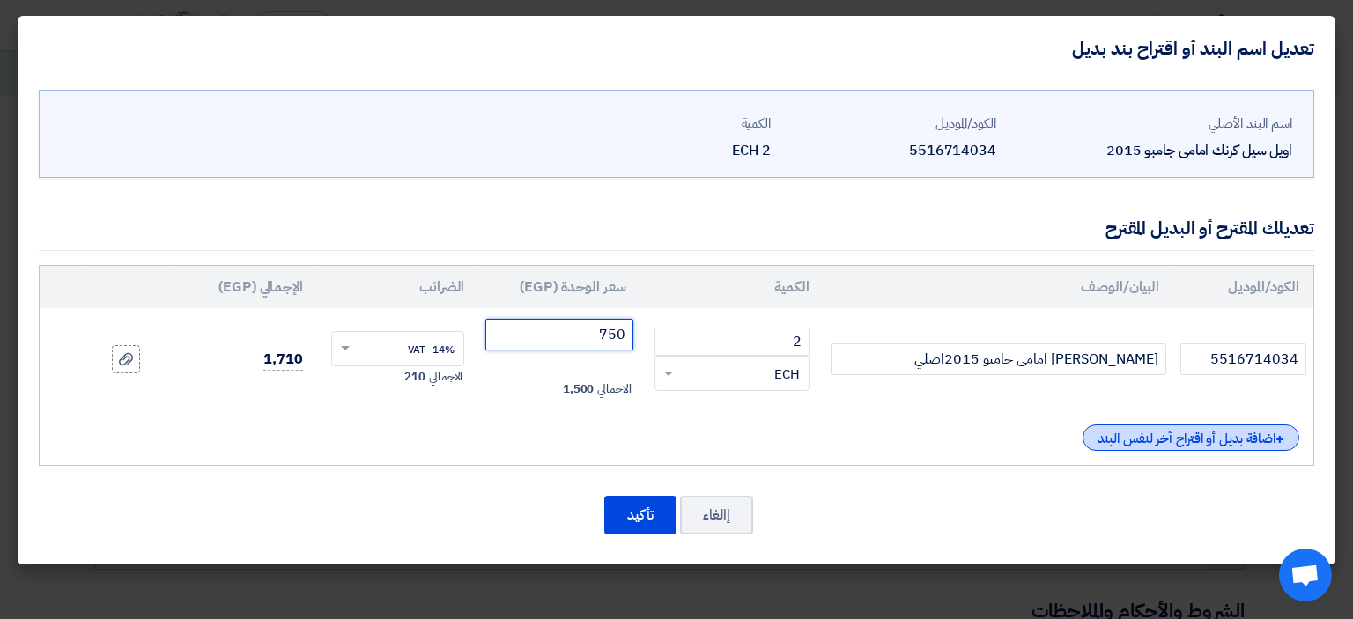
type input "750"
click at [1172, 432] on div "+ اضافة بديل أو اقتراح آخر لنفس البند" at bounding box center [1191, 438] width 217 height 26
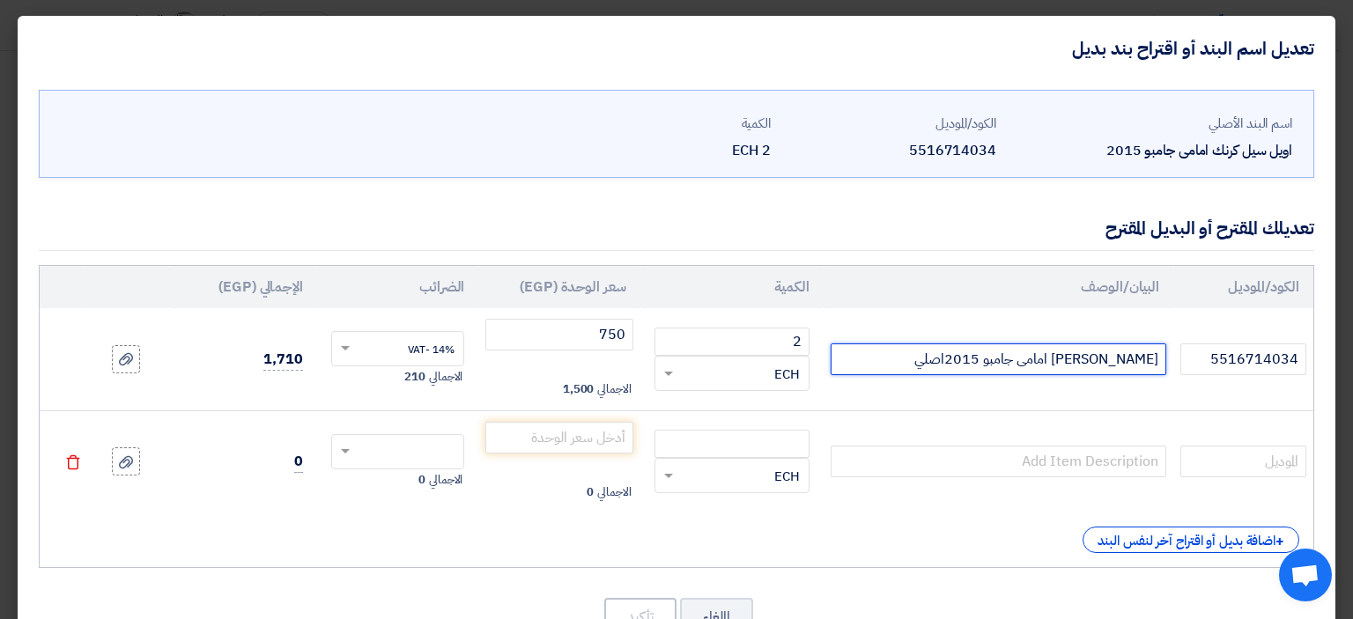
click at [1075, 355] on input "[PERSON_NAME] امامى جامبو 2015اصلي" at bounding box center [999, 360] width 336 height 32
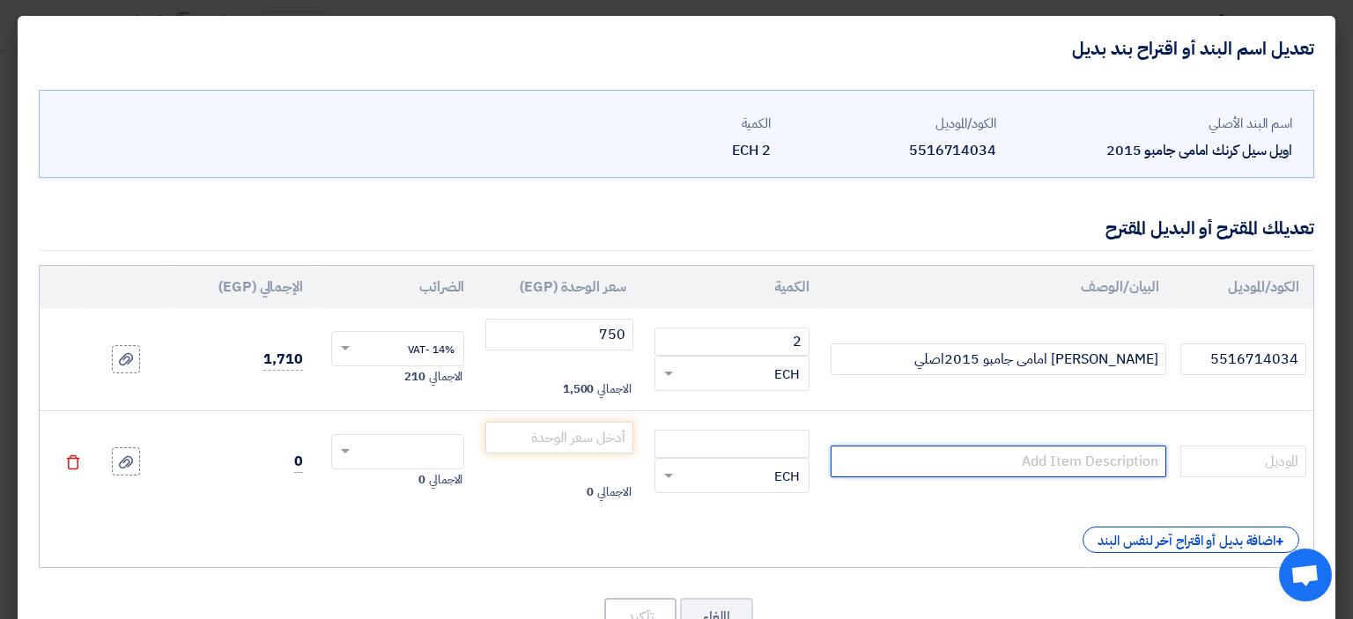
paste input "[PERSON_NAME] امامى جامبو 2015اصلي"
drag, startPoint x: 933, startPoint y: 462, endPoint x: 973, endPoint y: 461, distance: 40.6
click at [973, 462] on input "[PERSON_NAME] امامى جامبو 2015اصلي" at bounding box center [999, 462] width 336 height 32
click at [728, 478] on div "RFQ_STEP1.ITEMS.2.TYPE_PLACEHOLDER × ECH" at bounding box center [742, 476] width 131 height 20
type input "[PERSON_NAME] امامى جامبو 2015 مغلف"
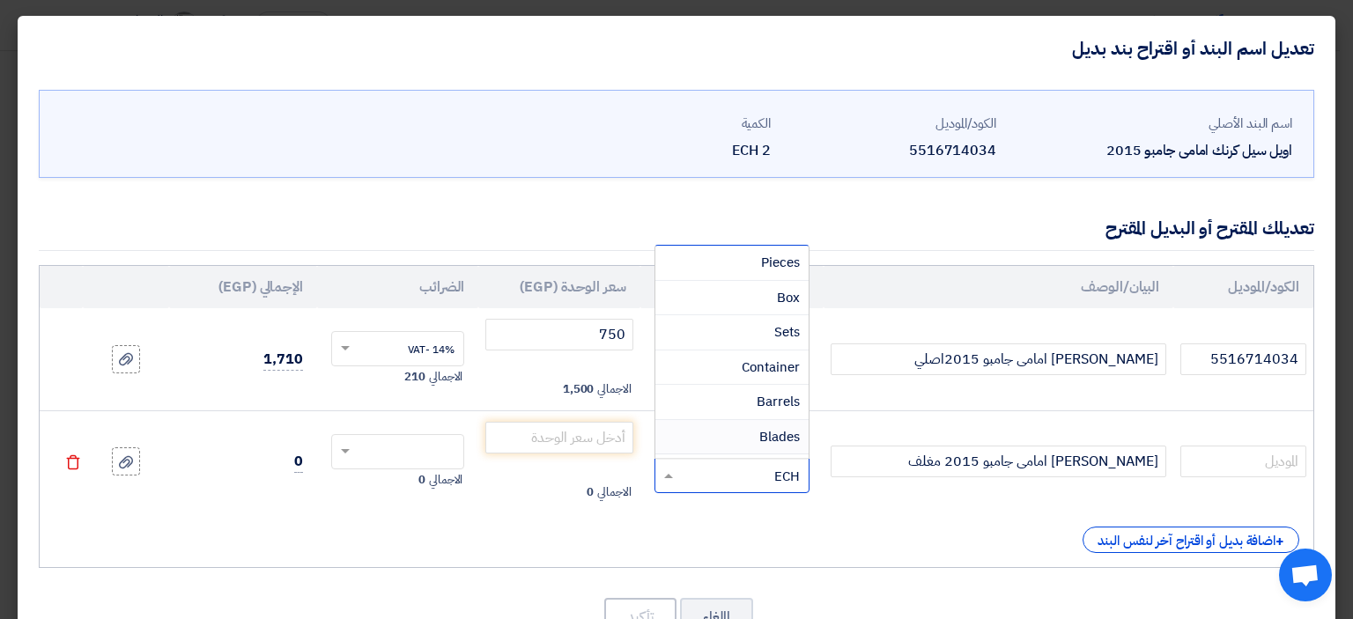
click at [756, 466] on div "RFQ_STEP1.ITEMS.2.TYPE_PLACEHOLDER × ECH" at bounding box center [742, 476] width 131 height 20
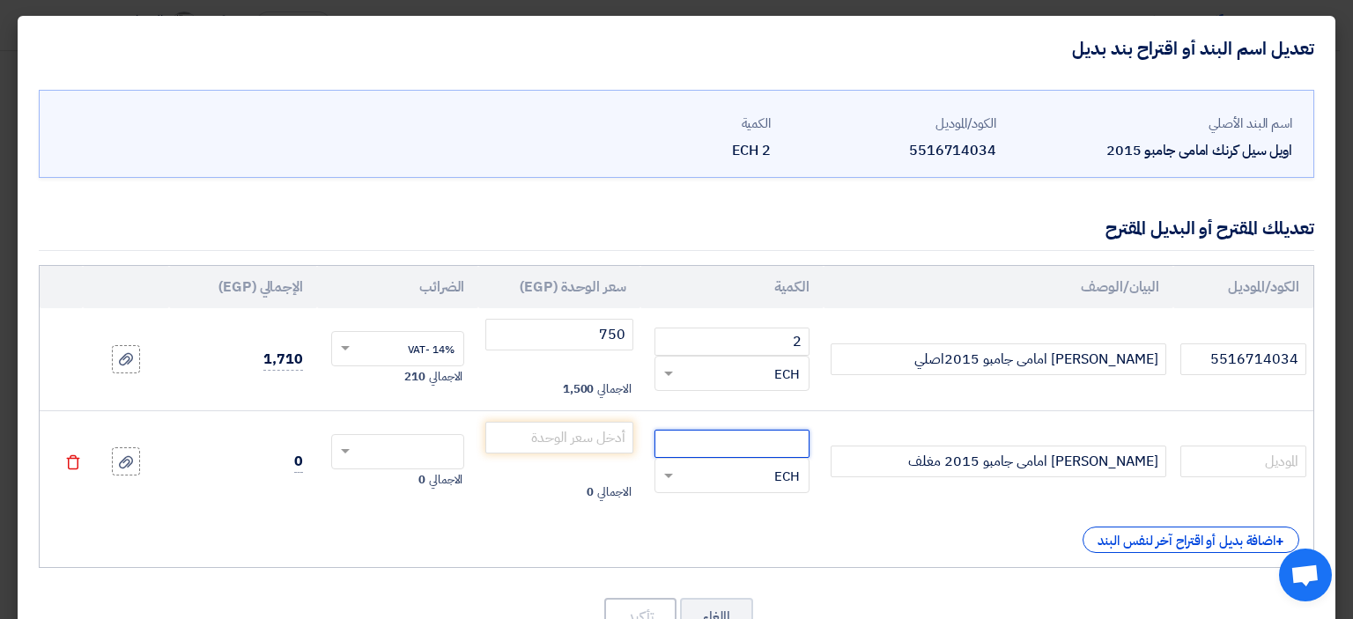
click at [750, 440] on input "number" at bounding box center [731, 444] width 155 height 28
type input "2"
click at [540, 424] on input "number" at bounding box center [558, 438] width 147 height 32
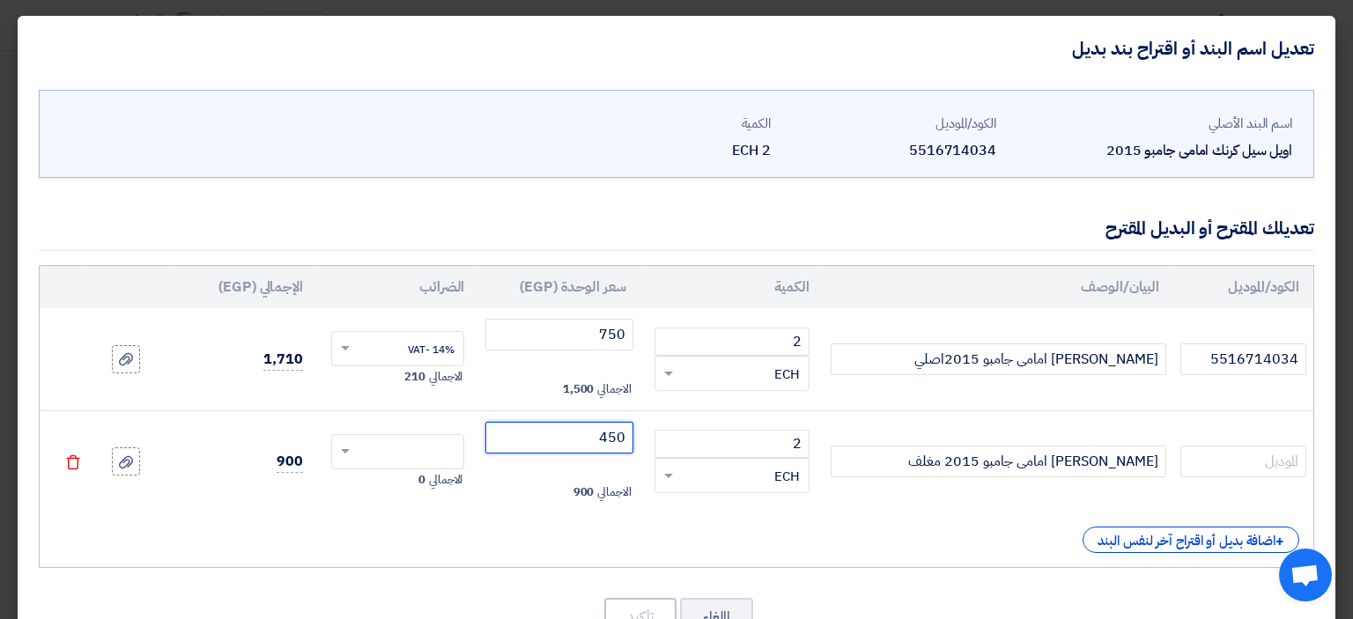
type input "450"
drag, startPoint x: 388, startPoint y: 454, endPoint x: 401, endPoint y: 446, distance: 14.7
click at [393, 450] on input "text" at bounding box center [409, 454] width 94 height 28
click at [440, 484] on span "14% -VAT" at bounding box center [431, 485] width 47 height 16
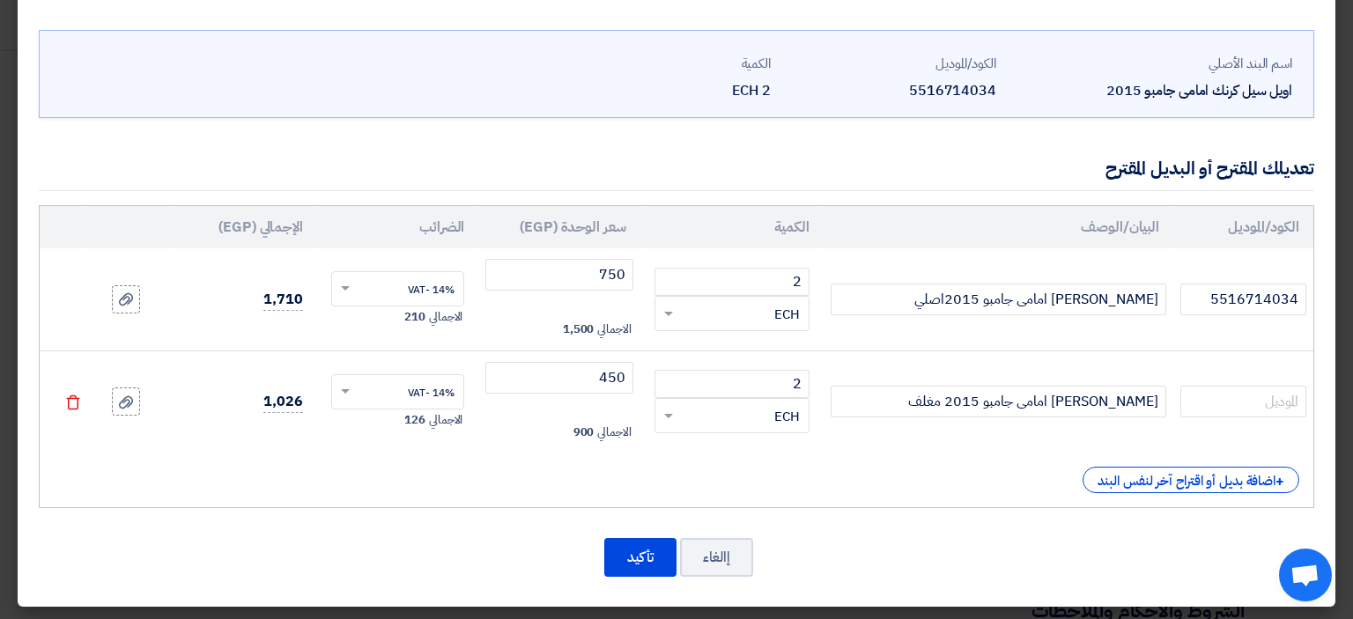
scroll to position [61, 0]
click at [647, 554] on button "تأكيد" at bounding box center [640, 556] width 72 height 39
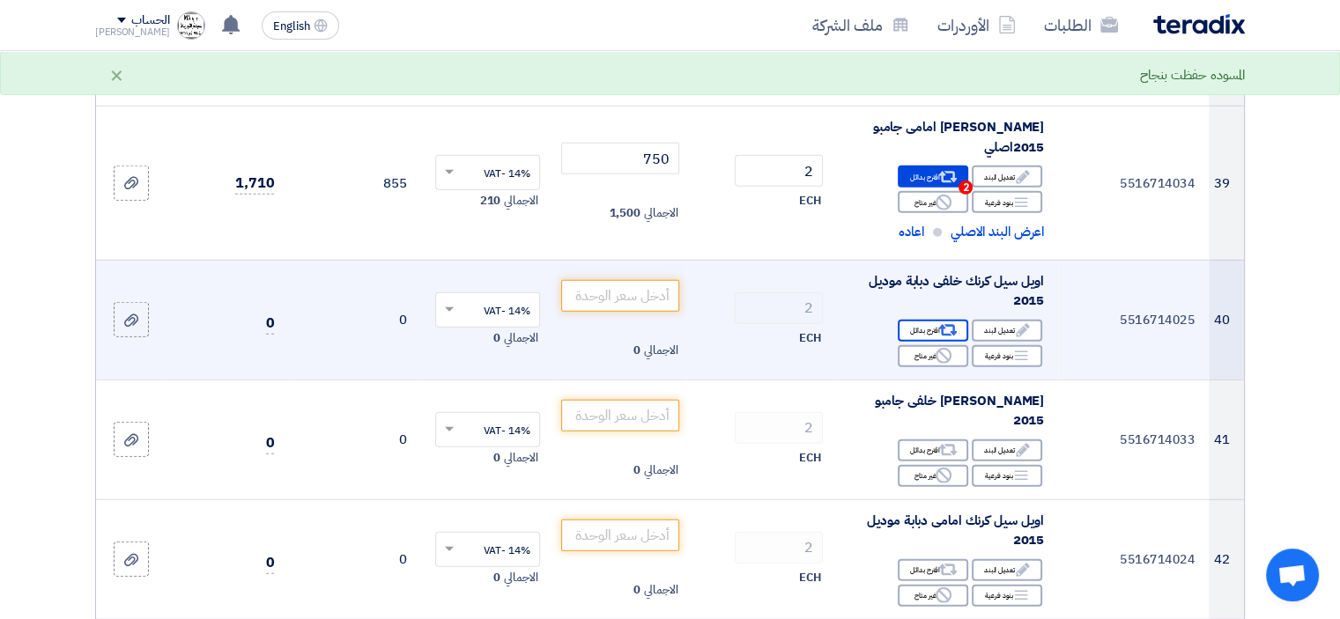
scroll to position [4867, 0]
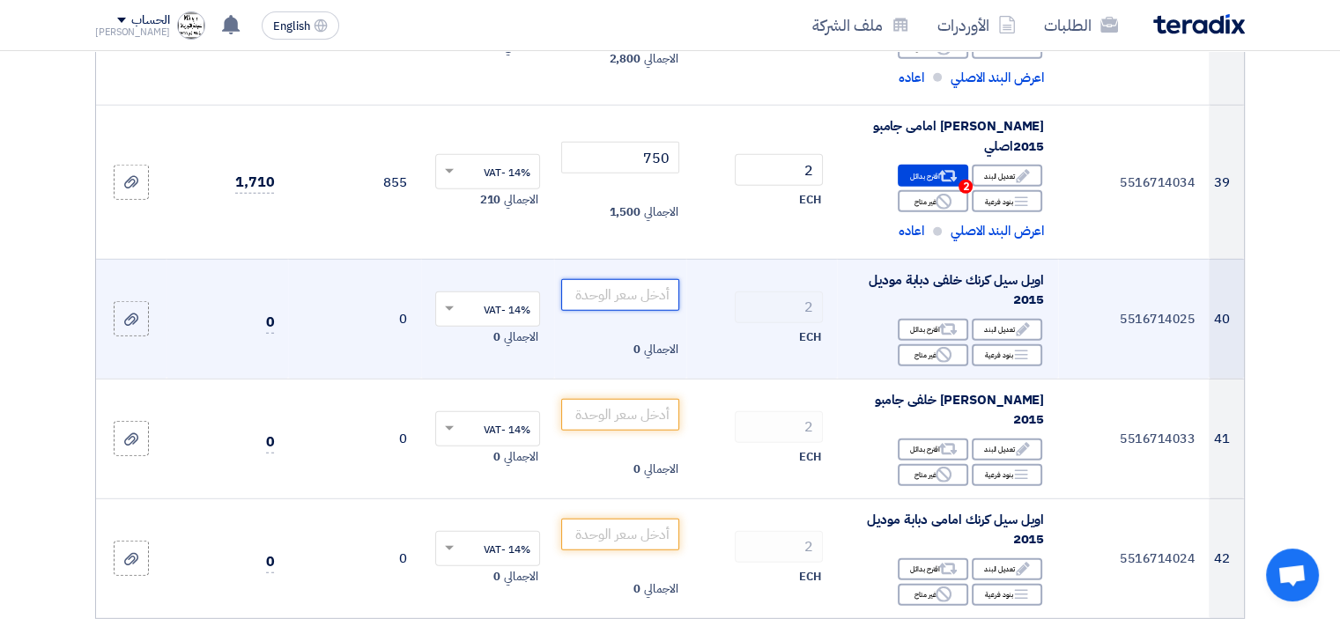
click at [634, 293] on input "number" at bounding box center [620, 295] width 119 height 32
click at [927, 327] on div "Alternative اقترح بدائل" at bounding box center [933, 330] width 70 height 22
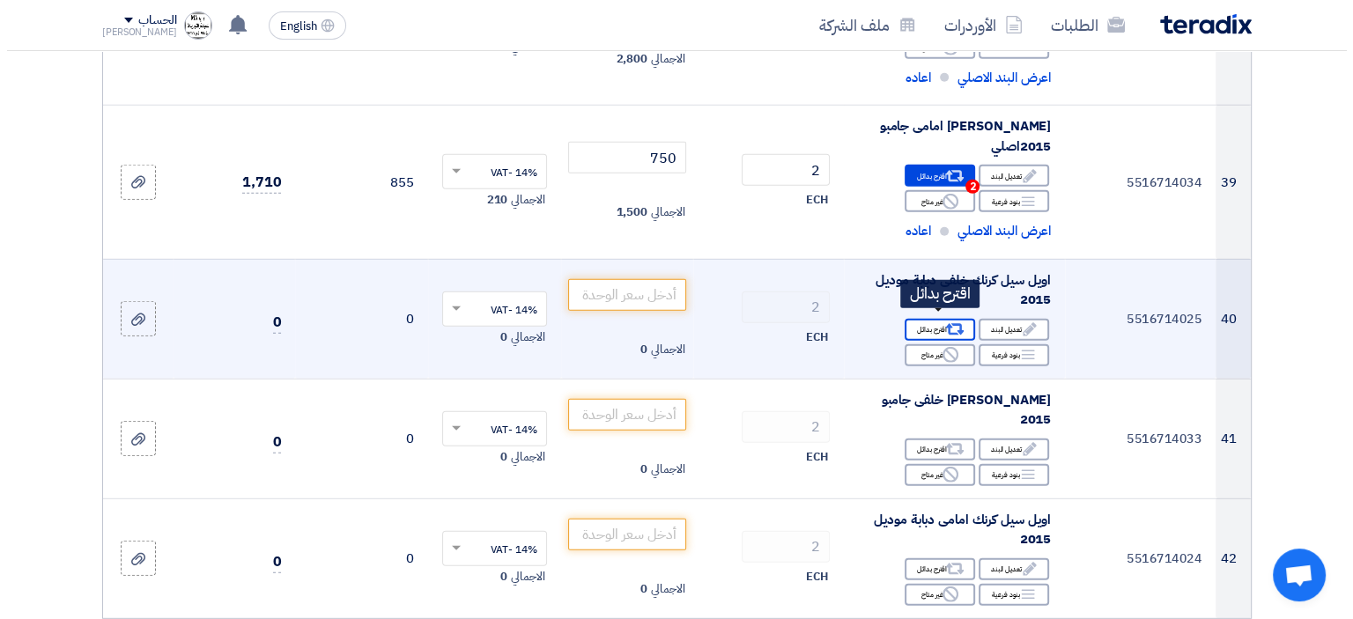
scroll to position [4293, 0]
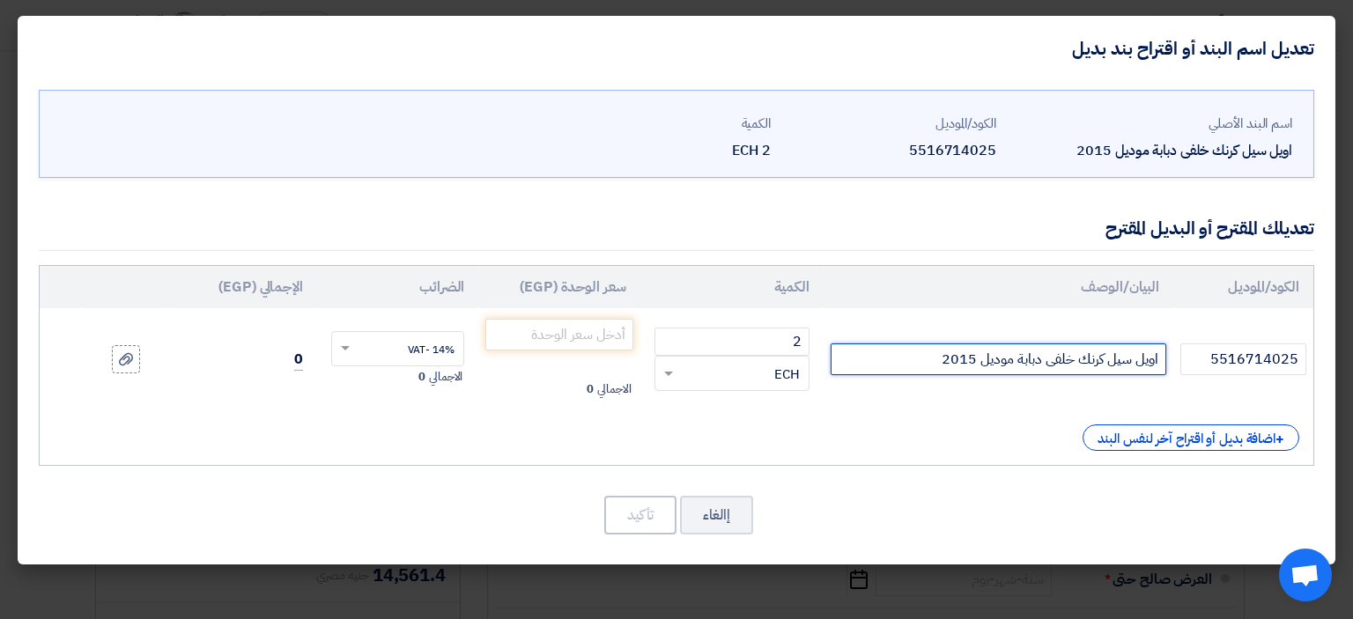
click at [920, 355] on input "اويل سيل كرنك خلفى دبابة موديل 2015" at bounding box center [999, 360] width 336 height 32
type input "[PERSON_NAME] خلفى دبابة موديل 2015 اصلي"
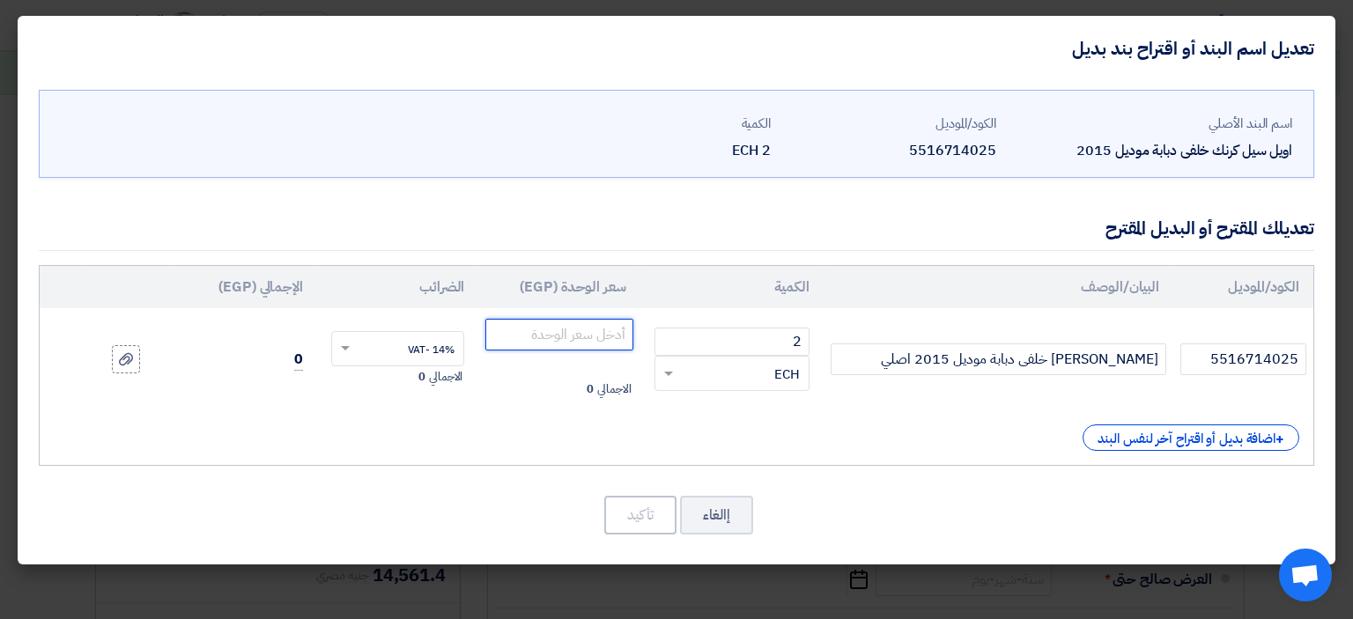
click at [551, 336] on input "number" at bounding box center [558, 335] width 147 height 32
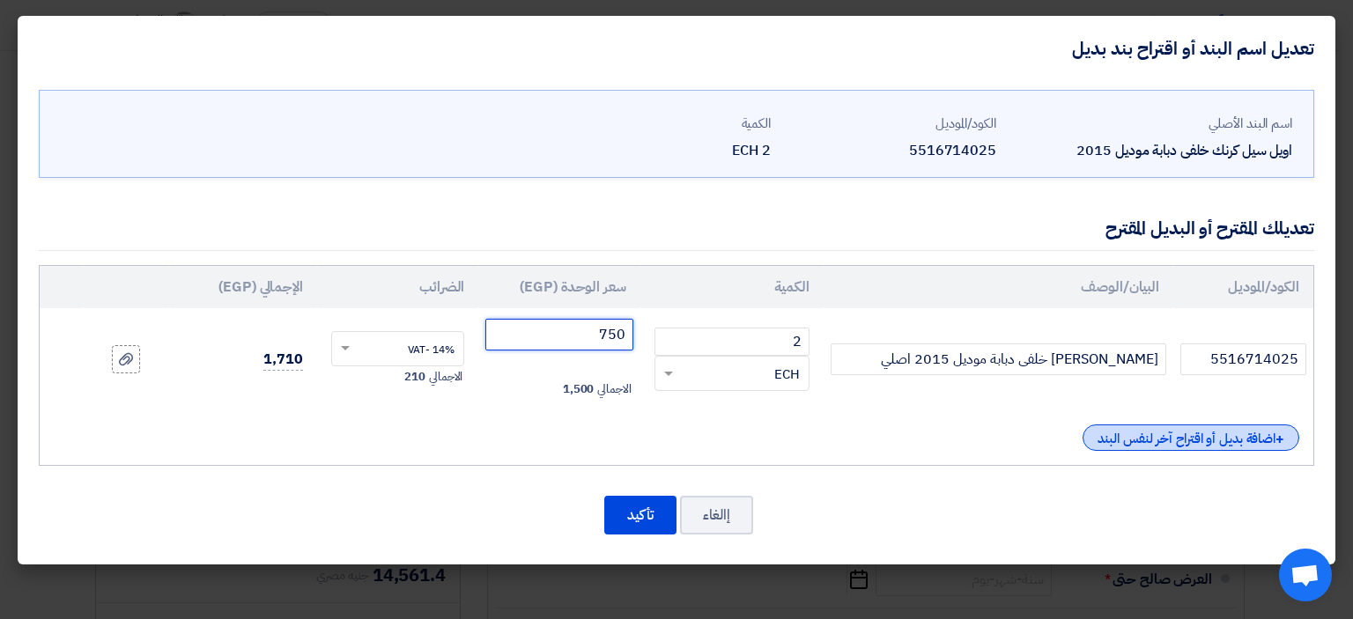
type input "750"
click at [1169, 433] on div "+ اضافة بديل أو اقتراح آخر لنفس البند" at bounding box center [1191, 438] width 217 height 26
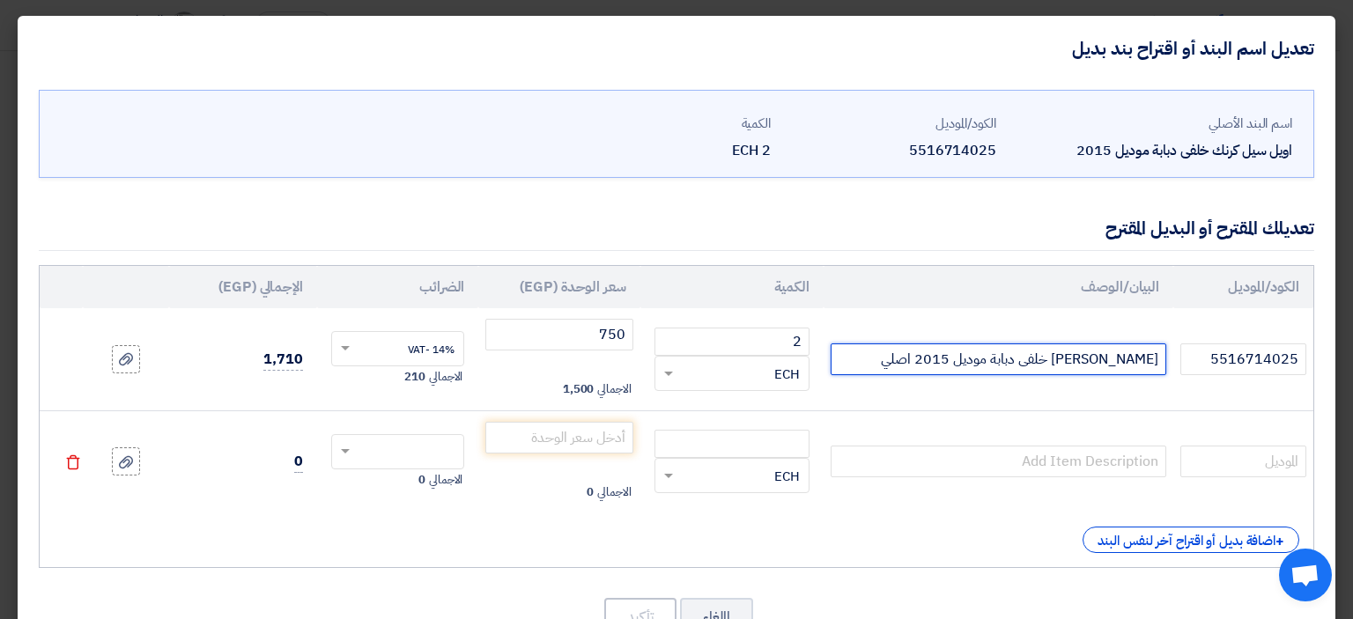
click at [1078, 359] on input "[PERSON_NAME] خلفى دبابة موديل 2015 اصلي" at bounding box center [999, 360] width 336 height 32
paste input "مامى جامبو 2015"
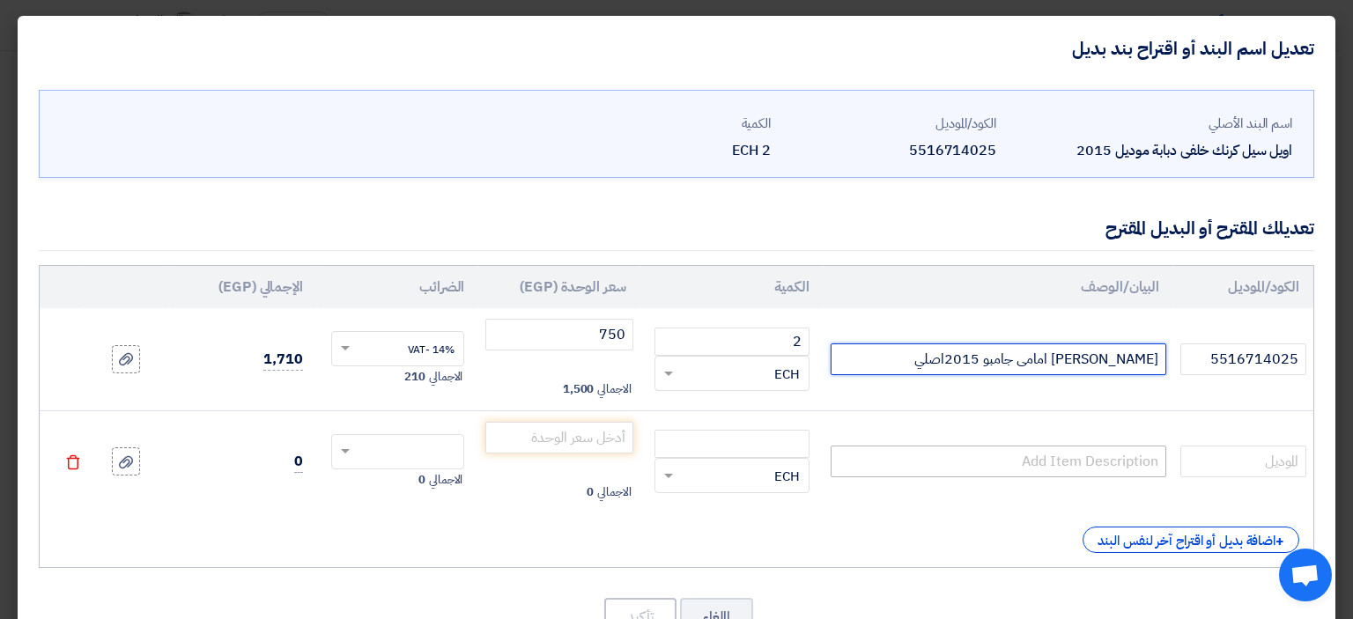
type input "[PERSON_NAME] امامى جامبو 2015اصلي"
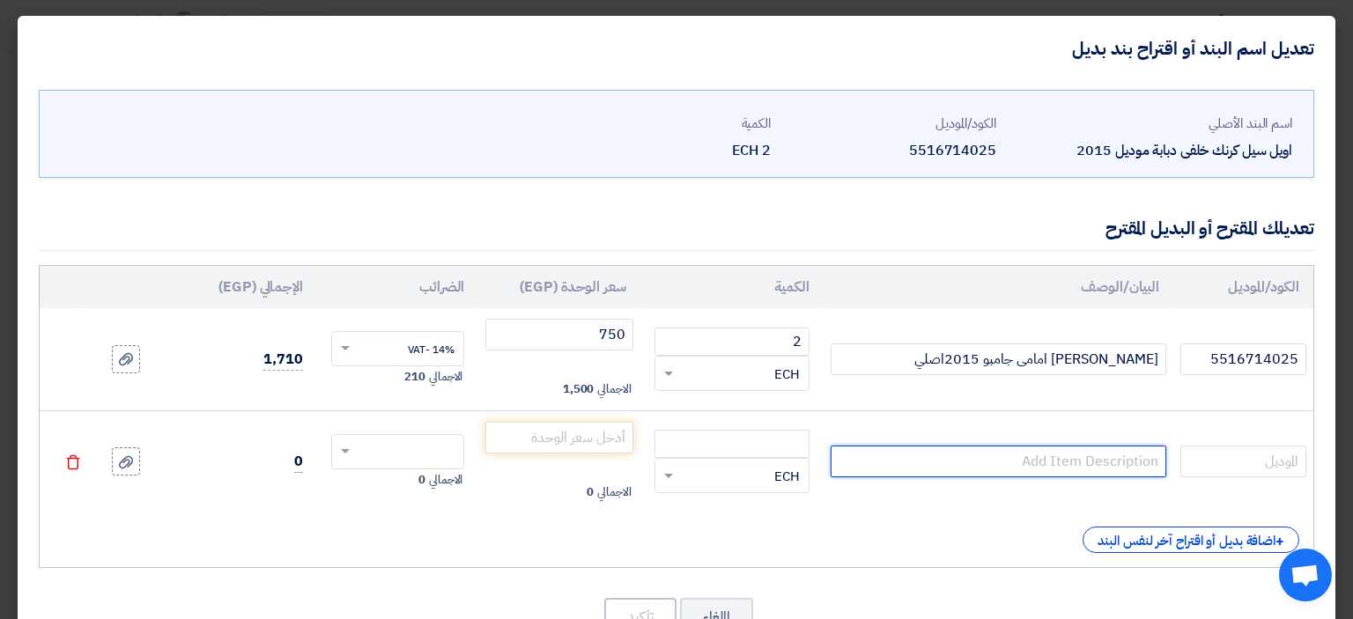
click at [1093, 456] on input "text" at bounding box center [999, 462] width 336 height 32
paste input "[PERSON_NAME] امامى جامبو 2015اصلي"
type input "[PERSON_NAME] امامى جامبو 2015 مغلف"
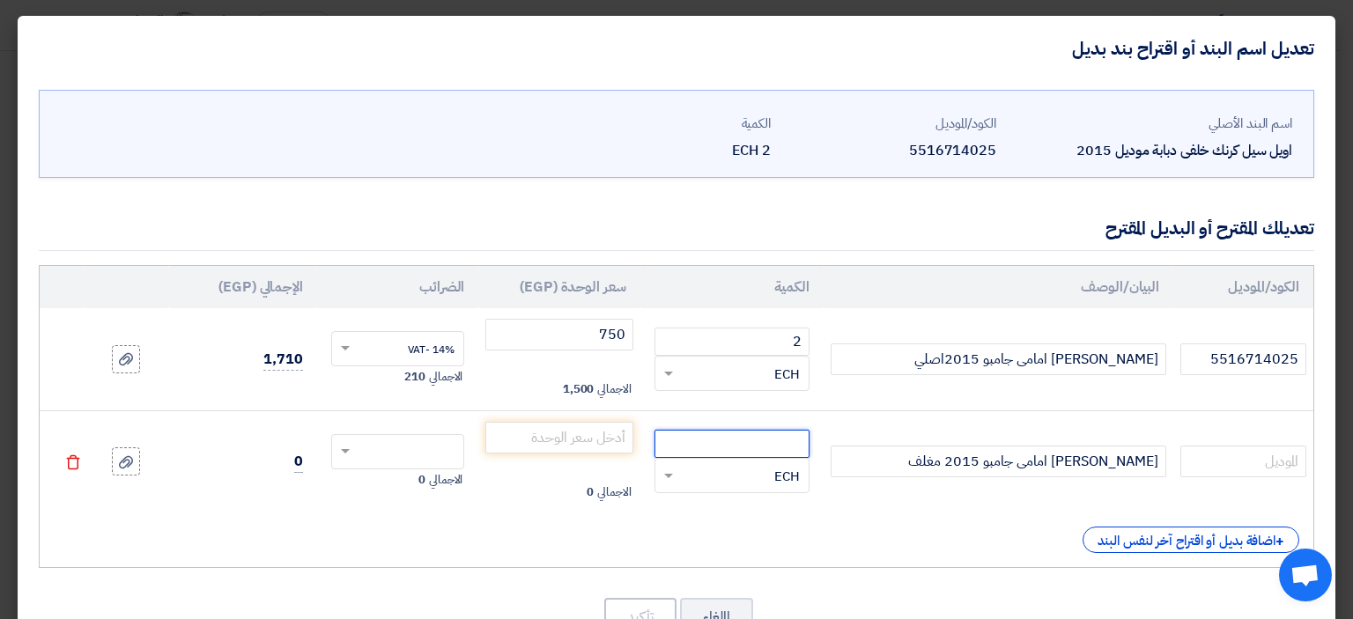
click at [717, 443] on input "number" at bounding box center [731, 444] width 155 height 28
type input "2"
click at [577, 433] on input "number" at bounding box center [558, 438] width 147 height 32
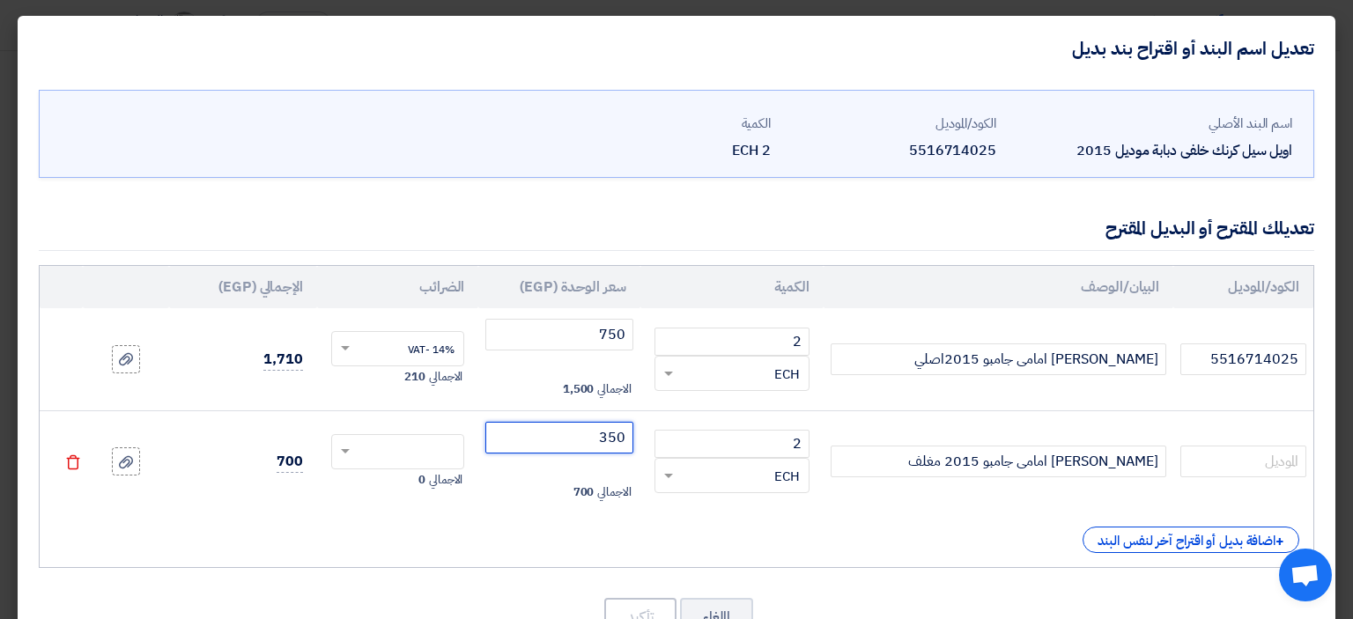
click at [396, 449] on input "text" at bounding box center [409, 454] width 94 height 28
type input "350"
click at [426, 482] on span "14% -VAT" at bounding box center [431, 485] width 47 height 16
click at [647, 607] on button "تأكيد" at bounding box center [640, 617] width 72 height 39
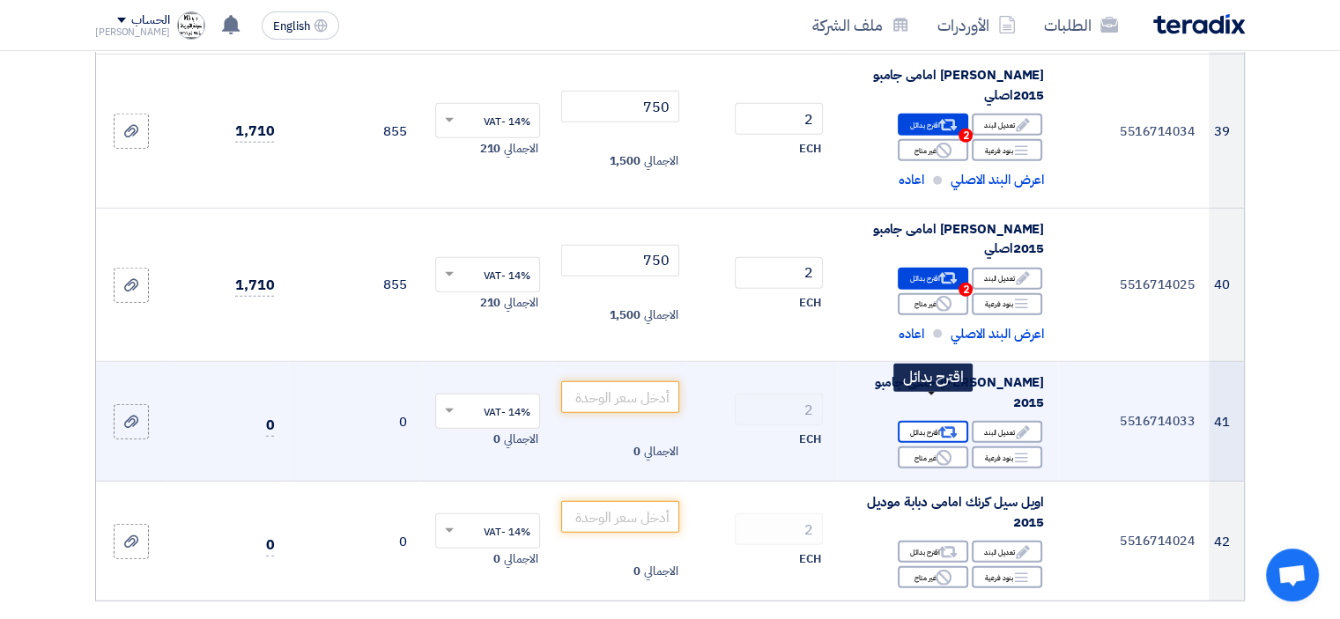
scroll to position [4911, 0]
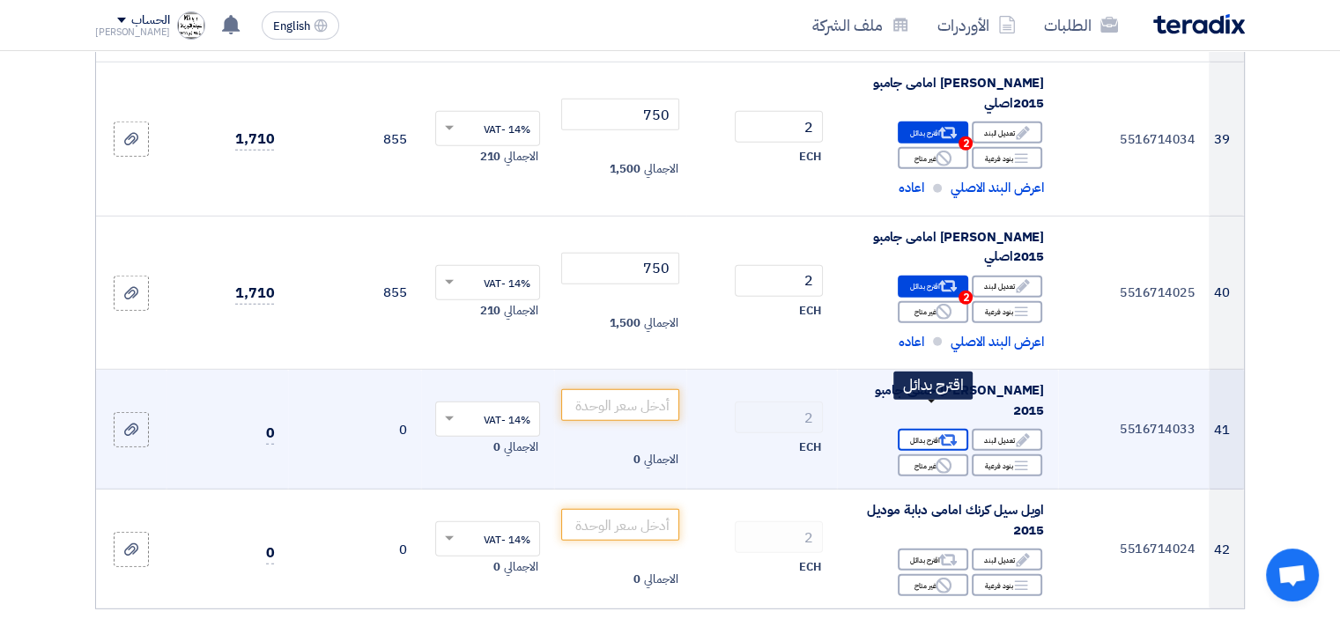
click at [934, 429] on div "Alternative اقترح بدائل" at bounding box center [933, 440] width 70 height 22
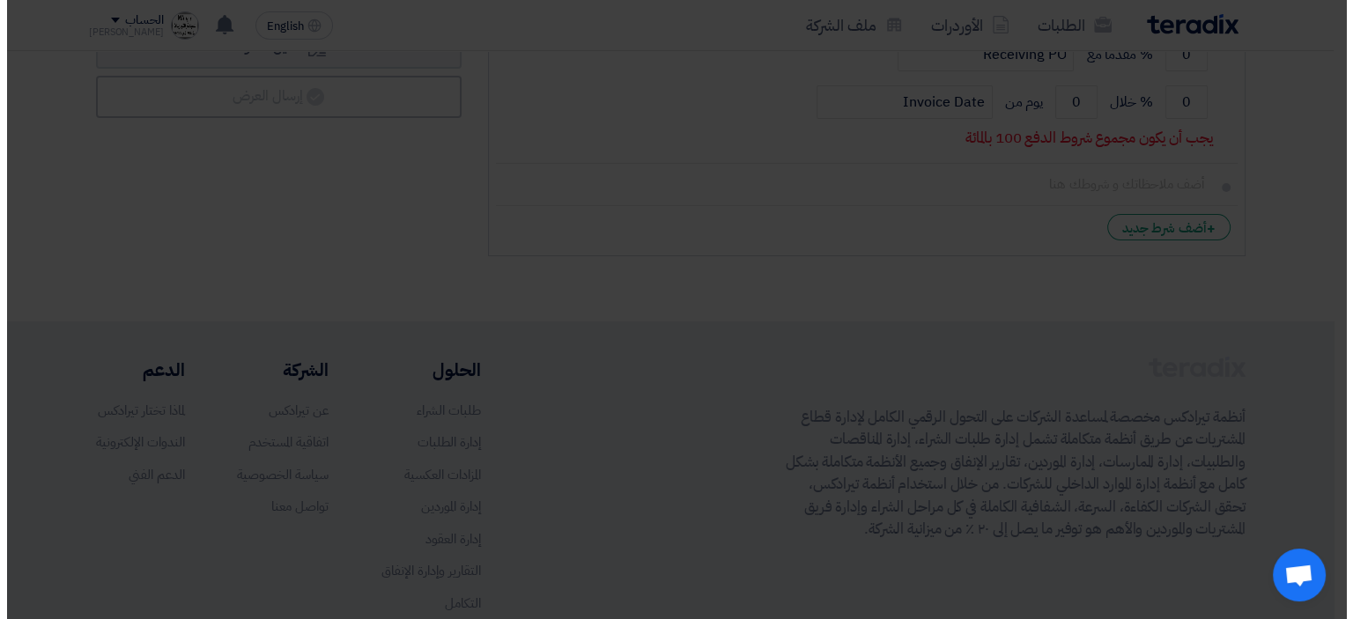
scroll to position [4336, 0]
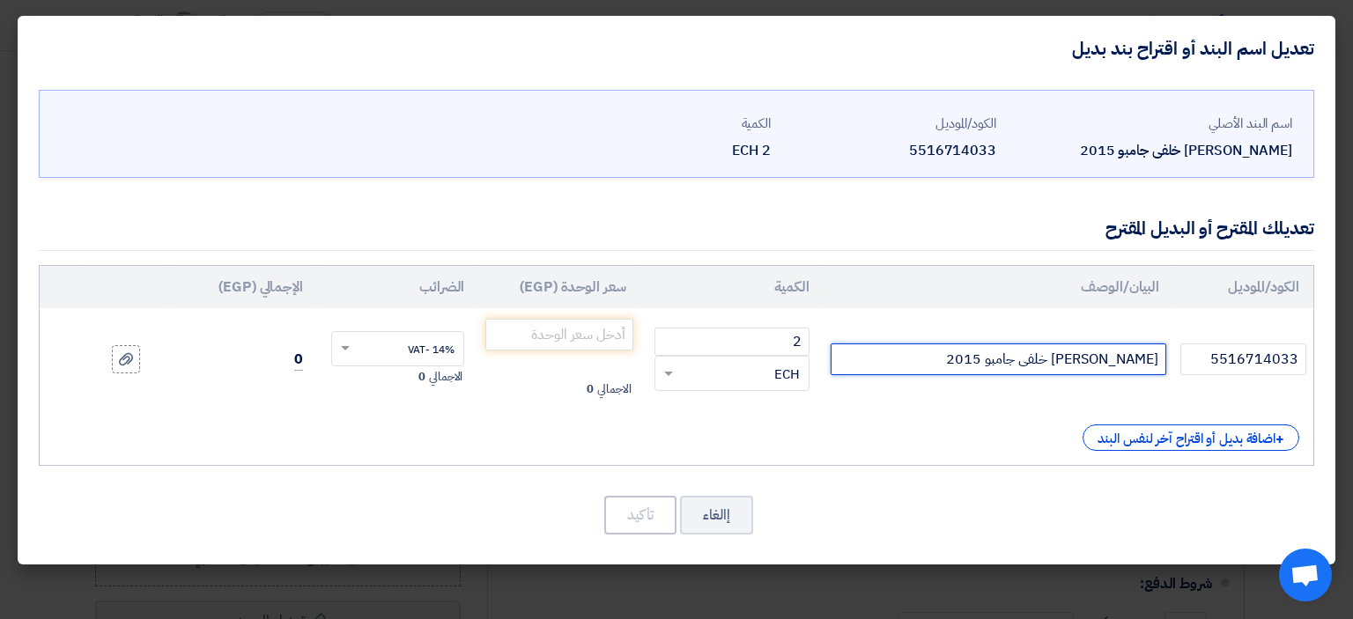
click at [930, 358] on input "[PERSON_NAME] خلفى جامبو 2015" at bounding box center [999, 360] width 336 height 32
type input "[PERSON_NAME] خلفى جامبو 2015 اصلي"
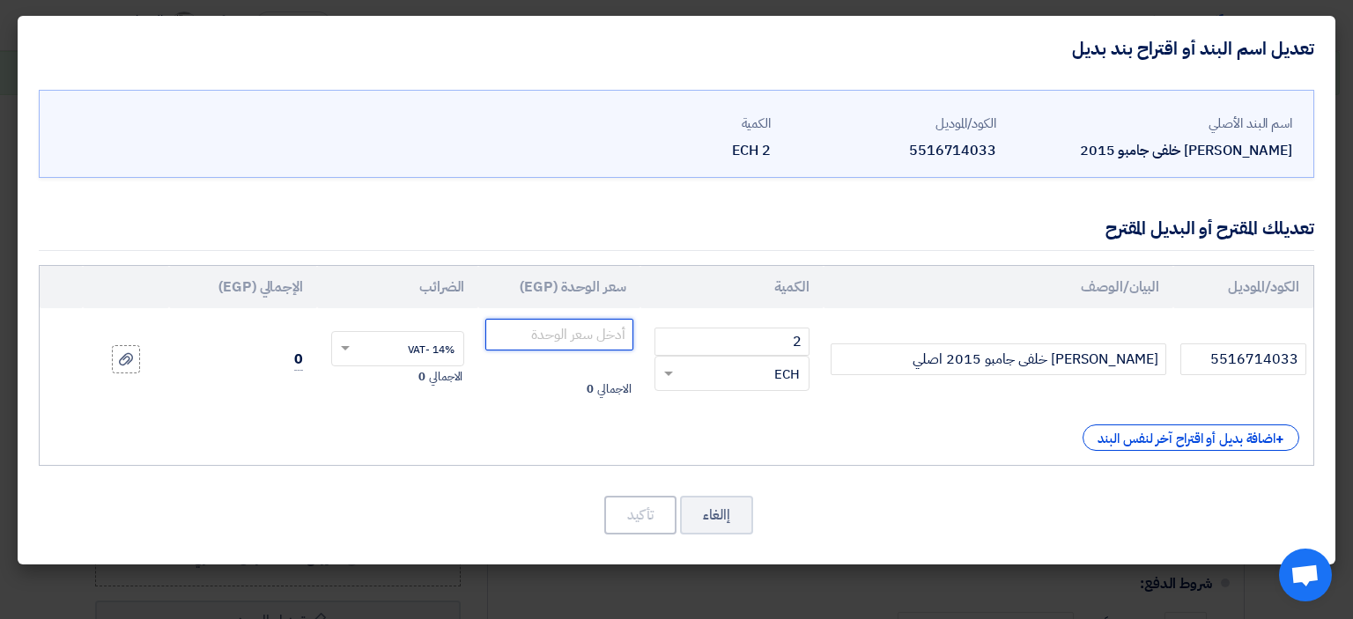
click at [570, 340] on input "number" at bounding box center [558, 335] width 147 height 32
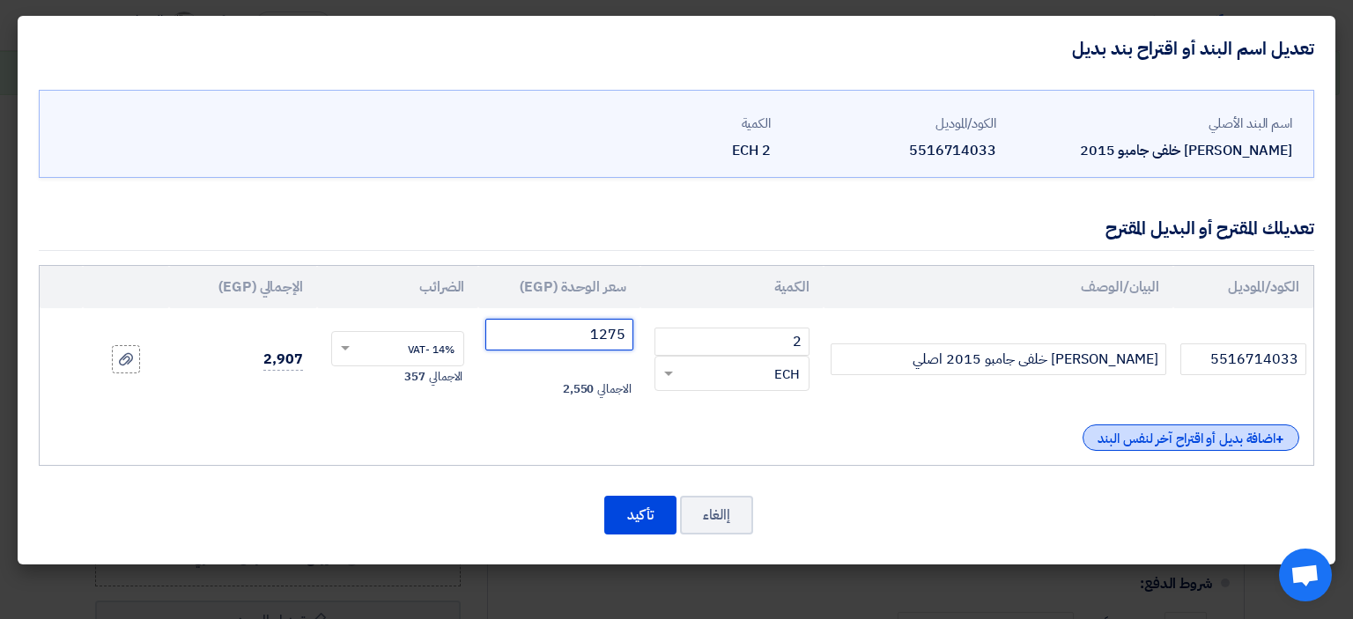
type input "1275"
click at [1202, 429] on div "+ اضافة بديل أو اقتراح آخر لنفس البند" at bounding box center [1191, 438] width 217 height 26
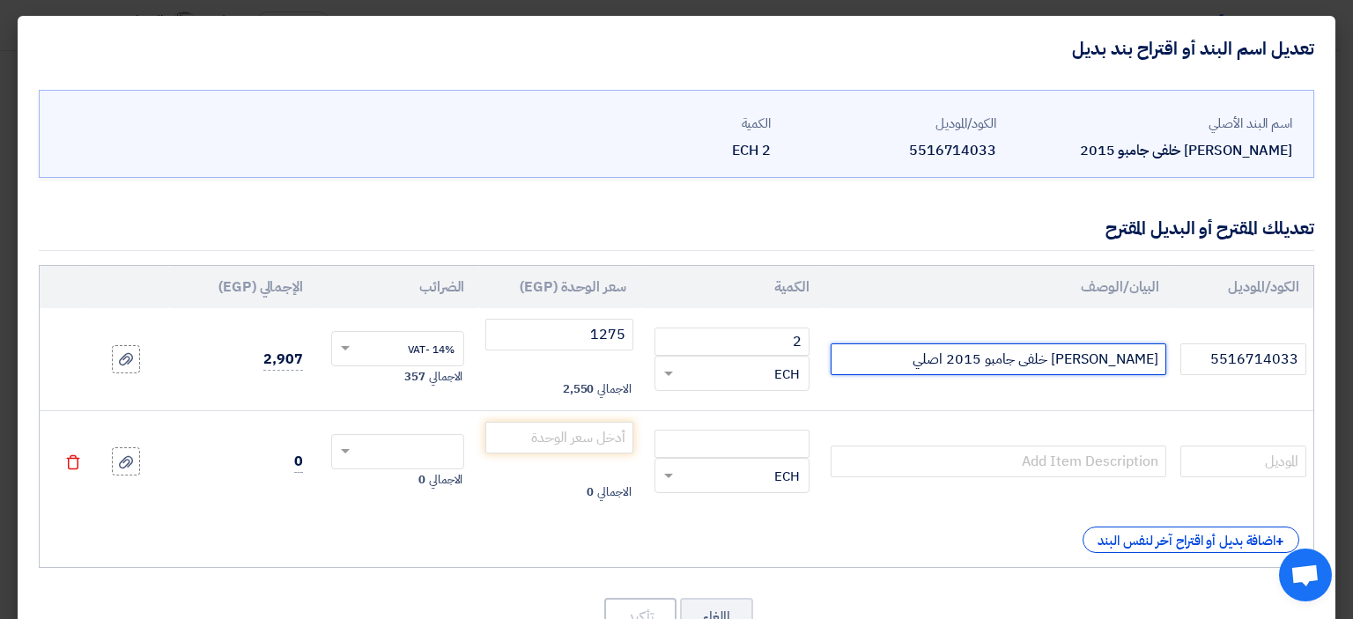
drag, startPoint x: 1023, startPoint y: 358, endPoint x: 1066, endPoint y: 357, distance: 43.2
drag, startPoint x: 1066, startPoint y: 357, endPoint x: 1090, endPoint y: 353, distance: 24.0
click at [1090, 353] on input "[PERSON_NAME] خلفى جامبو 2015 اصلي" at bounding box center [999, 360] width 336 height 32
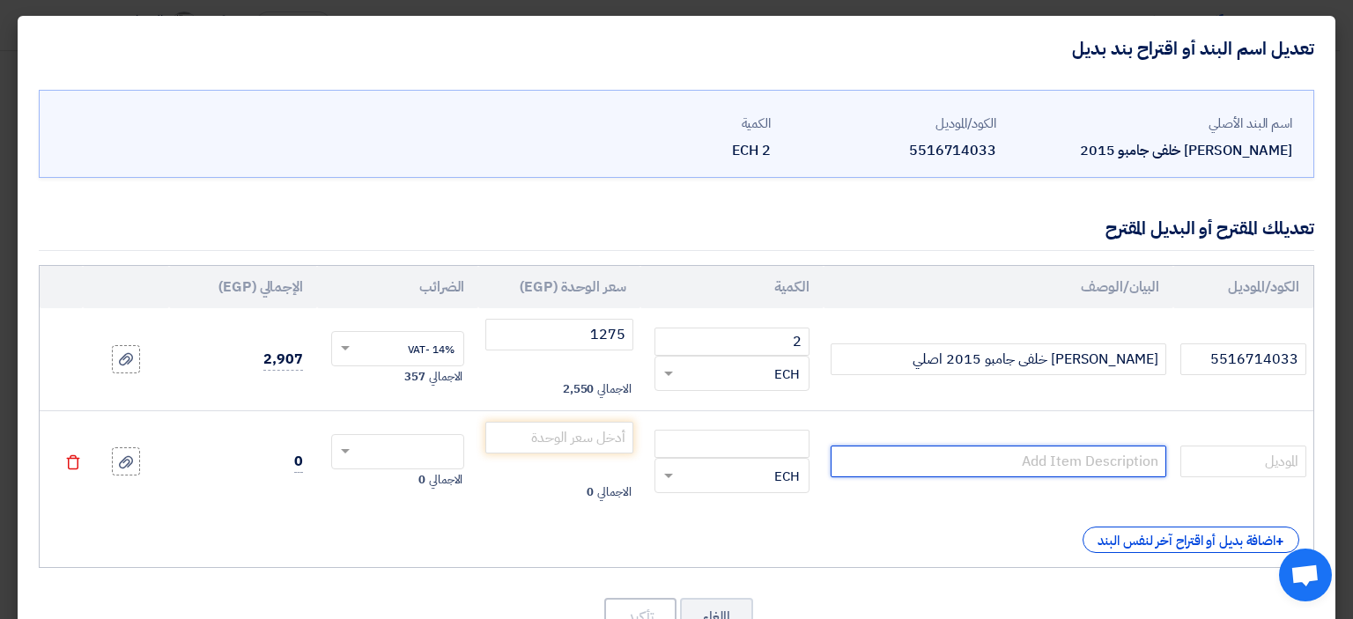
paste input "[PERSON_NAME] خلفى جامبو 2015 اصلي"
type input "[PERSON_NAME] خلفى جامبو 2015 اصلي"
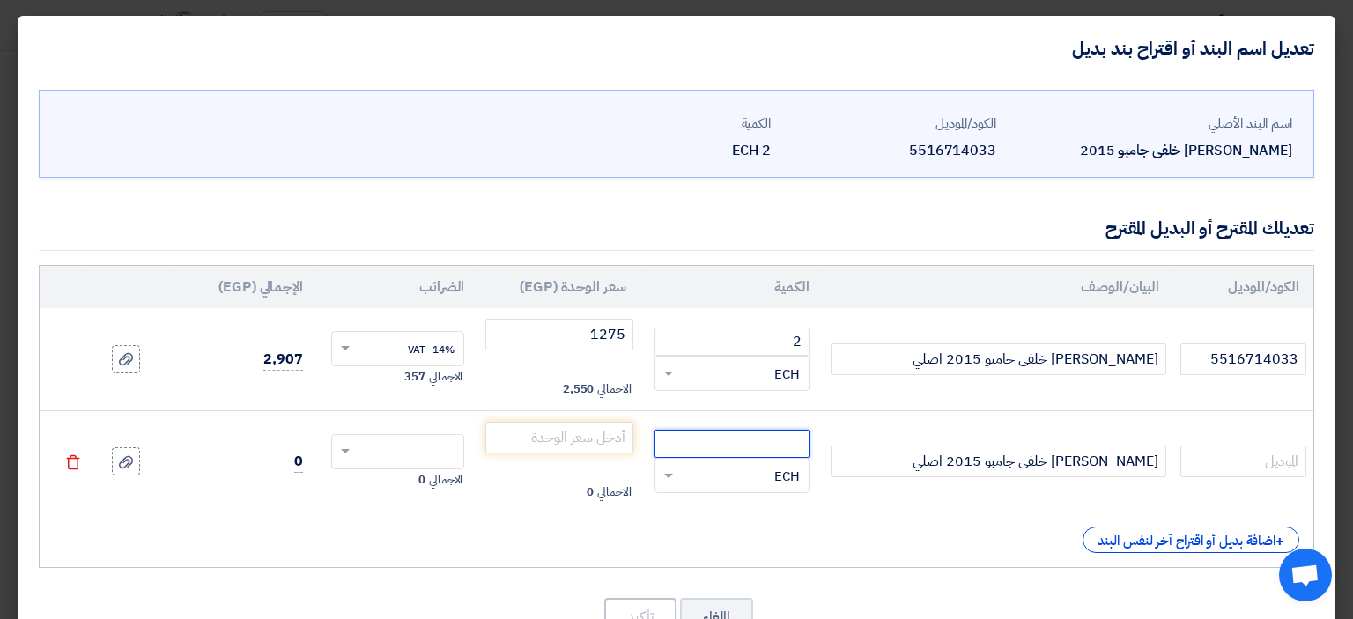
click at [750, 448] on input "number" at bounding box center [731, 444] width 155 height 28
type input "2"
drag, startPoint x: 387, startPoint y: 471, endPoint x: 395, endPoint y: 466, distance: 9.5
click at [388, 471] on div "الاجمالي 0" at bounding box center [397, 479] width 133 height 21
click at [405, 457] on input "text" at bounding box center [409, 454] width 94 height 28
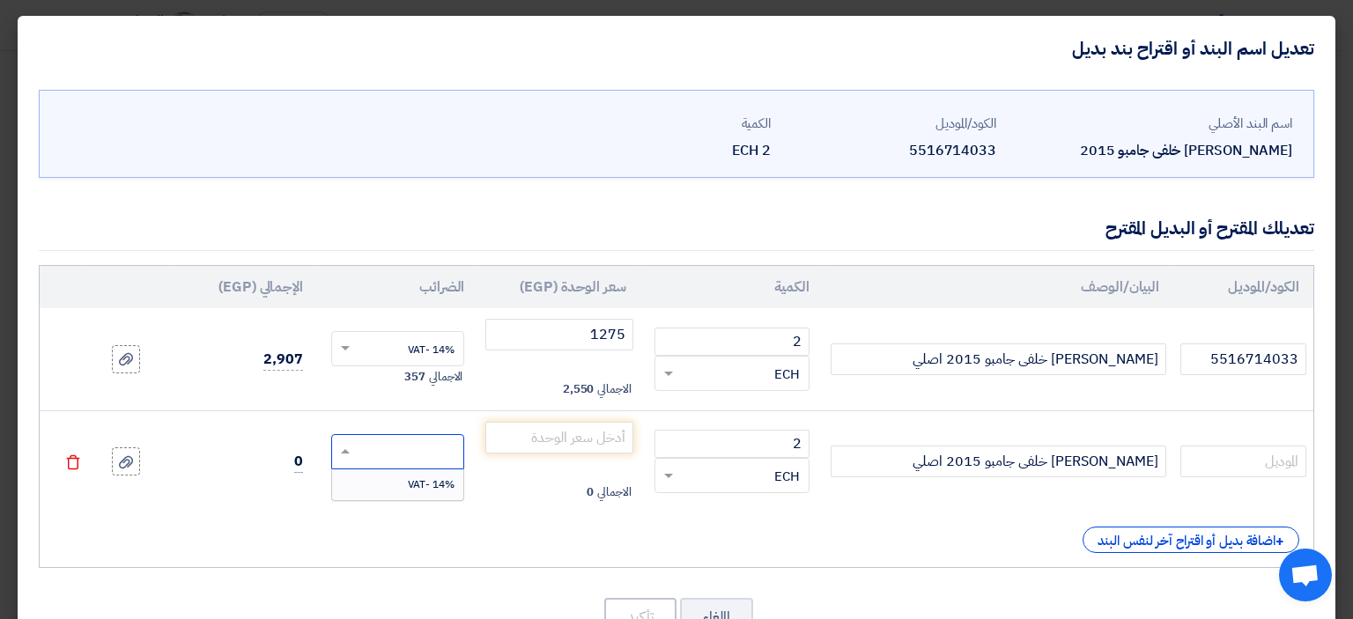
click at [454, 477] on span "14% -VAT" at bounding box center [431, 485] width 47 height 16
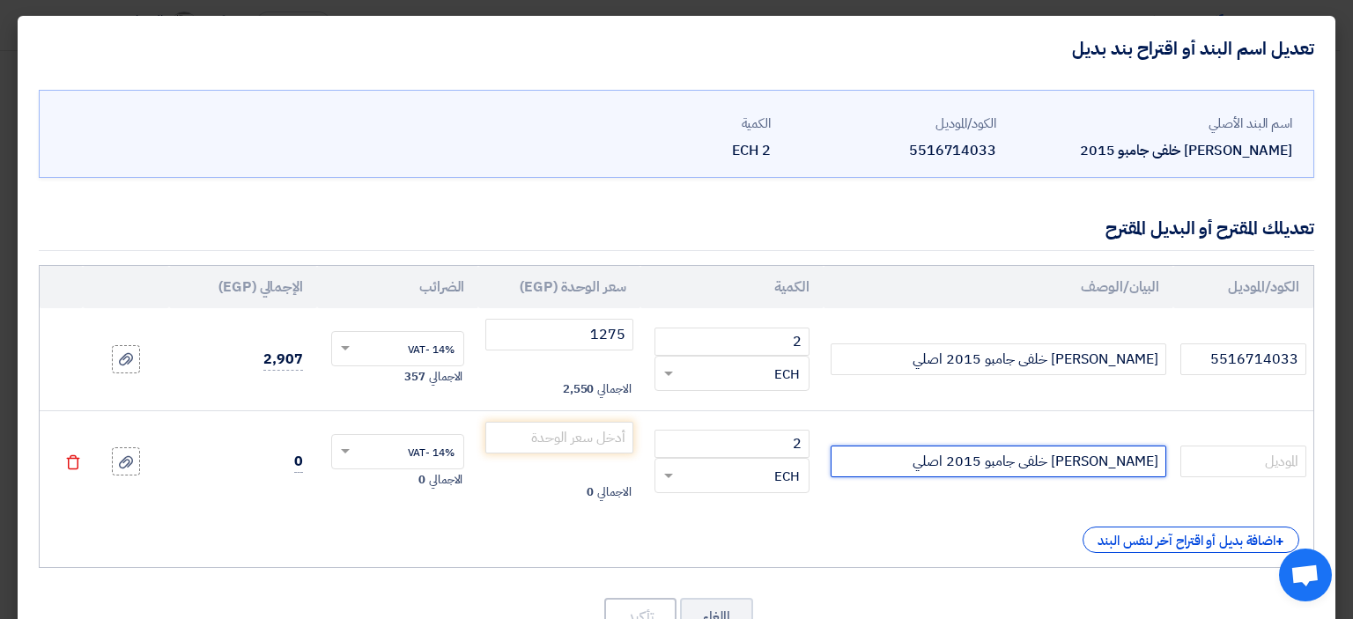
click at [934, 457] on input "[PERSON_NAME] خلفى جامبو 2015 اصلي" at bounding box center [999, 462] width 336 height 32
click at [934, 459] on input "[PERSON_NAME] خلفى جامبو 2015 اصلي" at bounding box center [999, 462] width 336 height 32
type input "[PERSON_NAME] خلفى جامبو 2015 مغلف"
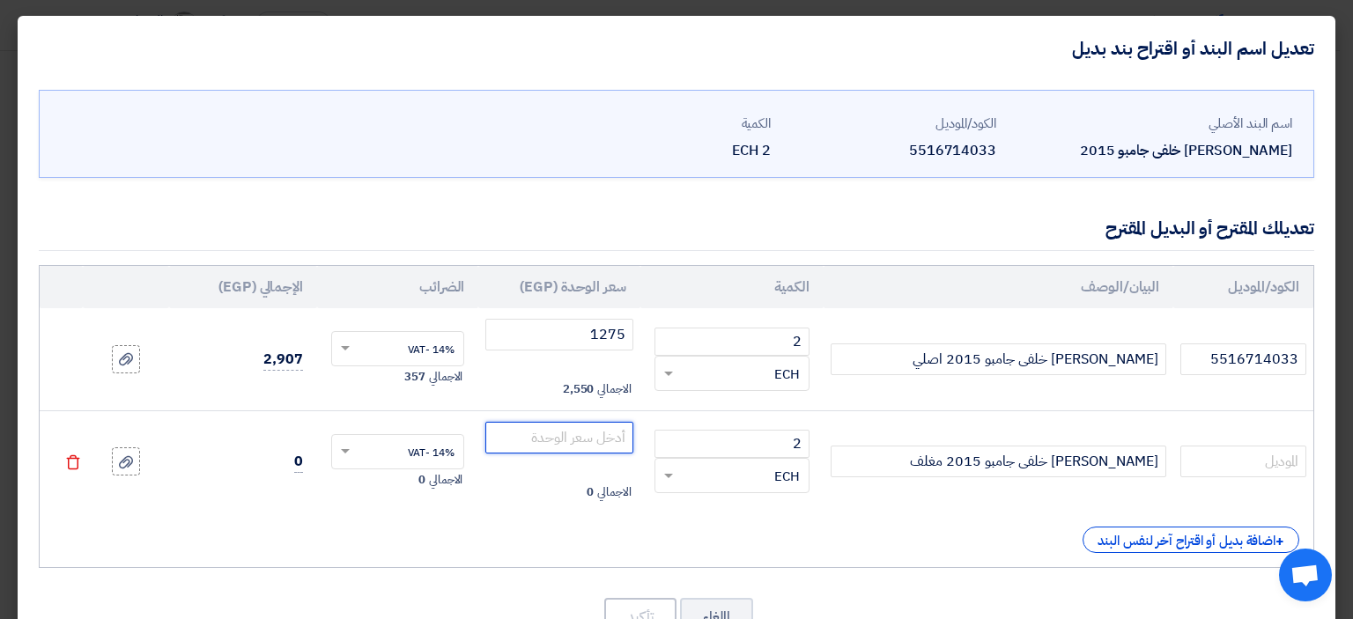
click at [585, 434] on input "number" at bounding box center [558, 438] width 147 height 32
type input "450"
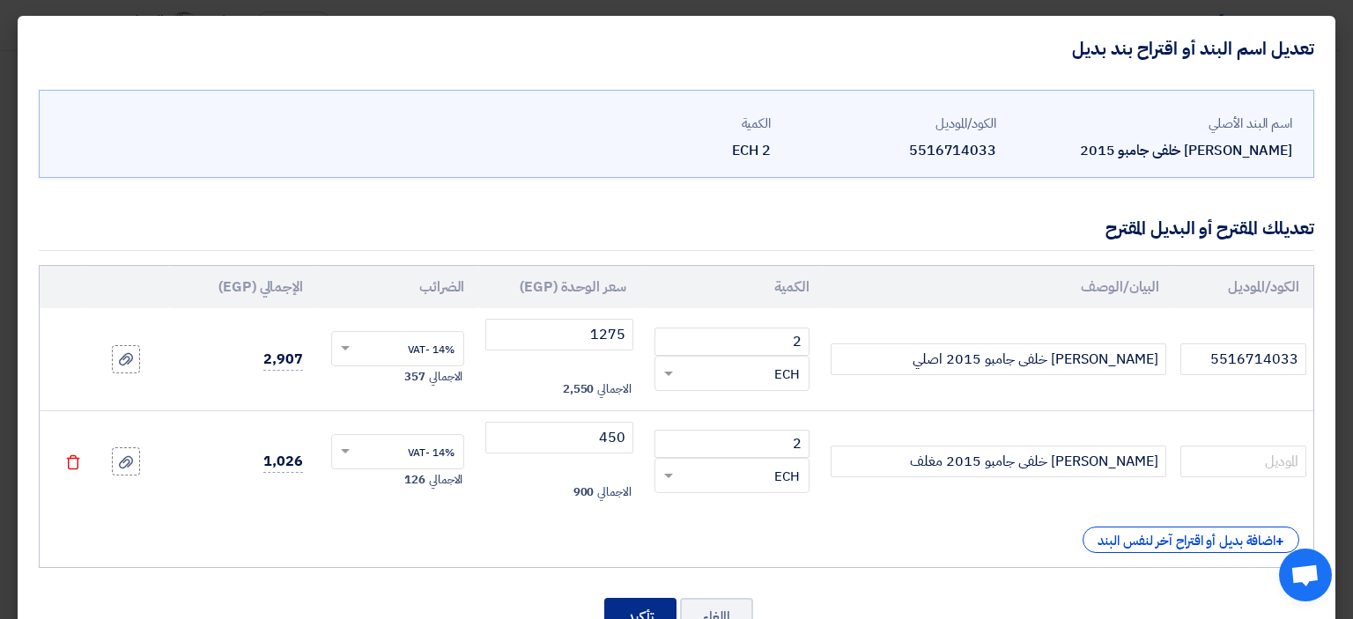
click at [656, 609] on button "تأكيد" at bounding box center [640, 617] width 72 height 39
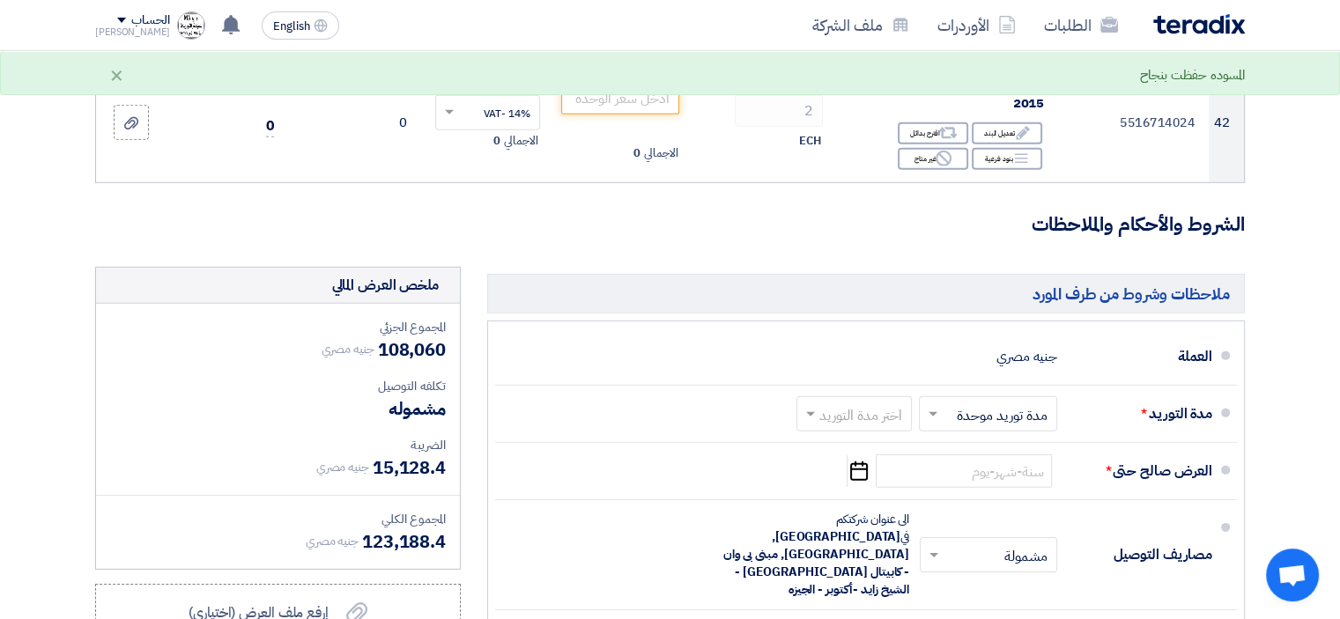
scroll to position [5195, 0]
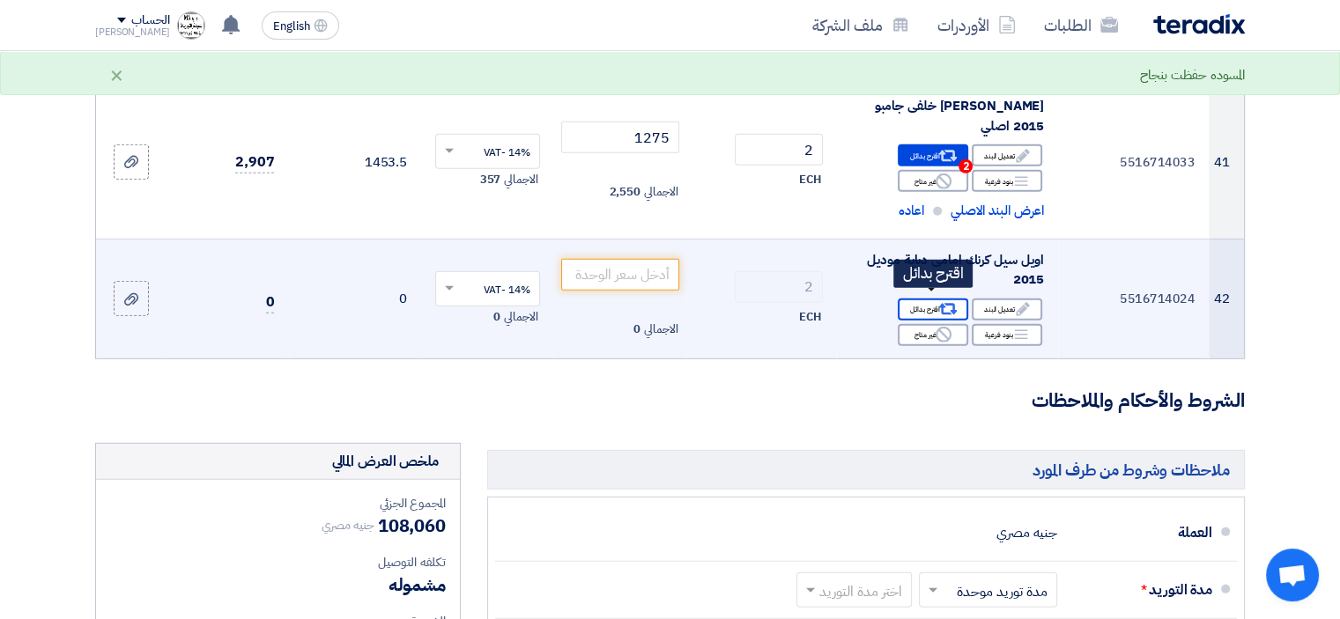
click at [933, 302] on div "Alternative اقترح بدائل" at bounding box center [933, 310] width 70 height 22
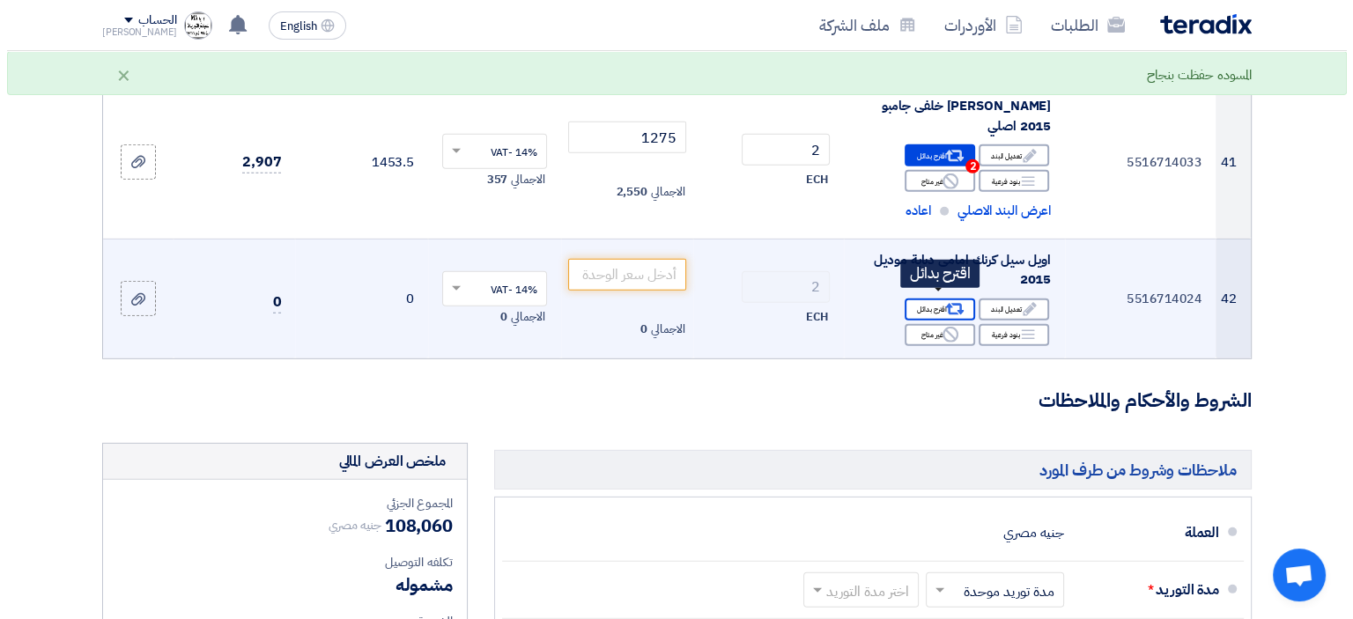
scroll to position [4313, 0]
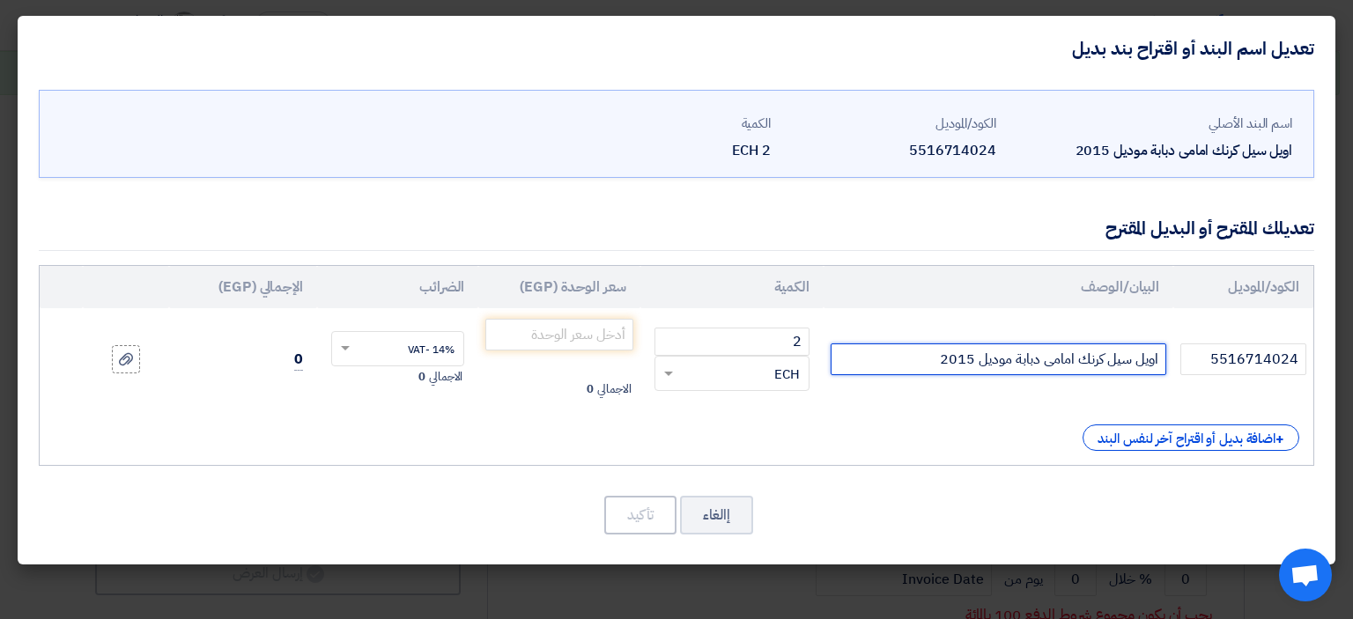
click at [948, 361] on input "اويل سيل كرنك امامى دبابة موديل 2015" at bounding box center [999, 360] width 336 height 32
click at [936, 361] on input "اويل سيل كرنك امامى دبابة موديل 2015" at bounding box center [999, 360] width 336 height 32
type input "[PERSON_NAME] امامى دبابة موديل 2015 اصلي"
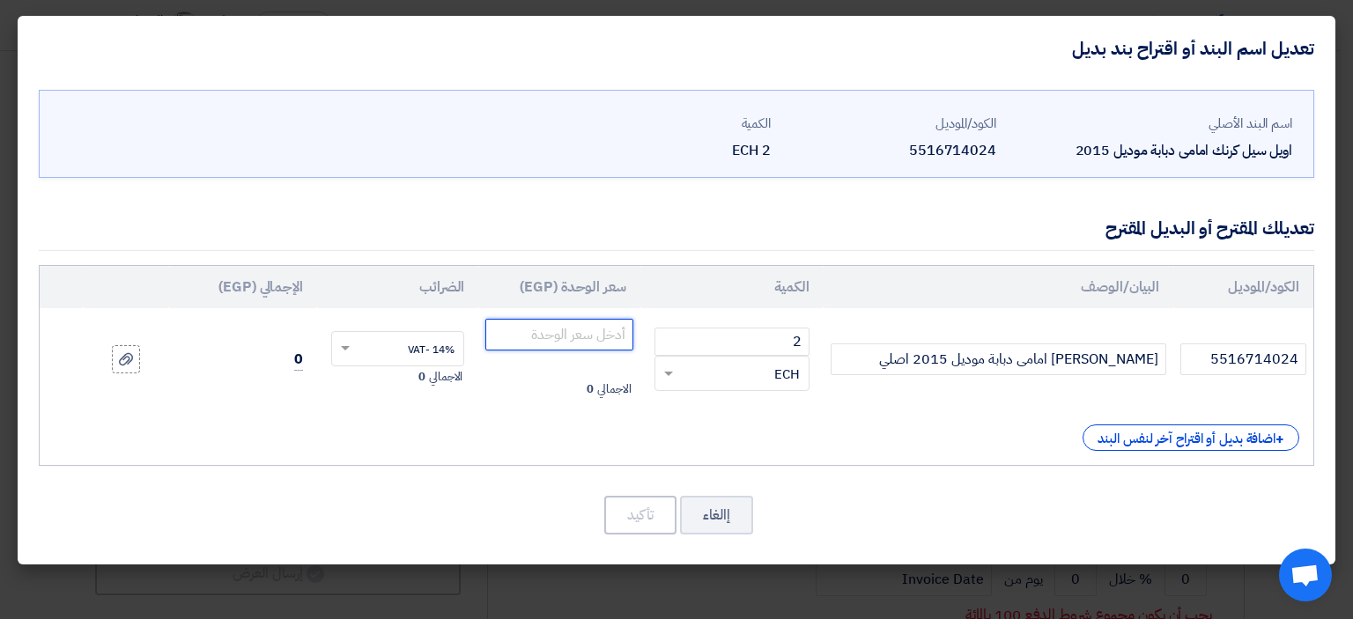
click at [591, 336] on input "number" at bounding box center [558, 335] width 147 height 32
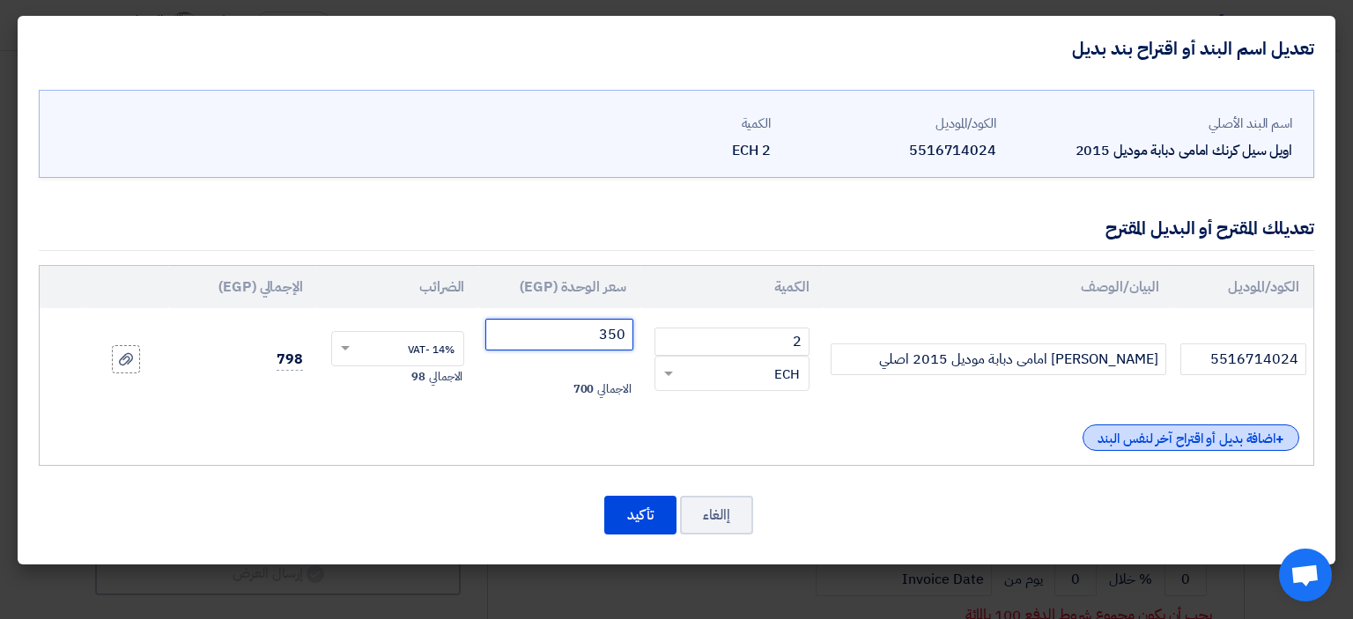
type input "350"
click at [1216, 438] on div "+ اضافة بديل أو اقتراح آخر لنفس البند" at bounding box center [1191, 438] width 217 height 26
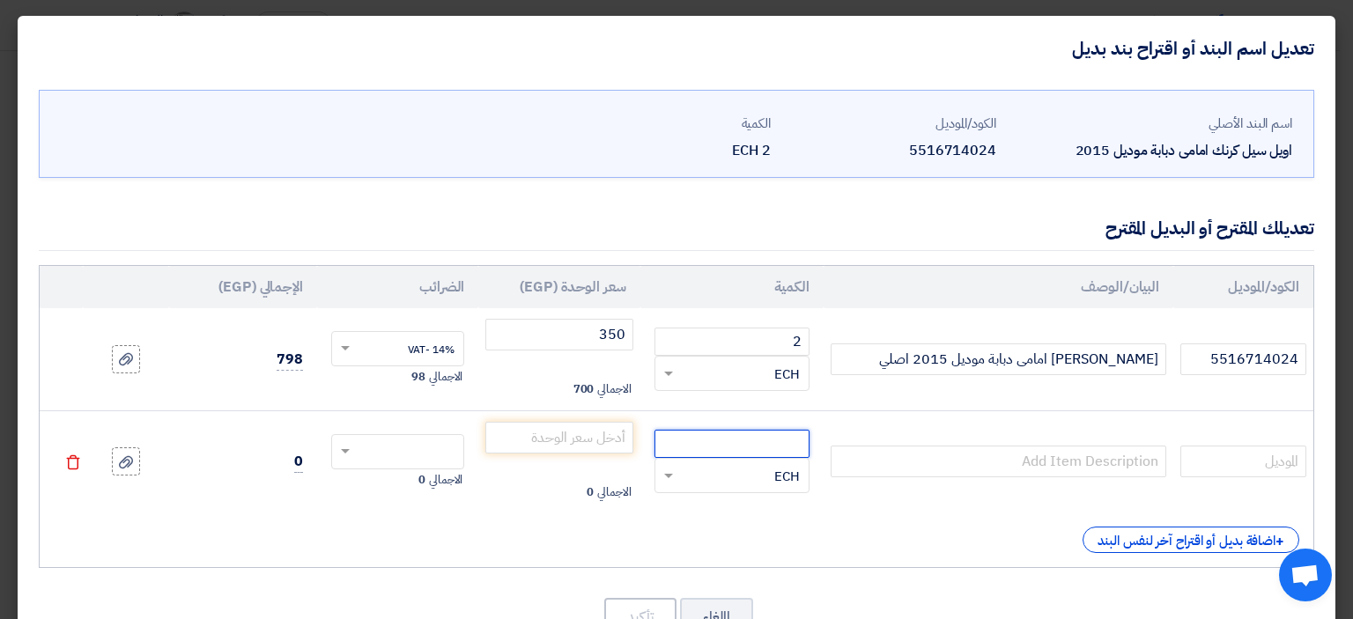
click at [761, 440] on input "number" at bounding box center [731, 444] width 155 height 28
type input "2"
click at [608, 424] on input "number" at bounding box center [558, 438] width 147 height 32
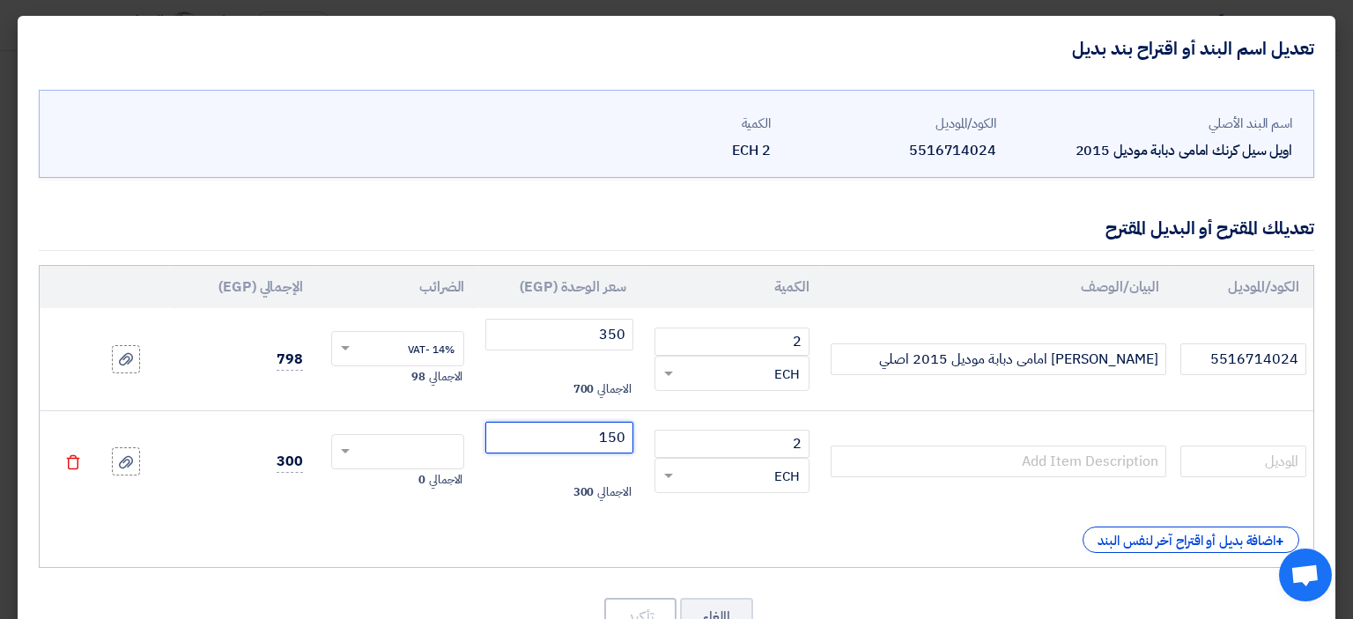
click at [423, 448] on input "text" at bounding box center [409, 454] width 94 height 28
type input "150"
click at [453, 483] on span "14% -VAT" at bounding box center [431, 485] width 47 height 16
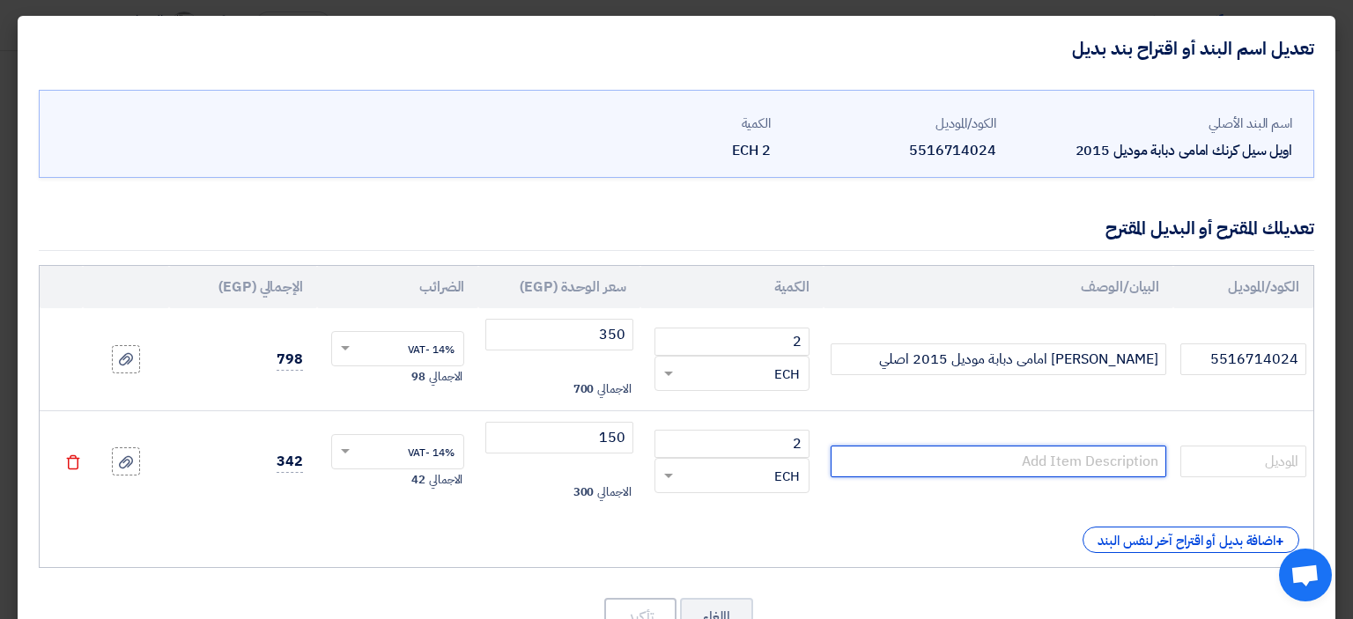
click at [998, 464] on input "text" at bounding box center [999, 462] width 336 height 32
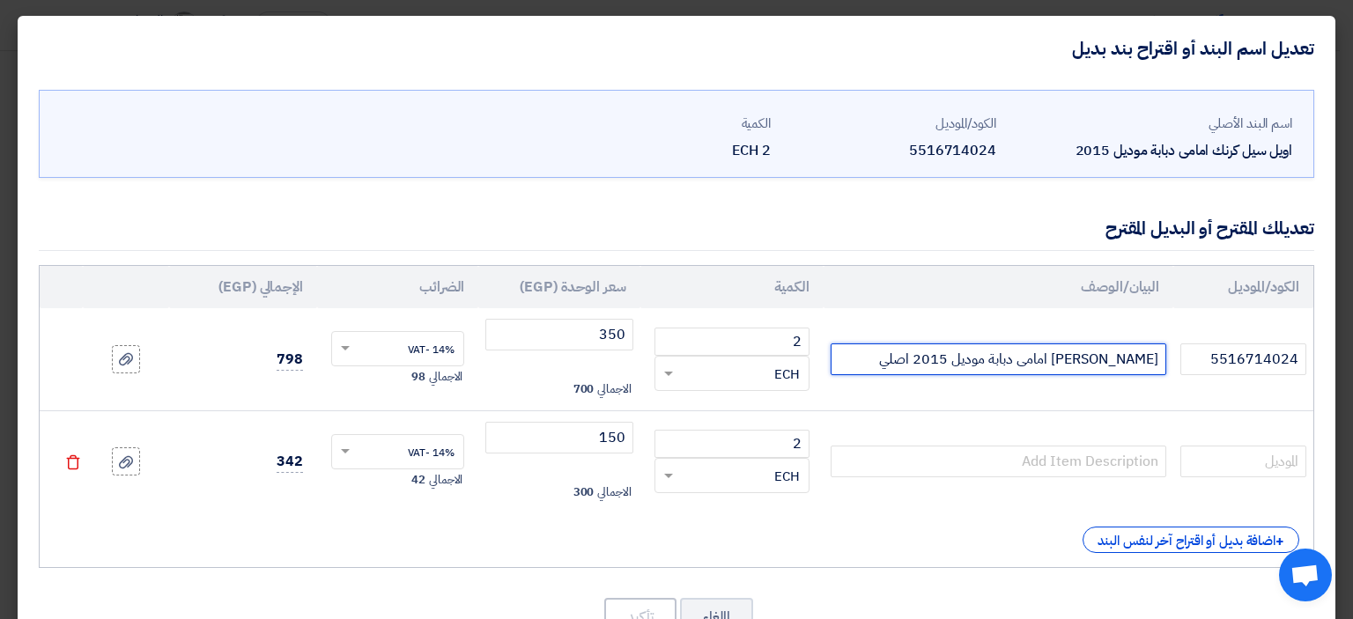
click at [1038, 359] on input "[PERSON_NAME] امامى دبابة موديل 2015 اصلي" at bounding box center [999, 360] width 336 height 32
click at [1038, 358] on input "[PERSON_NAME] امامى دبابة موديل 2015 اصلي" at bounding box center [999, 360] width 336 height 32
paste input "لفى [GEOGRAPHIC_DATA]"
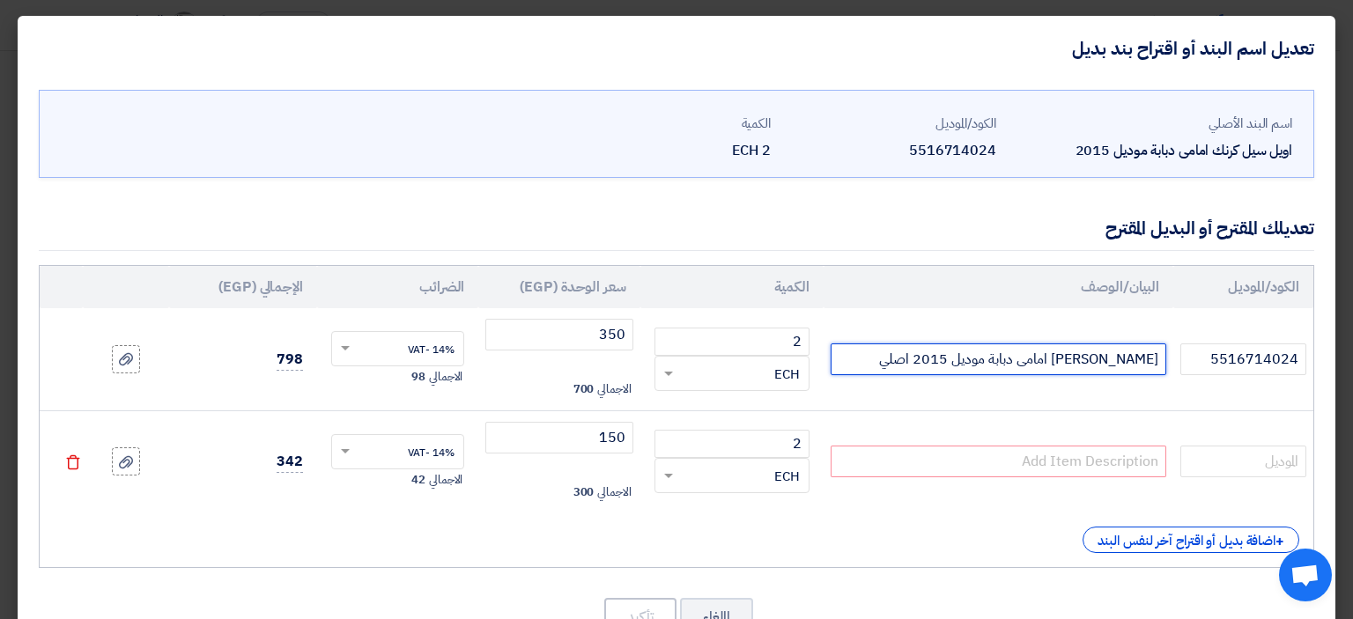
type input "[PERSON_NAME] خلفى جامبو 2015 اصلي"
click at [1048, 356] on input "[PERSON_NAME] خلفى جامبو 2015 اصلي" at bounding box center [999, 360] width 336 height 32
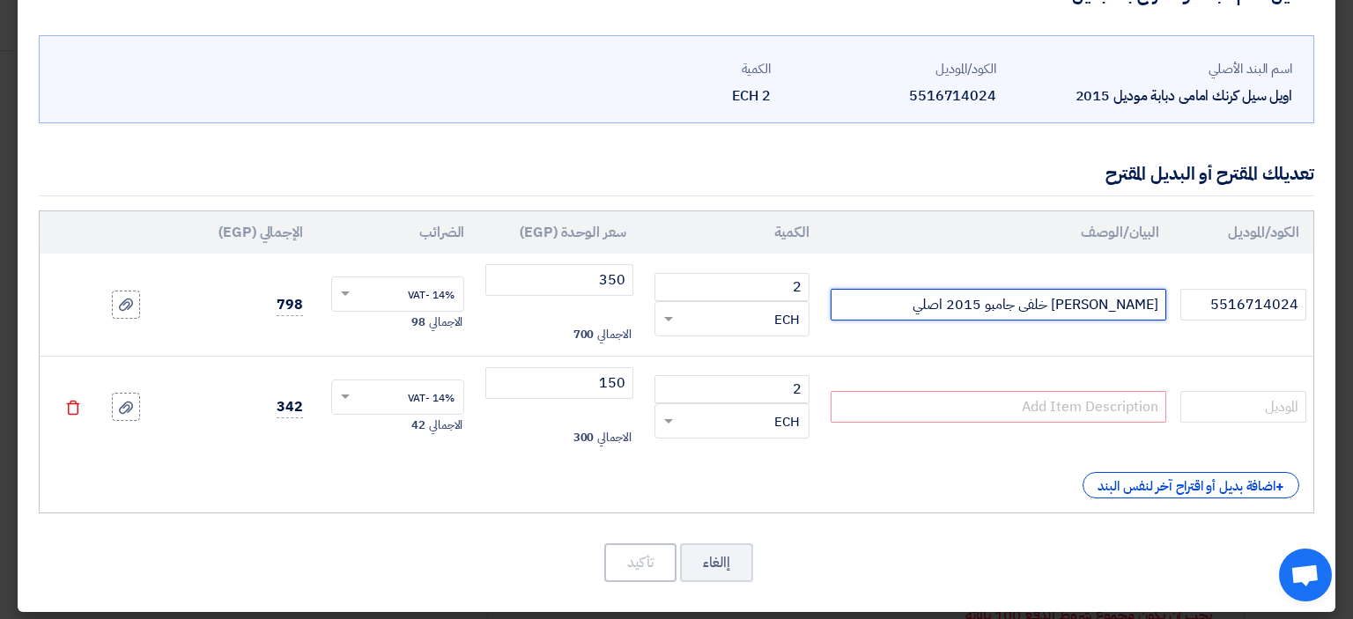
scroll to position [61, 0]
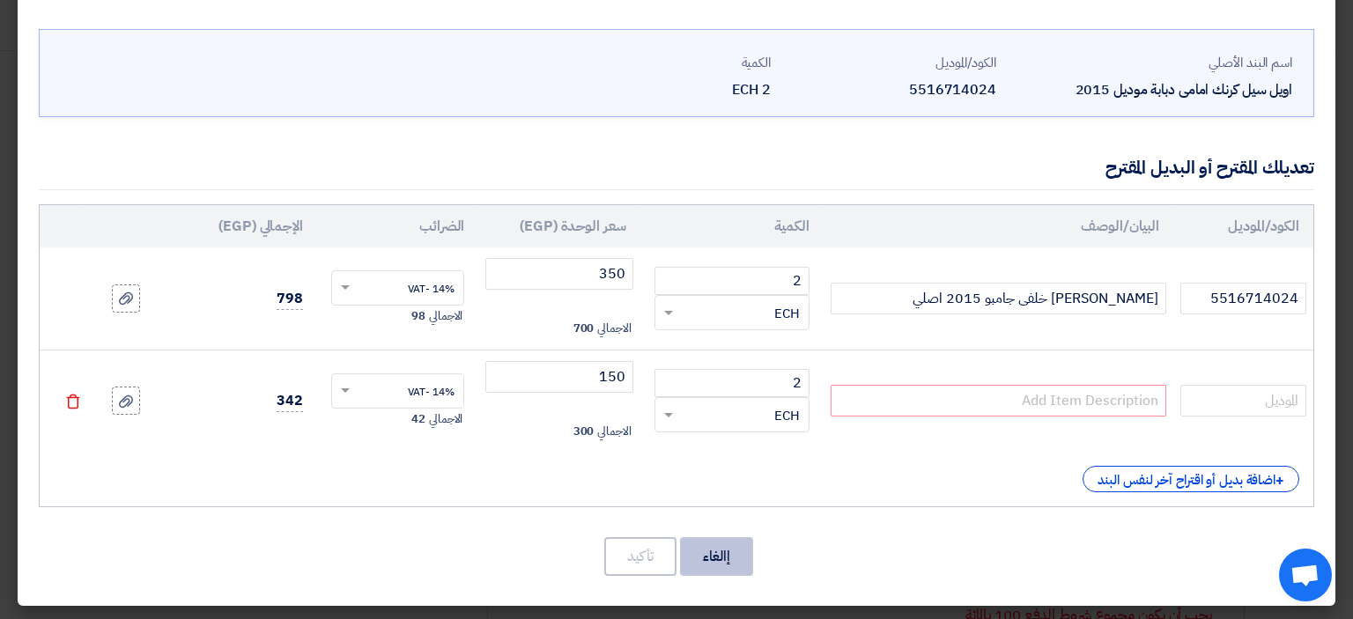
click at [728, 554] on button "إالغاء" at bounding box center [716, 556] width 73 height 39
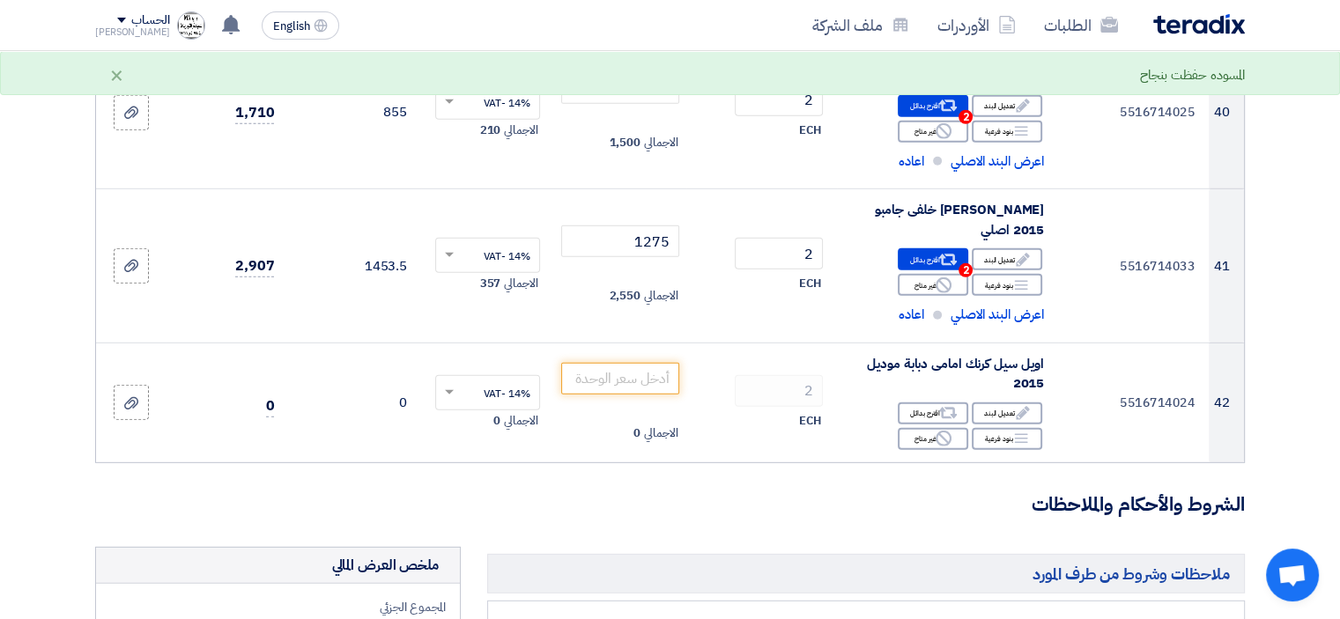
scroll to position [5018, 0]
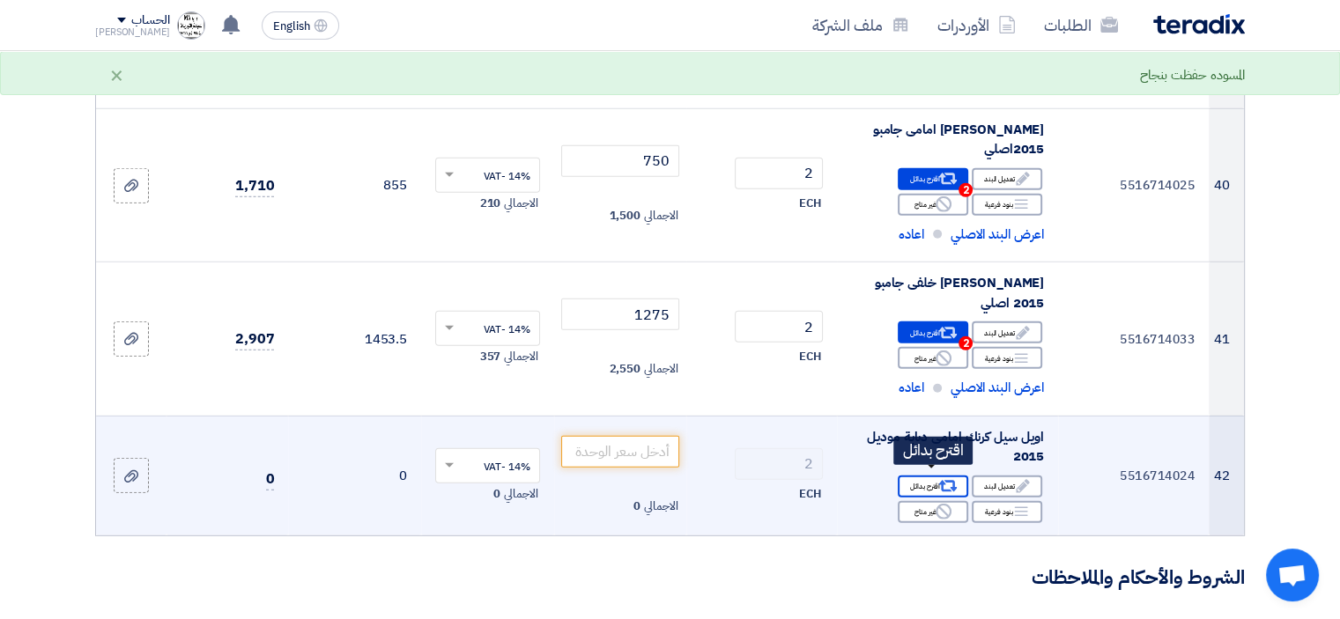
click at [934, 476] on div "Alternative اقترح بدائل" at bounding box center [933, 487] width 70 height 22
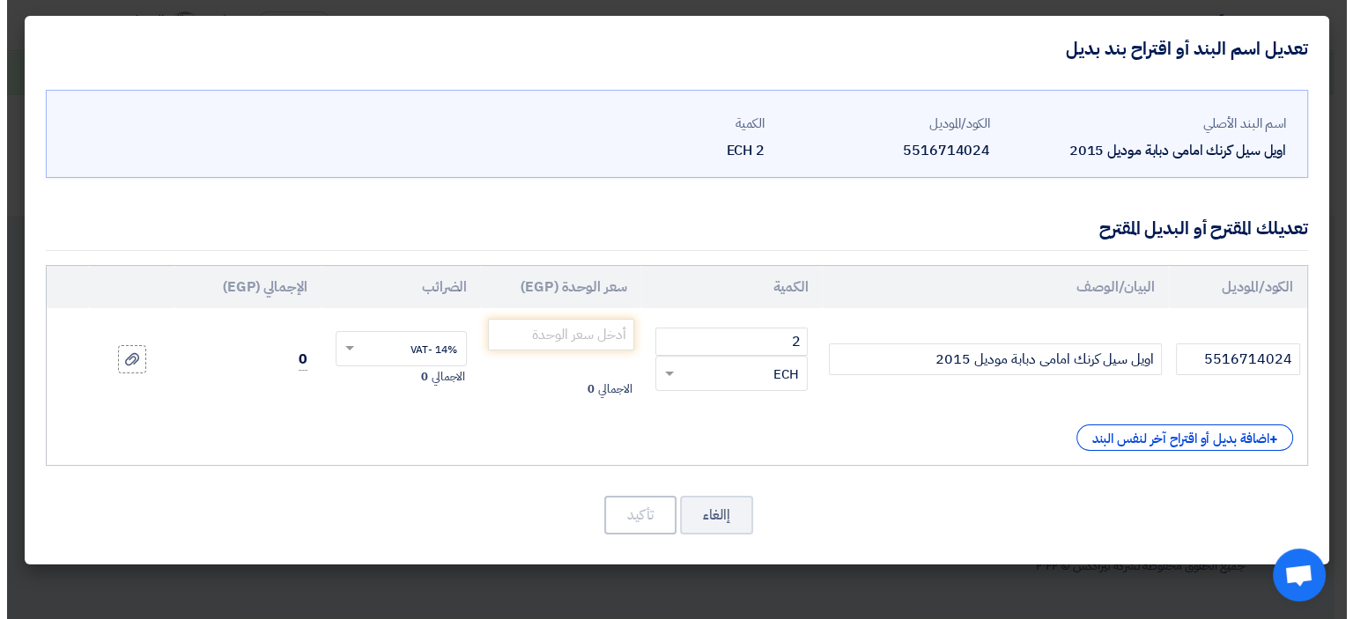
scroll to position [4290, 0]
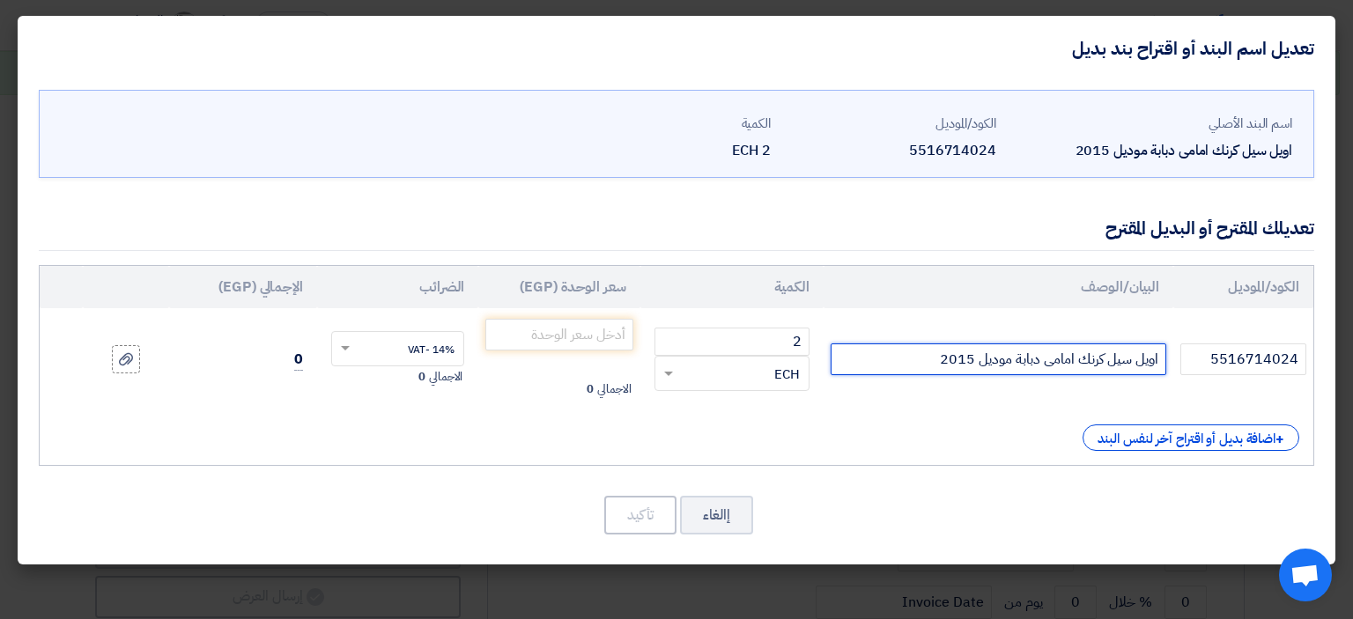
click at [909, 361] on input "اويل سيل كرنك امامى دبابة موديل 2015" at bounding box center [999, 360] width 336 height 32
type input "[PERSON_NAME] امامى دبابة موديل 2015 اصلي"
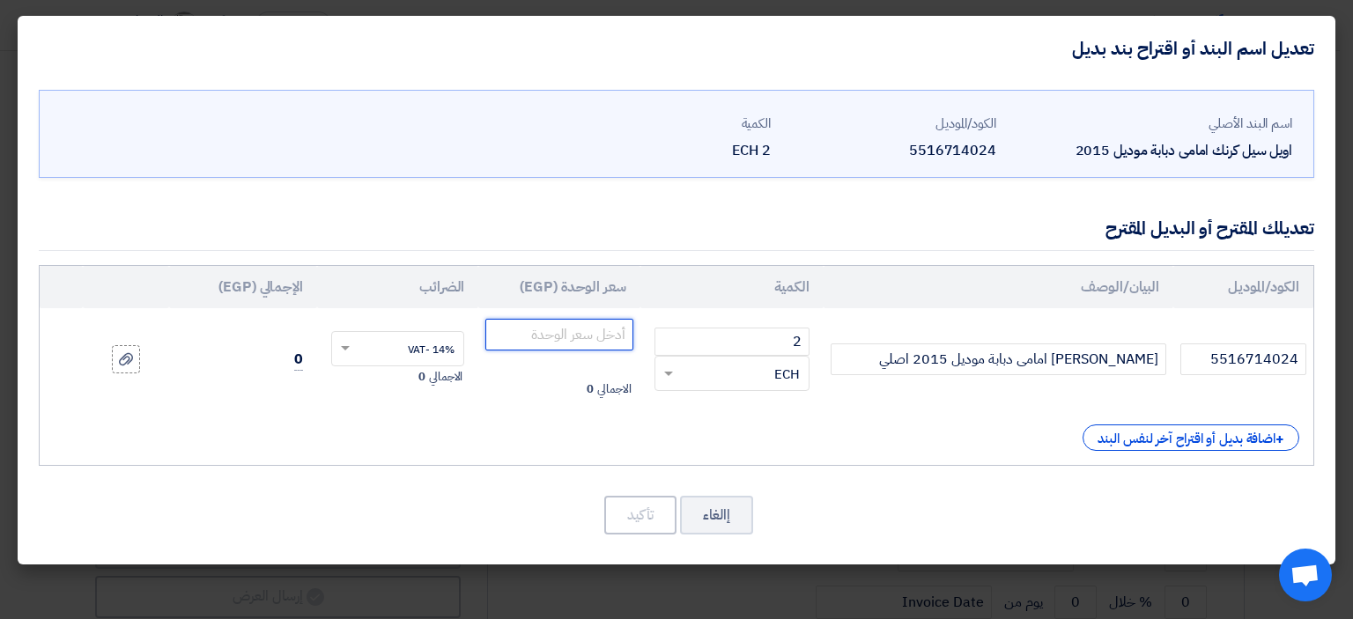
click at [558, 323] on input "number" at bounding box center [558, 335] width 147 height 32
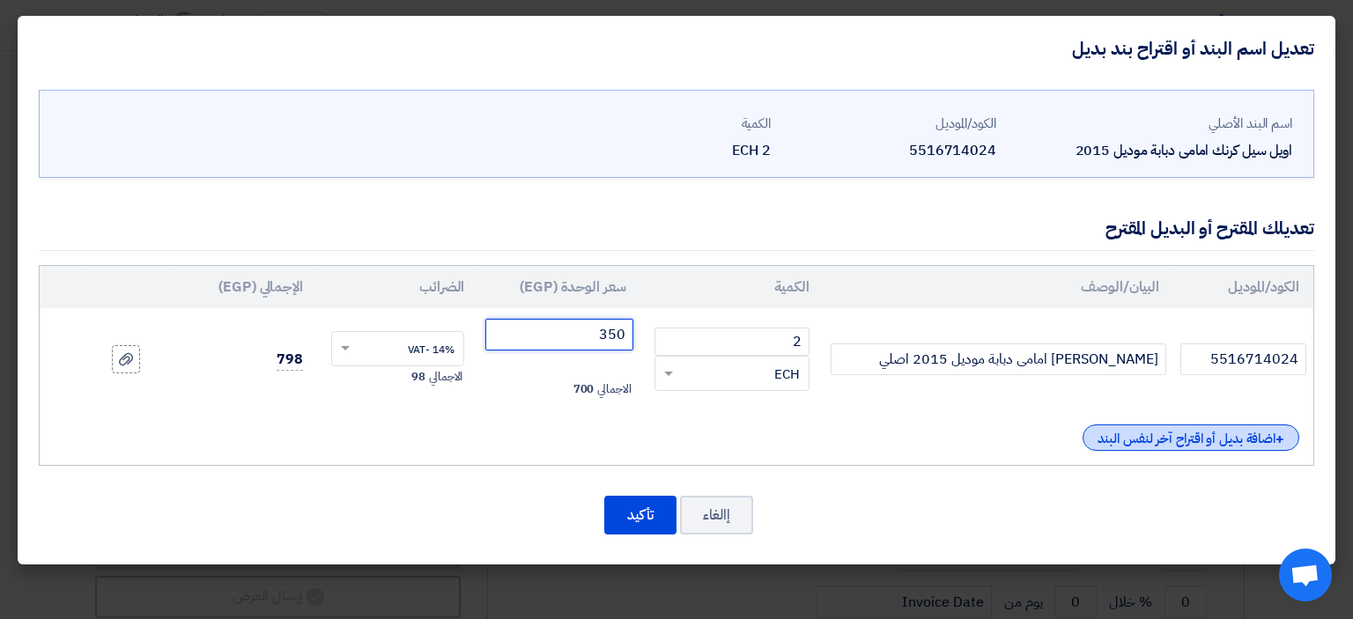
type input "350"
click at [1157, 439] on div "+ اضافة بديل أو اقتراح آخر لنفس البند" at bounding box center [1191, 438] width 217 height 26
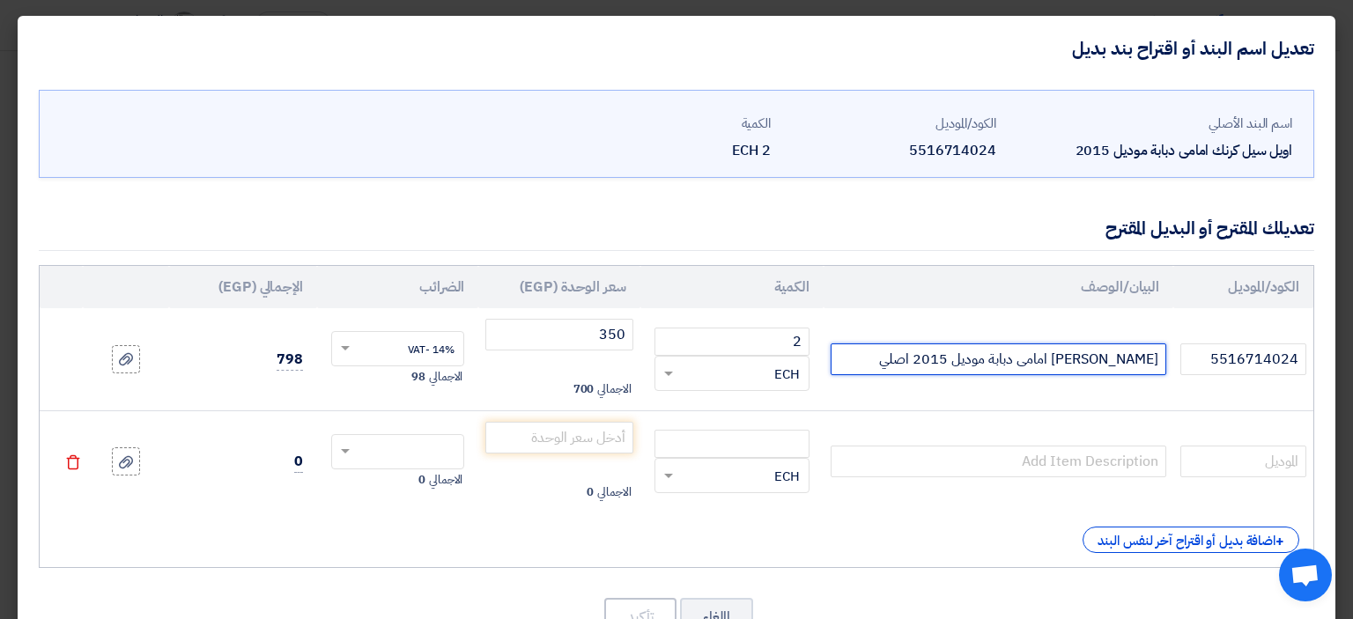
click at [1094, 361] on input "[PERSON_NAME] امامى دبابة موديل 2015 اصلي" at bounding box center [999, 360] width 336 height 32
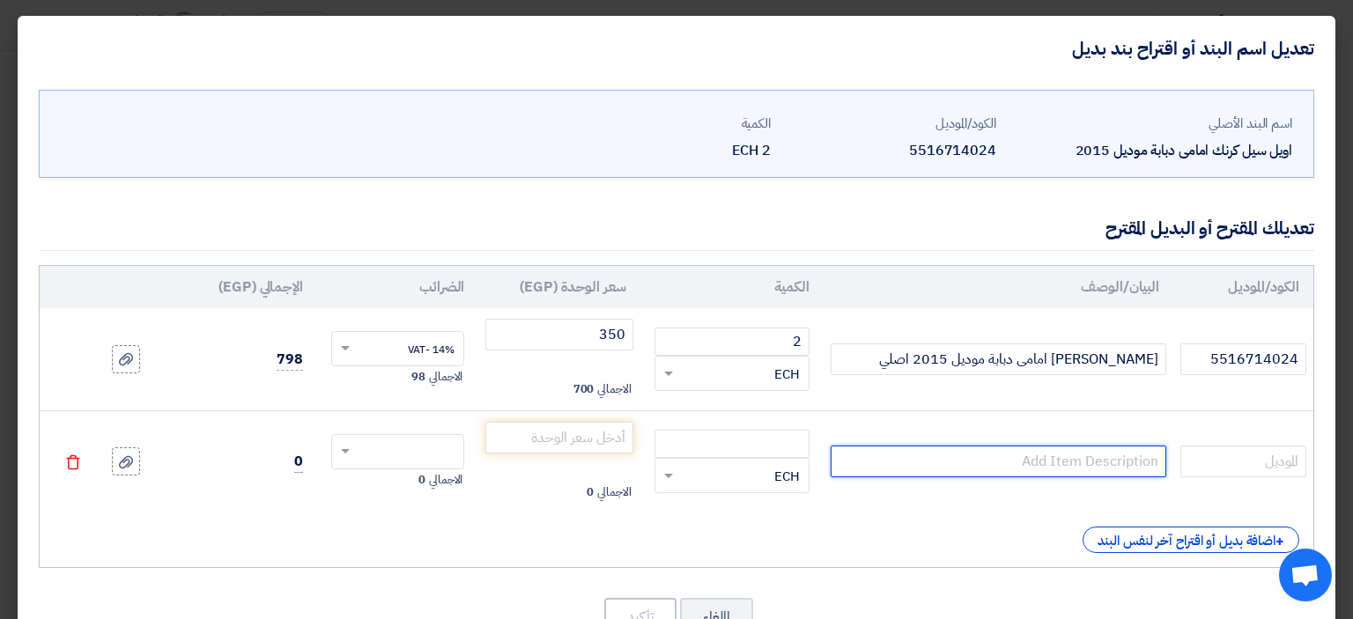
paste input "[PERSON_NAME] امامى دبابة موديل 2015 اصلي"
click at [898, 457] on input "[PERSON_NAME] امامى دبابة موديل 2015 اصلي" at bounding box center [999, 462] width 336 height 32
drag, startPoint x: 902, startPoint y: 459, endPoint x: 915, endPoint y: 459, distance: 13.2
click at [904, 459] on input "[PERSON_NAME] امامى دبابة موديل 2015 اصلي" at bounding box center [999, 462] width 336 height 32
click at [920, 458] on input "[PERSON_NAME] امامى دبابة موديل 2015 اصلي" at bounding box center [999, 462] width 336 height 32
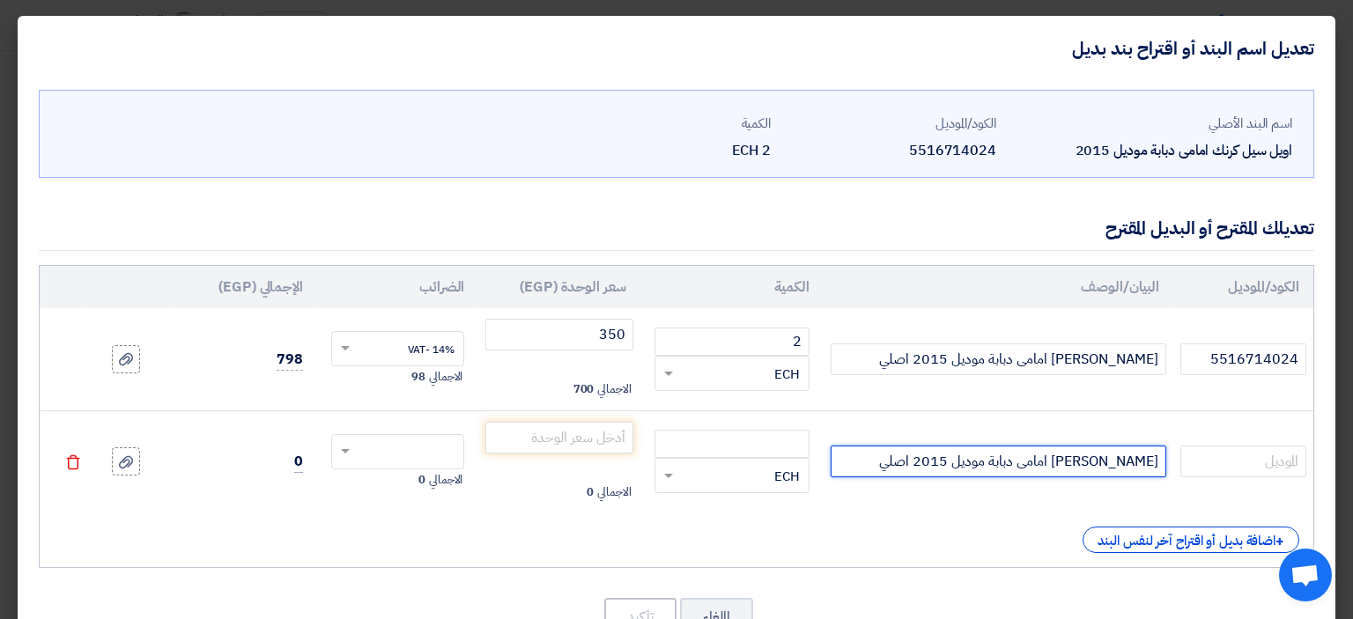
click at [921, 458] on input "[PERSON_NAME] امامى دبابة موديل 2015 اصلي" at bounding box center [999, 462] width 336 height 32
type input "اويل سيل كرنك امامى دبابة موديل 2015 مغلف"
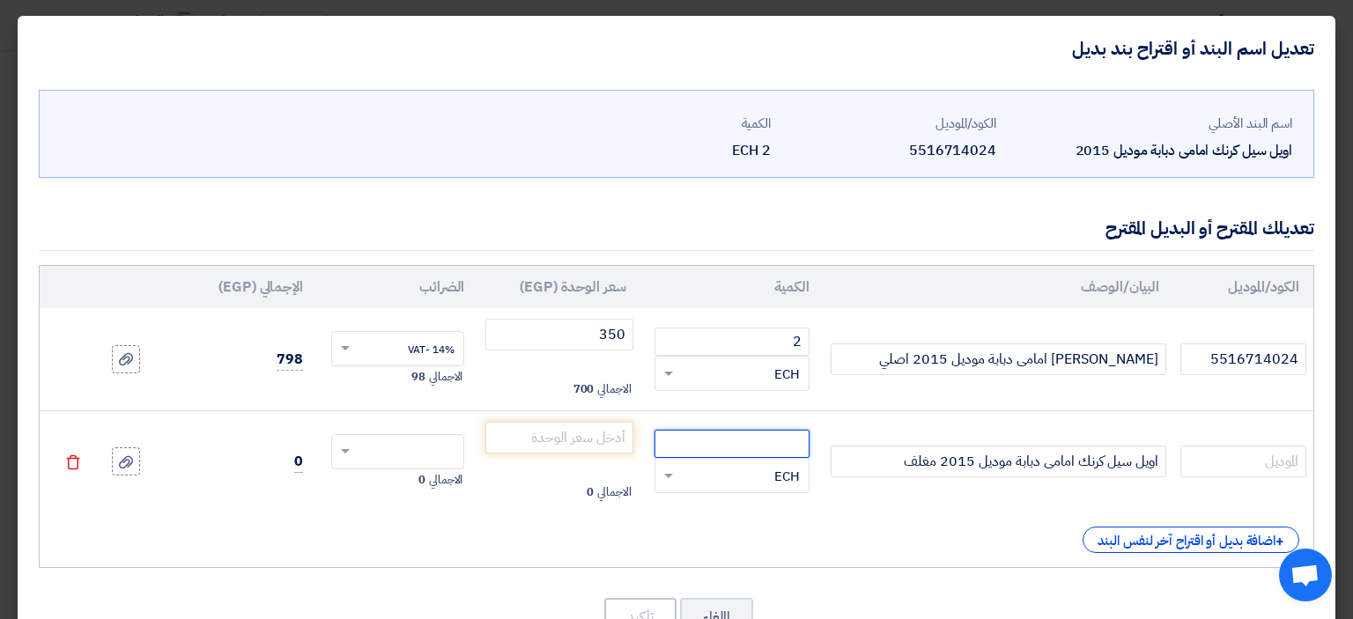
click at [779, 446] on input "number" at bounding box center [731, 444] width 155 height 28
type input "2"
click at [588, 436] on input "number" at bounding box center [558, 438] width 147 height 32
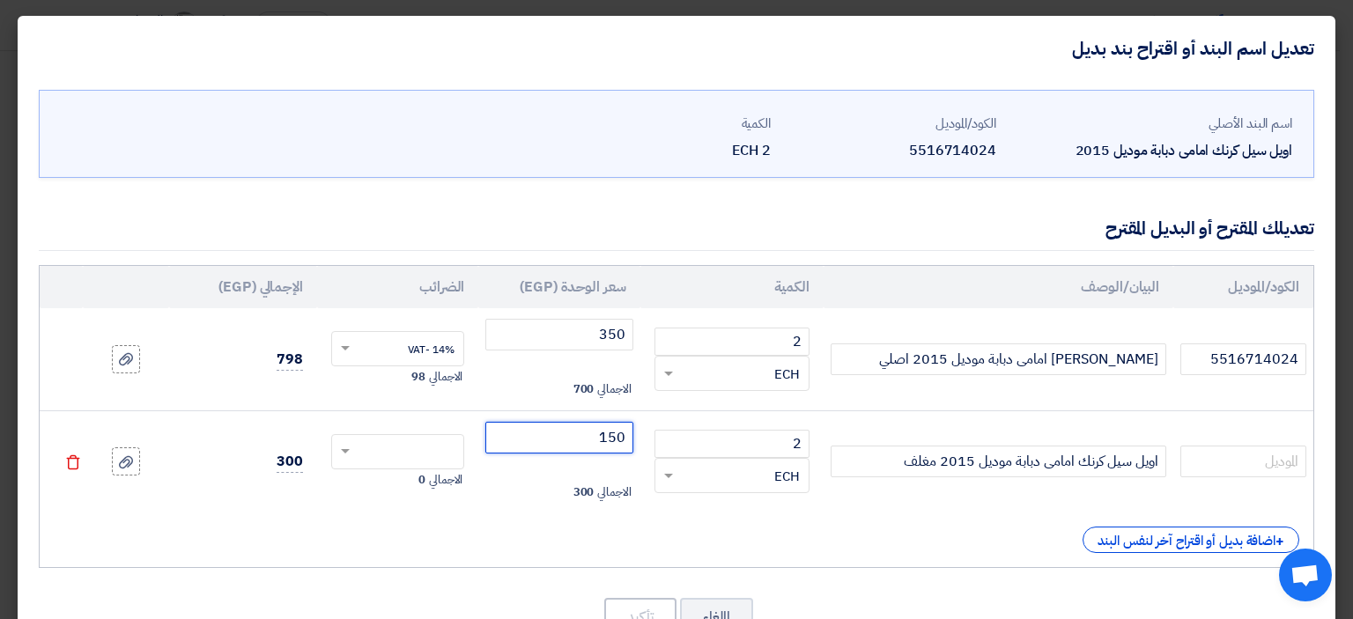
click at [452, 449] on input "text" at bounding box center [409, 454] width 94 height 28
type input "150"
click at [446, 480] on span "14% -VAT" at bounding box center [431, 485] width 47 height 16
click at [639, 612] on button "تأكيد" at bounding box center [640, 617] width 72 height 39
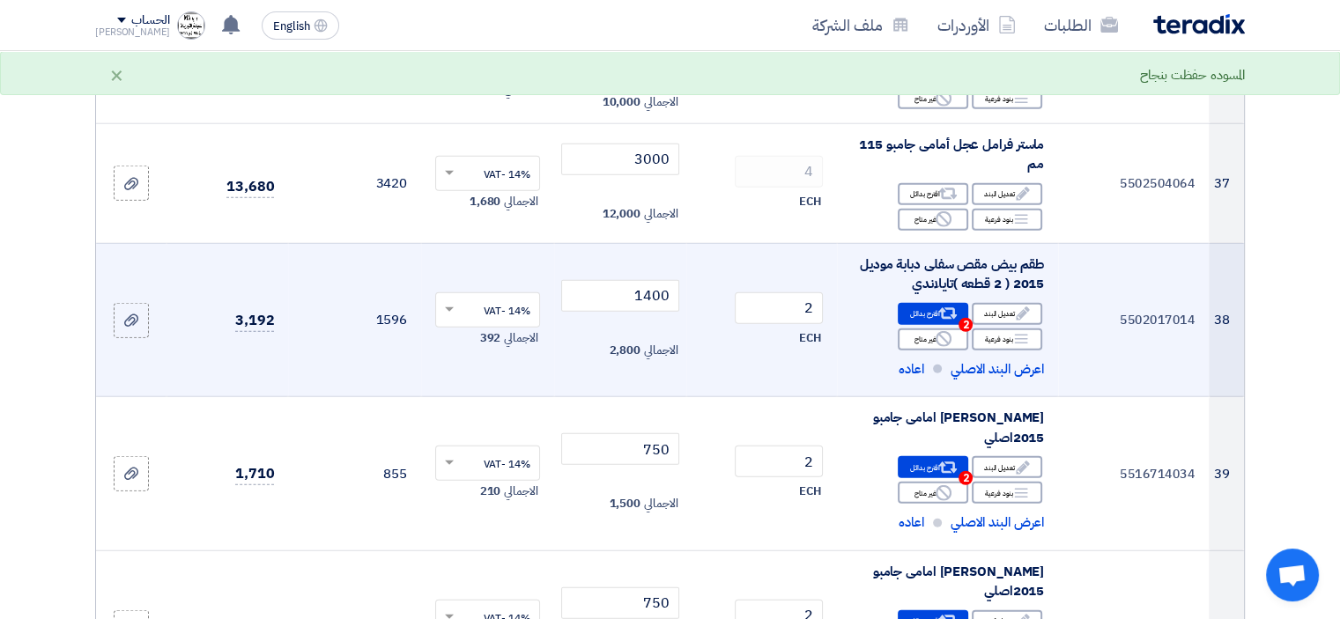
scroll to position [4686, 0]
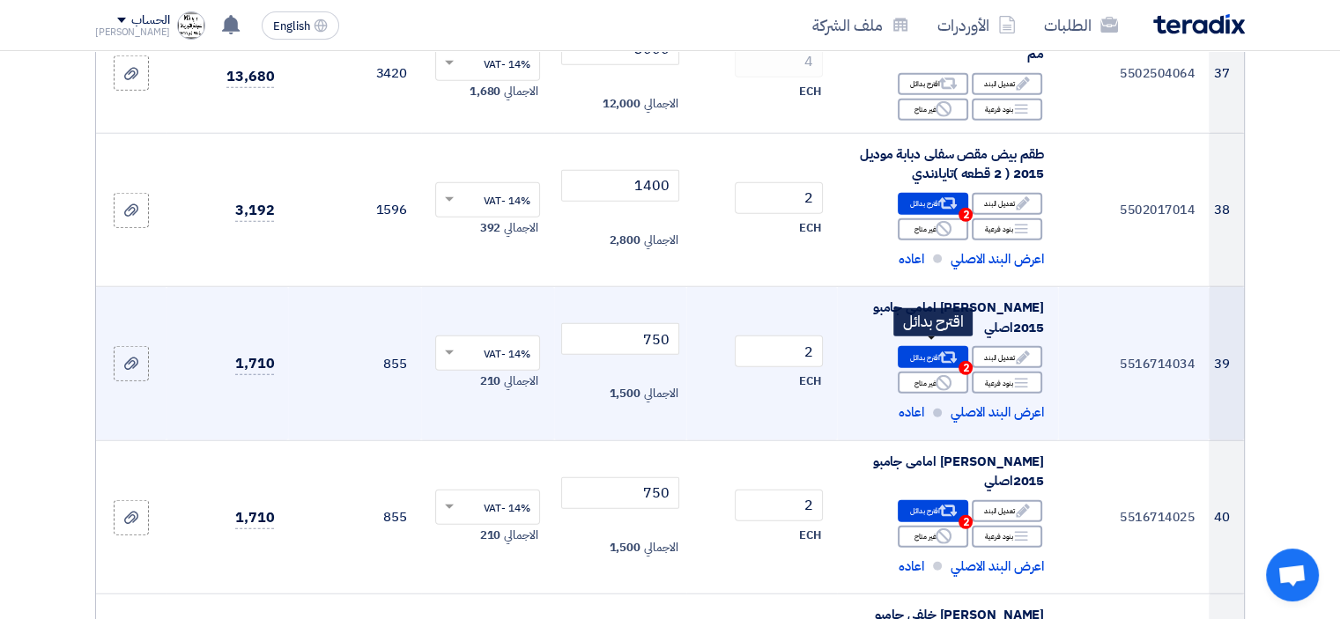
click at [922, 351] on div "Alternative اقترح بدائل 2" at bounding box center [933, 357] width 70 height 22
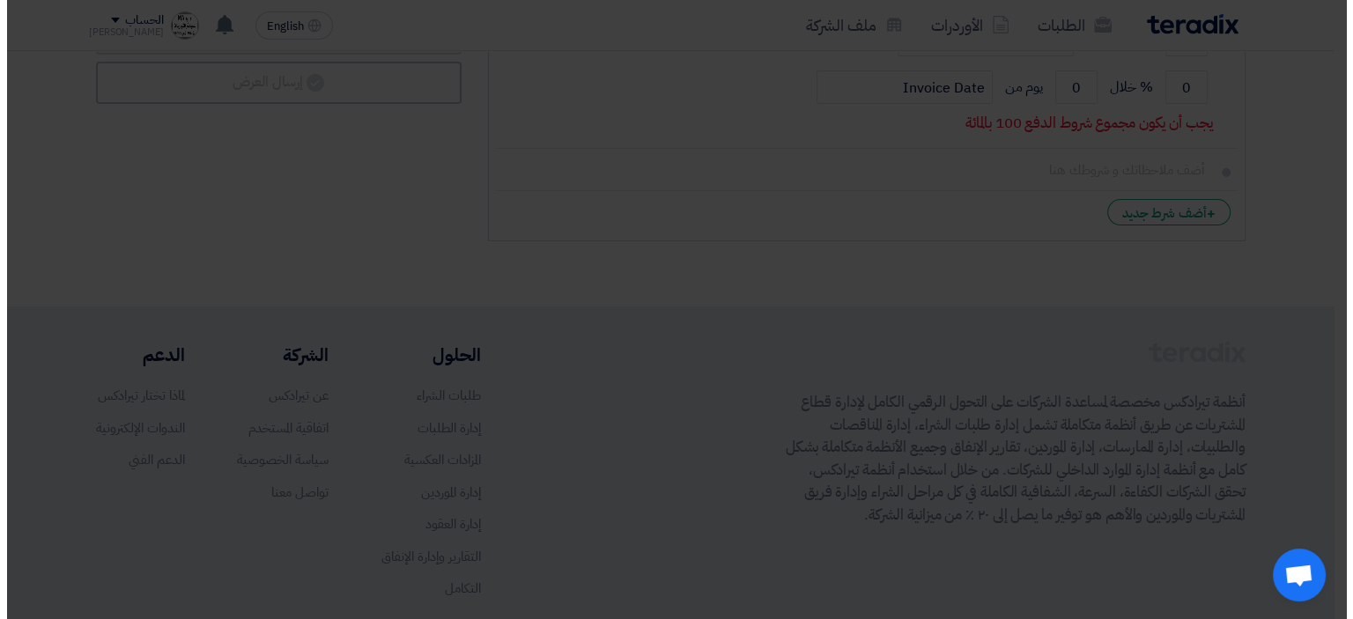
scroll to position [4112, 0]
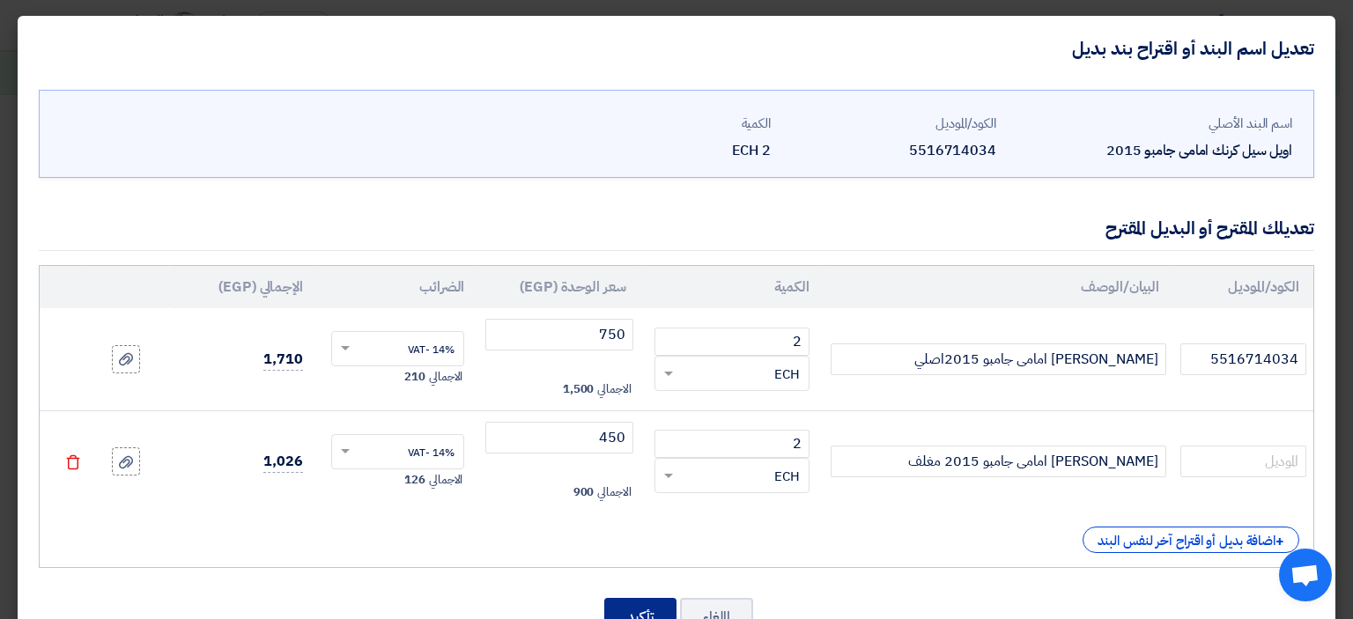
click at [657, 612] on button "تأكيد" at bounding box center [640, 617] width 72 height 39
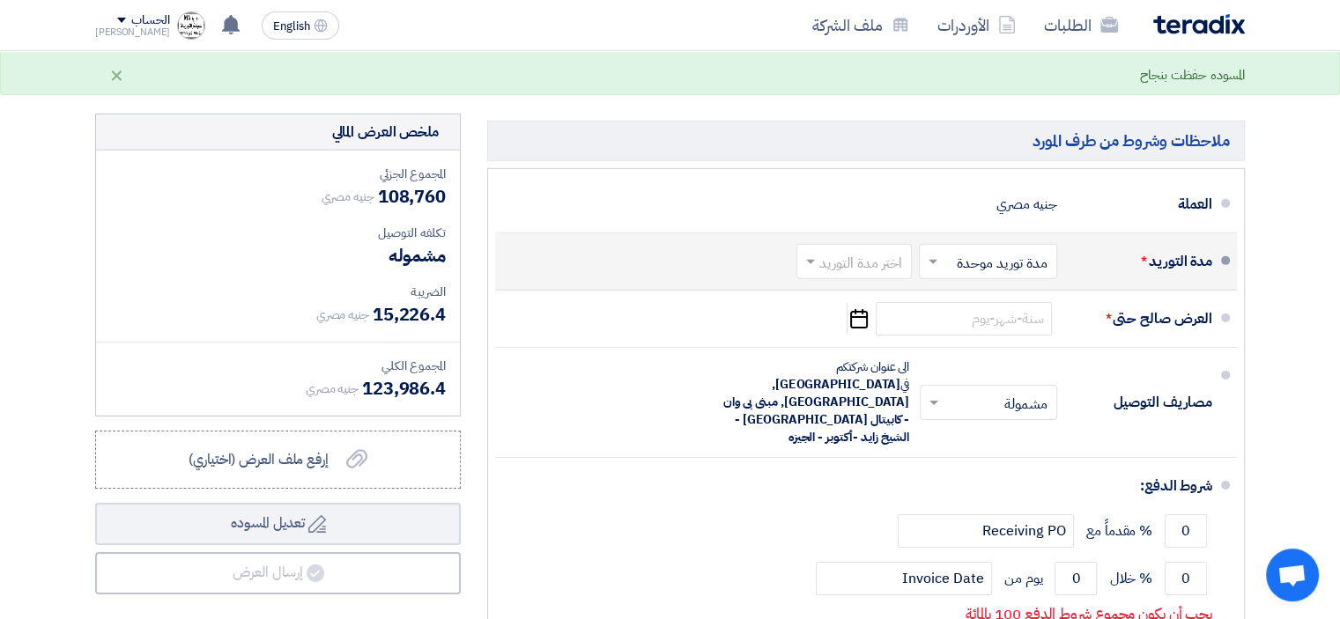
scroll to position [5567, 0]
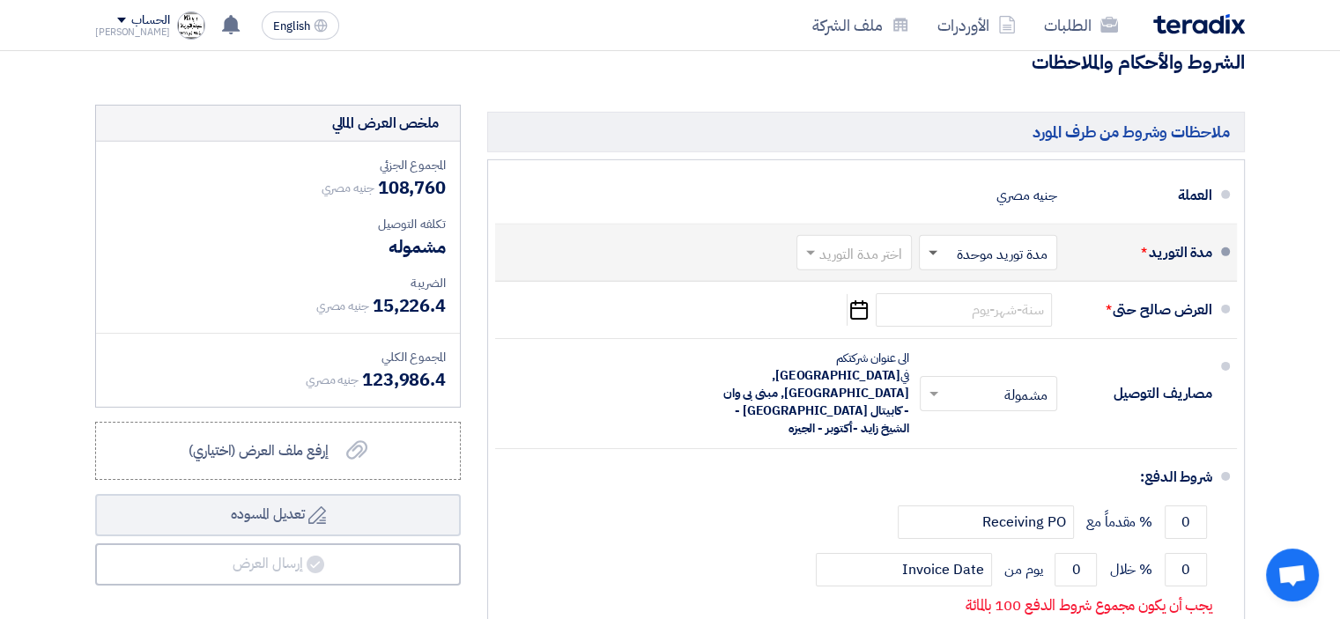
click at [930, 251] on span at bounding box center [932, 254] width 9 height 6
click at [930, 251] on span at bounding box center [932, 253] width 9 height 4
click at [846, 242] on input "text" at bounding box center [850, 254] width 107 height 26
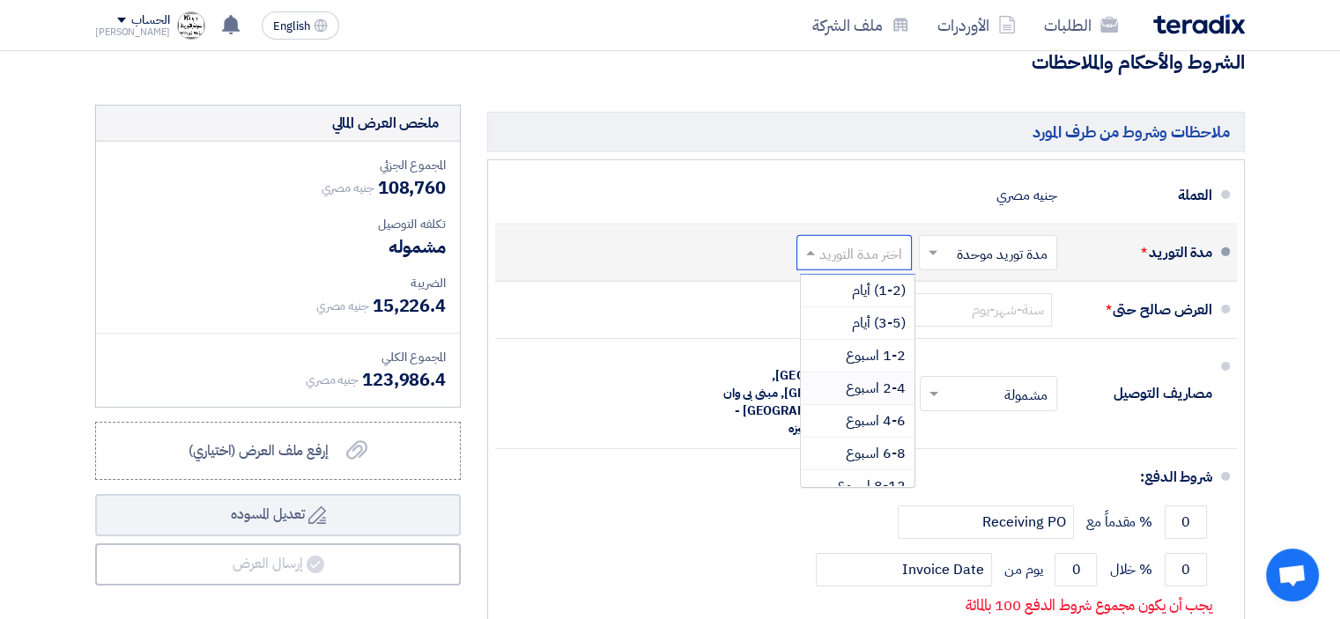
click at [880, 378] on span "2-4 اسبوع" at bounding box center [876, 388] width 60 height 21
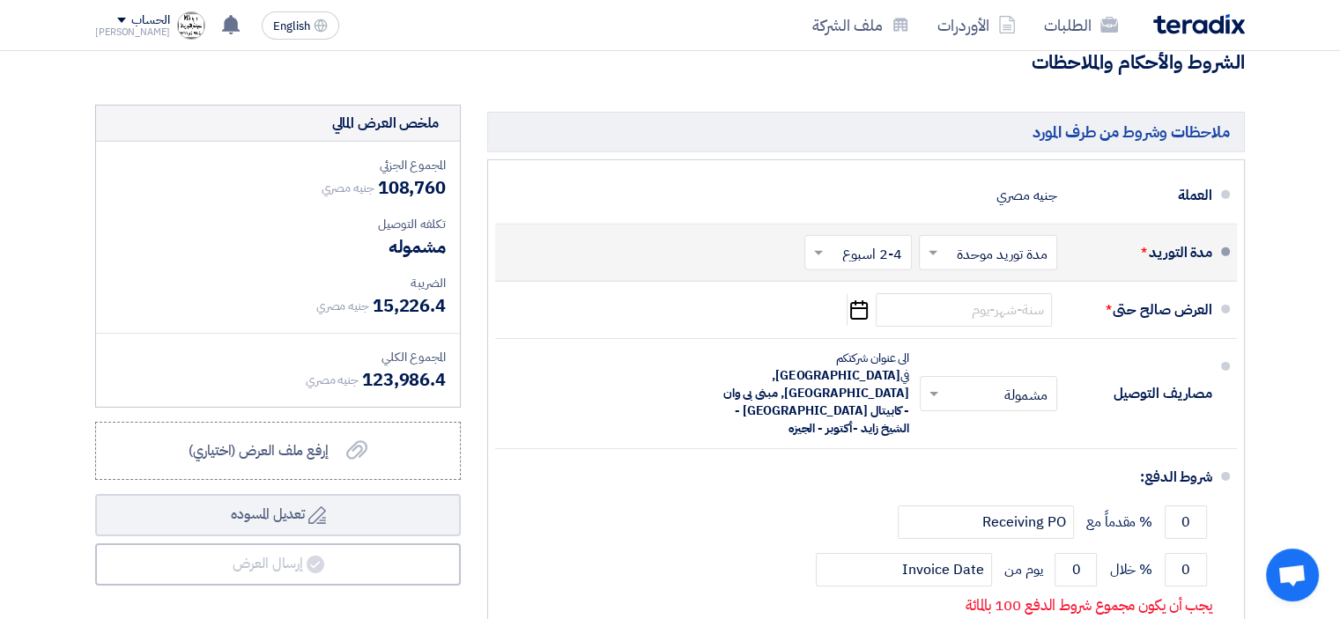
click at [839, 241] on input "text" at bounding box center [854, 254] width 99 height 26
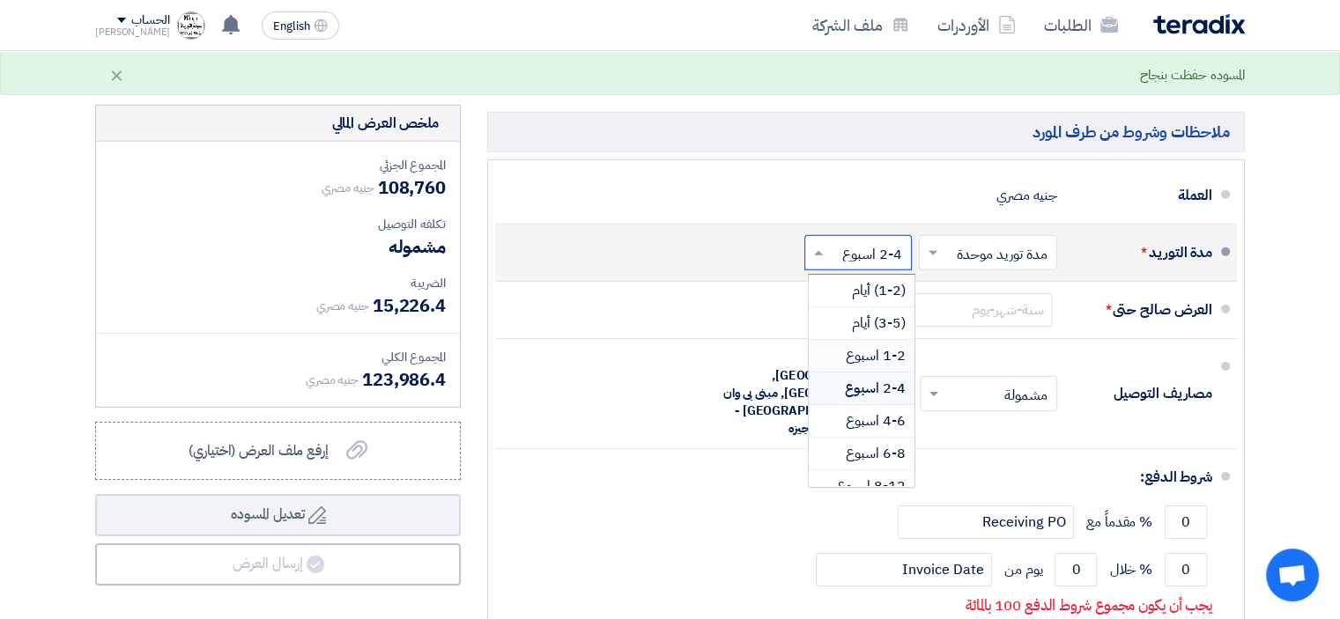
click at [877, 345] on span "1-2 اسبوع" at bounding box center [876, 355] width 60 height 21
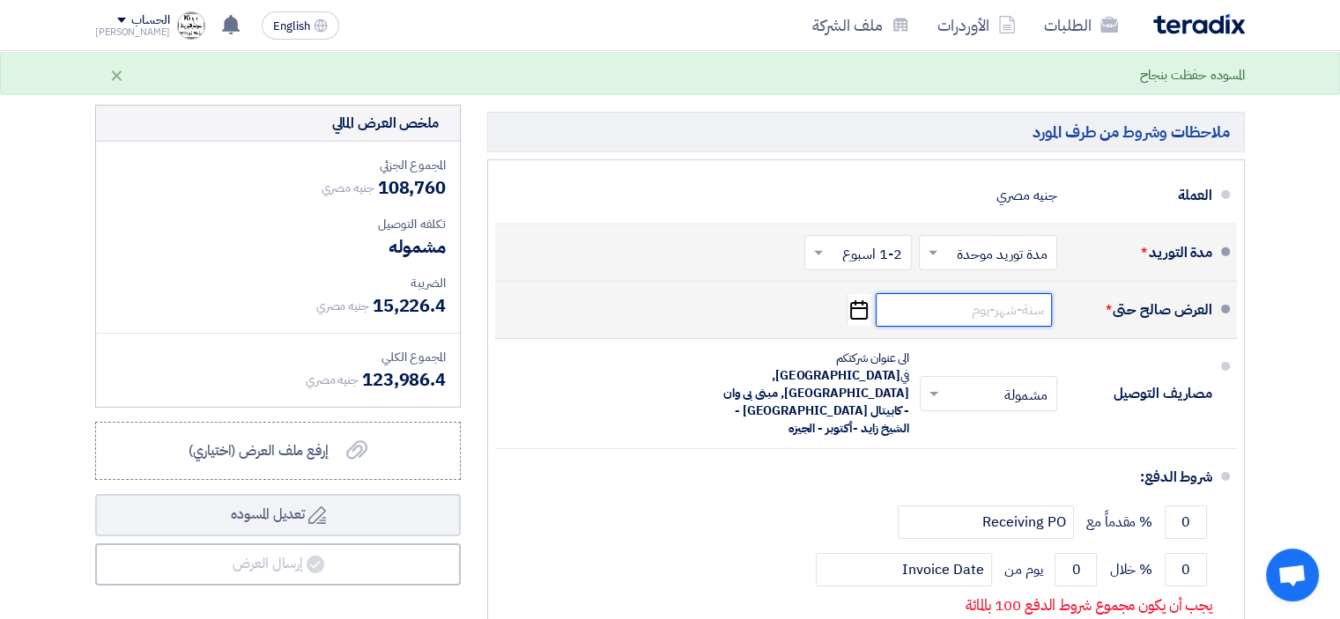
click at [948, 302] on input at bounding box center [964, 309] width 176 height 33
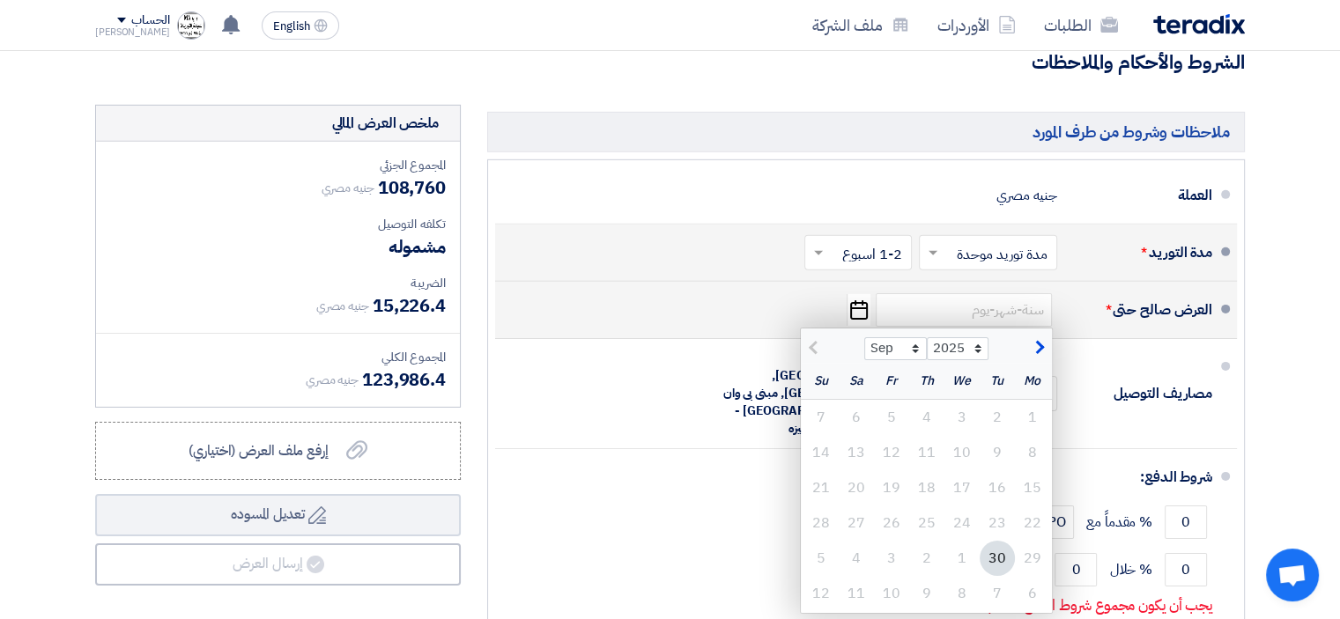
click at [997, 553] on div "30" at bounding box center [996, 558] width 35 height 35
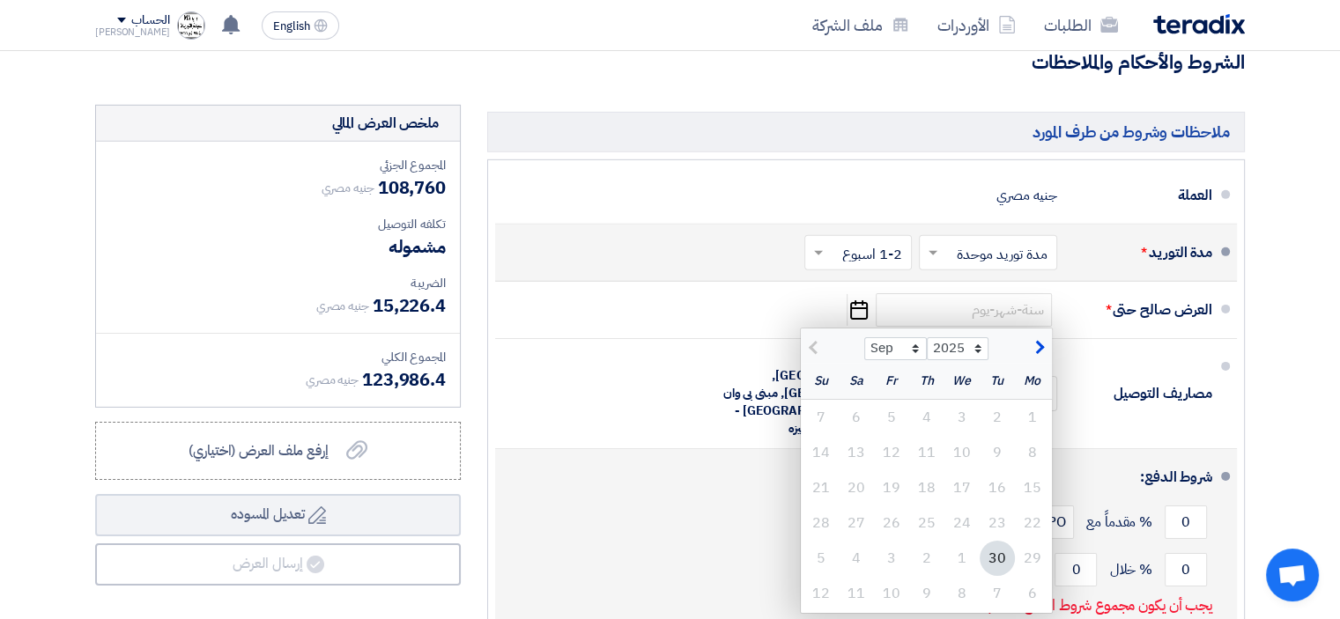
type input "[DATE]"
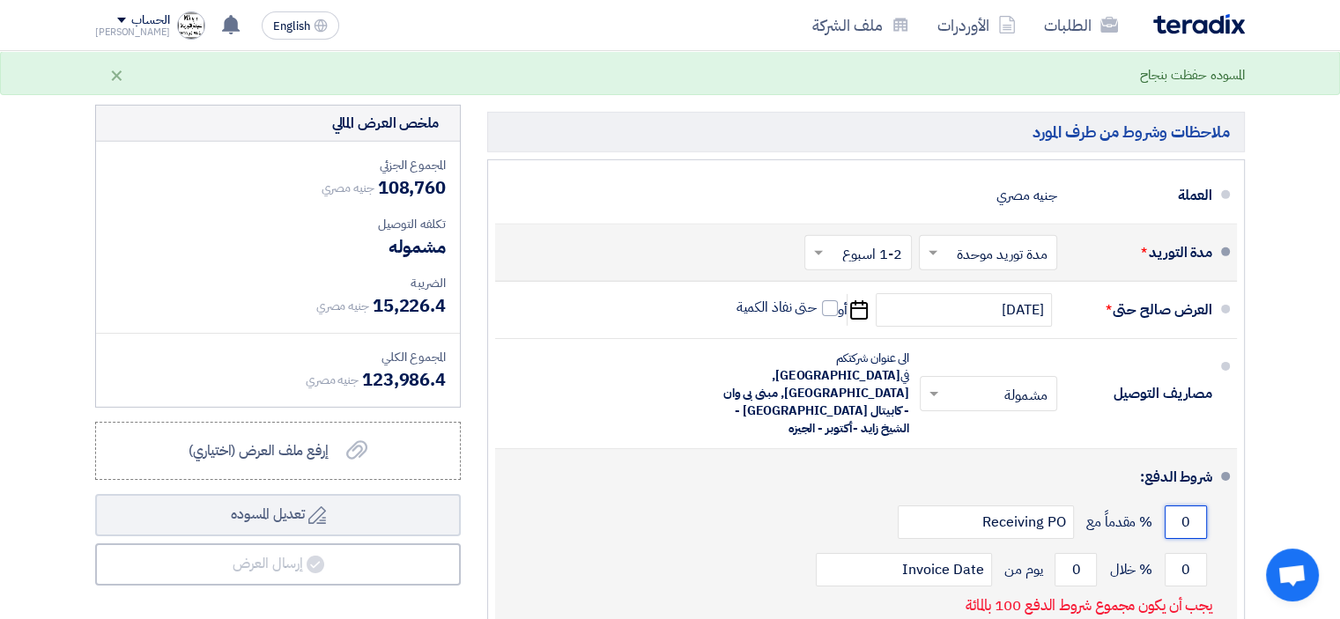
drag, startPoint x: 1181, startPoint y: 478, endPoint x: 1197, endPoint y: 481, distance: 16.1
click at [1197, 506] on input "0" at bounding box center [1185, 522] width 42 height 33
type input "50"
drag, startPoint x: 1176, startPoint y: 524, endPoint x: 1230, endPoint y: 525, distance: 54.6
click at [1230, 525] on li "شروط الدفع: 50 % مقدماً مع Receiving PO 0 % خلال 0 Invoice Date" at bounding box center [866, 540] width 742 height 182
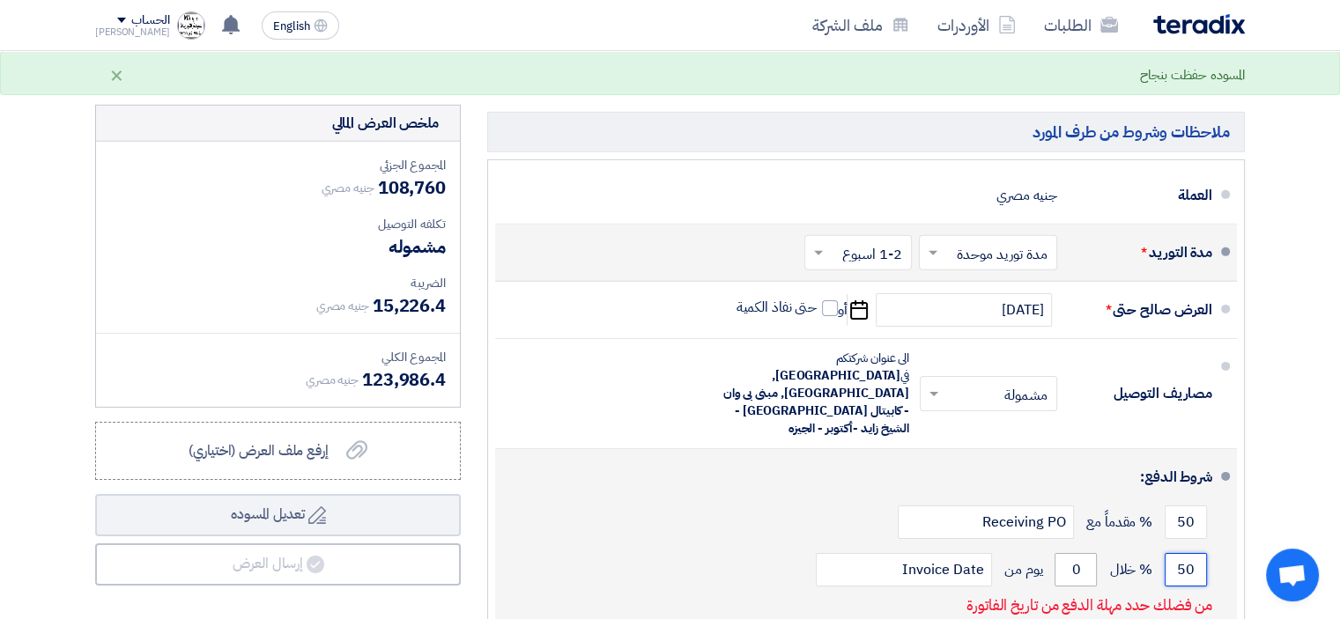
type input "50"
drag, startPoint x: 1073, startPoint y: 529, endPoint x: 1115, endPoint y: 526, distance: 42.4
click at [1112, 546] on div "50 % خلال 0 يوم من Invoice Date" at bounding box center [860, 570] width 703 height 48
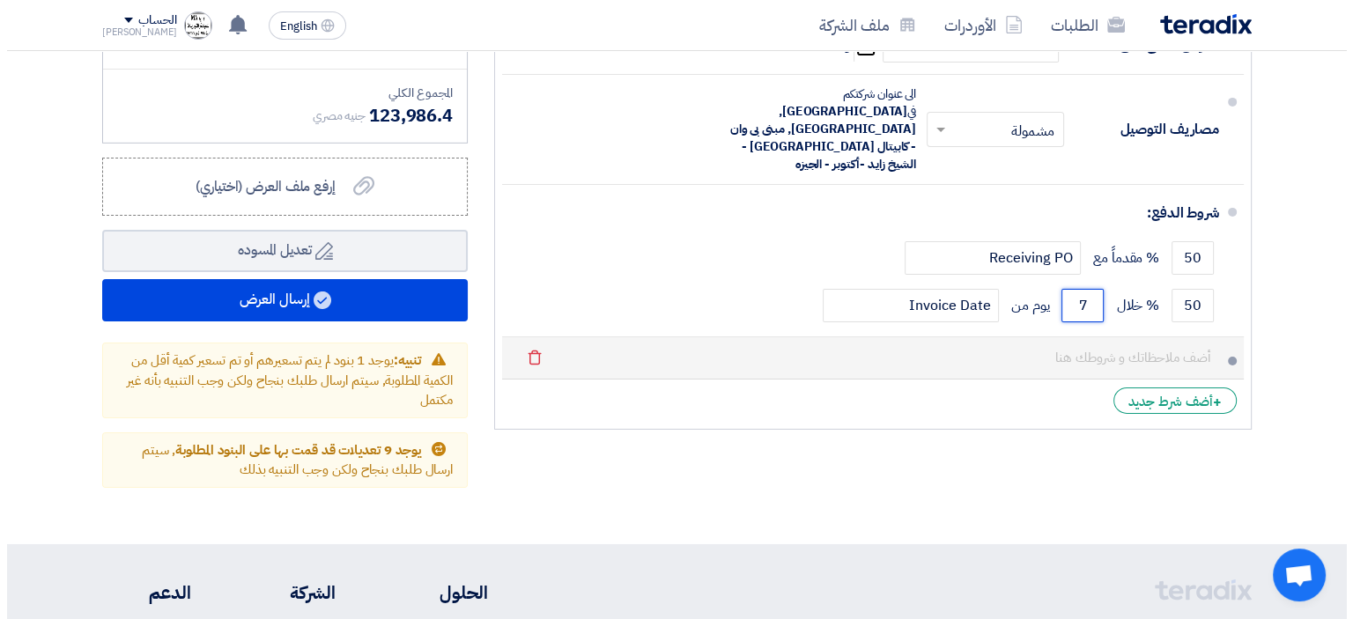
scroll to position [5743, 0]
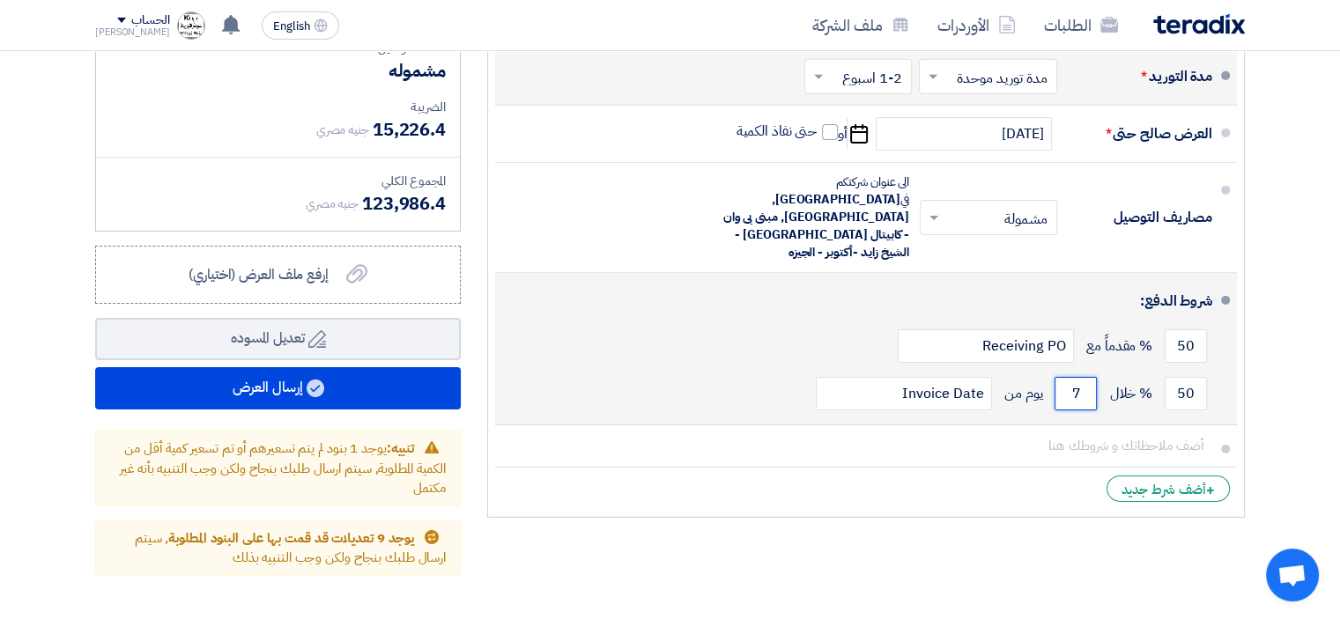
type input "7"
click at [759, 370] on div "50 % خلال 7 يوم من Invoice Date" at bounding box center [860, 394] width 703 height 48
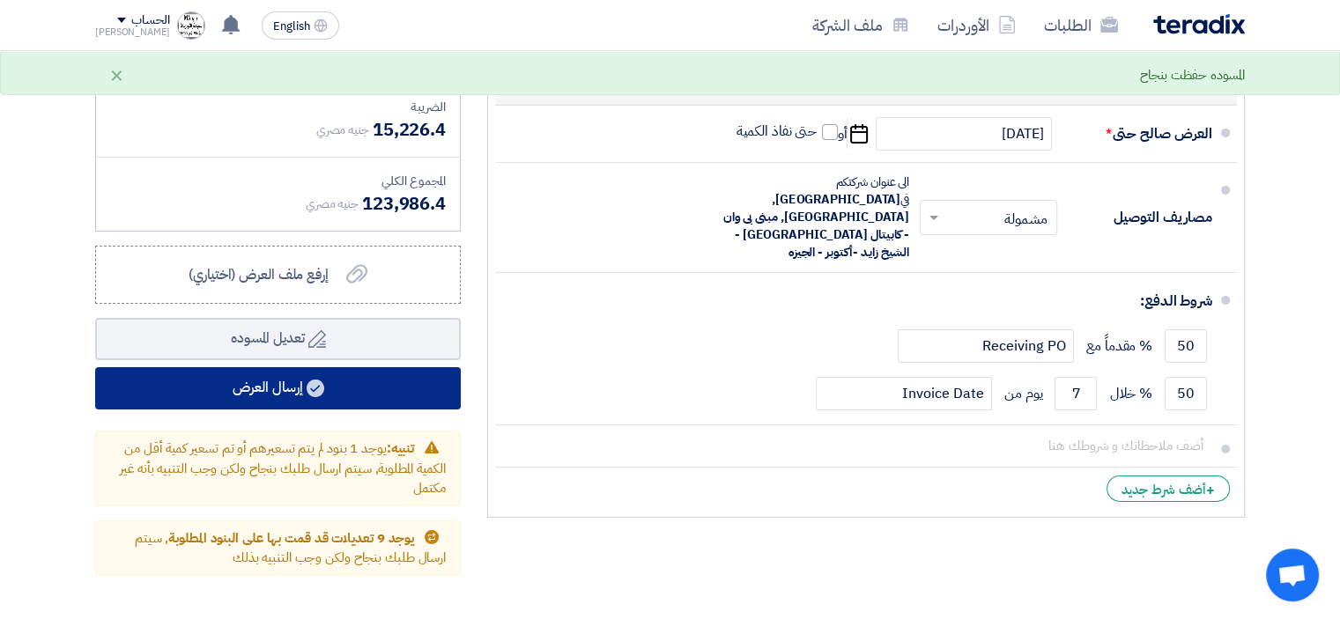
click at [259, 376] on button "إرسال العرض" at bounding box center [278, 388] width 366 height 42
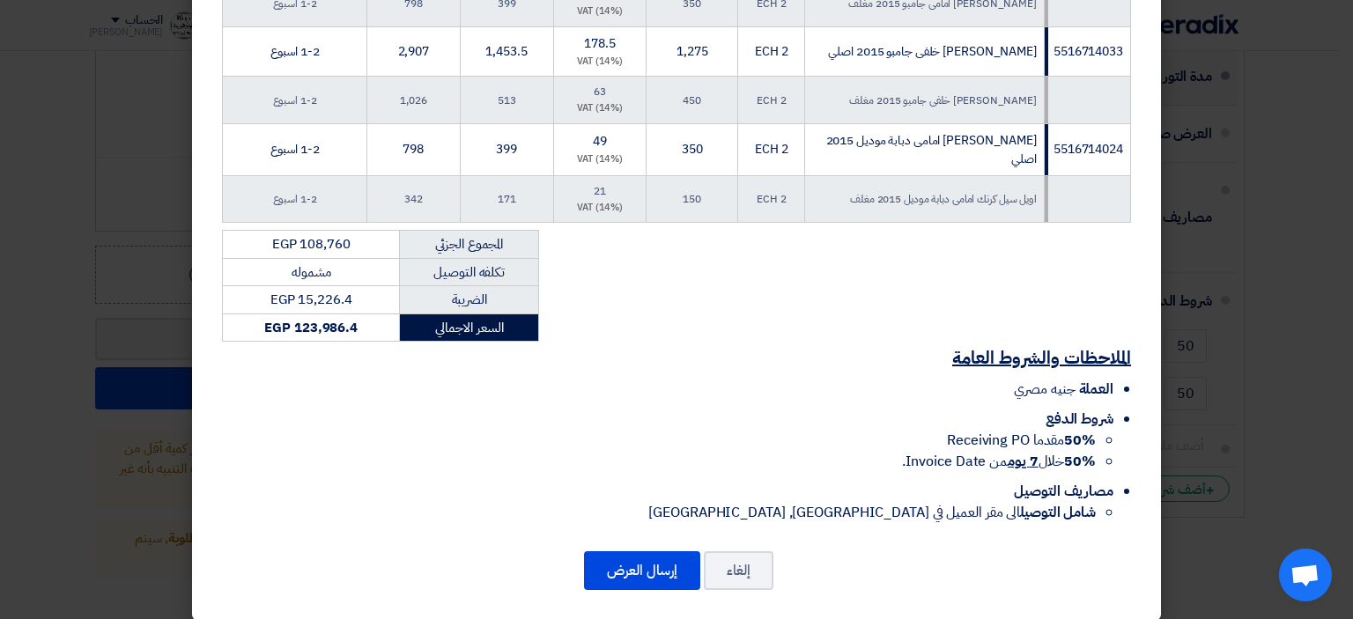
scroll to position [2665, 0]
click at [662, 558] on button "إرسال العرض" at bounding box center [642, 570] width 116 height 39
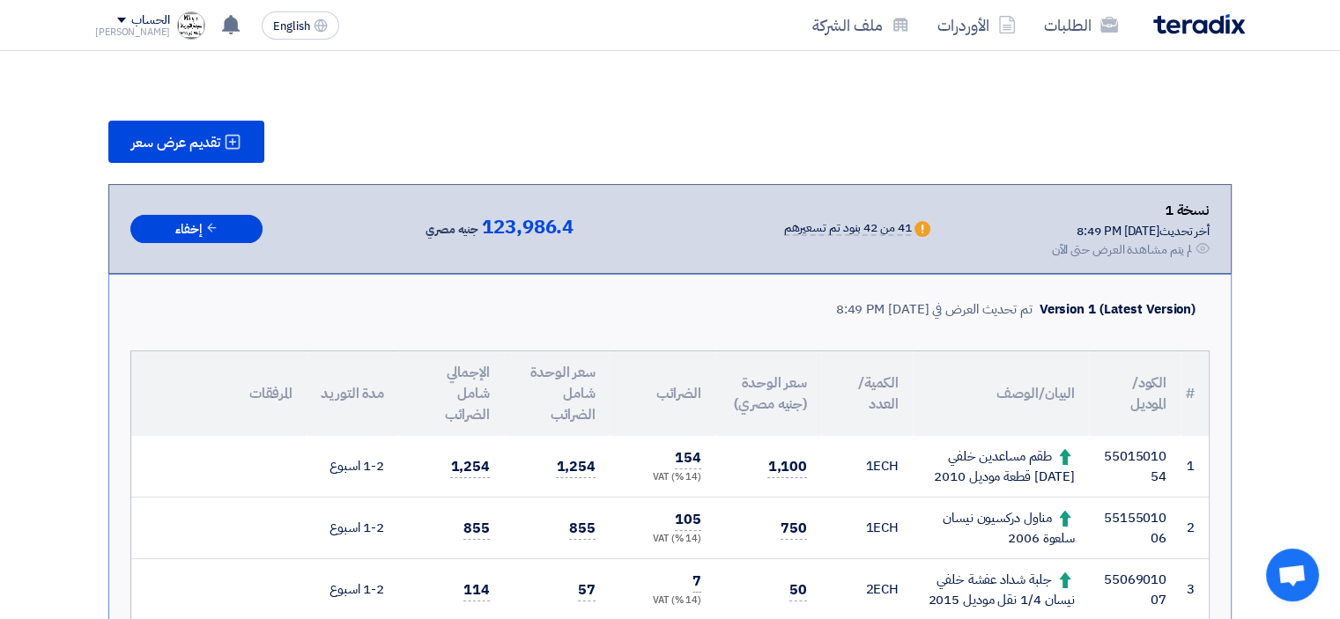
scroll to position [3963, 0]
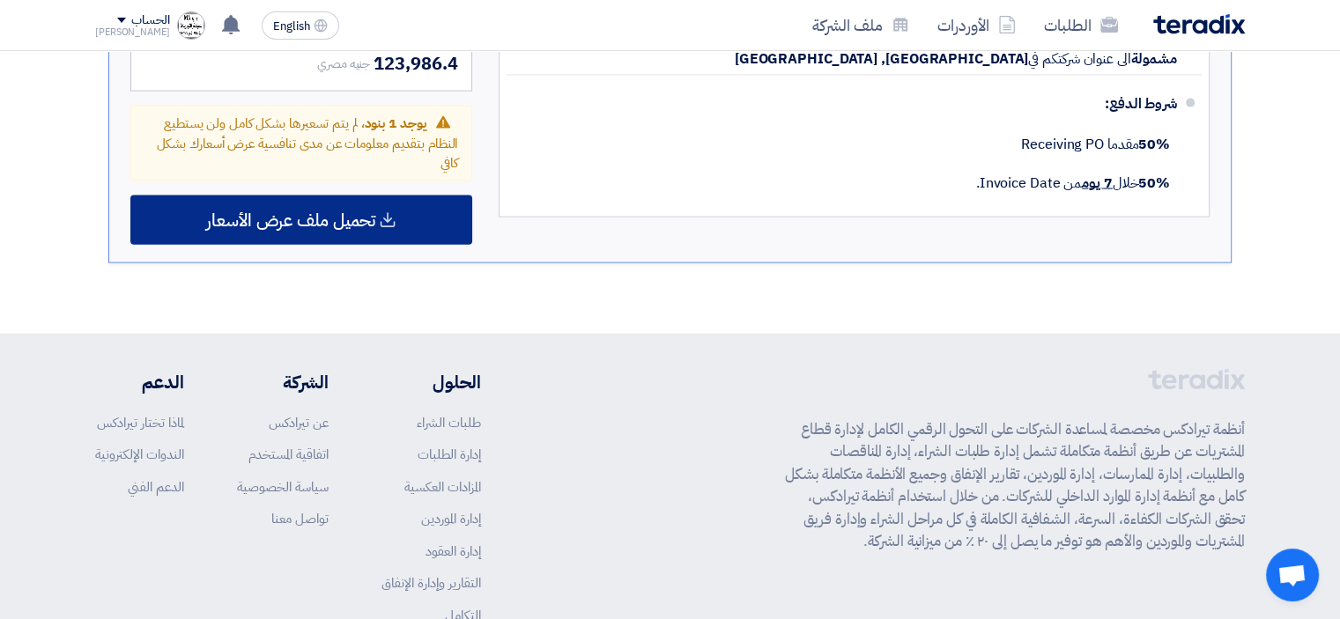
click at [292, 212] on span "تحميل ملف عرض الأسعار" at bounding box center [290, 220] width 169 height 16
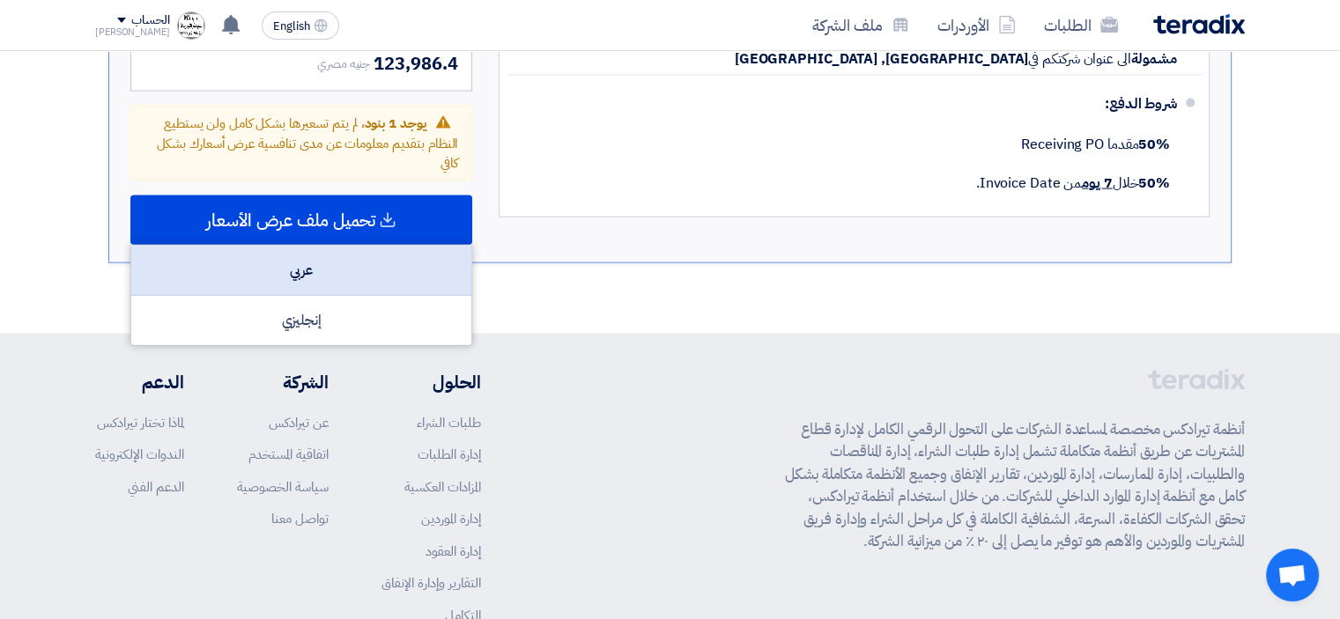
click at [312, 246] on div "عربي" at bounding box center [301, 271] width 340 height 50
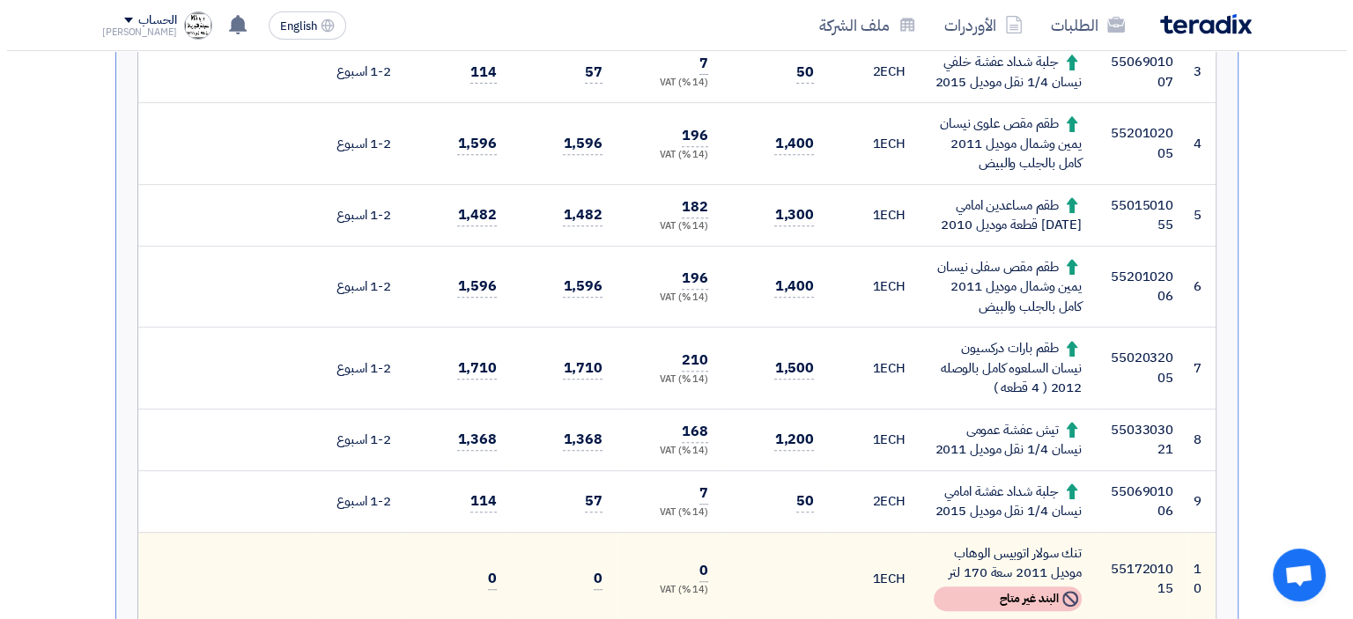
scroll to position [87, 0]
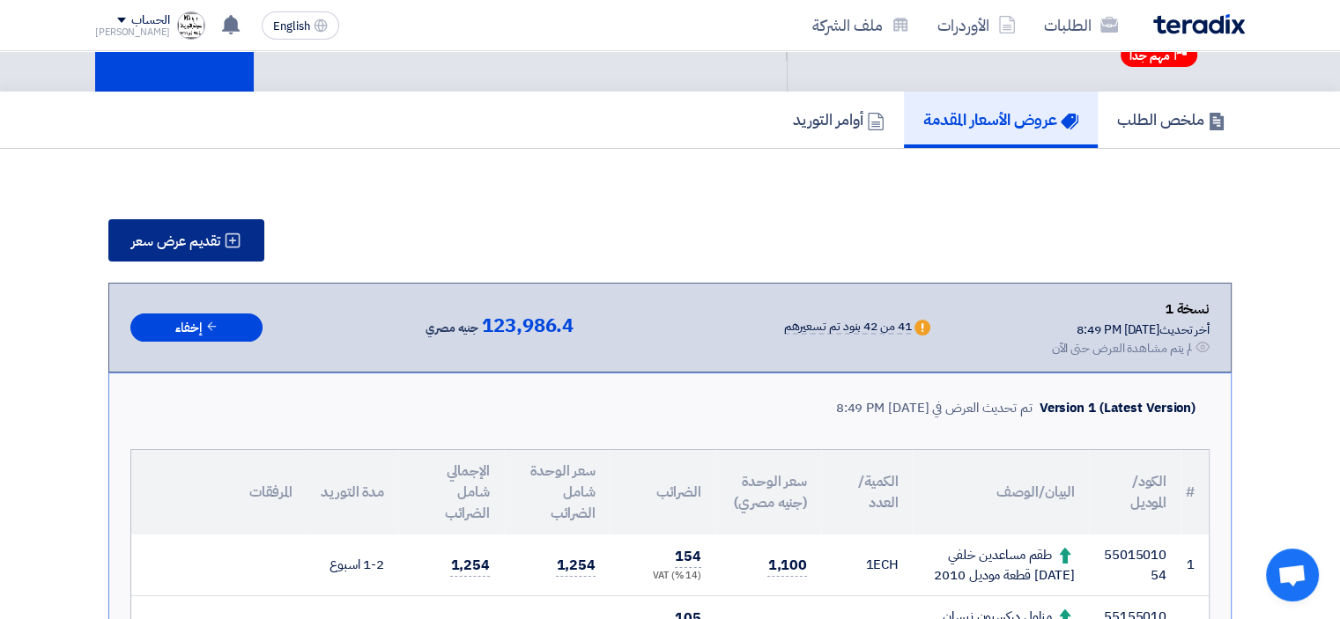
click at [181, 240] on span "تقديم عرض سعر" at bounding box center [175, 241] width 89 height 14
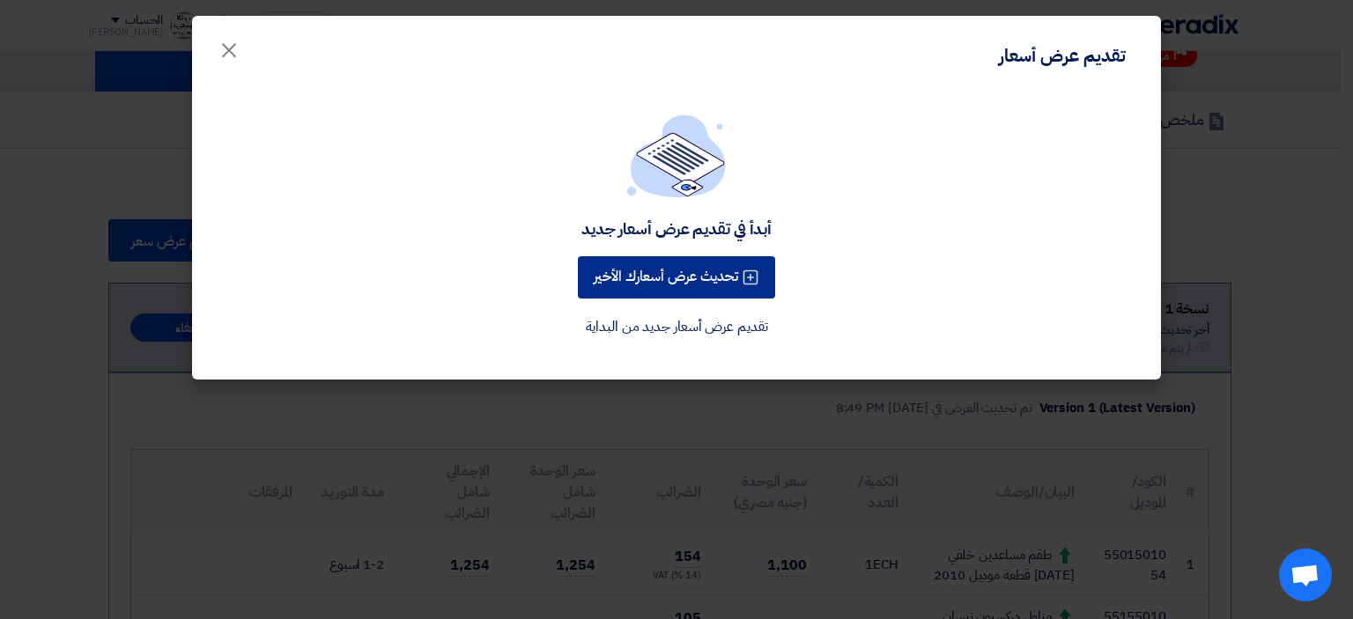
click at [690, 282] on button "تحديث عرض أسعارك الأخير" at bounding box center [676, 277] width 197 height 42
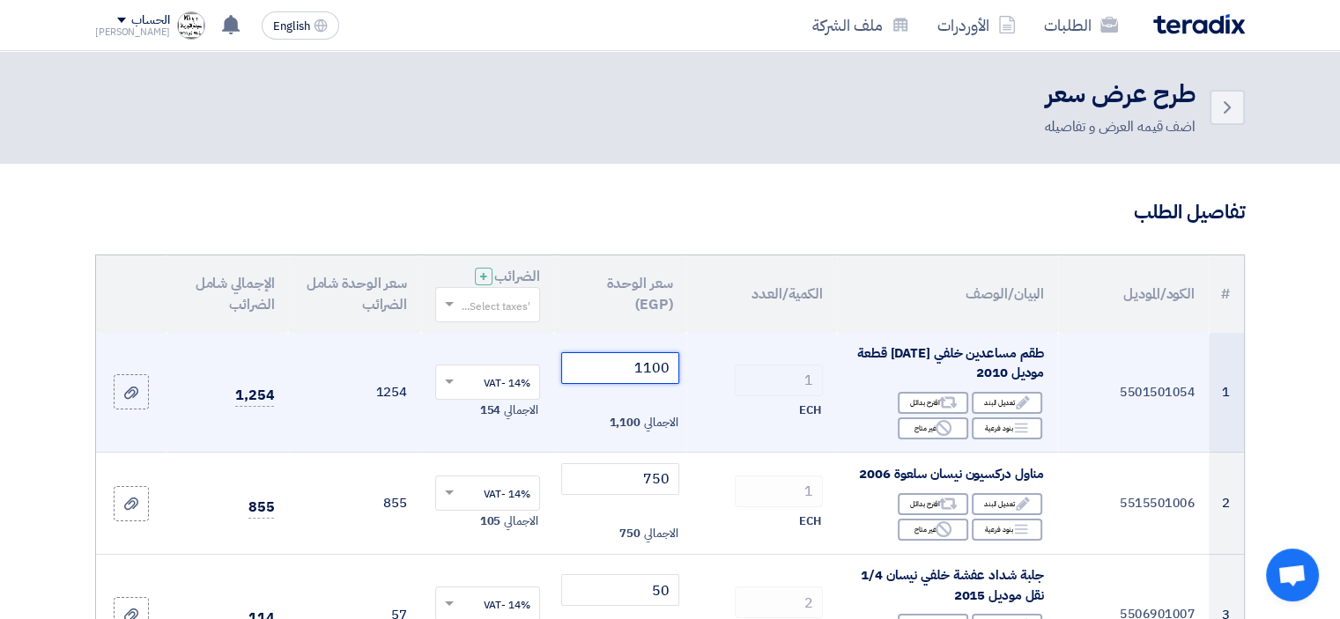
drag, startPoint x: 642, startPoint y: 368, endPoint x: 713, endPoint y: 371, distance: 71.4
click at [713, 371] on tr "1 5501501054 طقم مساعدين خلفي [DATE] قطعة موديل 2010 Edit تعديل البند Alternati…" at bounding box center [670, 393] width 1148 height 120
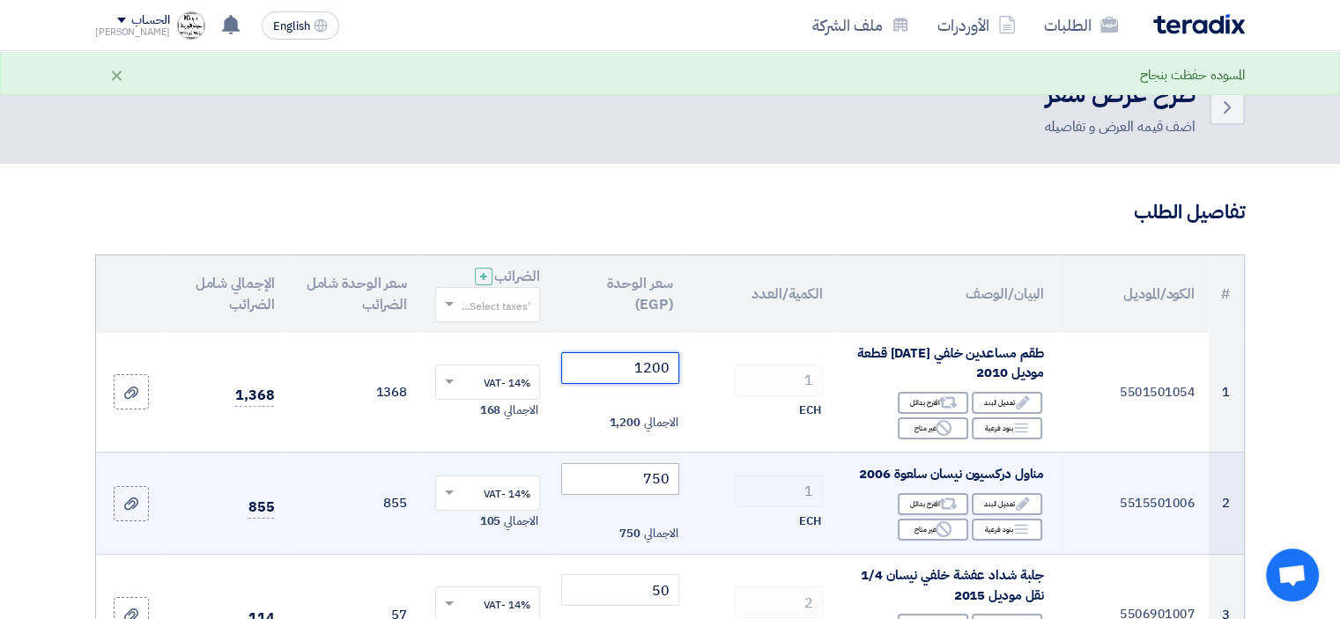
type input "1200"
drag, startPoint x: 641, startPoint y: 478, endPoint x: 733, endPoint y: 488, distance: 92.1
click at [733, 488] on tr "2 5515501006 مناول دركسيون نيسان سلعوة 2006 Edit تعديل البند Alternative اقترح …" at bounding box center [670, 503] width 1148 height 103
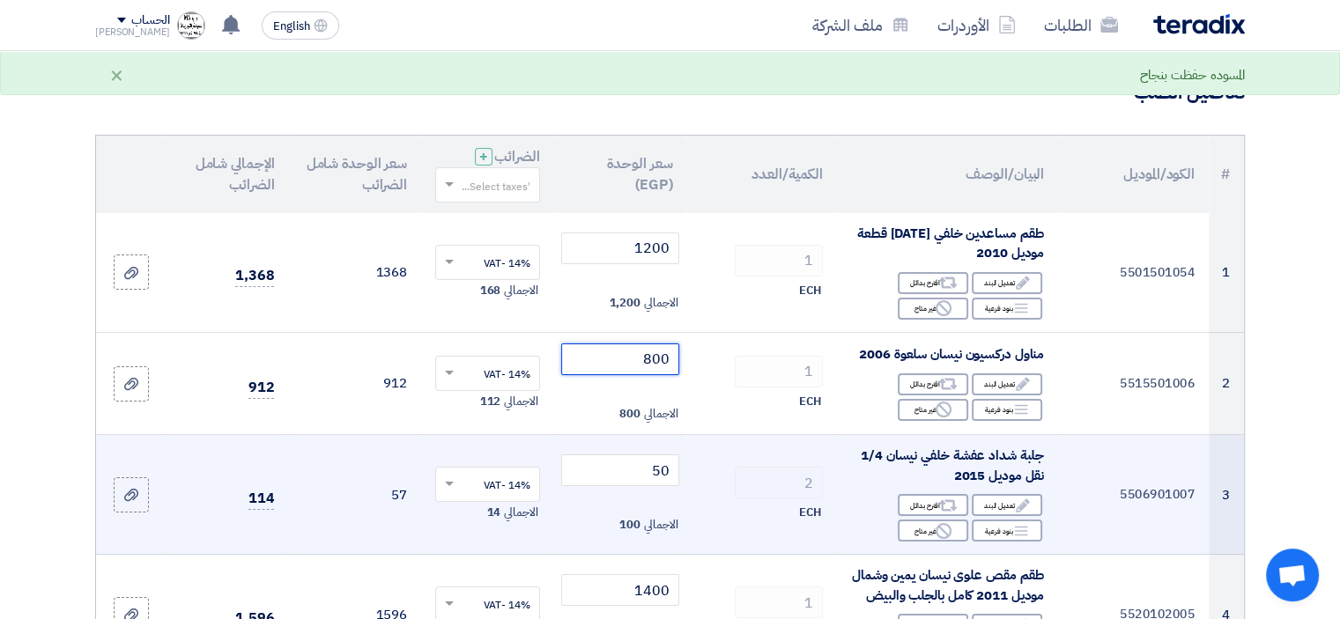
scroll to position [176, 0]
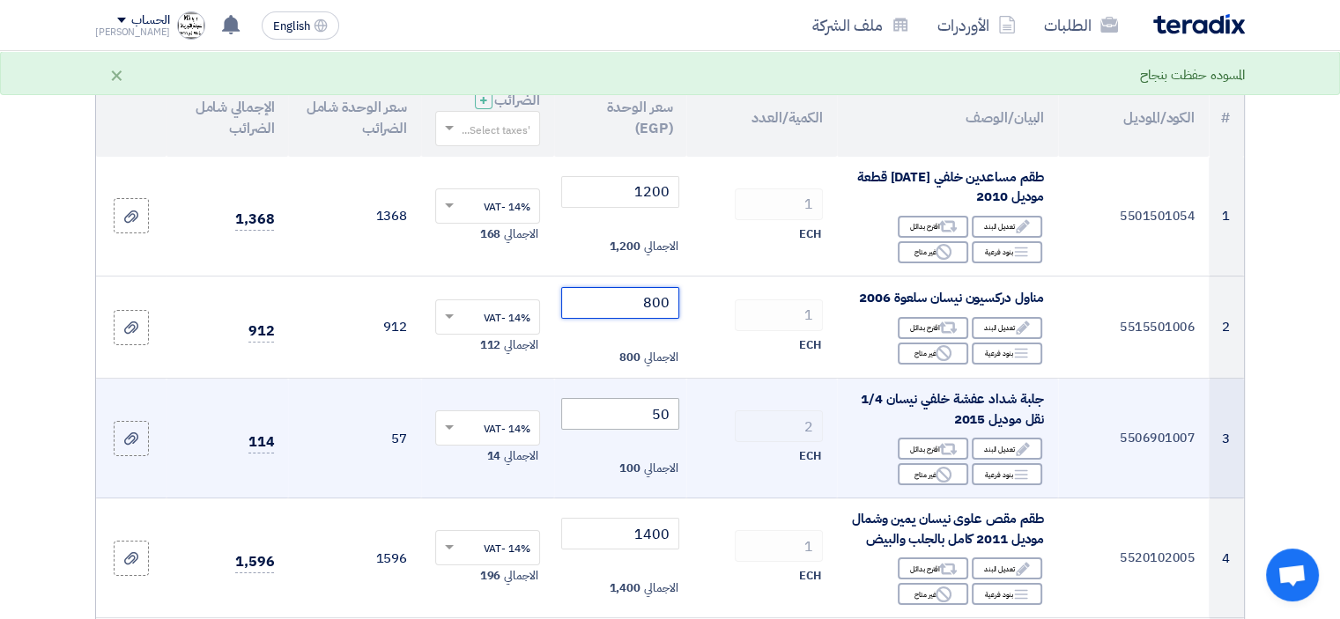
type input "800"
click at [786, 420] on tr "3 5506901007 جلبة شداد عفشة خلفي نيسان 1/4 نقل موديل 2015 Edit تعديل البند Alte…" at bounding box center [670, 439] width 1148 height 120
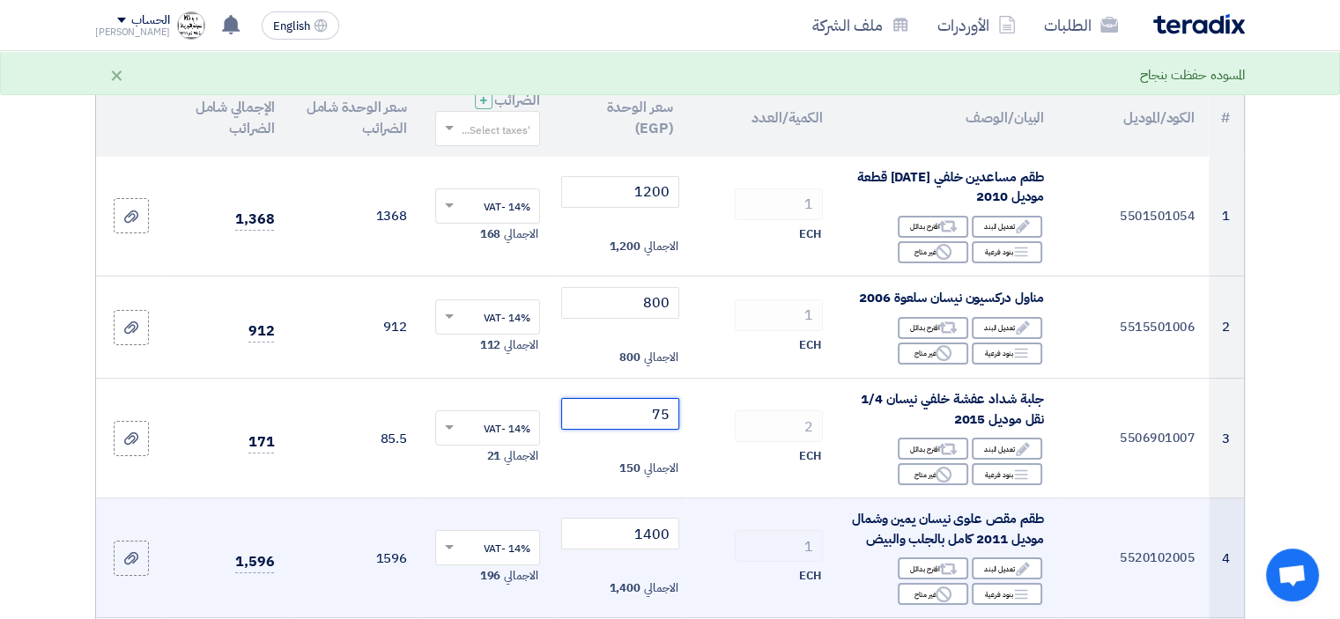
type input "75"
click at [665, 506] on td "1400 الاجمالي 1,400" at bounding box center [620, 559] width 133 height 120
drag, startPoint x: 636, startPoint y: 545, endPoint x: 737, endPoint y: 540, distance: 101.4
click at [733, 542] on tr "4 5520102005 طقم مقص علوى نيسان يمين وشمال موديل 2011 كامل بالجلب والبيض Edit ت…" at bounding box center [670, 559] width 1148 height 120
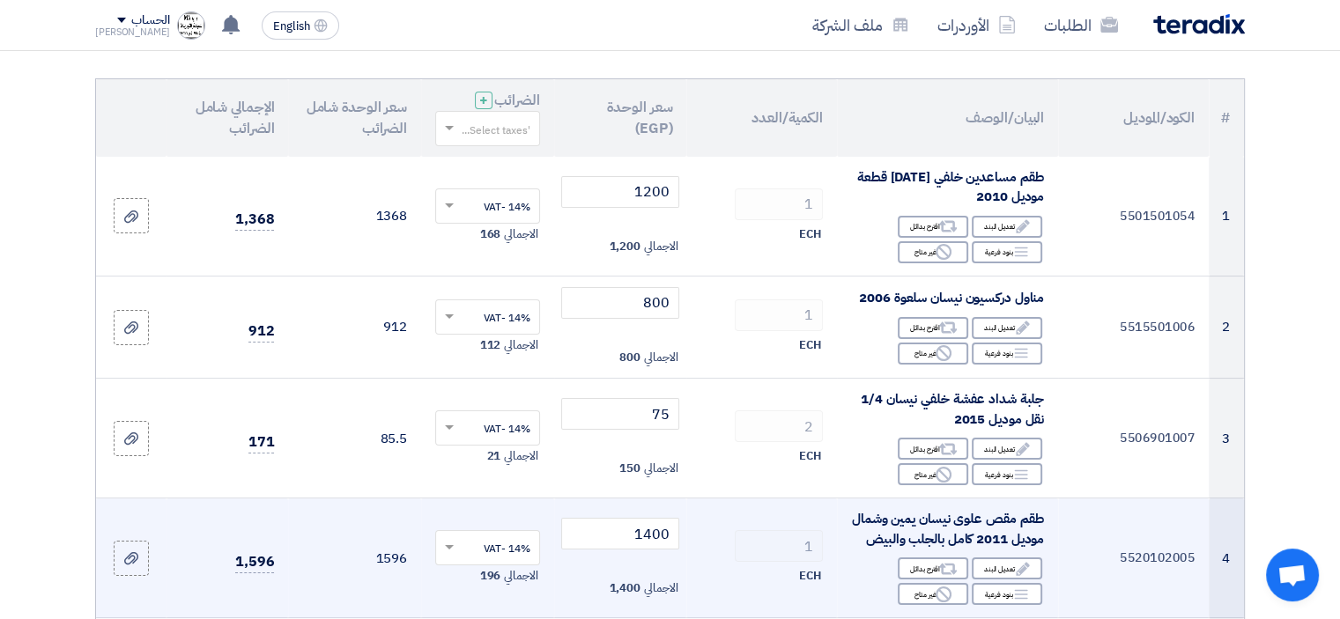
click at [733, 528] on td "1 ECH" at bounding box center [761, 559] width 151 height 120
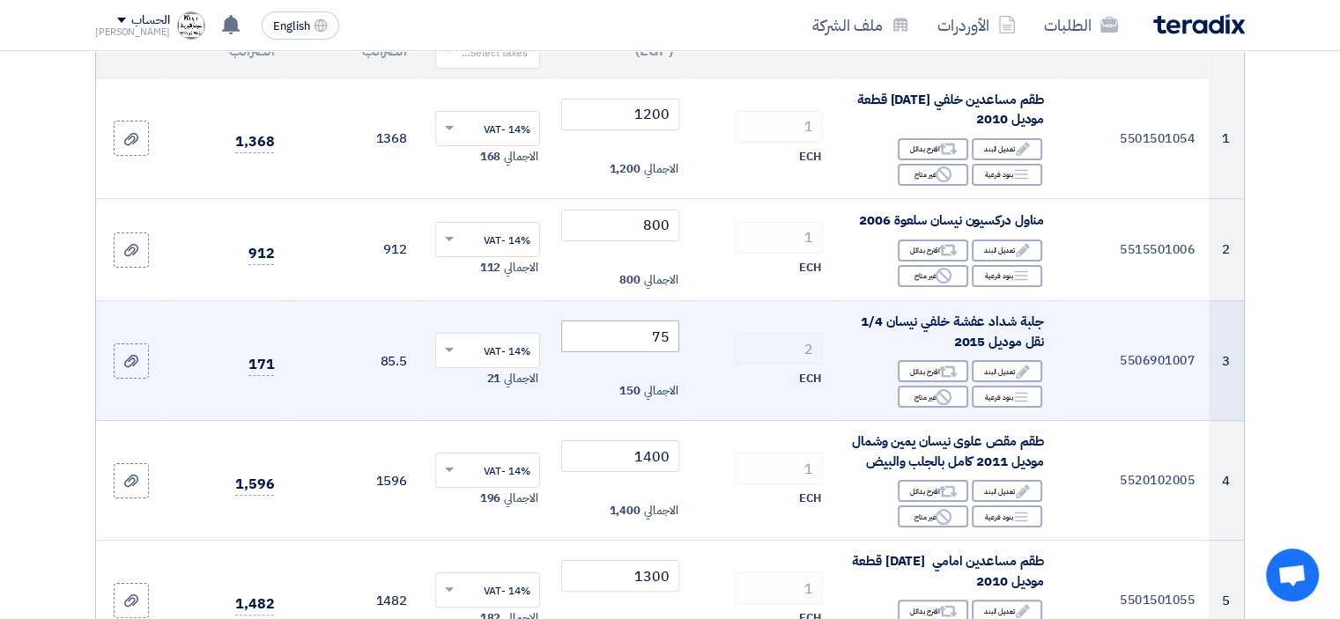
scroll to position [440, 0]
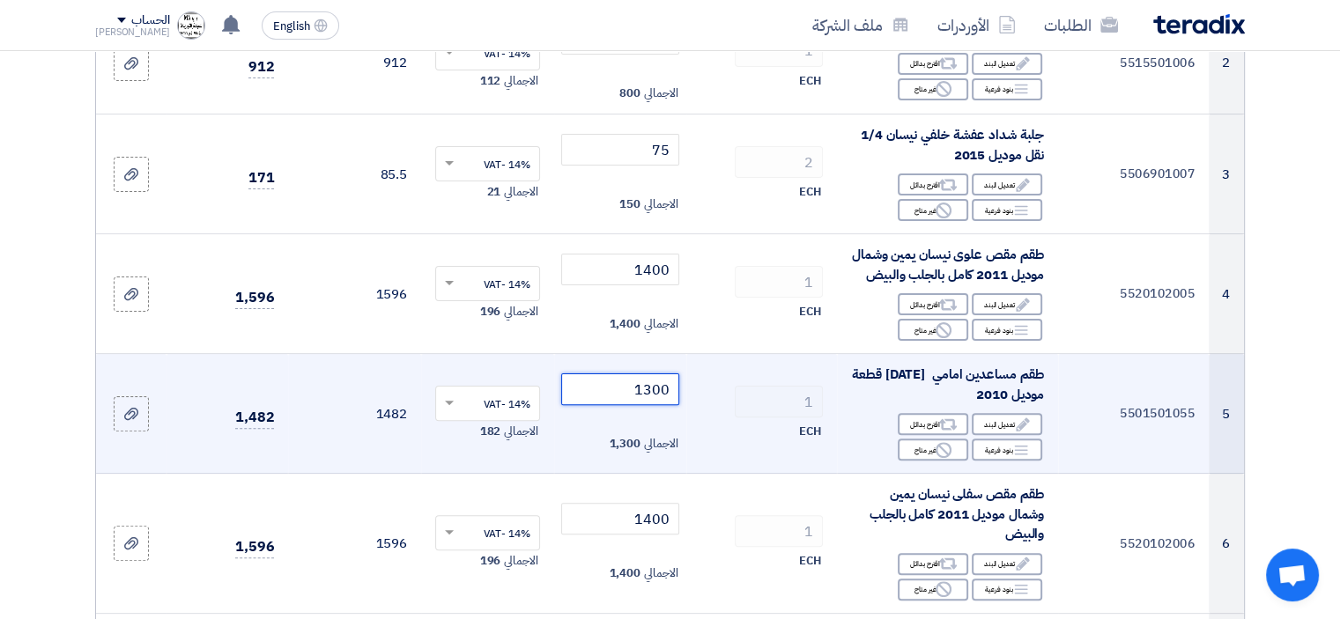
click at [753, 408] on tr "5 5501501055 طقم مساعدين امامي [DATE] قطعة موديل 2010 Edit تعديل البند Alternat…" at bounding box center [670, 414] width 1148 height 120
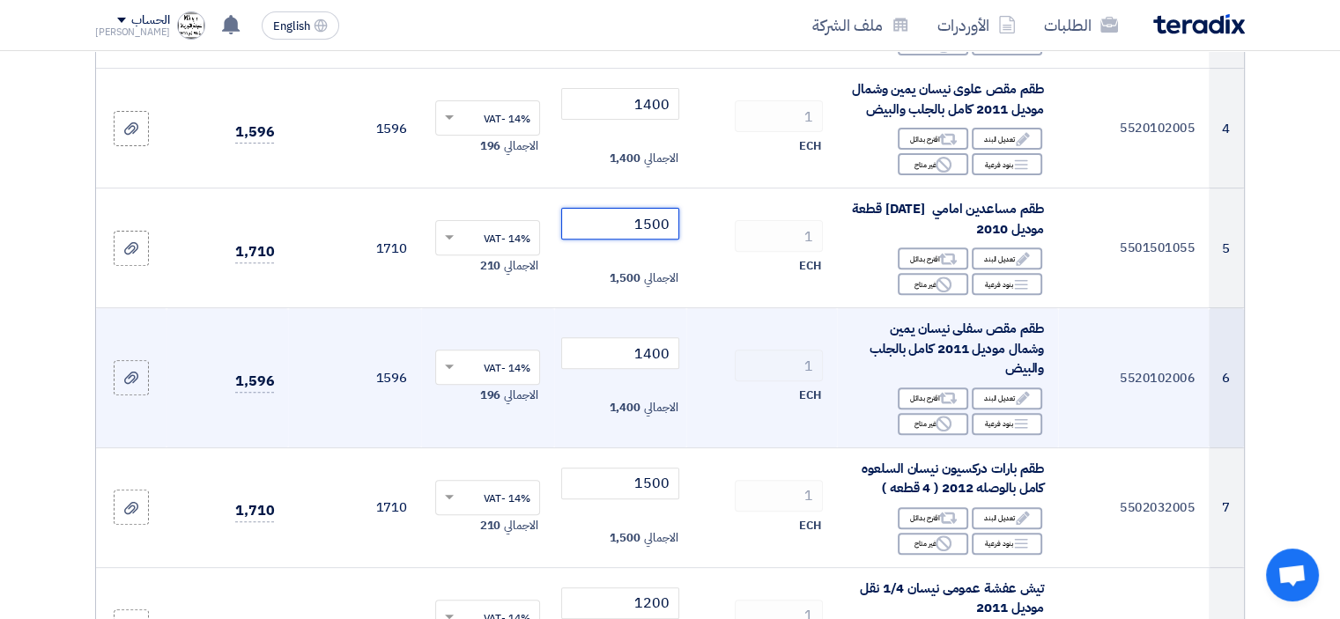
scroll to position [617, 0]
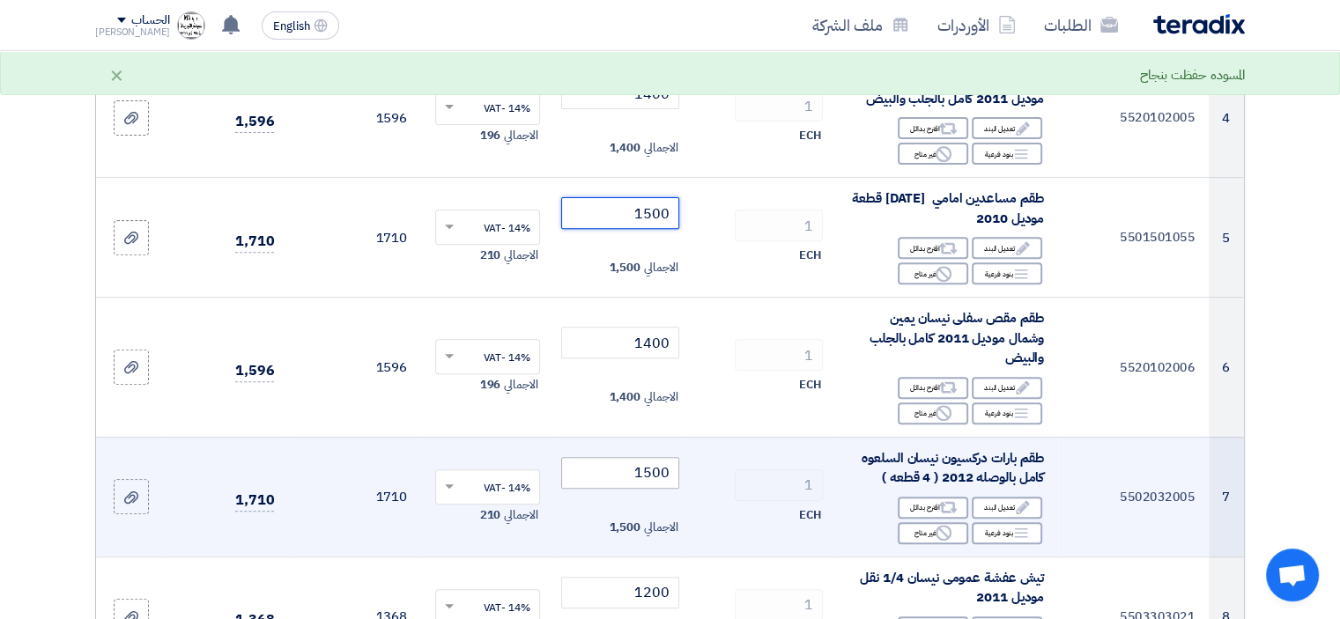
type input "1500"
click at [767, 496] on tr "7 5502032005 طقم بارات دركسيون نيسان السلعوه كامل بالوصله 2012 ( 4 قطعه ) Edit …" at bounding box center [670, 497] width 1148 height 120
type input "1750"
click at [703, 547] on td "1 ECH" at bounding box center [761, 497] width 151 height 120
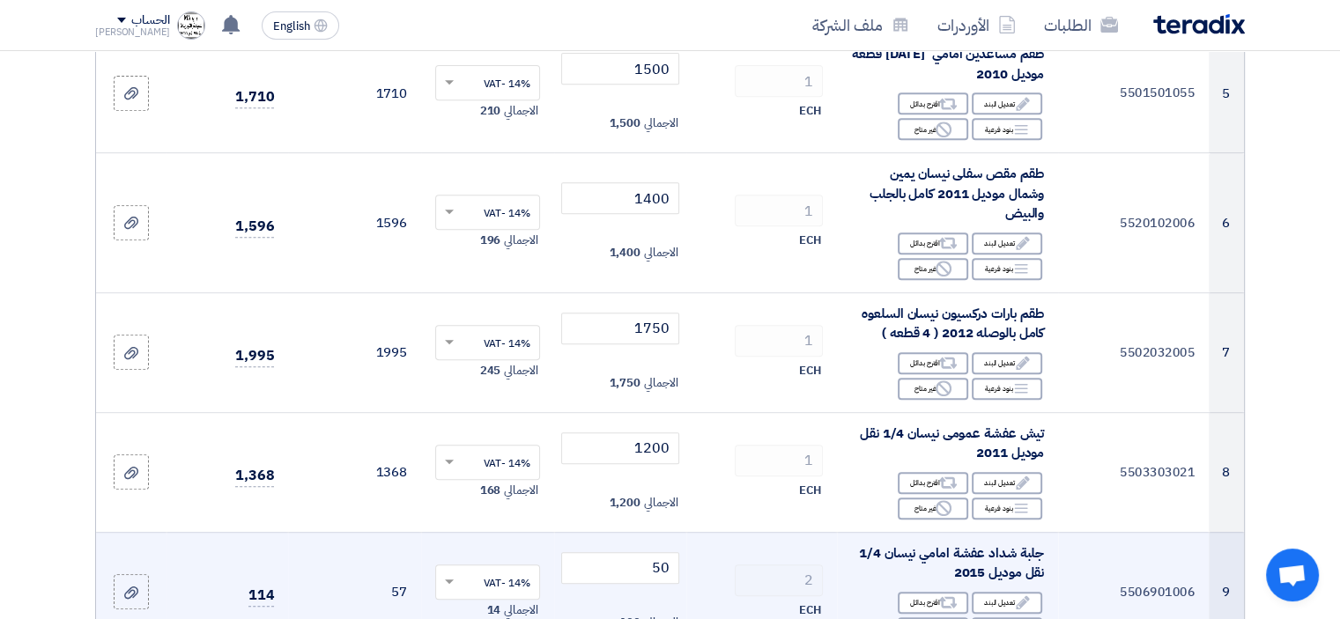
scroll to position [793, 0]
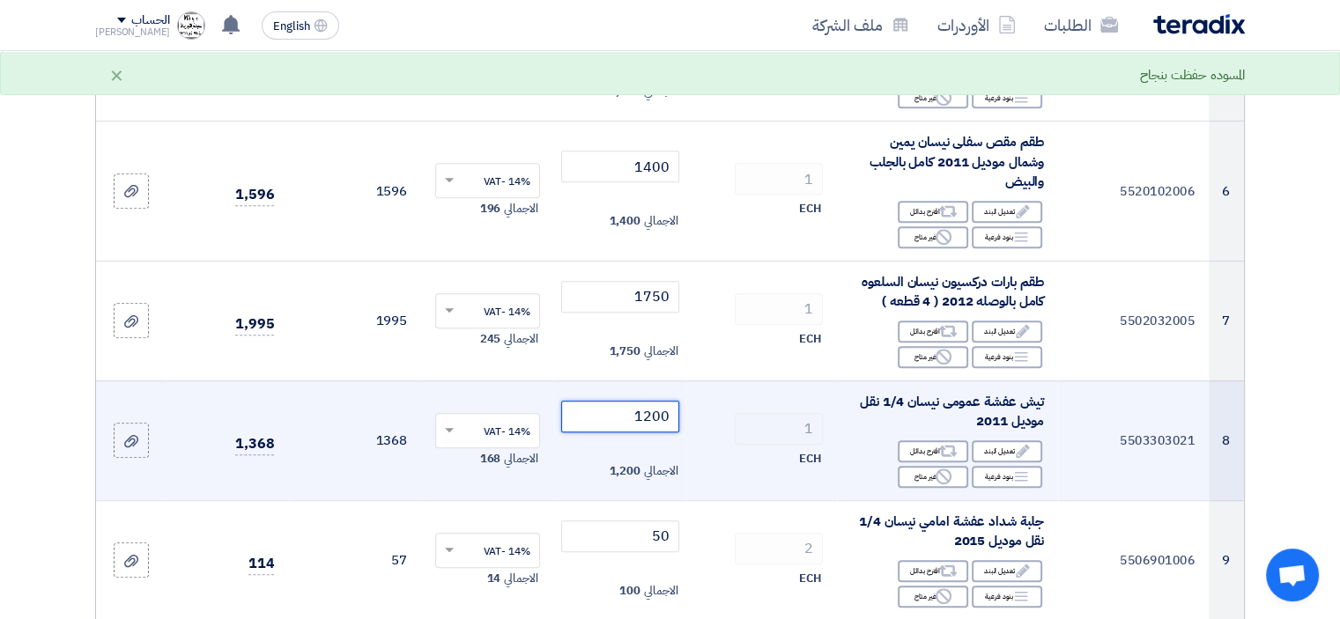
drag, startPoint x: 644, startPoint y: 432, endPoint x: 743, endPoint y: 427, distance: 98.8
click at [740, 429] on tr "8 5503303021 تيش عفشة عمومى نيسان 1/4 نقل موديل 2011 Edit تعديل البند Alternati…" at bounding box center [670, 441] width 1148 height 120
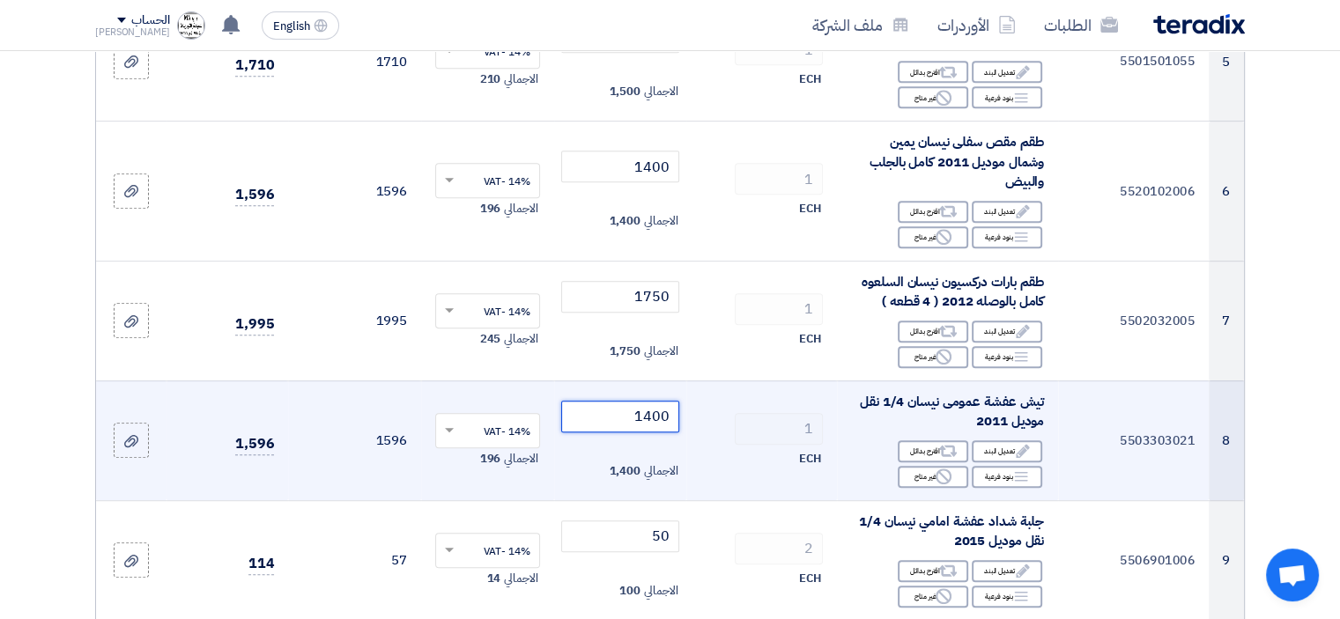
type input "1400"
click at [728, 467] on td "1 ECH" at bounding box center [761, 441] width 151 height 120
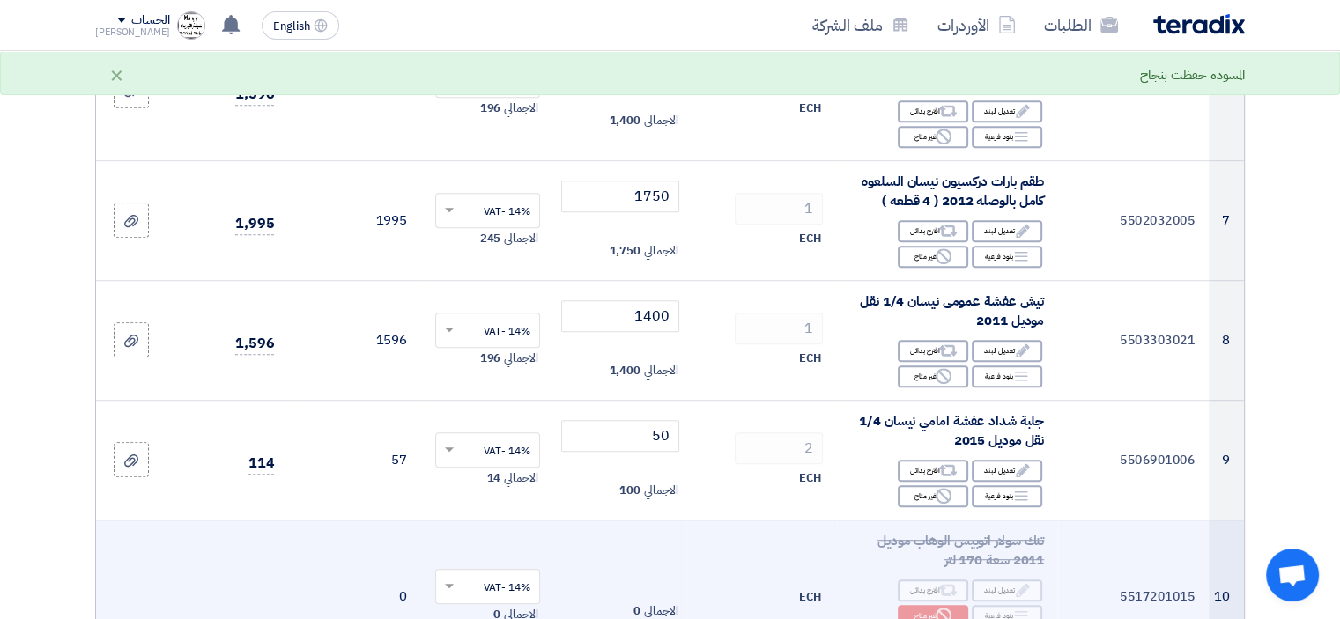
scroll to position [969, 0]
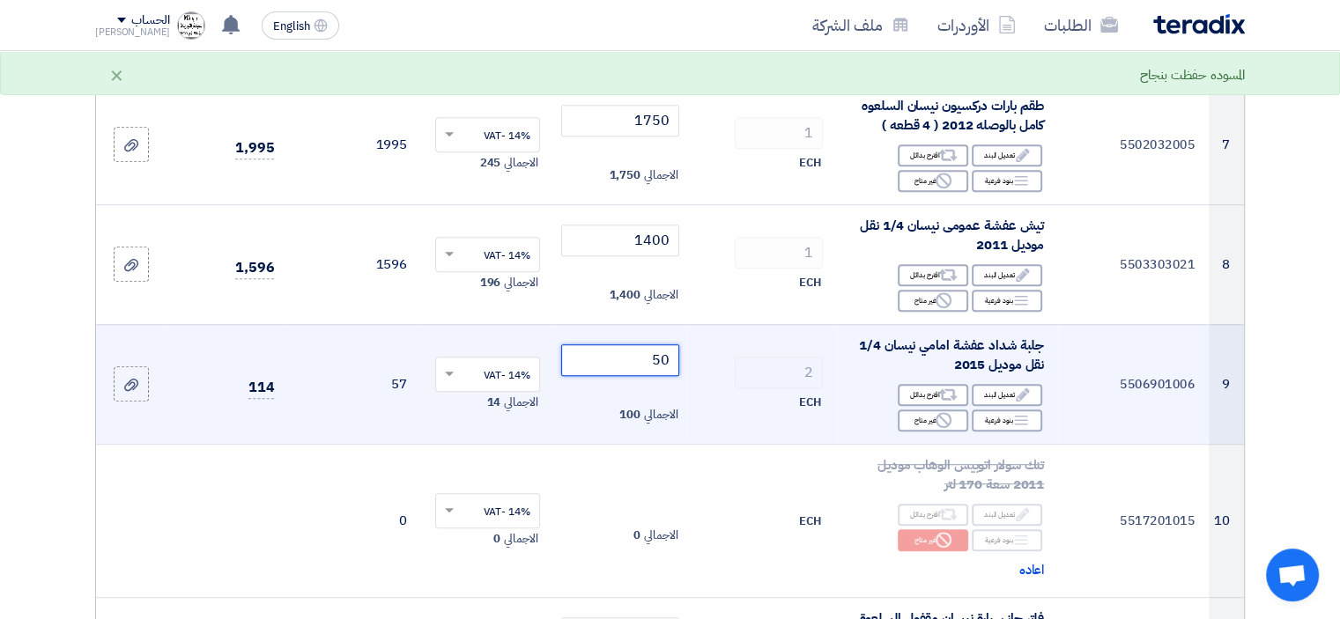
click at [777, 378] on tr "9 5506901006 جلبة شداد عفشة امامي نيسان 1/4 نقل موديل 2015 Edit تعديل البند Alt…" at bounding box center [670, 384] width 1148 height 120
type input "1"
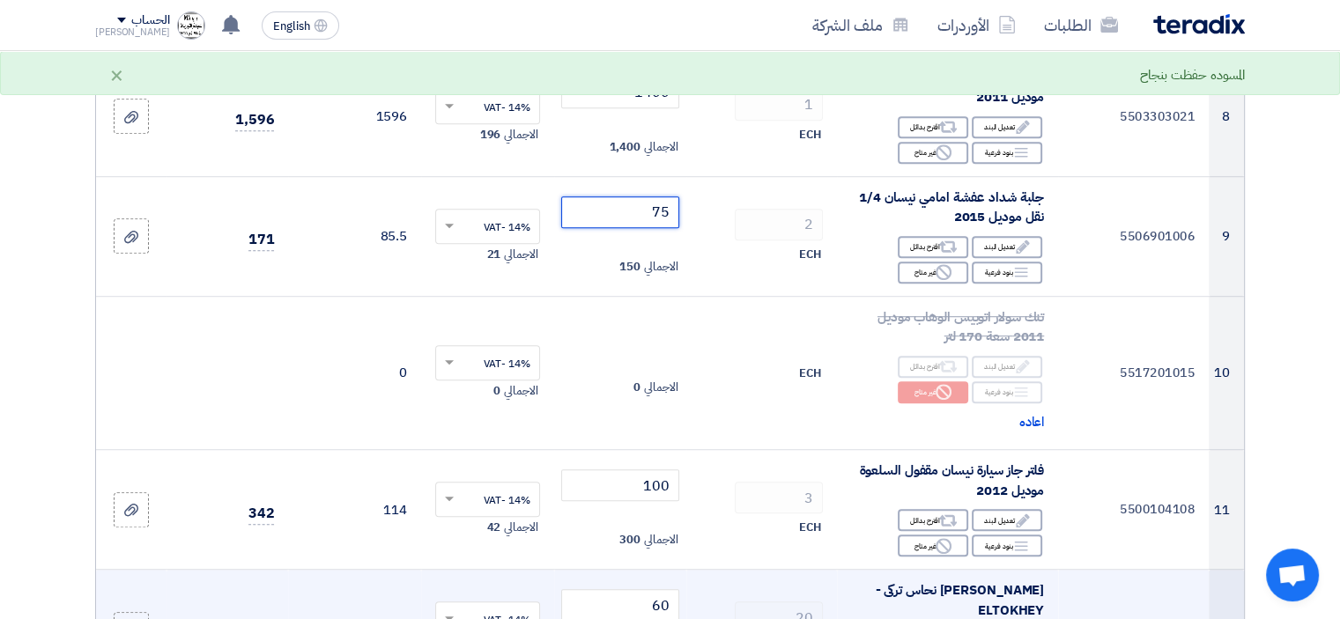
scroll to position [1233, 0]
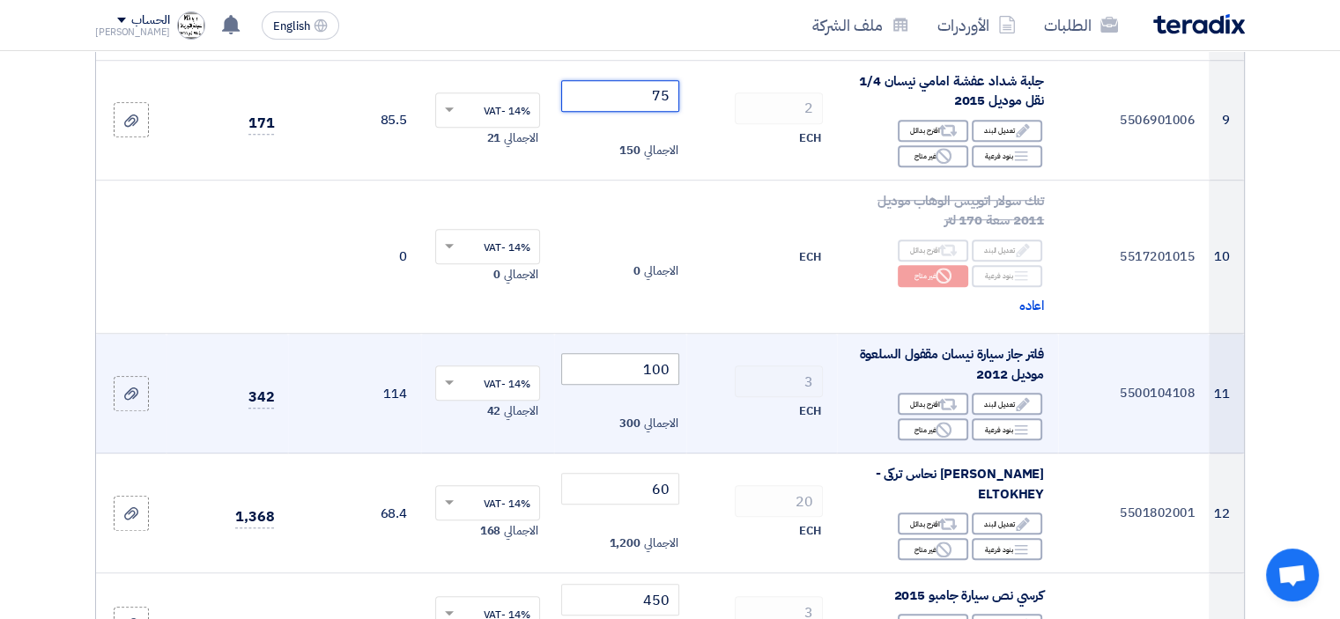
type input "75"
drag, startPoint x: 648, startPoint y: 388, endPoint x: 724, endPoint y: 385, distance: 75.8
click at [722, 386] on tr "11 5500104108 فلتر جاز سيارة نيسان مقفول السلعوة موديل 2012 Edit تعديل البند Al…" at bounding box center [670, 394] width 1148 height 120
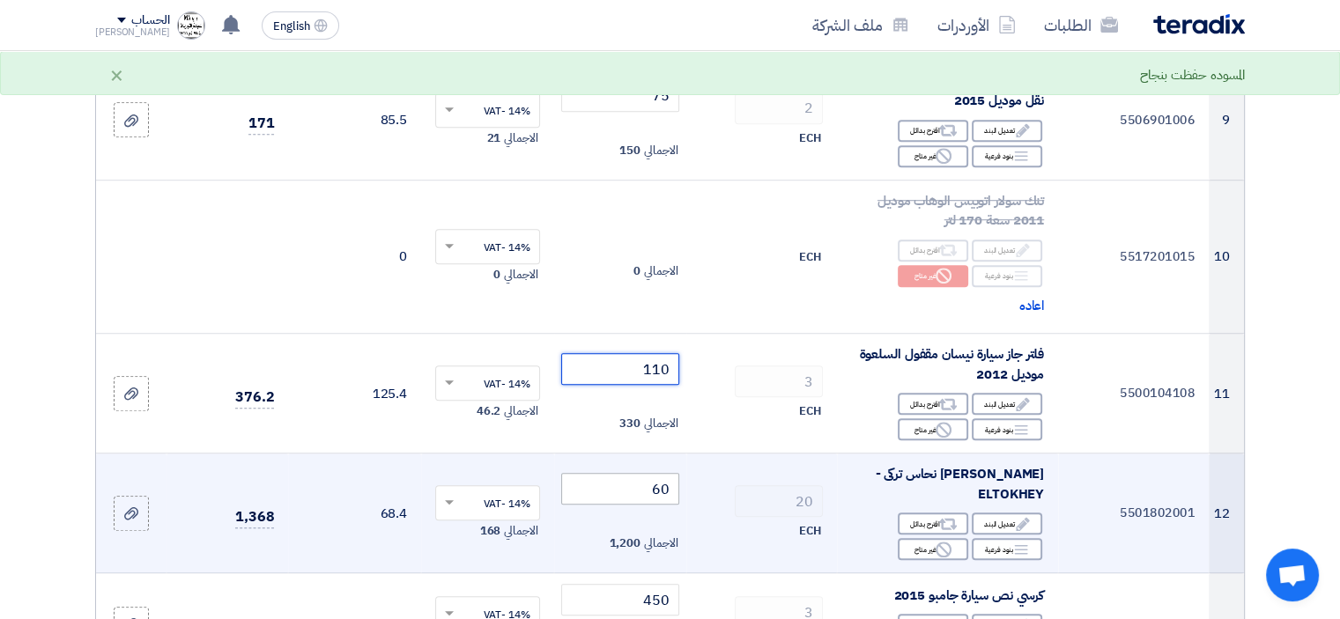
type input "110"
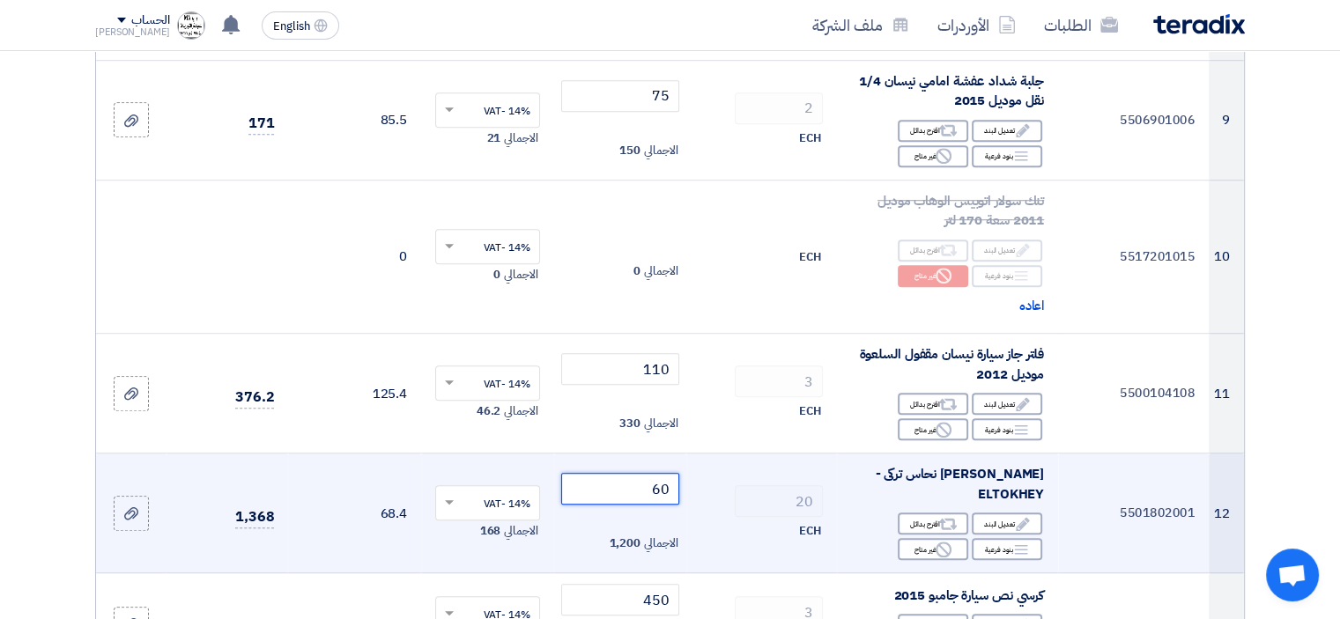
drag, startPoint x: 679, startPoint y: 499, endPoint x: 824, endPoint y: 520, distance: 146.7
click at [824, 520] on tr "12 5501802001 [PERSON_NAME] نحاس تركى -ELTOKHEY Edit تعديل البند Alternative اق…" at bounding box center [670, 514] width 1148 height 120
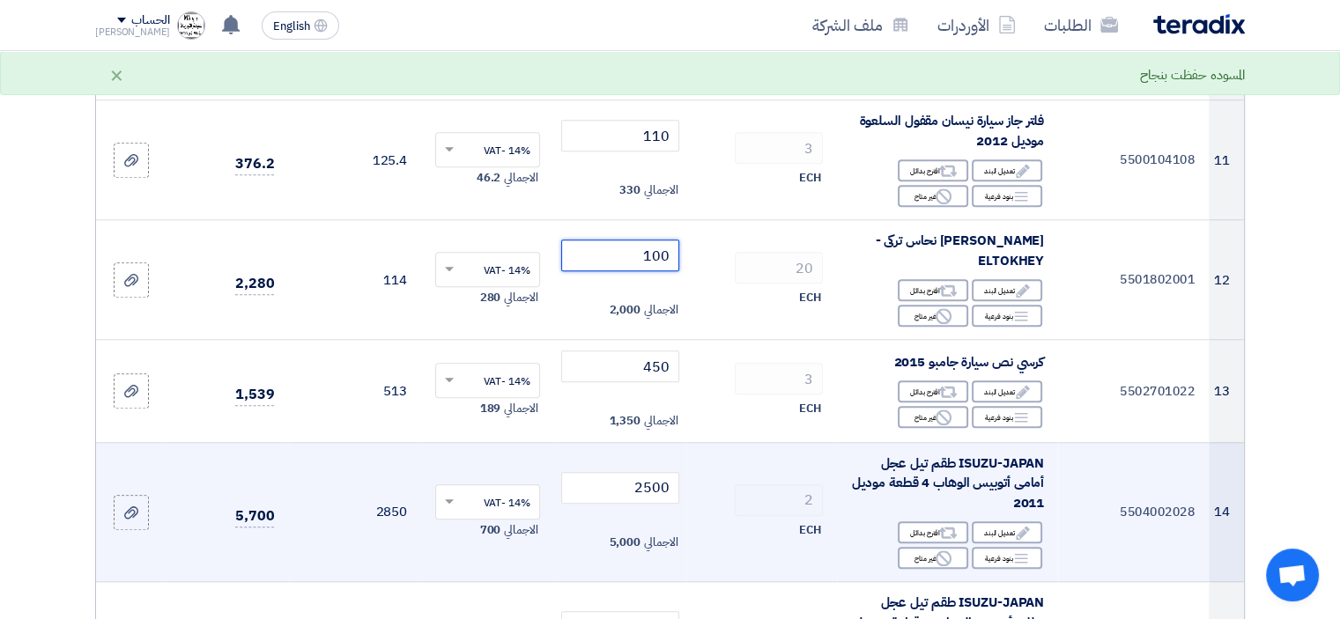
scroll to position [1497, 0]
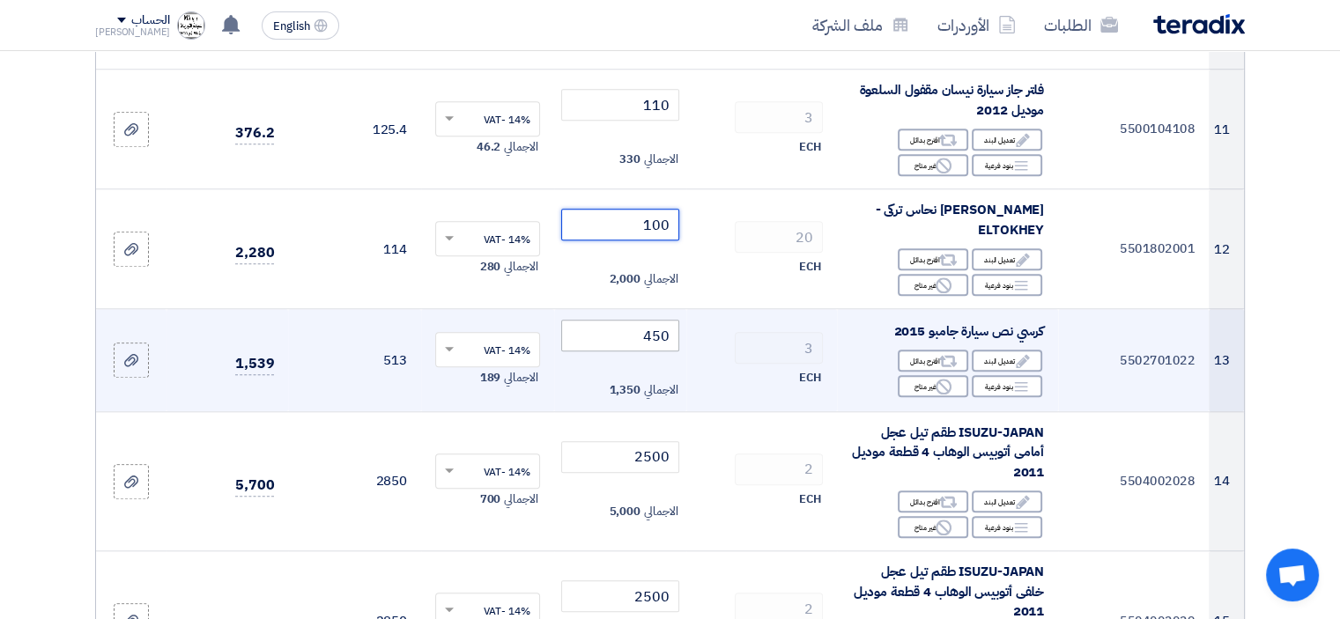
type input "100"
drag, startPoint x: 646, startPoint y: 357, endPoint x: 724, endPoint y: 348, distance: 78.9
click at [722, 350] on tr "13 5502701022 كرسي نص سيارة جامبو 2015 Edit تعديل البند Alternative اقترح بدائل…" at bounding box center [670, 360] width 1148 height 103
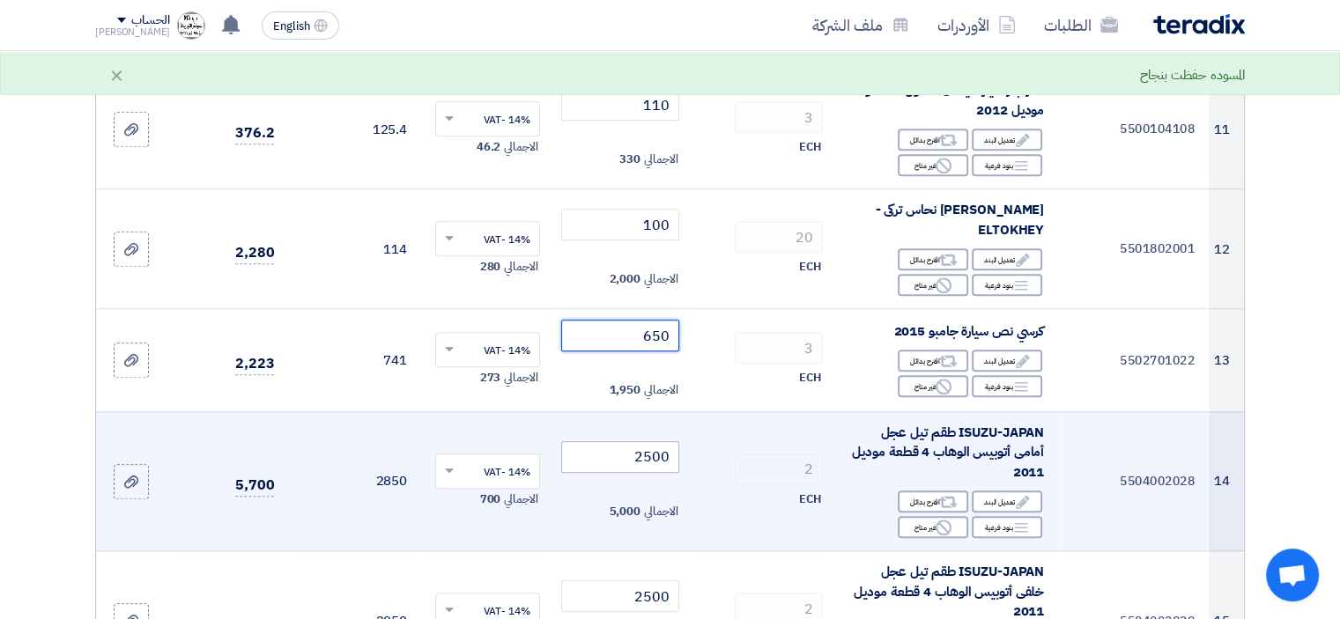
type input "650"
click at [757, 475] on tr "14 5504002028 ISUZU-JAPAN طقم تيل عجل أمامى أتوبيس الوهاب 4 قطعة موديل 2011 Edi…" at bounding box center [670, 481] width 1148 height 140
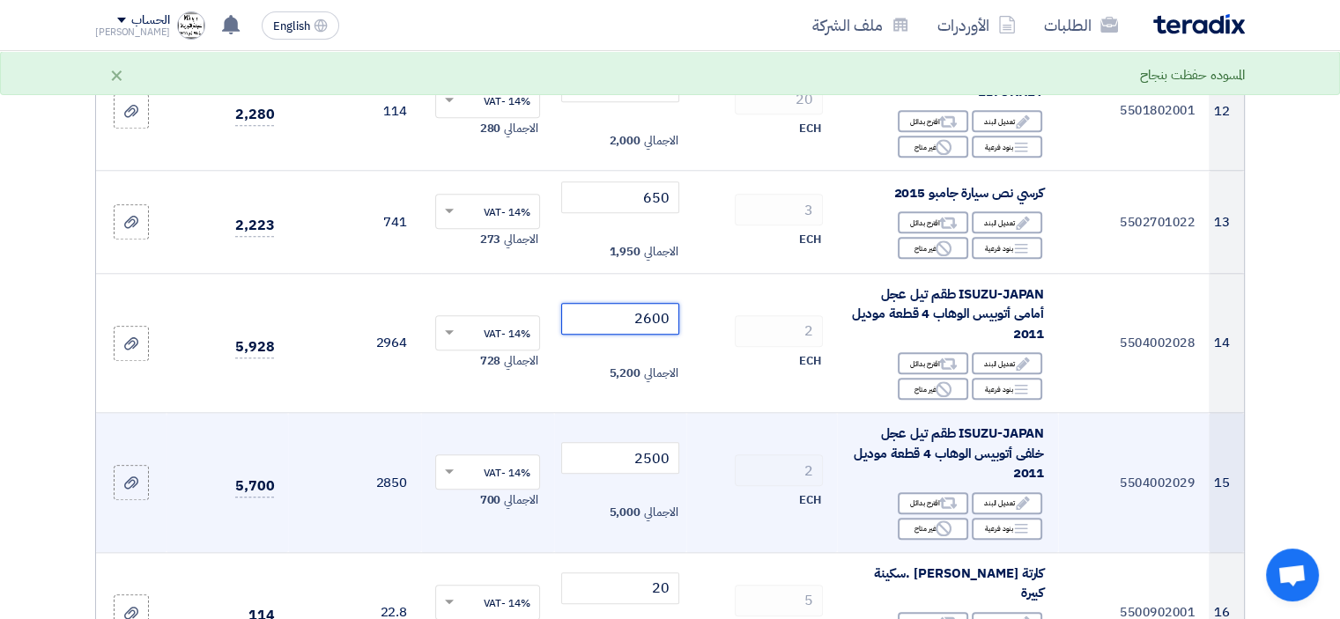
scroll to position [1674, 0]
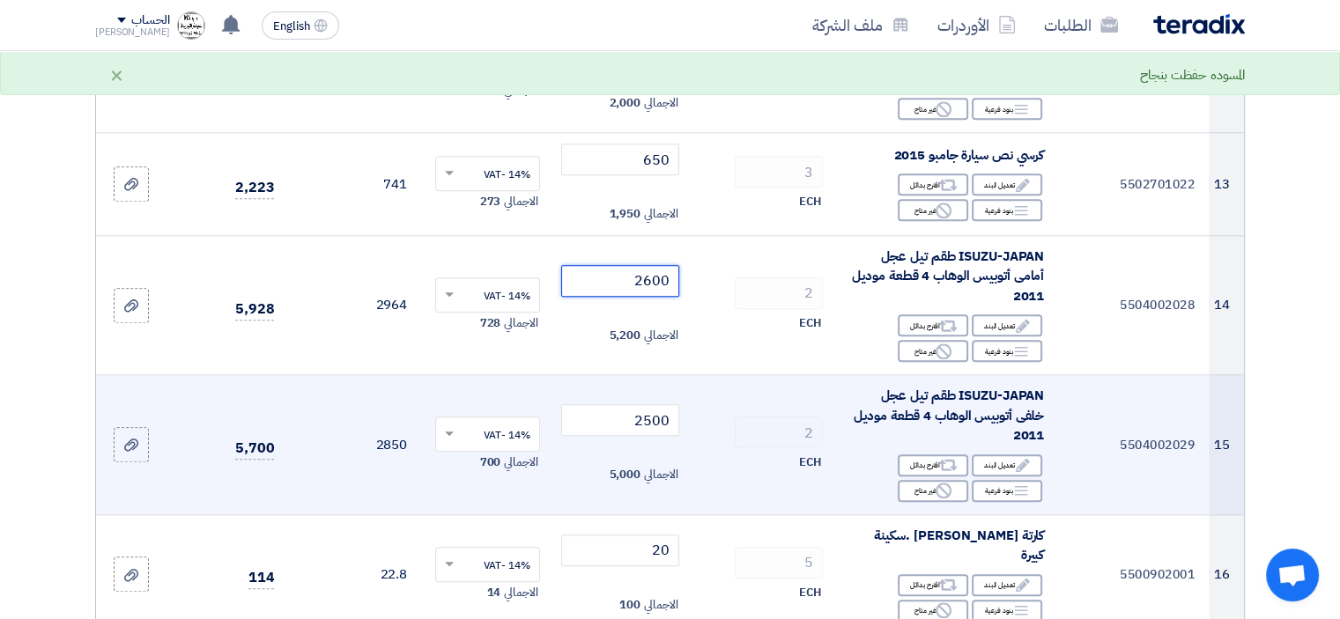
type input "2600"
drag, startPoint x: 720, startPoint y: 443, endPoint x: 729, endPoint y: 440, distance: 10.3
click at [726, 442] on tr "15 5504002029 ISUZU-JAPAN طقم تيل عجل خلفى أتوبيس الوهاب 4 قطعة موديل 2011 Edit…" at bounding box center [670, 445] width 1148 height 140
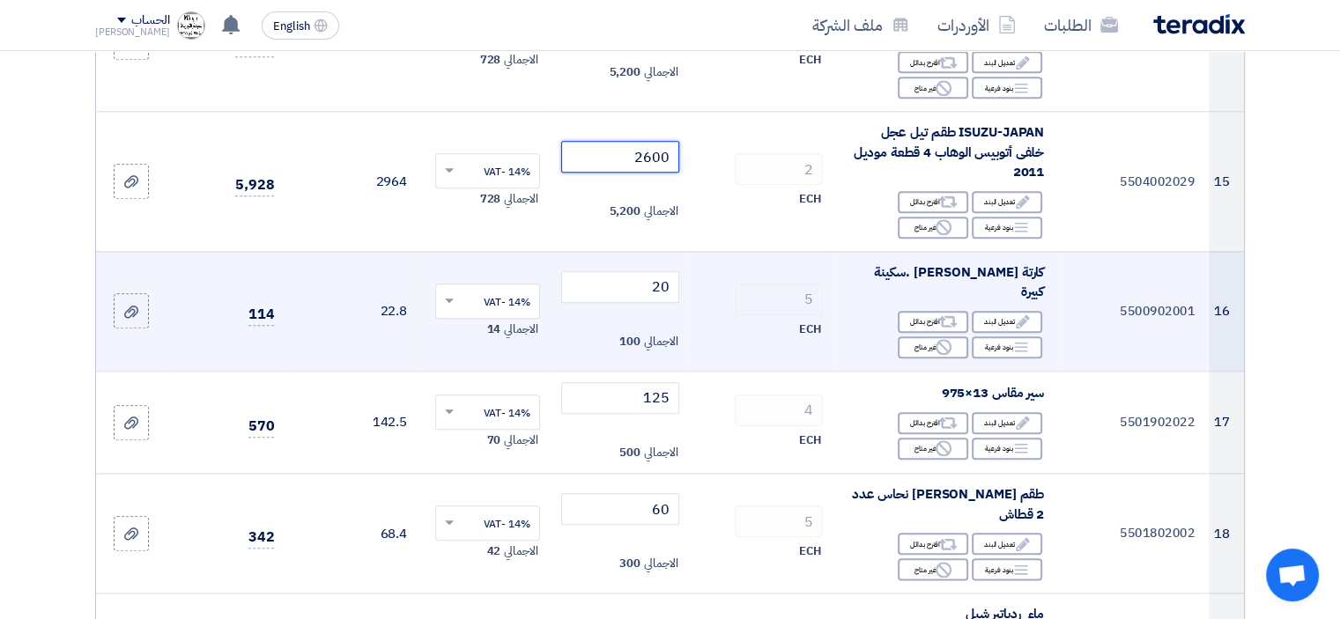
scroll to position [1938, 0]
type input "2600"
drag, startPoint x: 652, startPoint y: 295, endPoint x: 740, endPoint y: 288, distance: 88.4
click at [739, 288] on tr "16 5500902001 كارتة [PERSON_NAME] .سكينة كبيرة Edit تعديل البند Alternative اقت…" at bounding box center [670, 310] width 1148 height 120
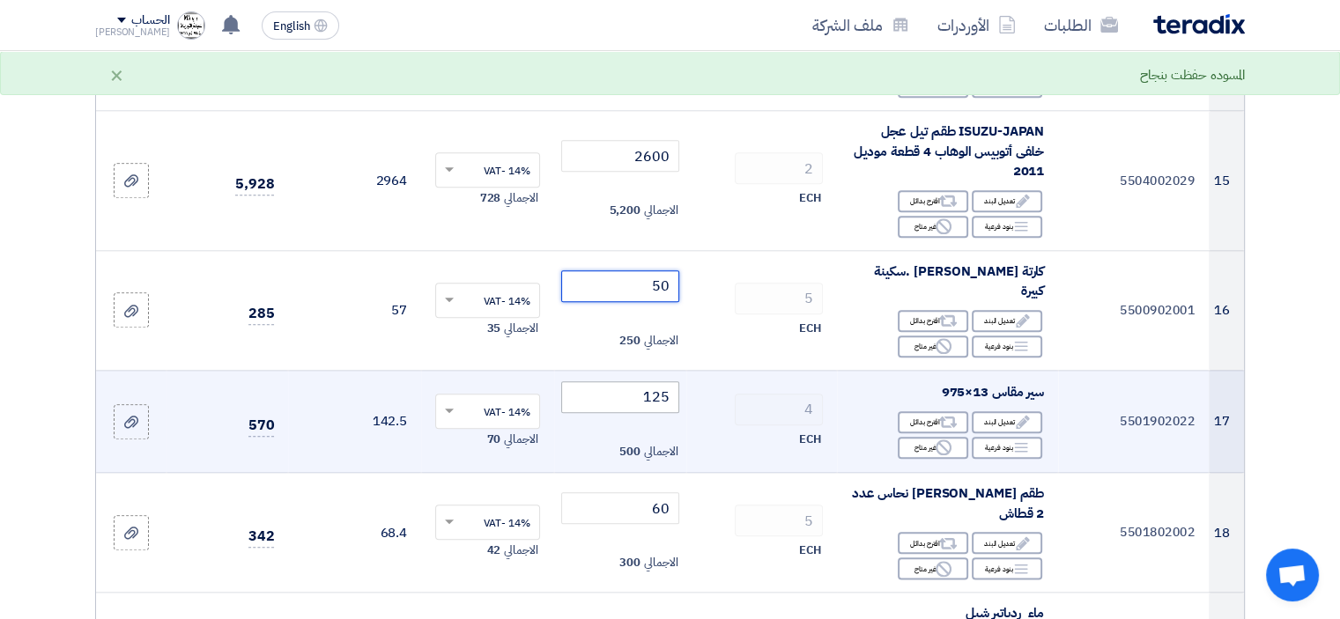
type input "50"
drag, startPoint x: 670, startPoint y: 395, endPoint x: 856, endPoint y: 410, distance: 186.5
click at [855, 410] on tr "17 5501902022 سير مقاس 13×975 Edit تعديل البند Alternative اقترح بدائل Breakdow…" at bounding box center [670, 421] width 1148 height 103
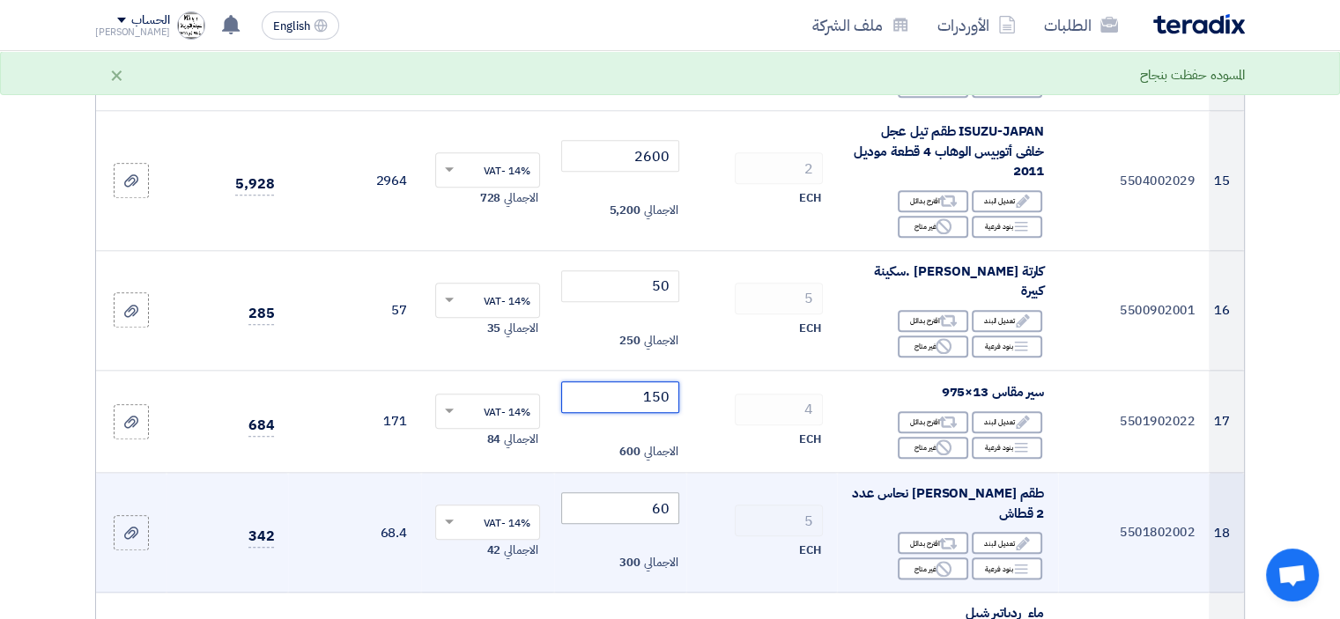
type input "150"
drag, startPoint x: 661, startPoint y: 508, endPoint x: 777, endPoint y: 495, distance: 116.1
click at [716, 499] on tr "18 5501802002 طقم [PERSON_NAME] نحاس عدد 2 قطاش Edit تعديل البند Alternative اق…" at bounding box center [670, 533] width 1148 height 120
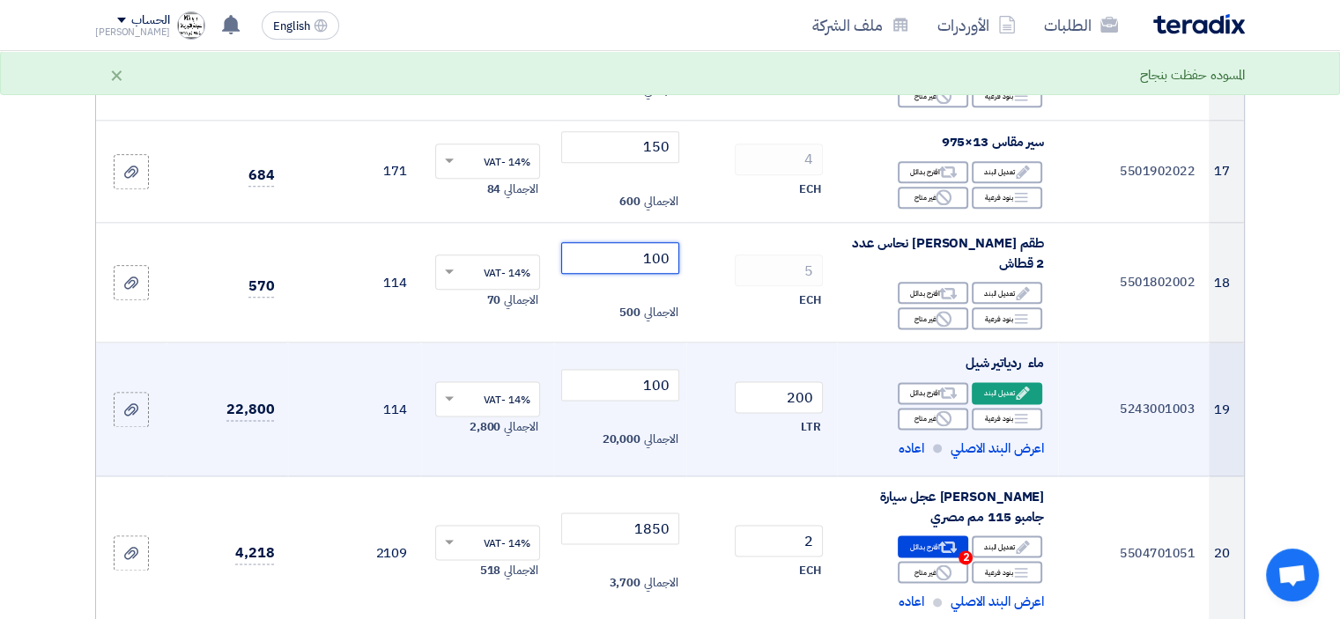
scroll to position [2202, 0]
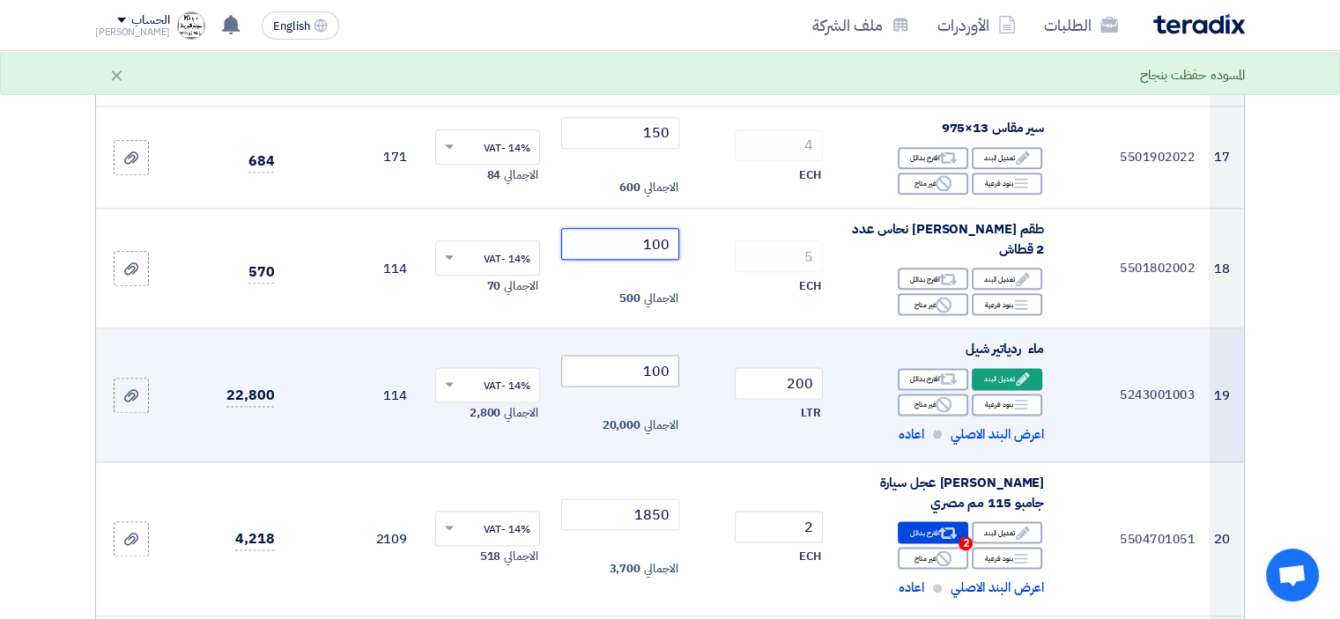
type input "100"
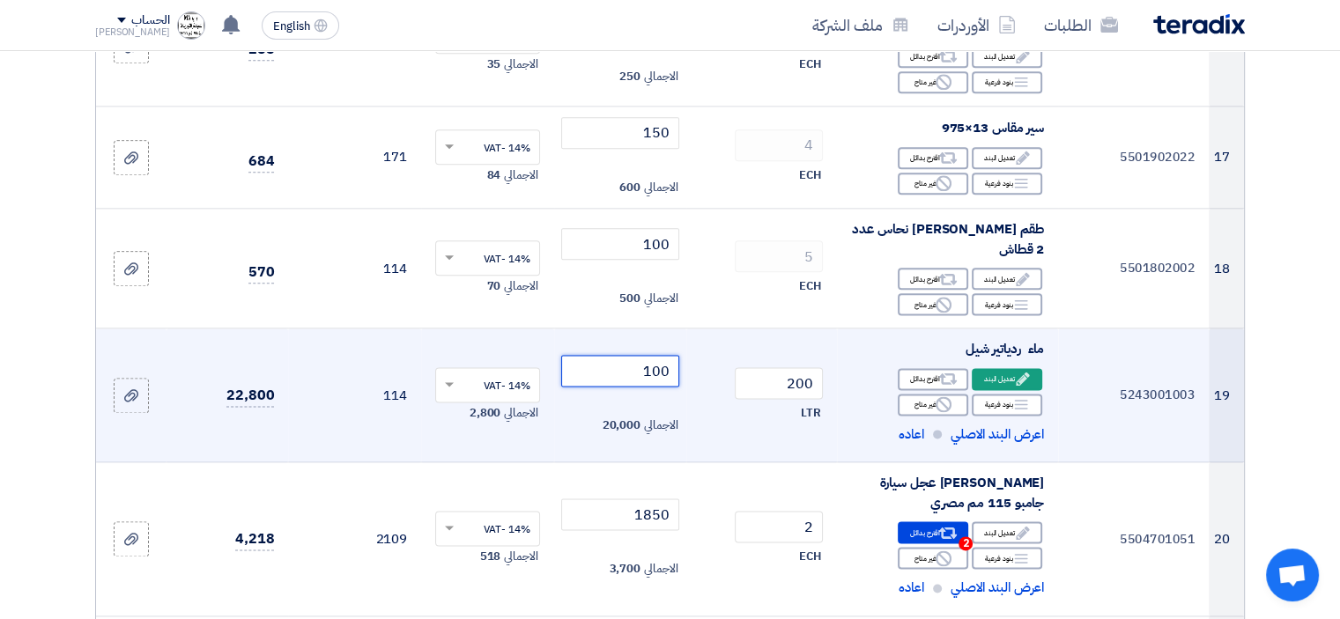
drag, startPoint x: 654, startPoint y: 369, endPoint x: 722, endPoint y: 366, distance: 68.8
click at [721, 366] on tr "19 5243001003 ماء ردياتير شيل Edit تعديل البند Alternative 200" at bounding box center [670, 396] width 1148 height 134
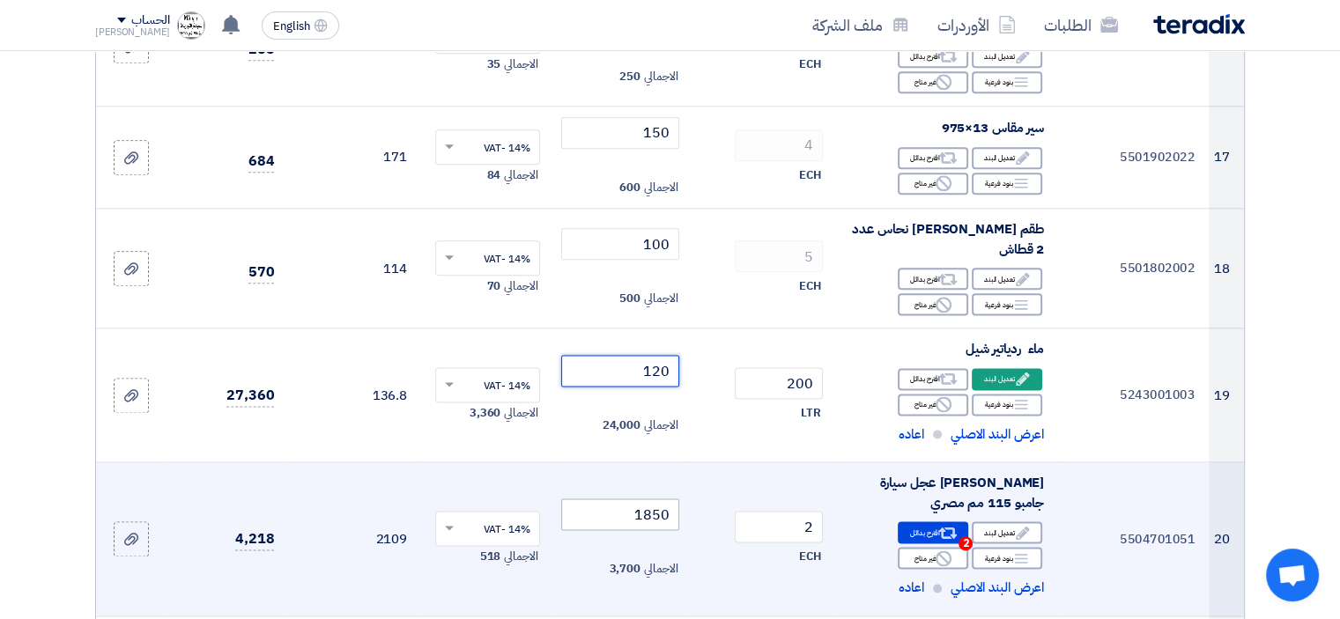
type input "120"
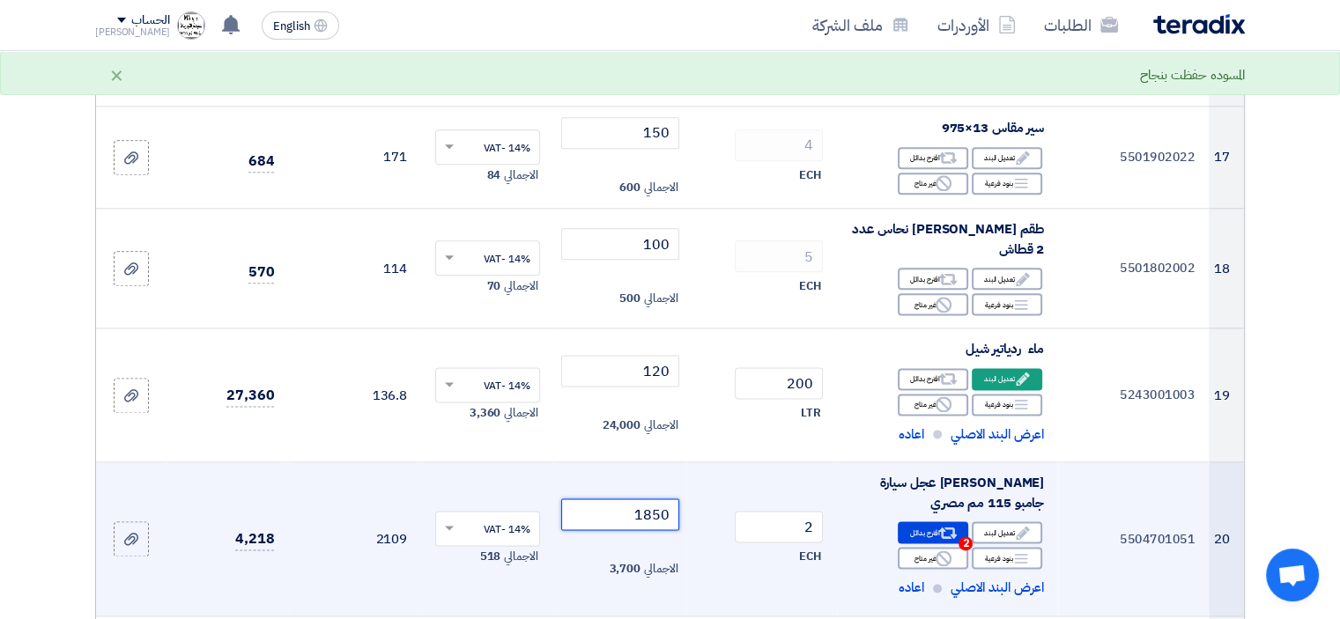
drag, startPoint x: 638, startPoint y: 517, endPoint x: 719, endPoint y: 516, distance: 81.0
click at [699, 518] on tr "20 5504701051 [PERSON_NAME] عجل سيارة جامبو 115 مم مصري Edit تعديل البند Altern…" at bounding box center [670, 539] width 1148 height 154
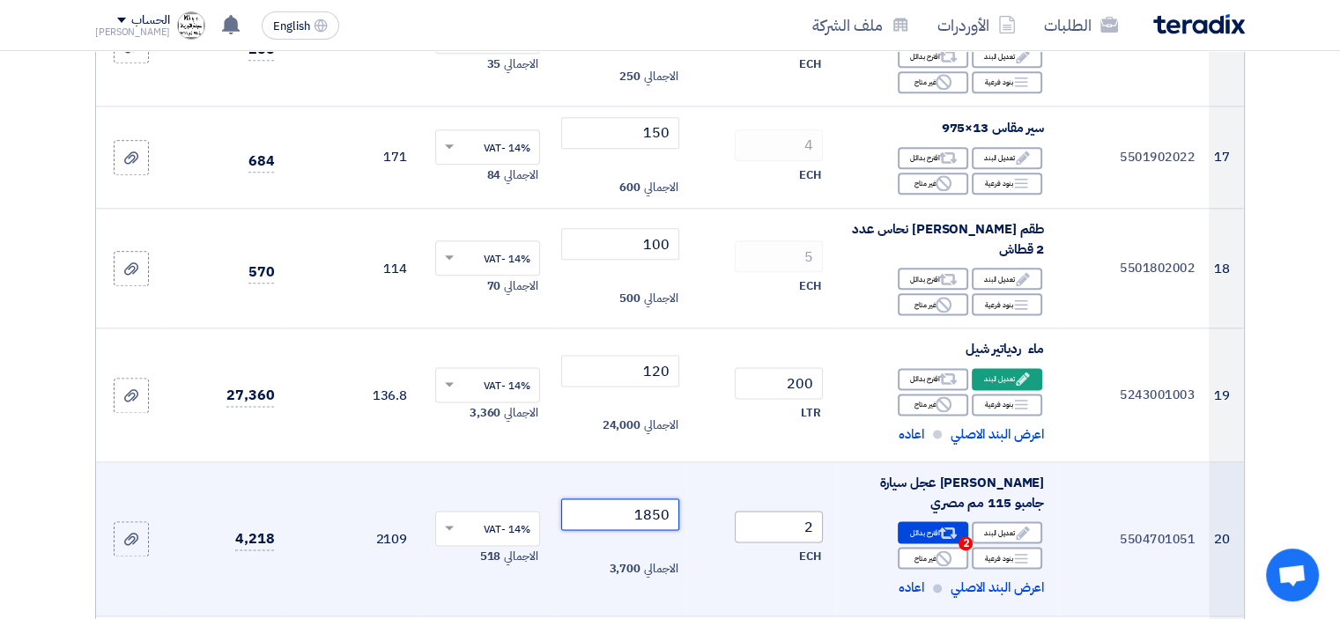
type input "1"
type input "2000"
click at [717, 578] on td "2 ECH" at bounding box center [761, 539] width 151 height 154
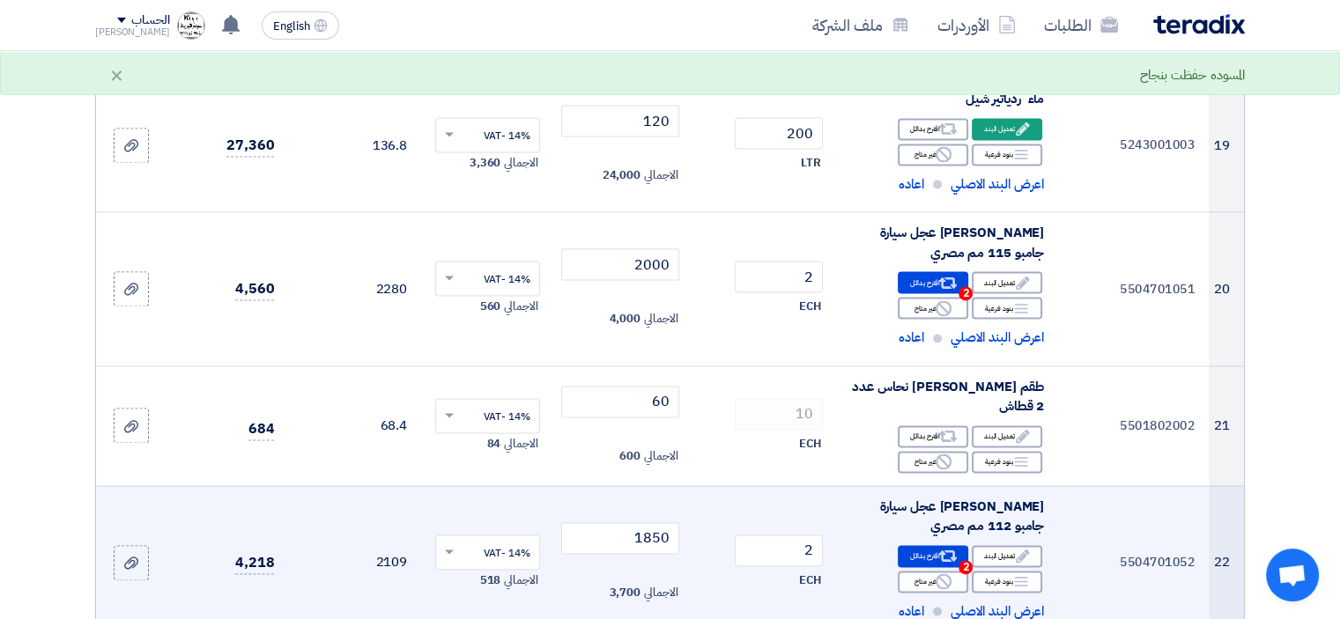
scroll to position [2466, 0]
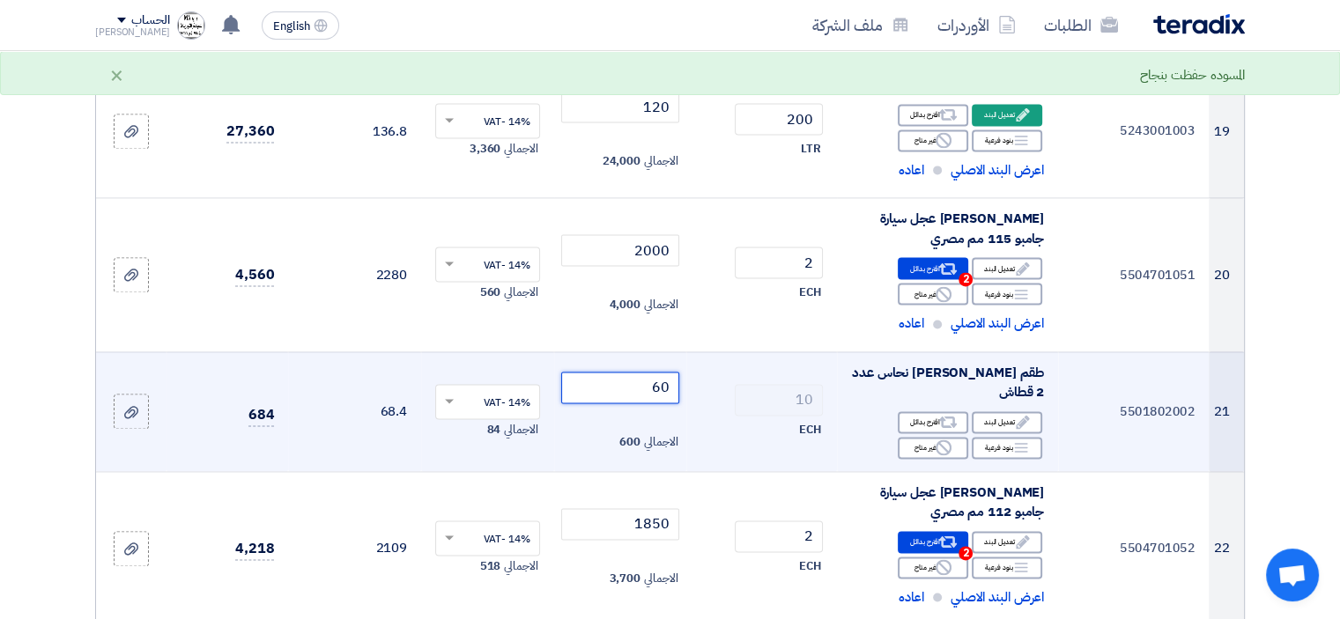
drag, startPoint x: 640, startPoint y: 384, endPoint x: 721, endPoint y: 381, distance: 81.1
click at [717, 381] on tr "21 5501802002 طقم [PERSON_NAME] نحاس عدد 2 قطاش Edit تعديل البند Alternative اق…" at bounding box center [670, 411] width 1148 height 120
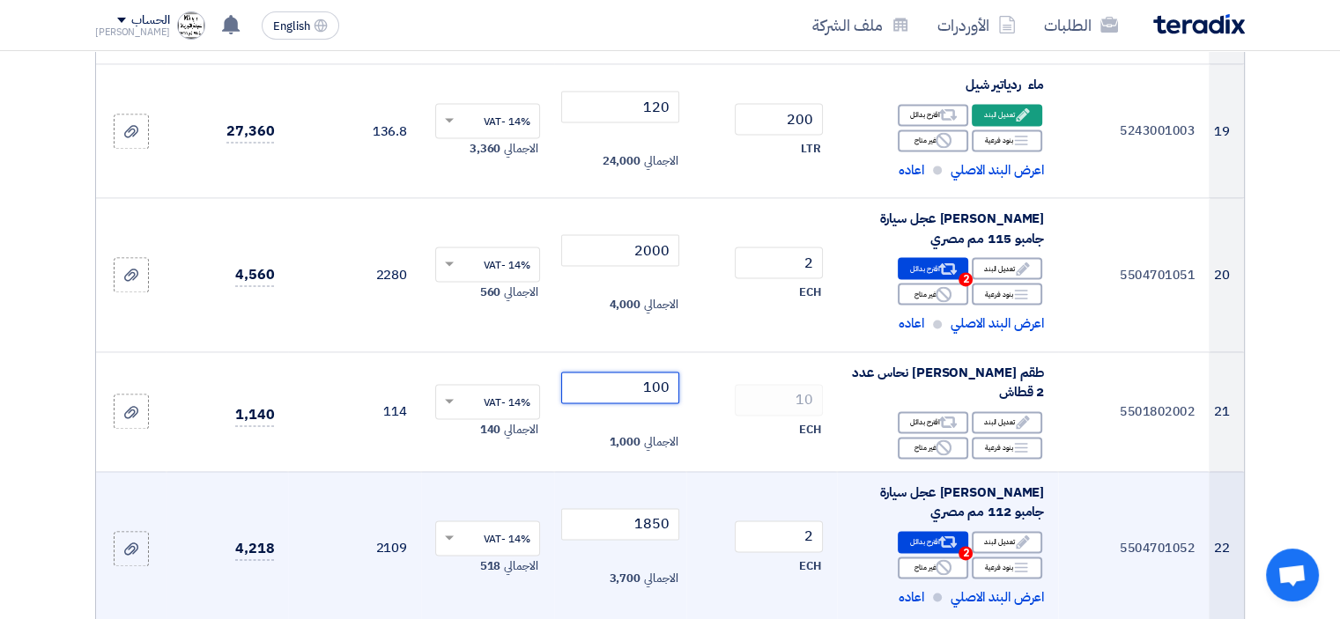
type input "100"
drag, startPoint x: 713, startPoint y: 521, endPoint x: 771, endPoint y: 515, distance: 57.6
click at [756, 517] on tr "22 5504701052 [PERSON_NAME] عجل سيارة جامبو 112 مم مصري Edit تعديل البند Altern…" at bounding box center [670, 548] width 1148 height 154
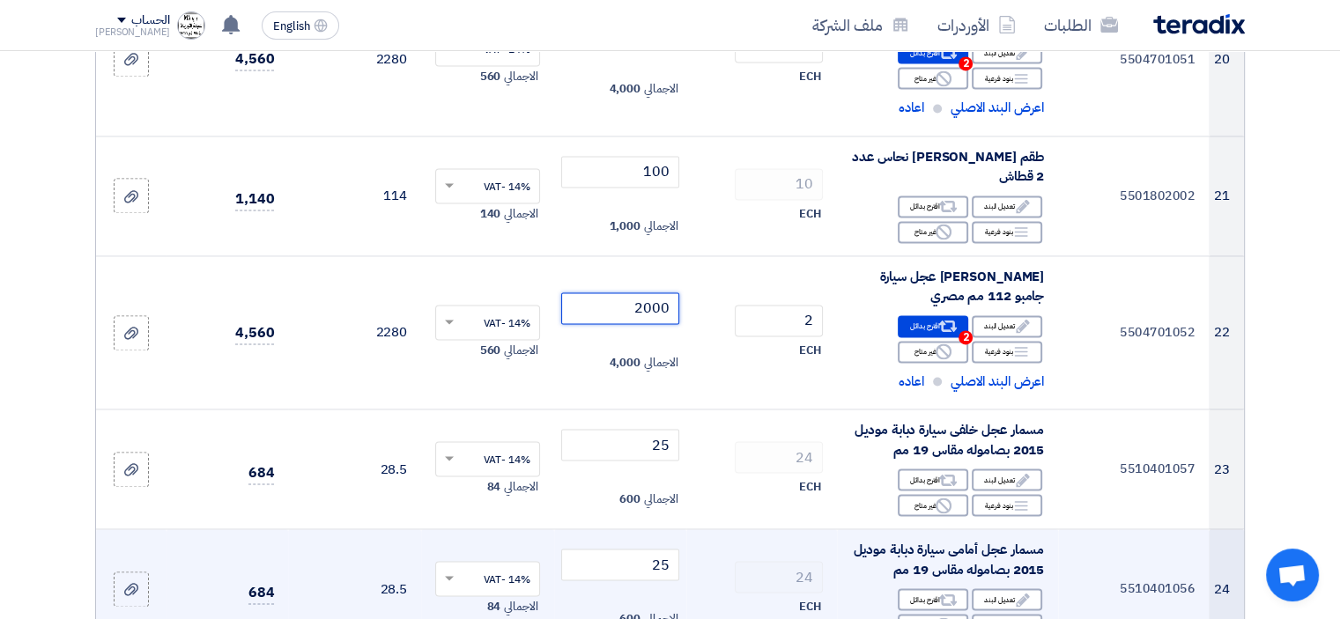
scroll to position [2731, 0]
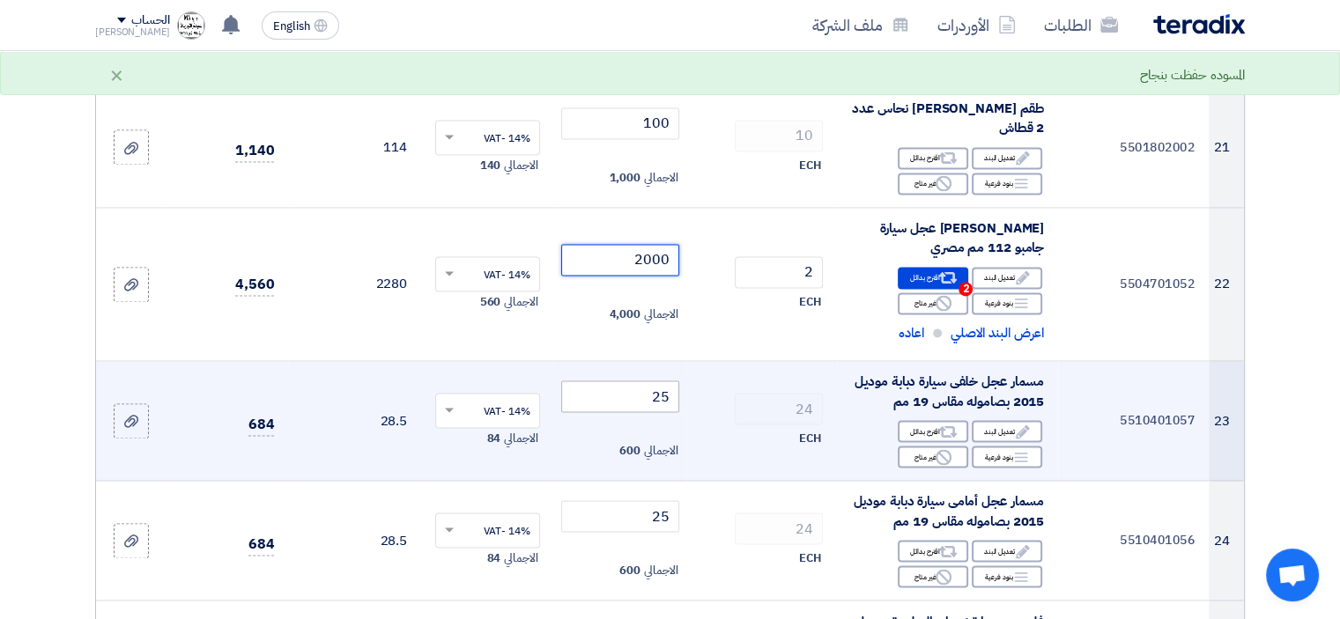
type input "2000"
drag, startPoint x: 638, startPoint y: 390, endPoint x: 730, endPoint y: 380, distance: 93.1
click at [724, 381] on tr "23 5510401057 مسمار عجل خلفى سيارة دبابة موديل 2015 بصاموله مقاس 19 مم Edit تعد…" at bounding box center [670, 421] width 1148 height 120
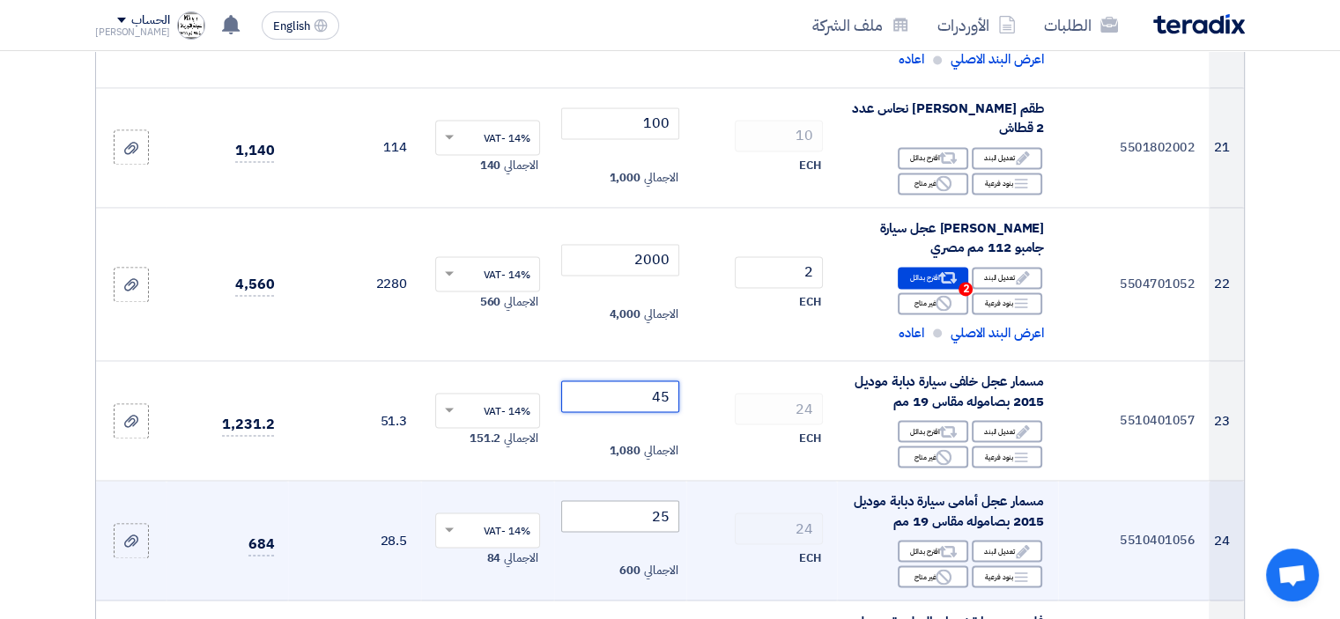
type input "45"
drag, startPoint x: 669, startPoint y: 518, endPoint x: 720, endPoint y: 518, distance: 50.2
click at [712, 518] on tr "24 5510401056 مسمار عجل أمامى سيارة دبابة موديل 2015 بصاموله مقاس 19 مم Edit تع…" at bounding box center [670, 541] width 1148 height 120
type input "45"
click at [729, 505] on td "24 ECH" at bounding box center [761, 541] width 151 height 120
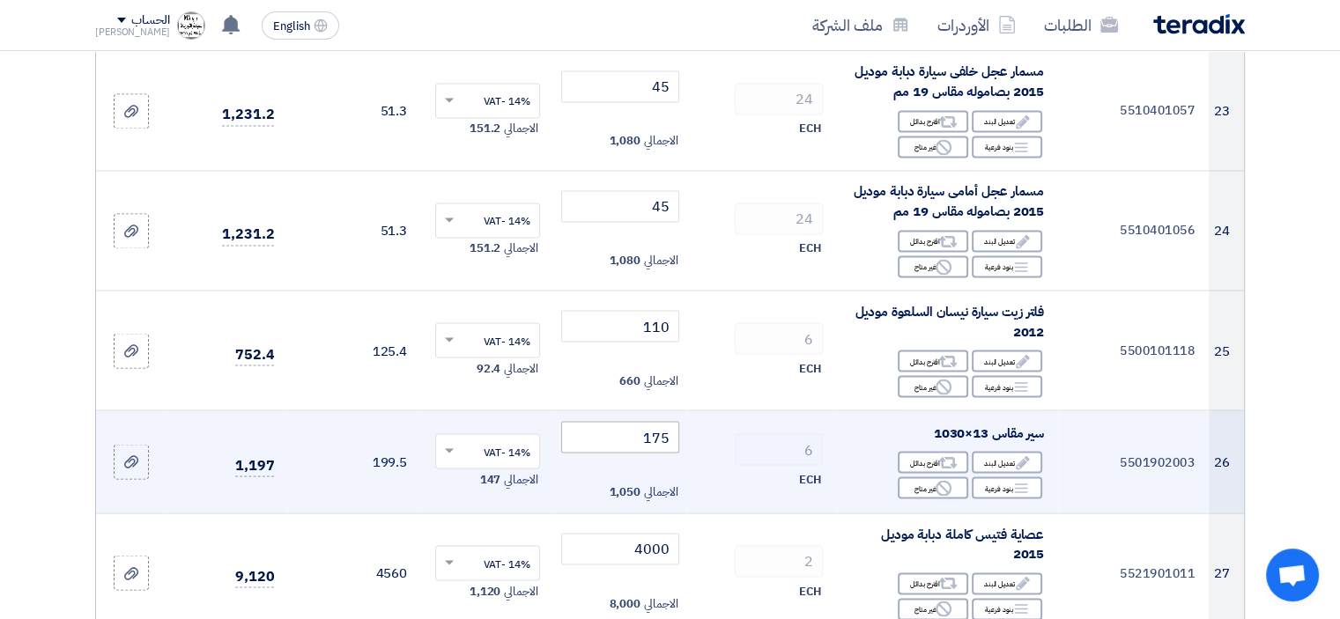
scroll to position [3083, 0]
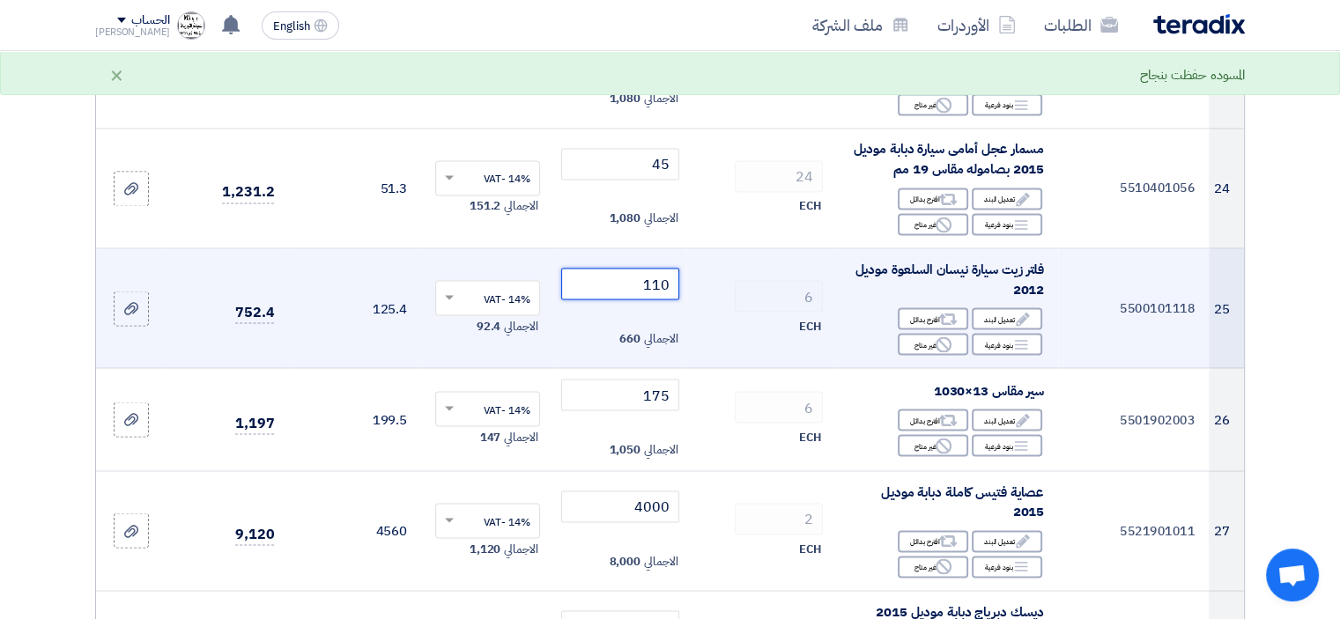
drag, startPoint x: 641, startPoint y: 277, endPoint x: 745, endPoint y: 271, distance: 104.1
click at [732, 271] on tr "25 5500101118 فلتر زيت سيارة نيسان السلعوة موديل 2012 Edit تعديل البند Alternat…" at bounding box center [670, 308] width 1148 height 120
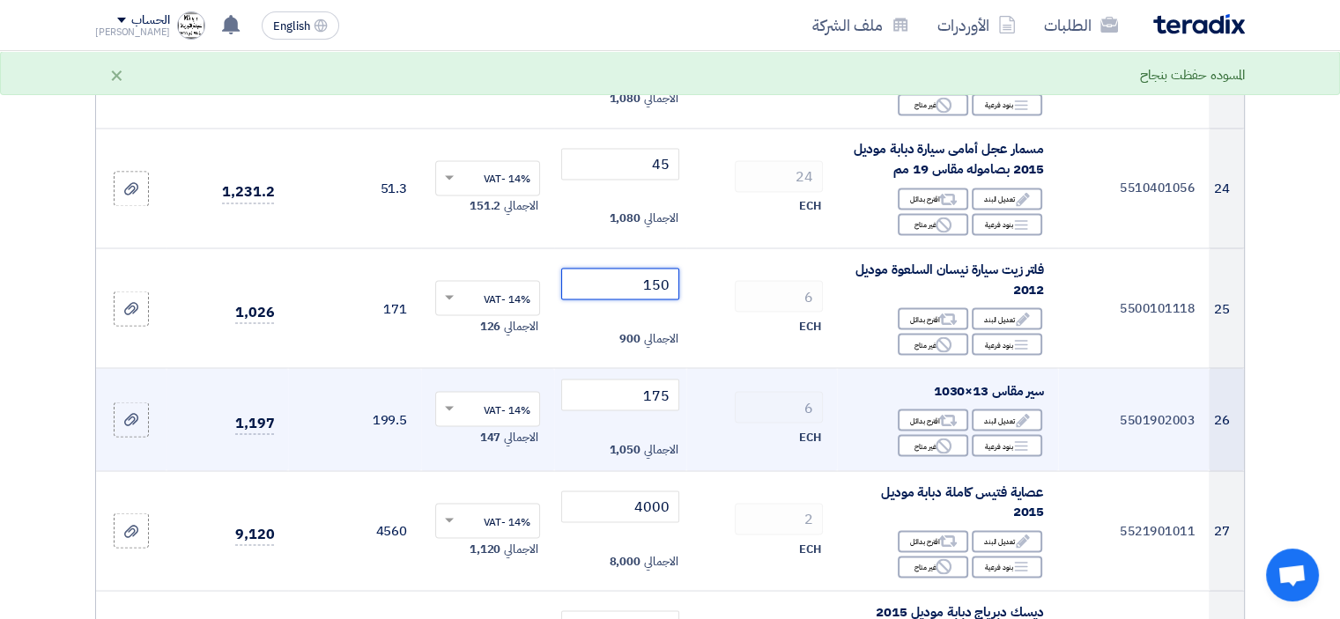
type input "150"
click at [765, 394] on tr "26 5501902003 سير مقاس 13×1030 Edit تعديل البند Alternative اقترح بدائل Breakdo…" at bounding box center [670, 419] width 1148 height 103
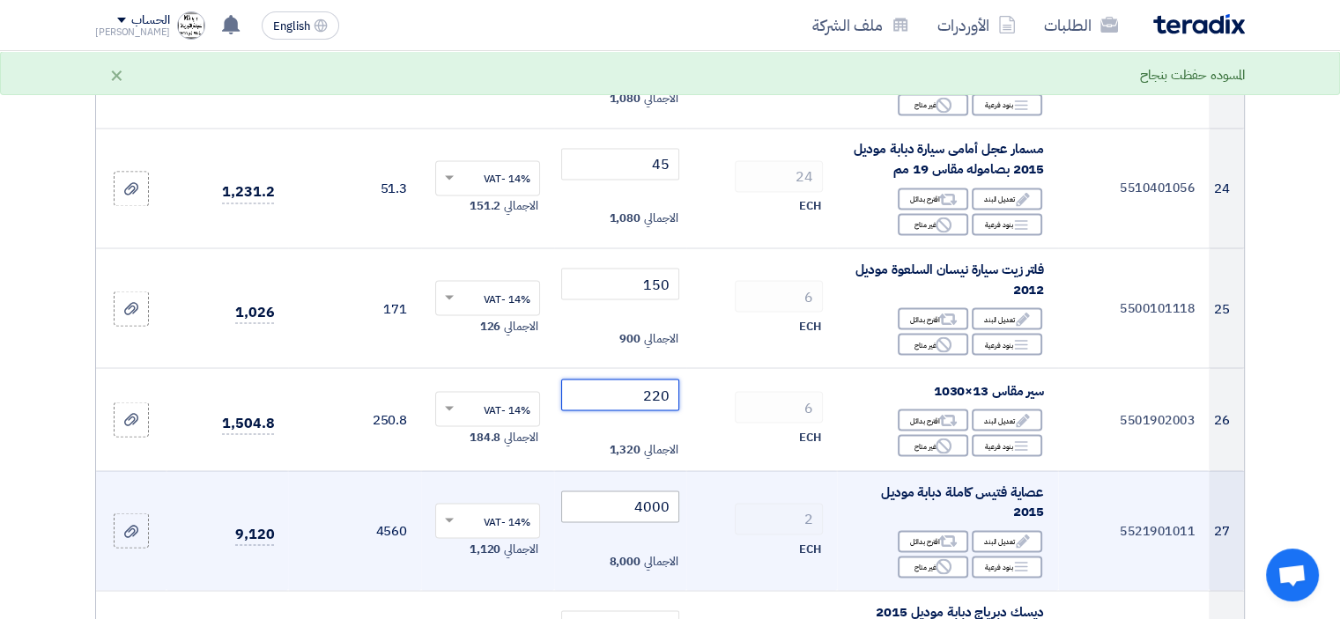
type input "220"
drag, startPoint x: 638, startPoint y: 504, endPoint x: 867, endPoint y: 535, distance: 231.1
click at [866, 535] on tr "27 5521901011 عصاية فتيس كاملة دبابة موديل 2015 Edit تعديل البند Alternative اق…" at bounding box center [670, 530] width 1148 height 120
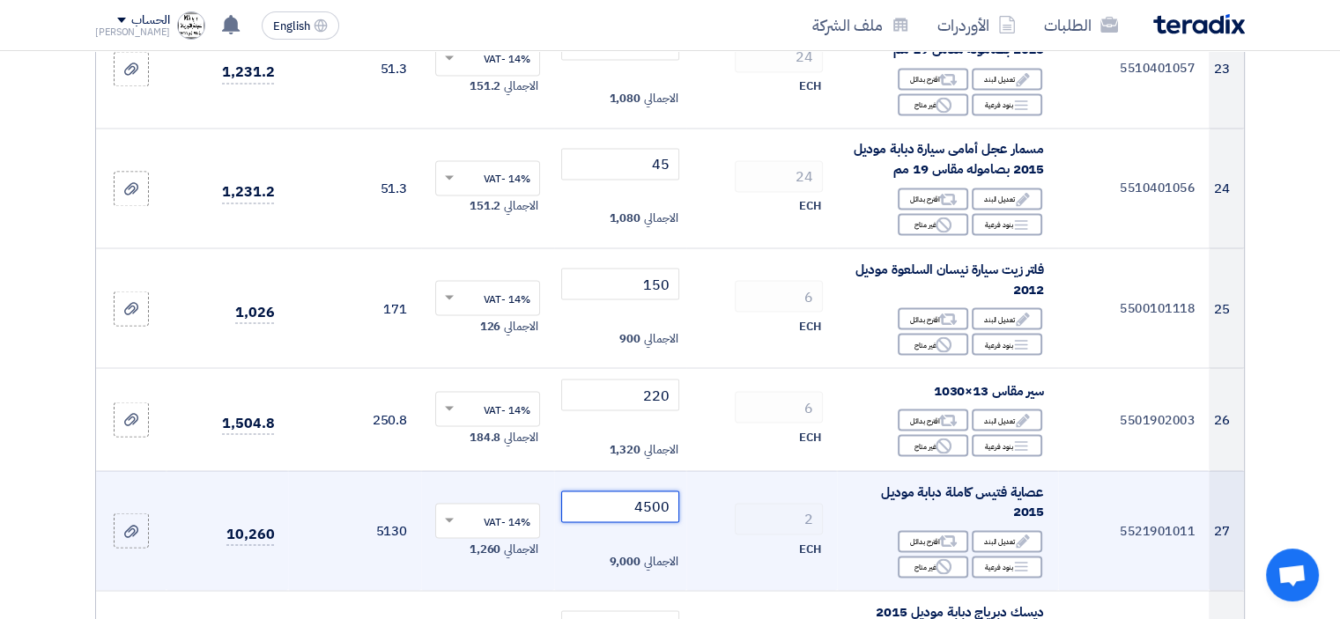
type input "4500"
click at [729, 561] on td "2 ECH" at bounding box center [761, 530] width 151 height 120
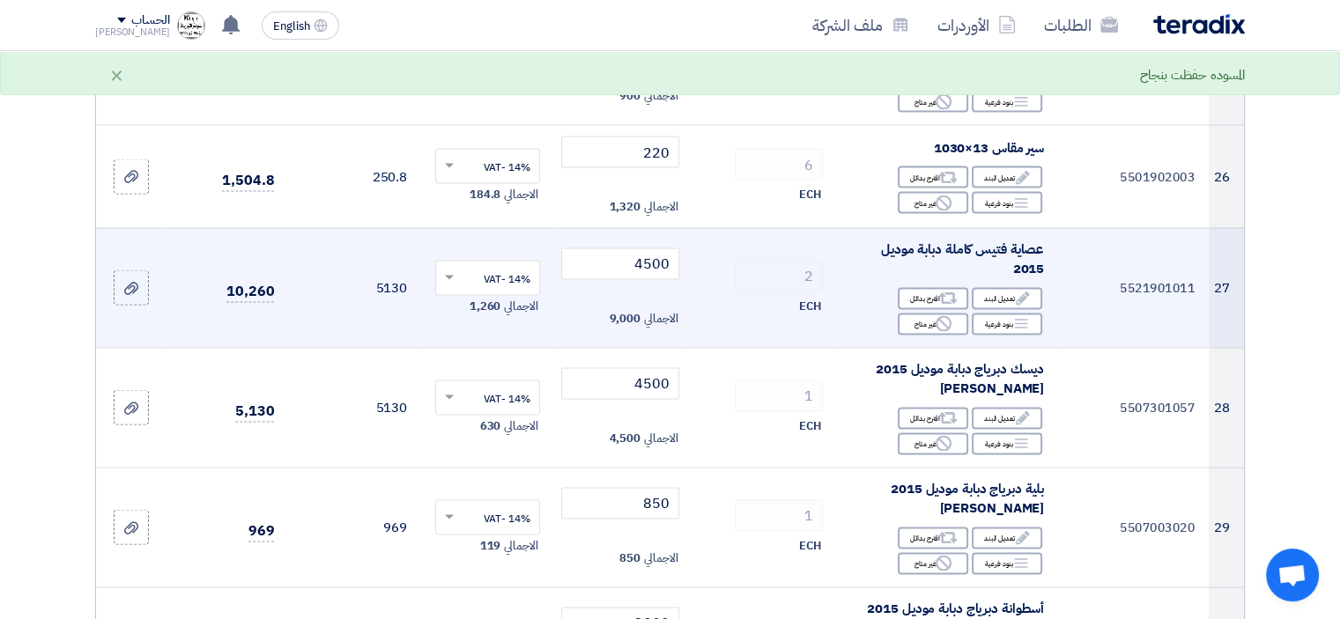
scroll to position [3347, 0]
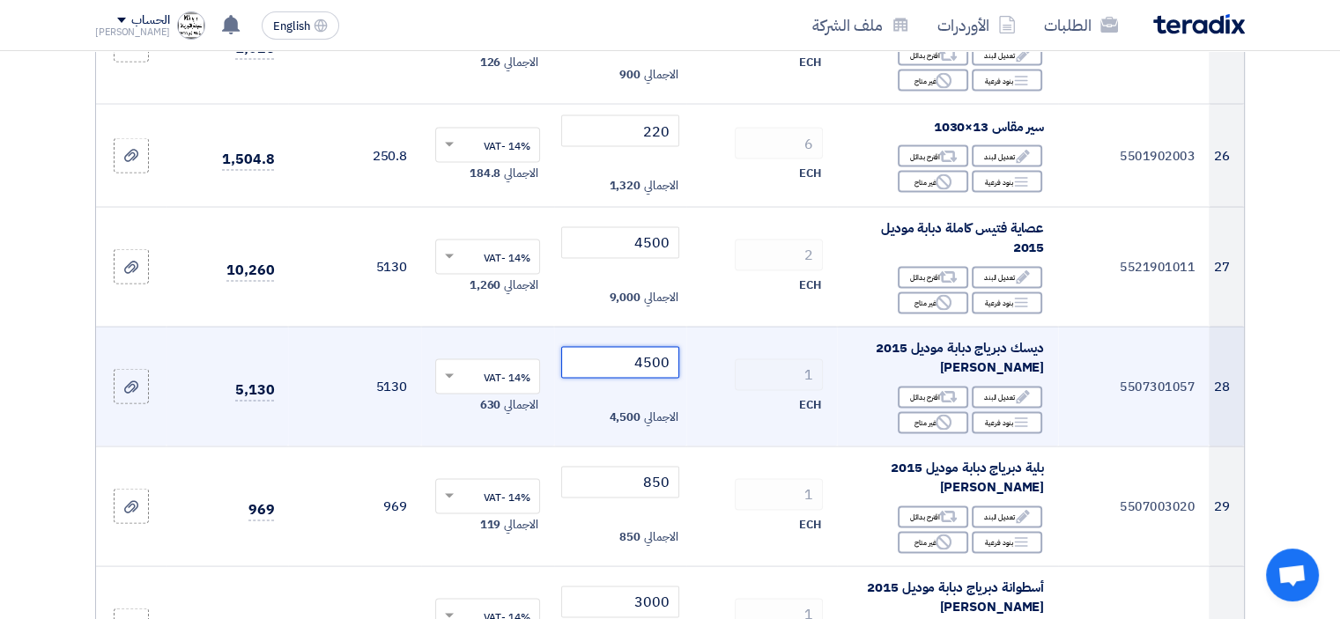
click at [807, 376] on tr "28 5507301057 ديسك دبرياج دبابة موديل 2015 أصلى [PERSON_NAME] Edit تعديل البند …" at bounding box center [670, 386] width 1148 height 120
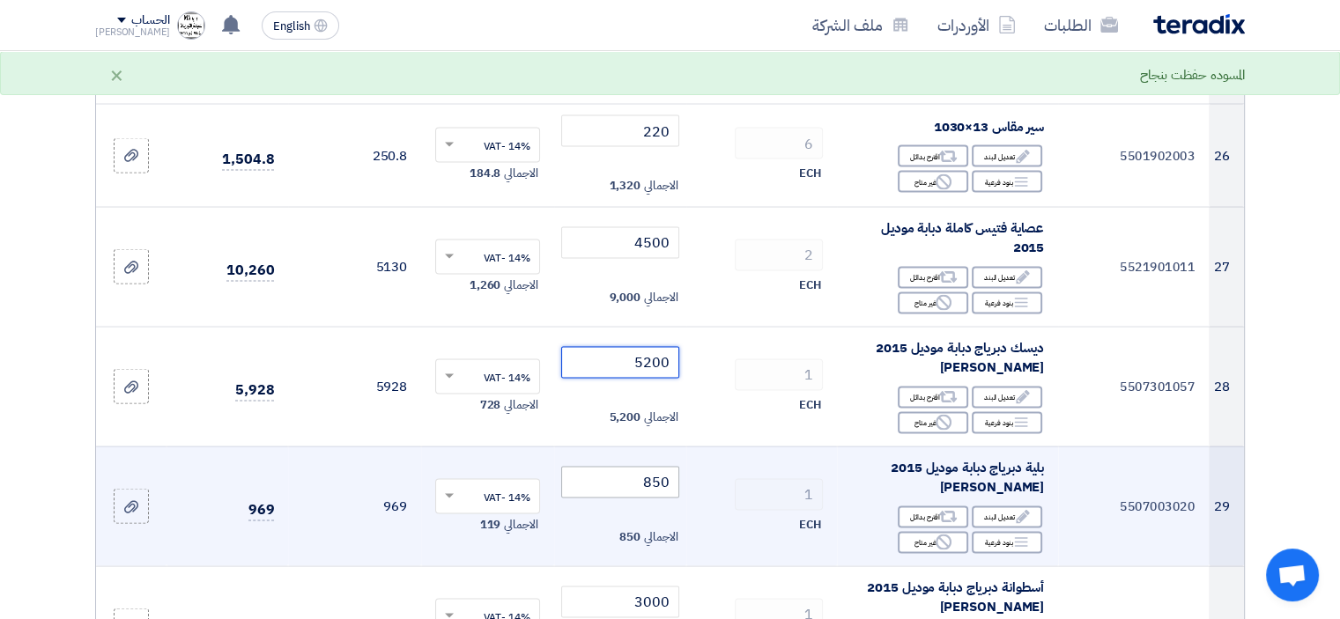
type input "5200"
click at [792, 495] on tr "29 5507003020 بلية دبرياج دبابة موديل 2015 [PERSON_NAME] Edit تعديل البند Alter…" at bounding box center [670, 506] width 1148 height 120
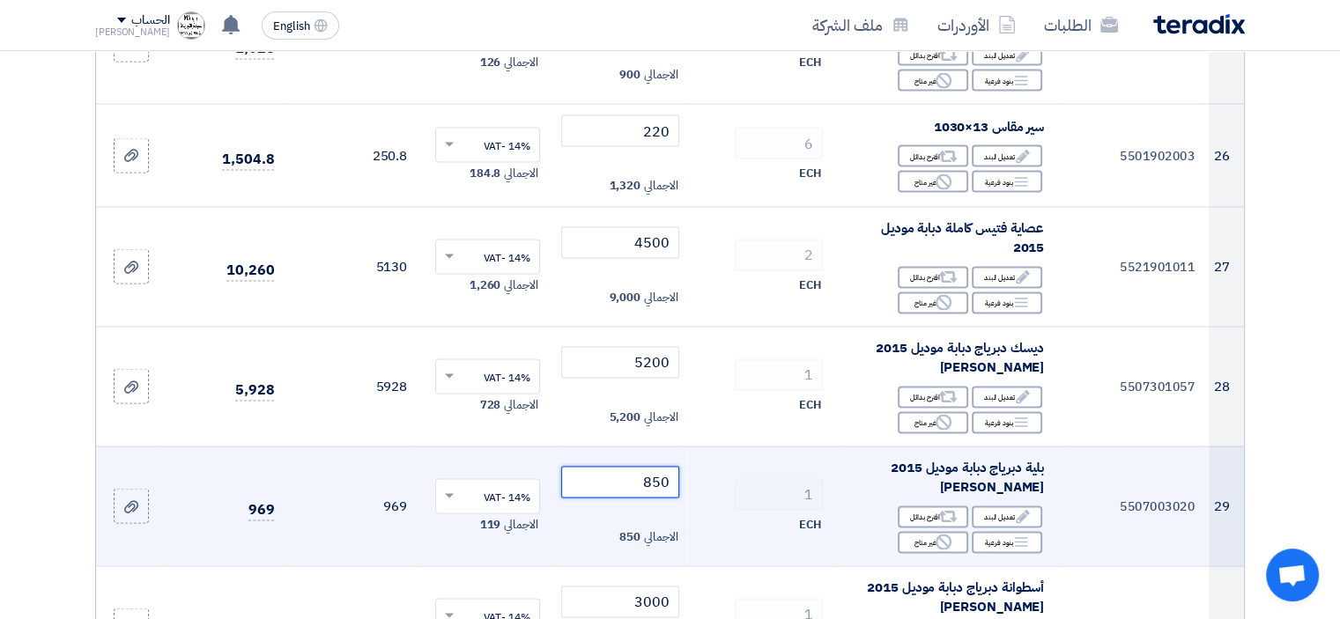
type input "3"
type input "2"
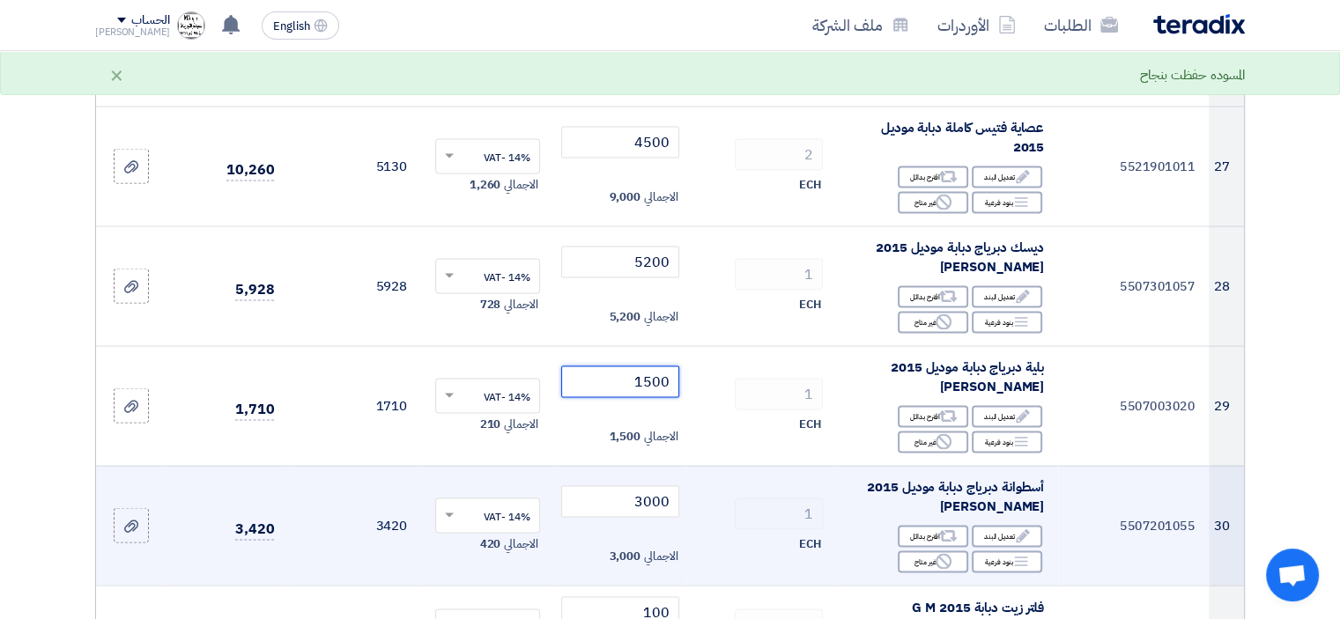
scroll to position [3523, 0]
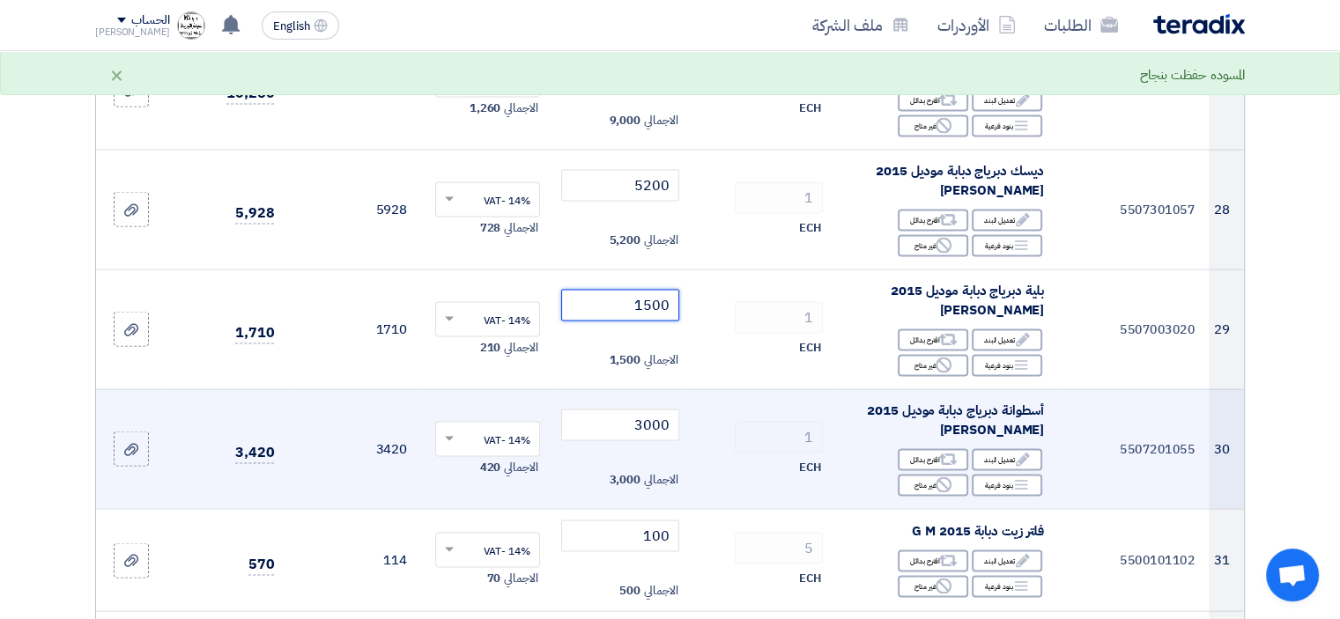
type input "1500"
click at [815, 437] on tr "30 5507201055 أسطوانة دبرياج دبابة موديل 2015 أصلى [PERSON_NAME] Edit تعديل الب…" at bounding box center [670, 449] width 1148 height 120
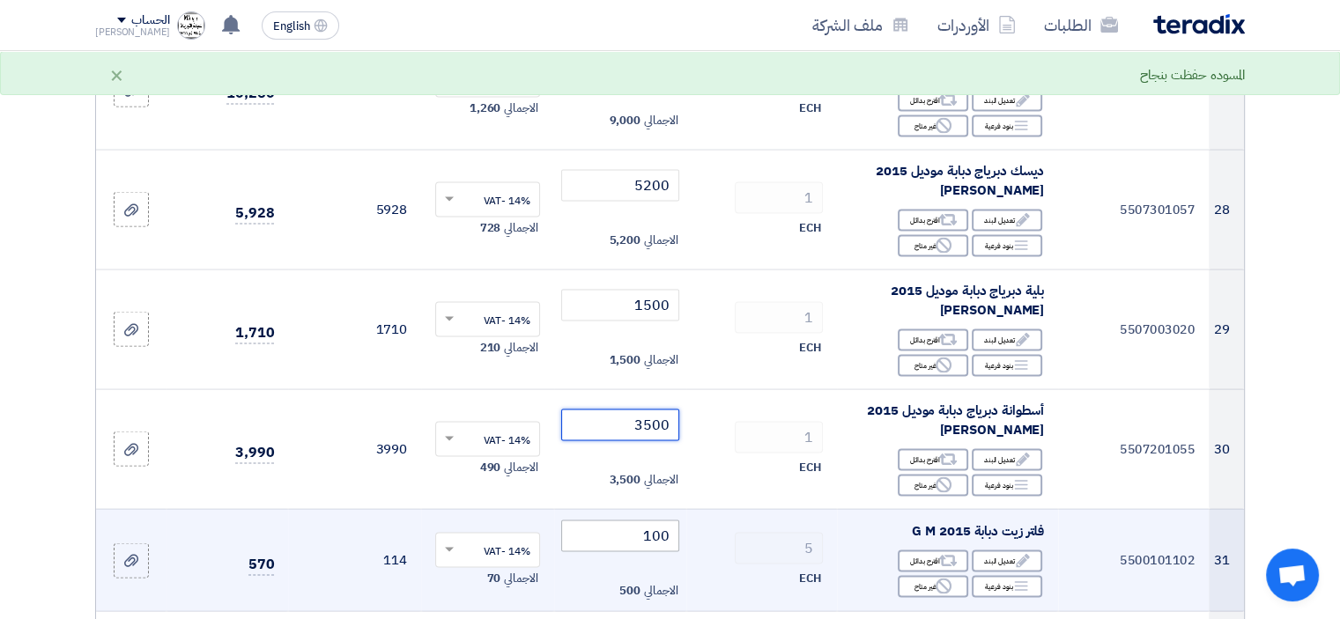
type input "3500"
drag, startPoint x: 661, startPoint y: 536, endPoint x: 792, endPoint y: 521, distance: 132.1
click at [757, 521] on tr "31 5500101102 فلتر زيت دبابة 2015 G M Edit تعديل البند Alternative اقترح بدائل …" at bounding box center [670, 560] width 1148 height 103
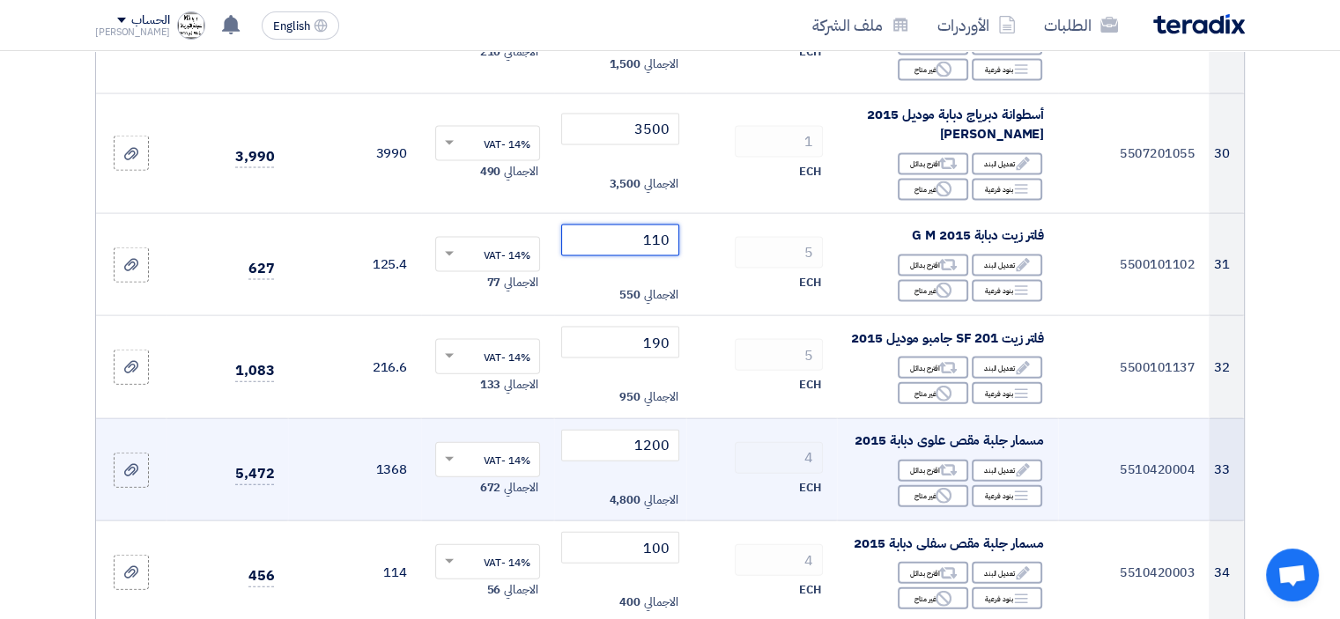
scroll to position [3876, 0]
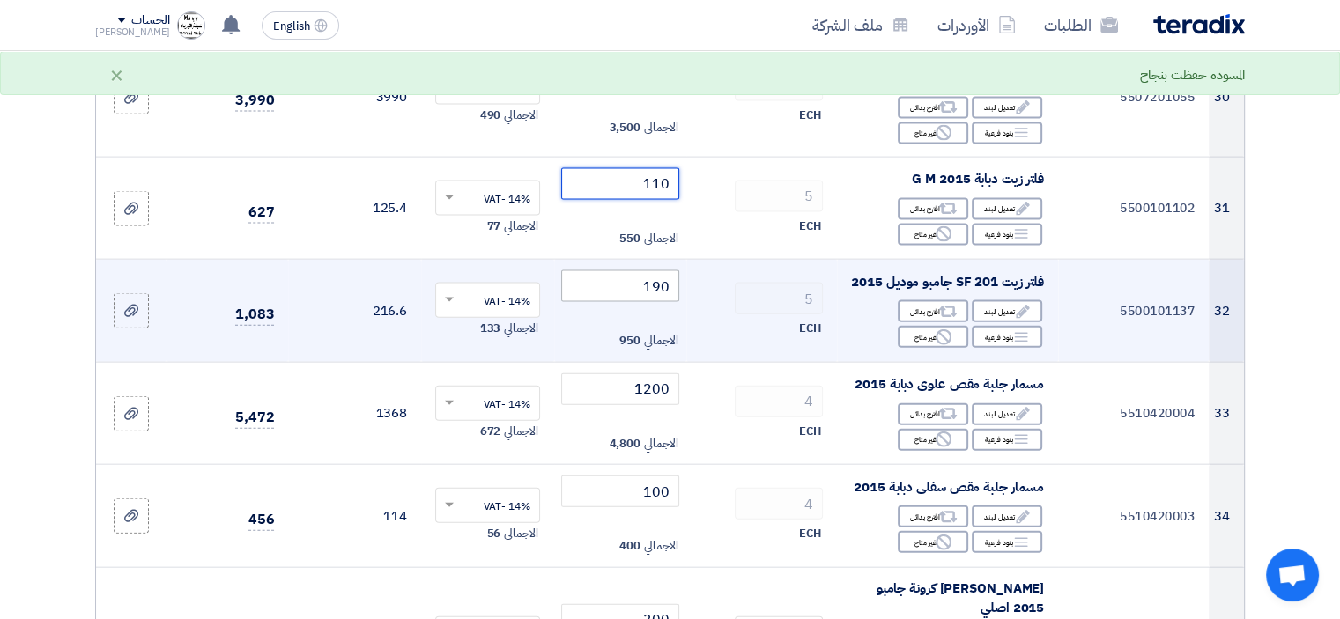
type input "110"
click at [783, 292] on tr "32 5500101137 فلتر زيت SF 201 جامبو موديل 2015 Edit تعديل البند Alternative اقت…" at bounding box center [670, 311] width 1148 height 103
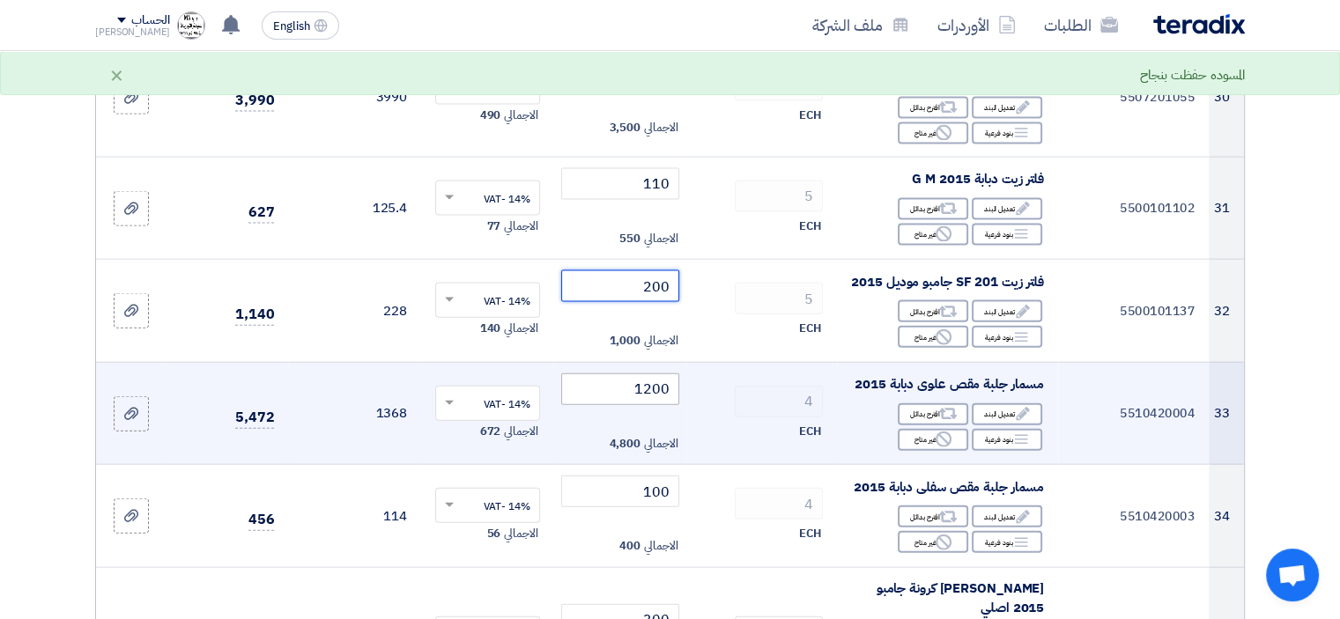
type input "200"
click at [747, 404] on tr "33 5510420004 مسمار جلبة مقص علوى دبابة 2015 Edit تعديل البند Alternative اقترح…" at bounding box center [670, 413] width 1148 height 103
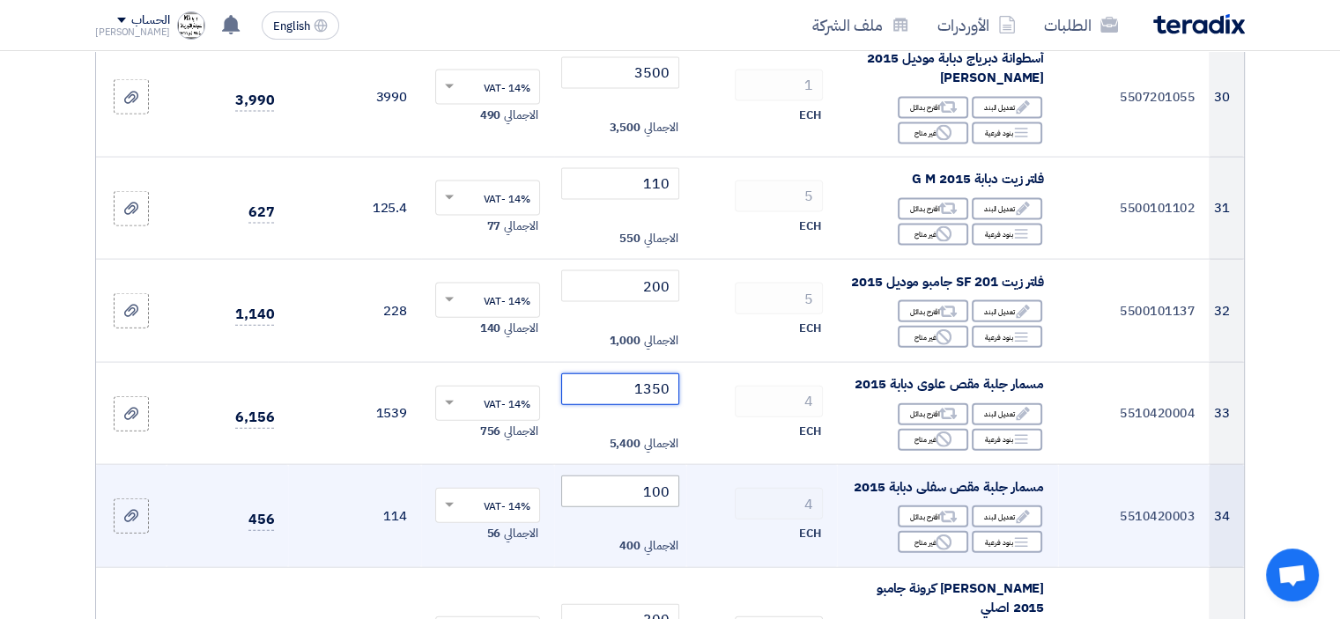
type input "1350"
click at [750, 506] on tr "34 5510420003 مسمار جلبة مقص سفلى دبابة 2015 Edit تعديل البند Alternative اقترح…" at bounding box center [670, 516] width 1148 height 103
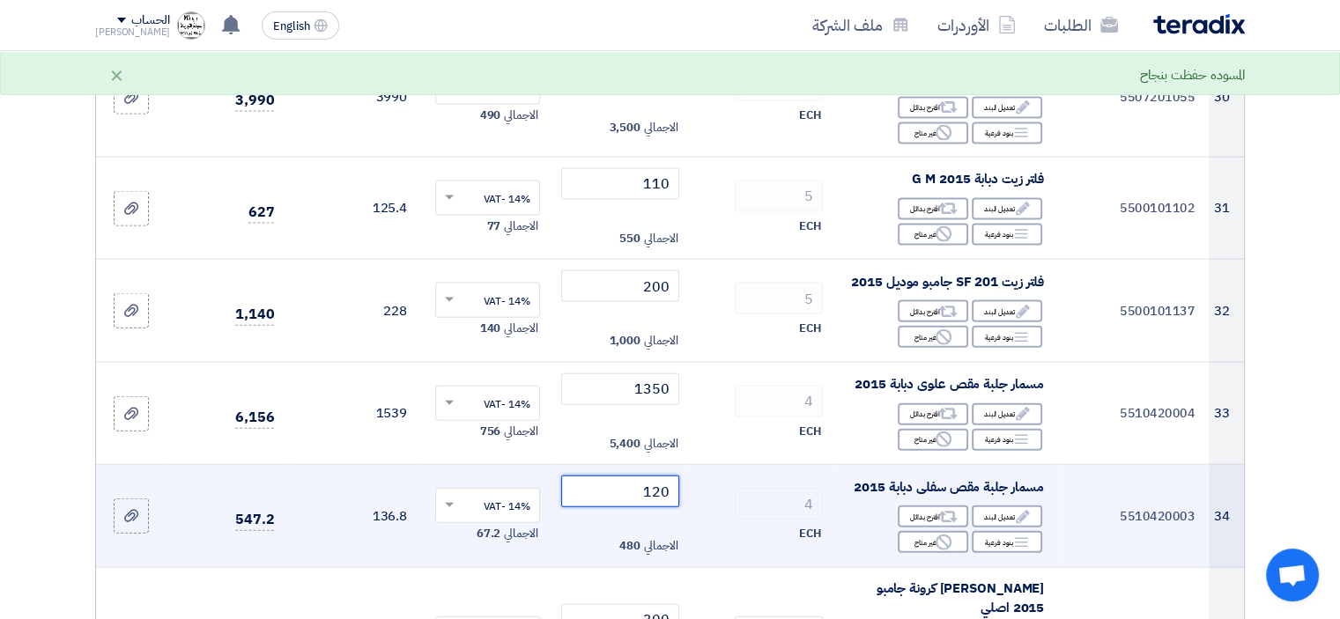
type input "120"
click at [740, 544] on div "ECH" at bounding box center [761, 533] width 122 height 21
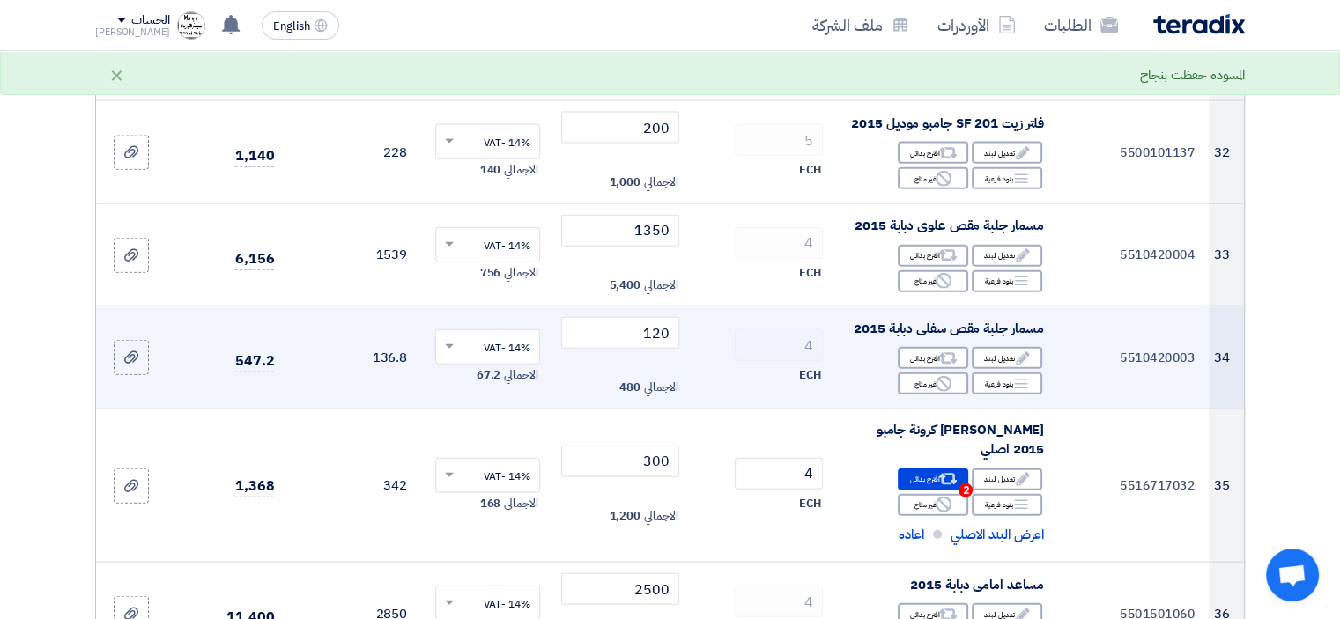
scroll to position [4052, 0]
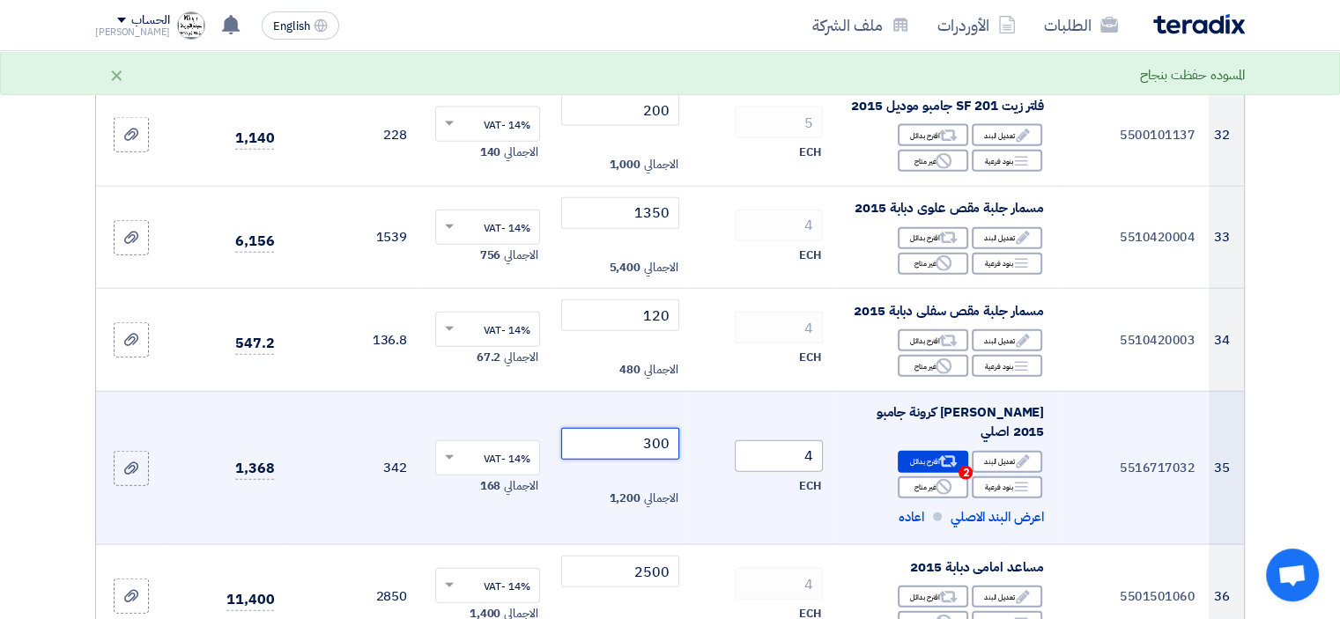
drag, startPoint x: 634, startPoint y: 454, endPoint x: 754, endPoint y: 445, distance: 120.1
click at [711, 445] on tr "35 5516717032 اويل سيل كرونة جامبو 2015 اصلي Edit تعديل البند Alternative Break…" at bounding box center [670, 468] width 1148 height 154
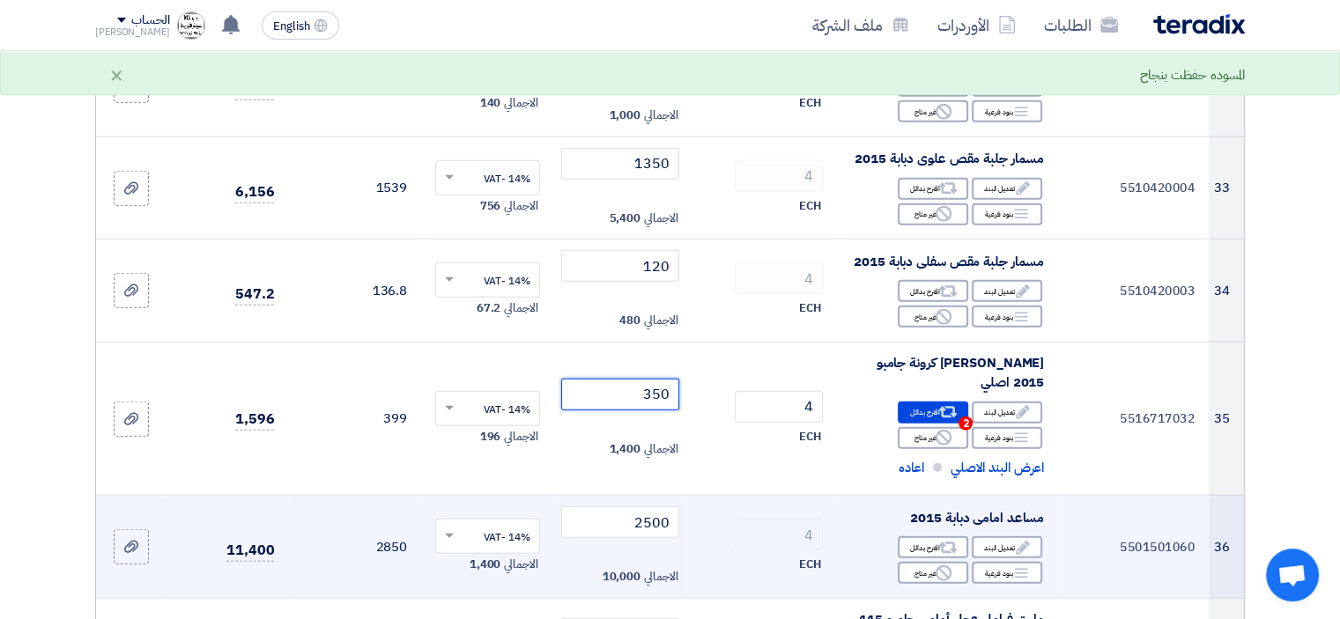
scroll to position [4228, 0]
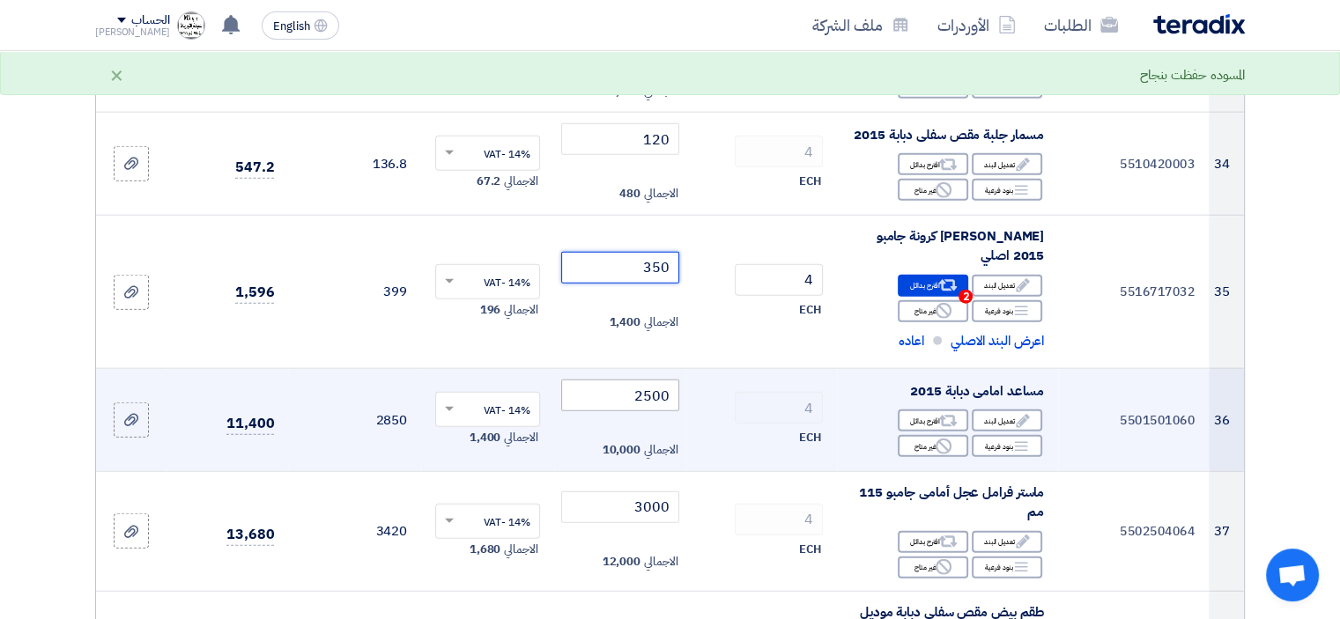
type input "350"
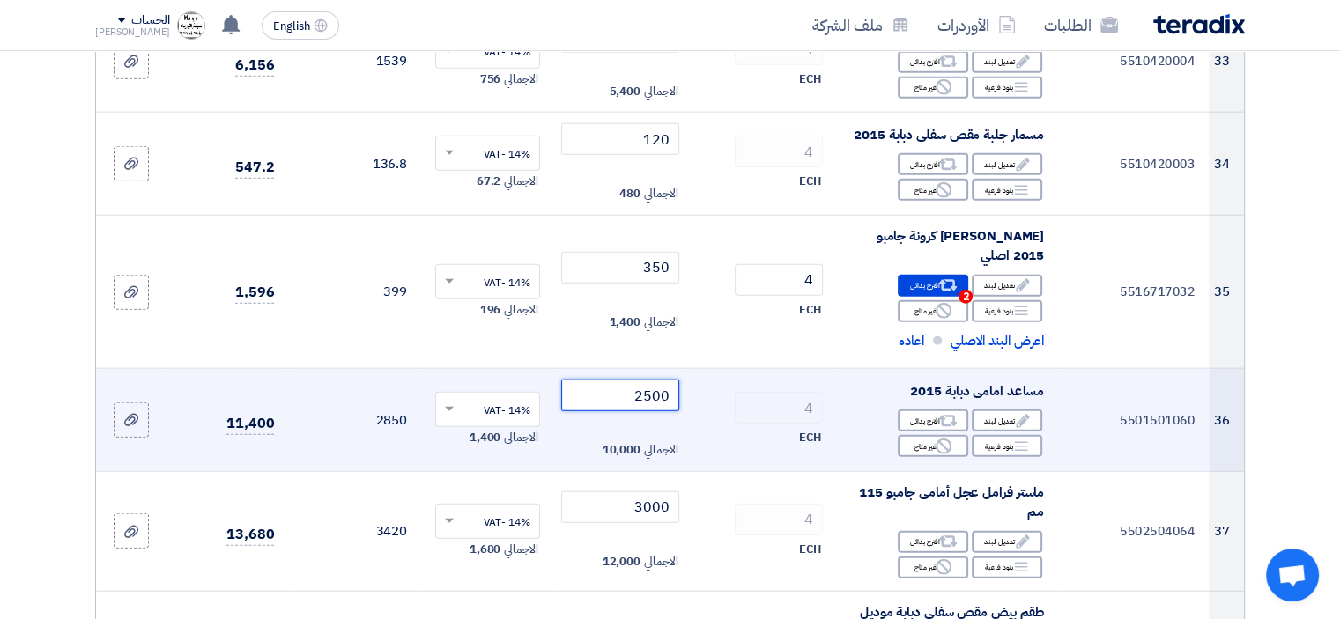
click at [777, 388] on tr "36 5501501060 مساعد امامى دبابة 2015 Edit تعديل البند Alternative اقترح بدائل B…" at bounding box center [670, 420] width 1148 height 103
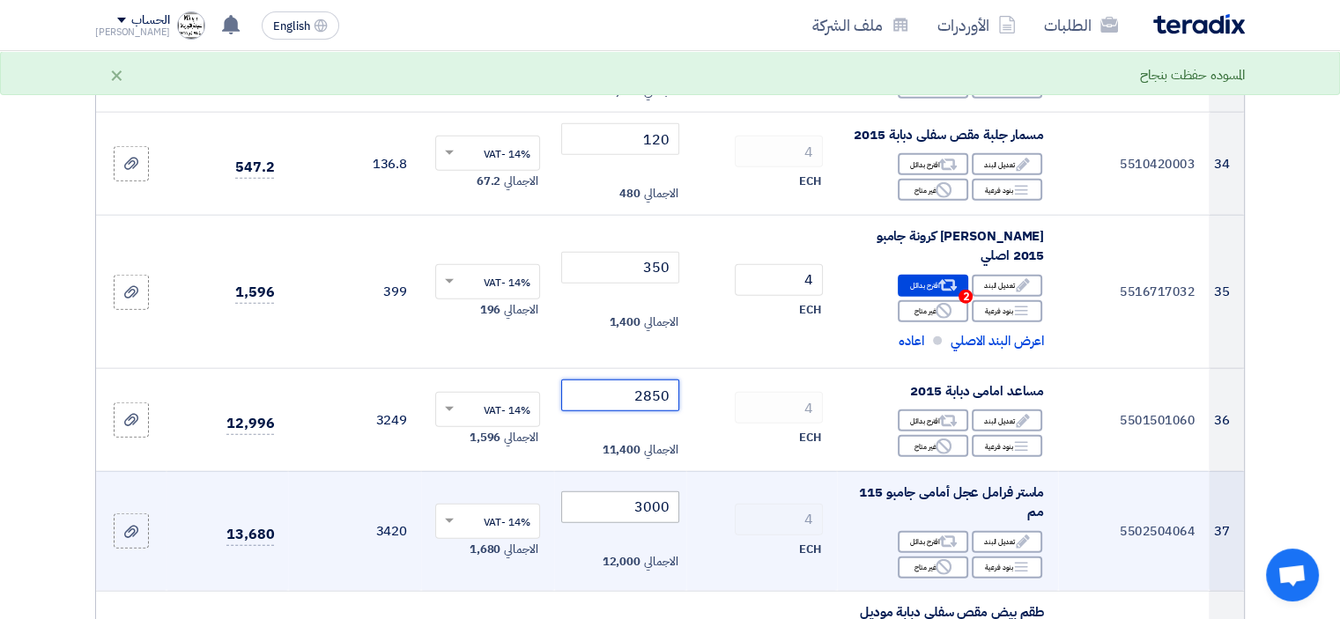
type input "2850"
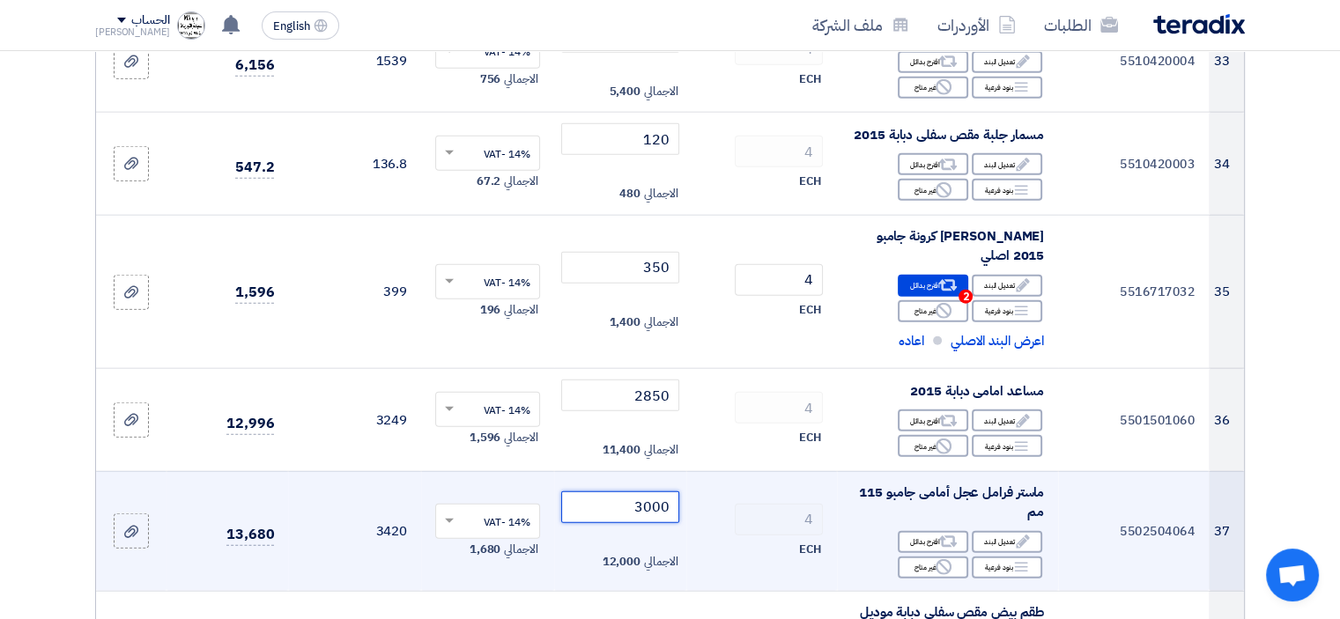
drag, startPoint x: 642, startPoint y: 499, endPoint x: 755, endPoint y: 494, distance: 112.8
click at [701, 494] on tr "37 5502504064 ماستر فرامل عجل أمامى جامبو 115 مم Edit تعديل البند Alternative ا…" at bounding box center [670, 531] width 1148 height 120
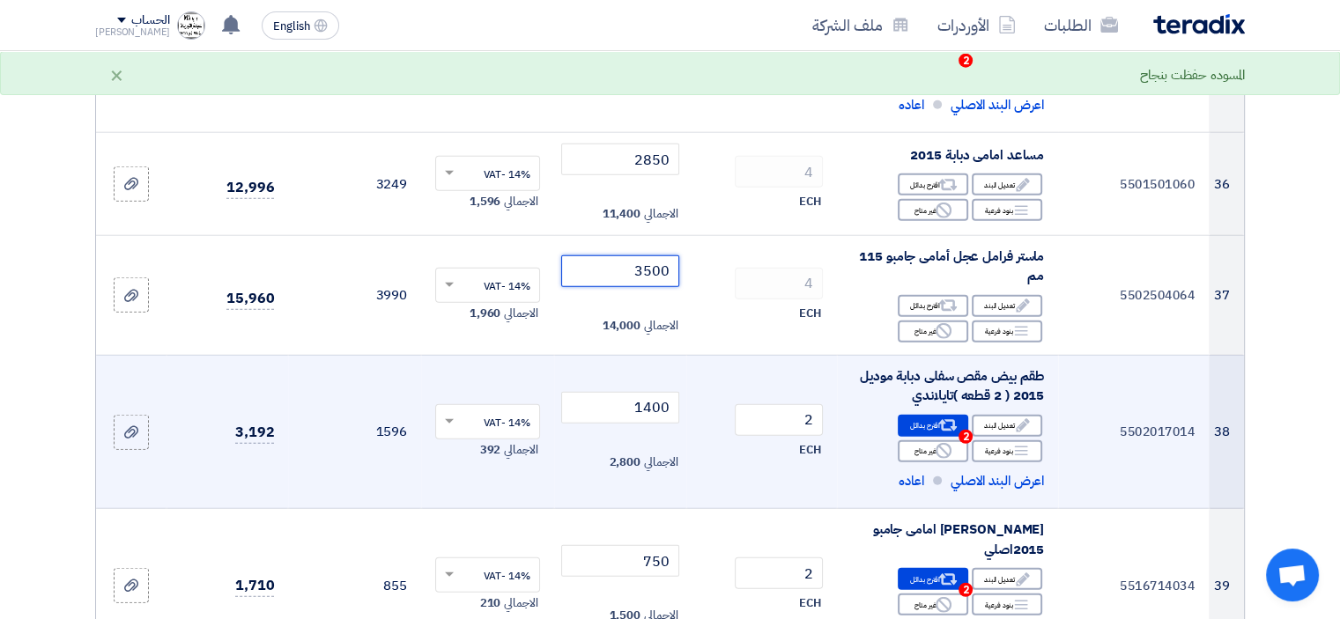
scroll to position [4492, 0]
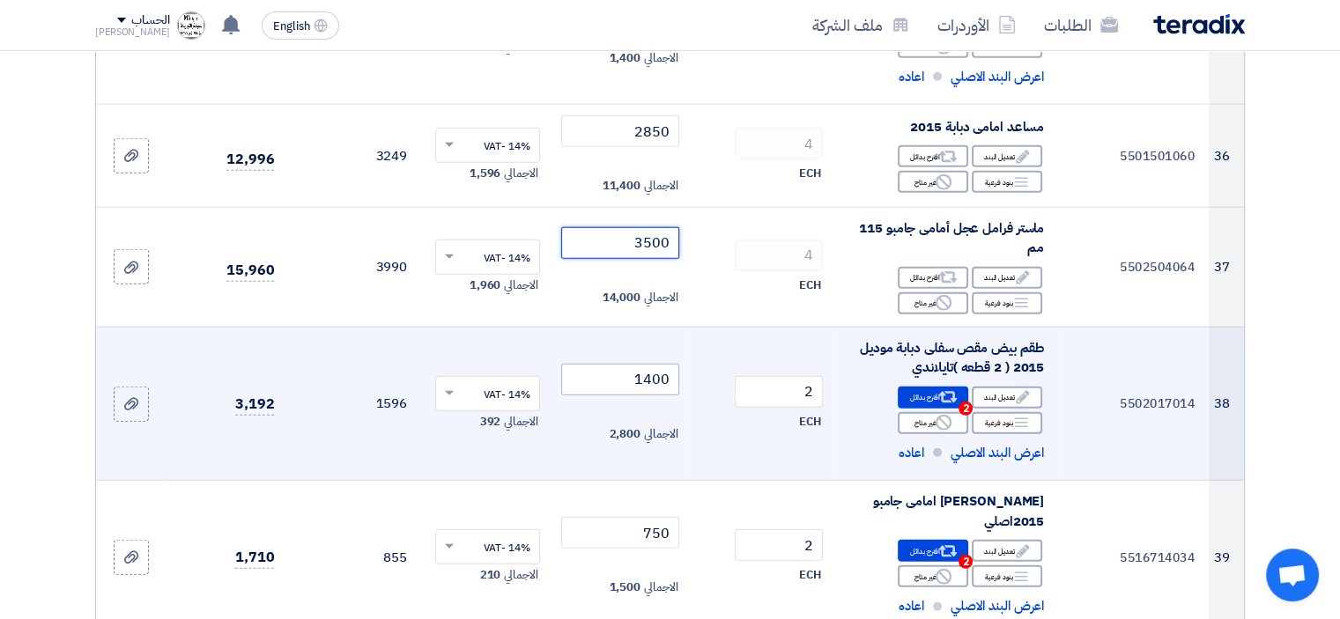
type input "3500"
drag, startPoint x: 637, startPoint y: 375, endPoint x: 831, endPoint y: 394, distance: 195.5
click at [830, 394] on tr "38 5502017014 طقم بيض مقص سفلى دبابة موديل 2015 ( 2 قطعه )تايلاندي Edit تعديل ا…" at bounding box center [670, 404] width 1148 height 154
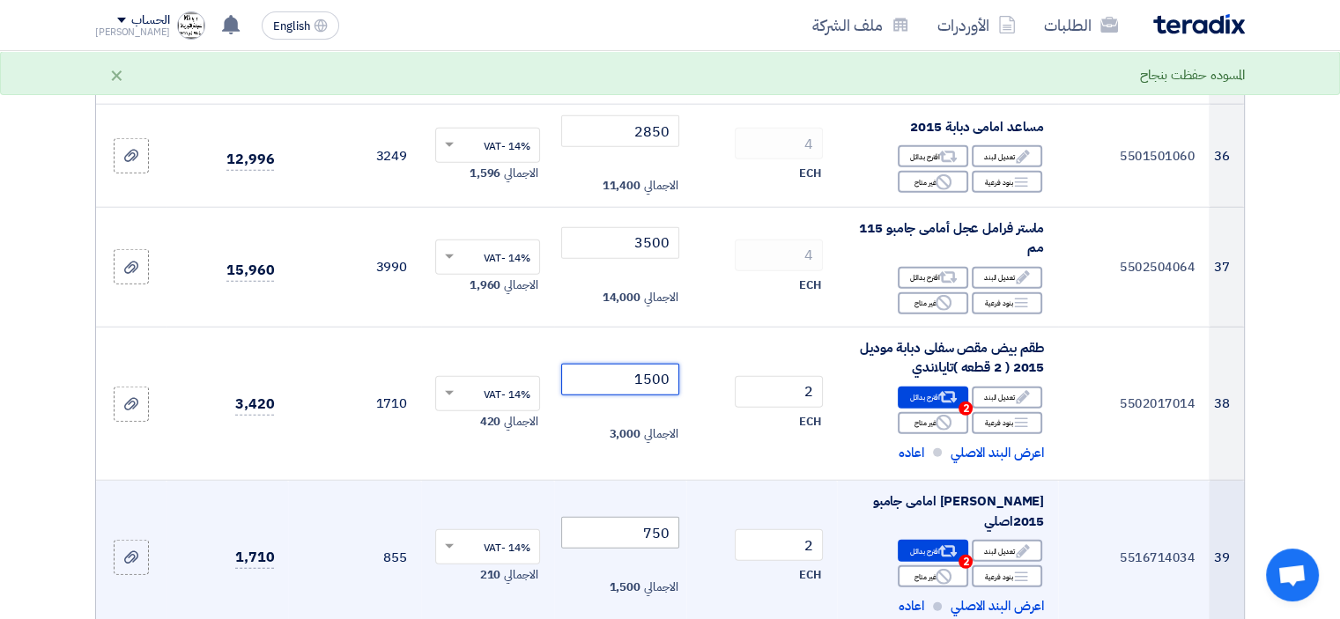
type input "1500"
drag, startPoint x: 647, startPoint y: 525, endPoint x: 863, endPoint y: 537, distance: 216.2
click at [743, 525] on tr "39 5516714034 اويل سيل كرنك امامى جامبو 2015اصلي Edit تعديل البند Alternative R…" at bounding box center [670, 558] width 1148 height 154
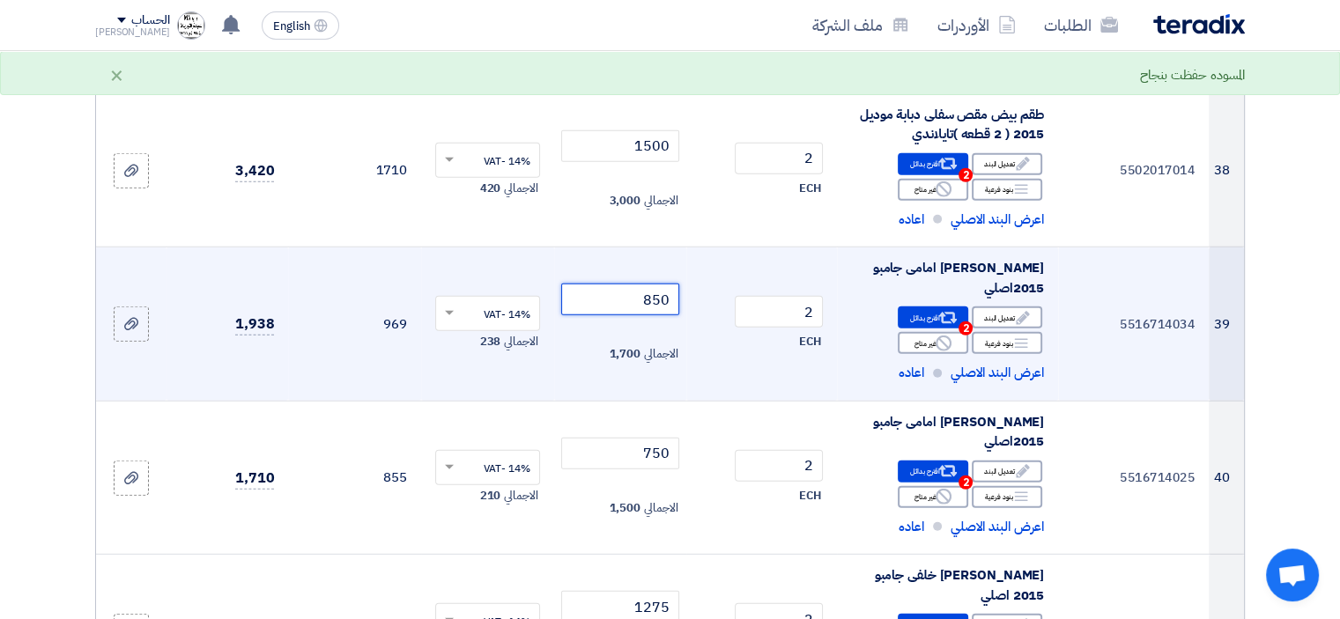
scroll to position [4756, 0]
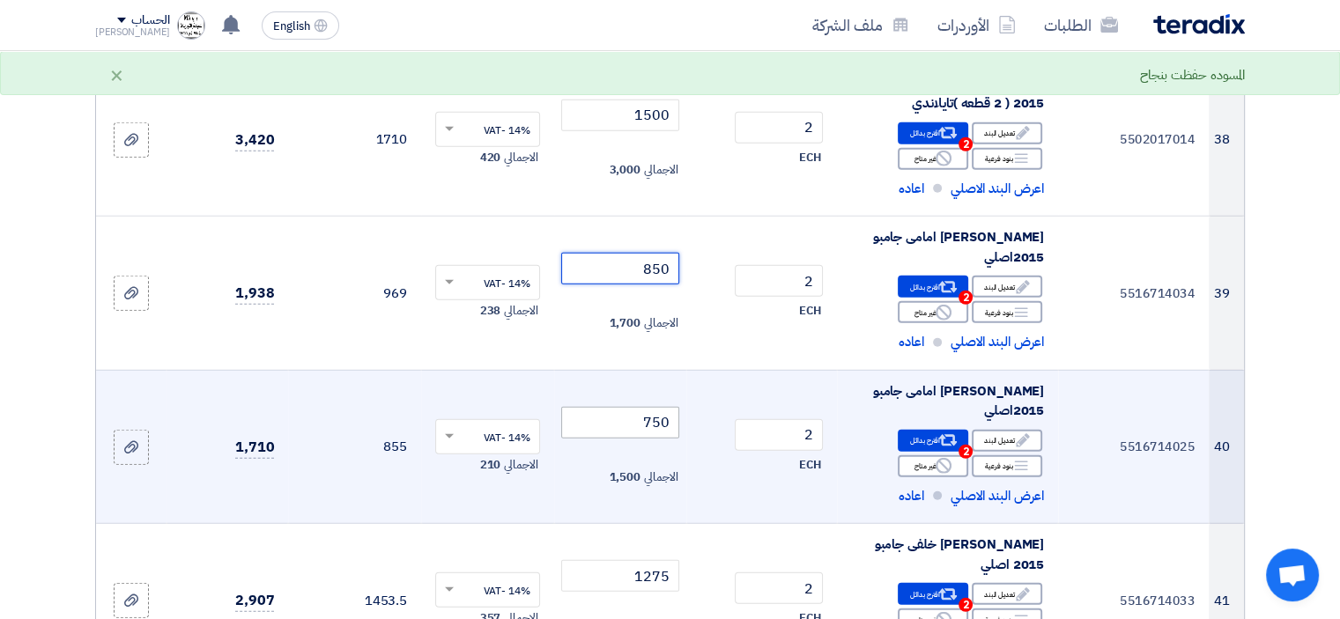
type input "850"
drag, startPoint x: 627, startPoint y: 424, endPoint x: 778, endPoint y: 430, distance: 150.7
click at [766, 429] on tr "40 5516714025 اويل سيل كرنك امامى جامبو 2015اصلي Edit تعديل البند Alternative R…" at bounding box center [670, 447] width 1148 height 154
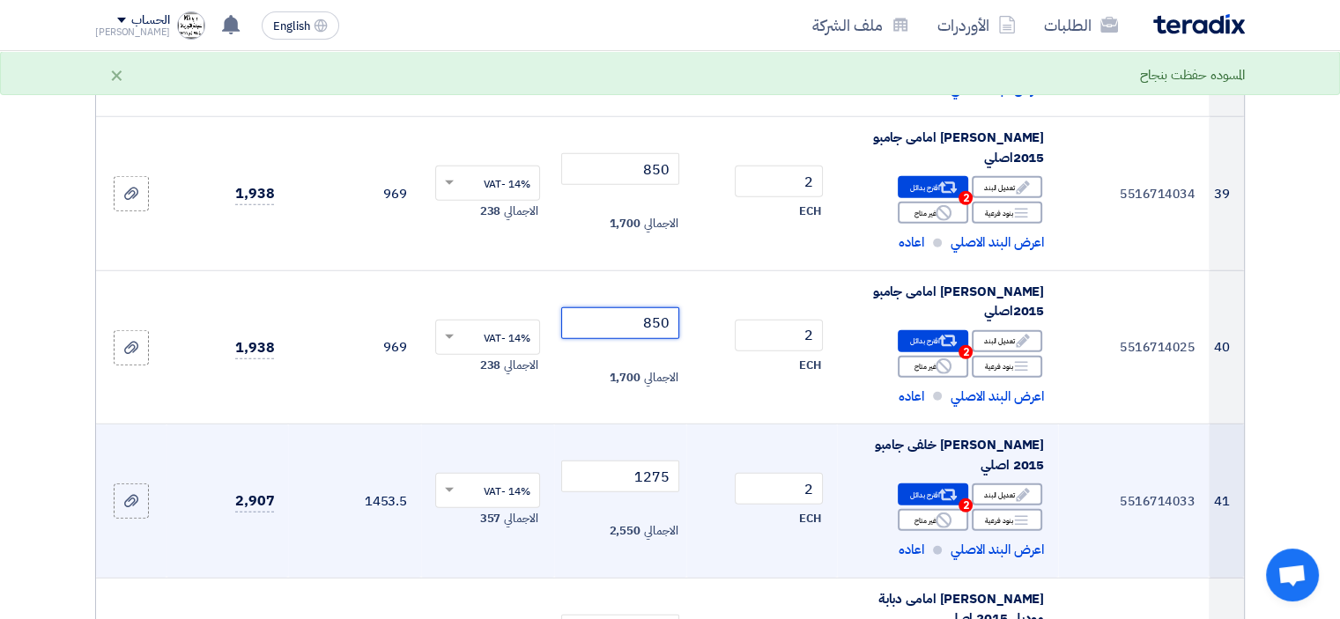
scroll to position [4933, 0]
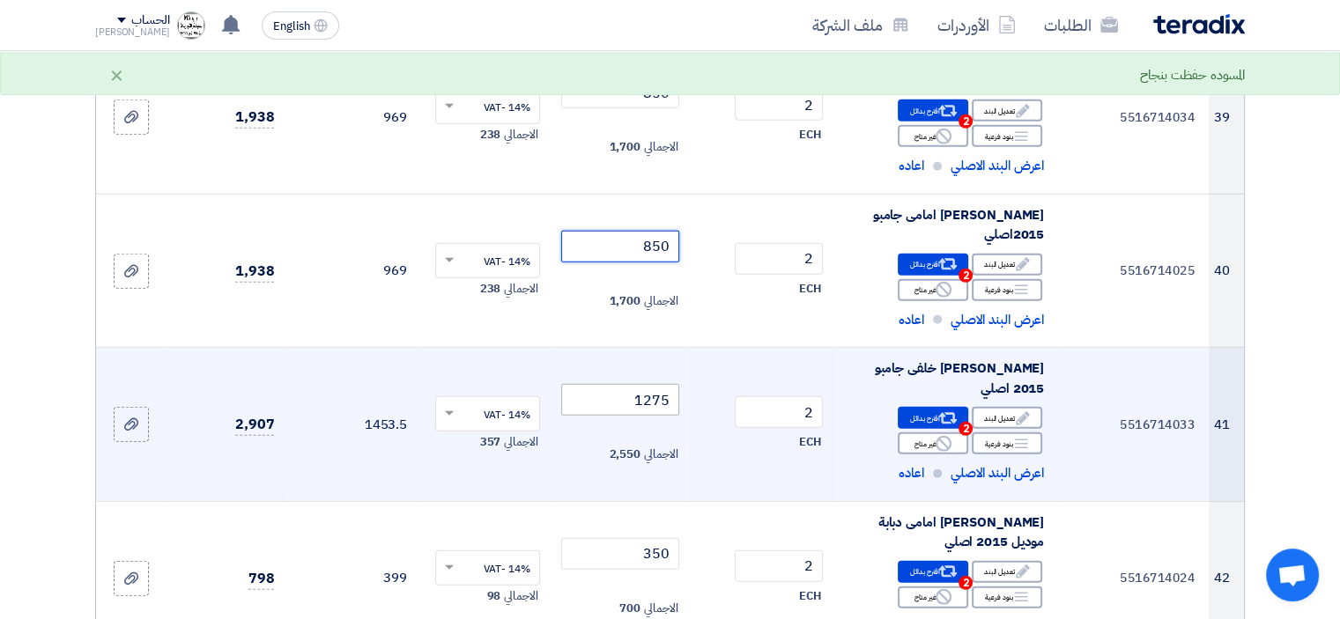
type input "850"
drag, startPoint x: 628, startPoint y: 394, endPoint x: 817, endPoint y: 412, distance: 190.3
click at [814, 412] on tr "41 5516714033 [PERSON_NAME] خلفى جامبو 2015 اصلي Edit تعديل البند Alternative B…" at bounding box center [670, 425] width 1148 height 154
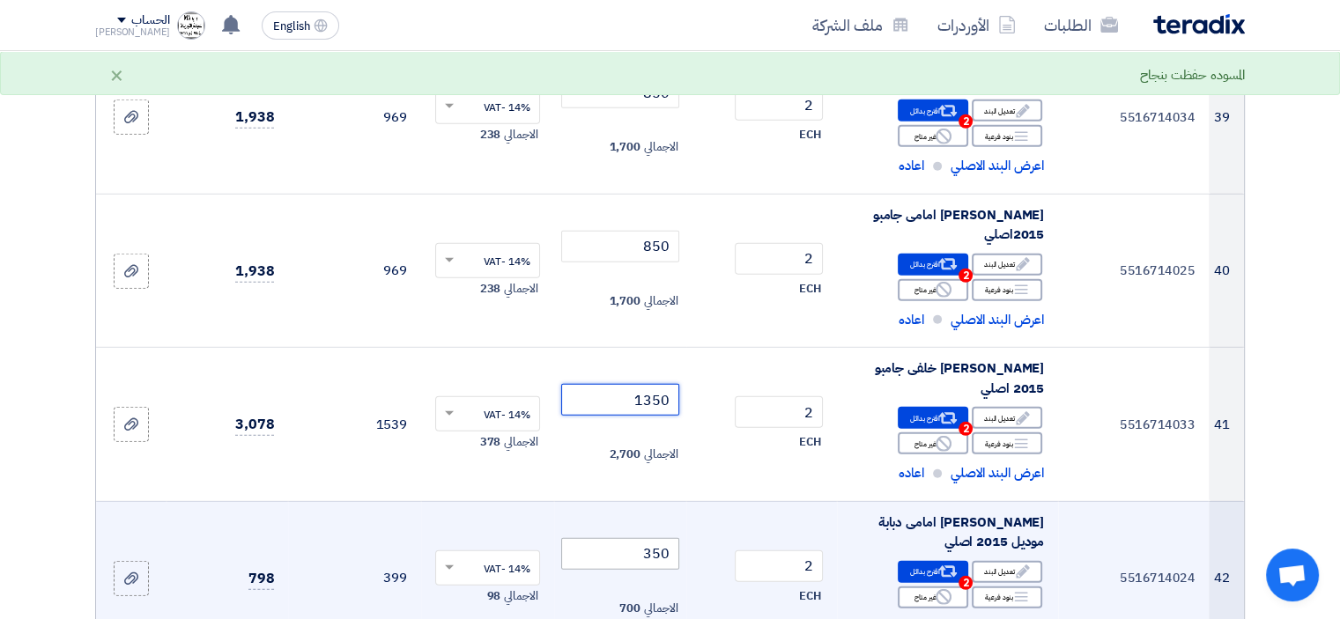
type input "1350"
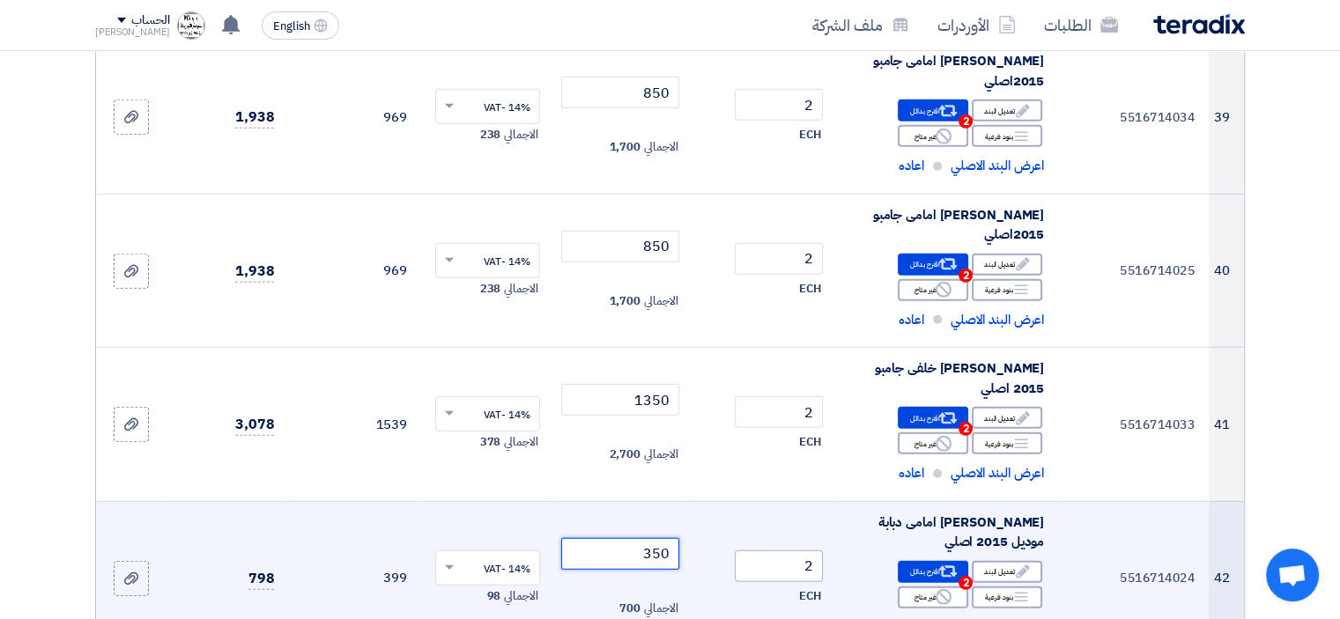
drag, startPoint x: 642, startPoint y: 543, endPoint x: 817, endPoint y: 550, distance: 174.5
click at [772, 543] on tr "42 5516714024 اويل سيل كرنك امامى دبابة موديل 2015 اصلي Edit تعديل البند Altern…" at bounding box center [670, 577] width 1148 height 153
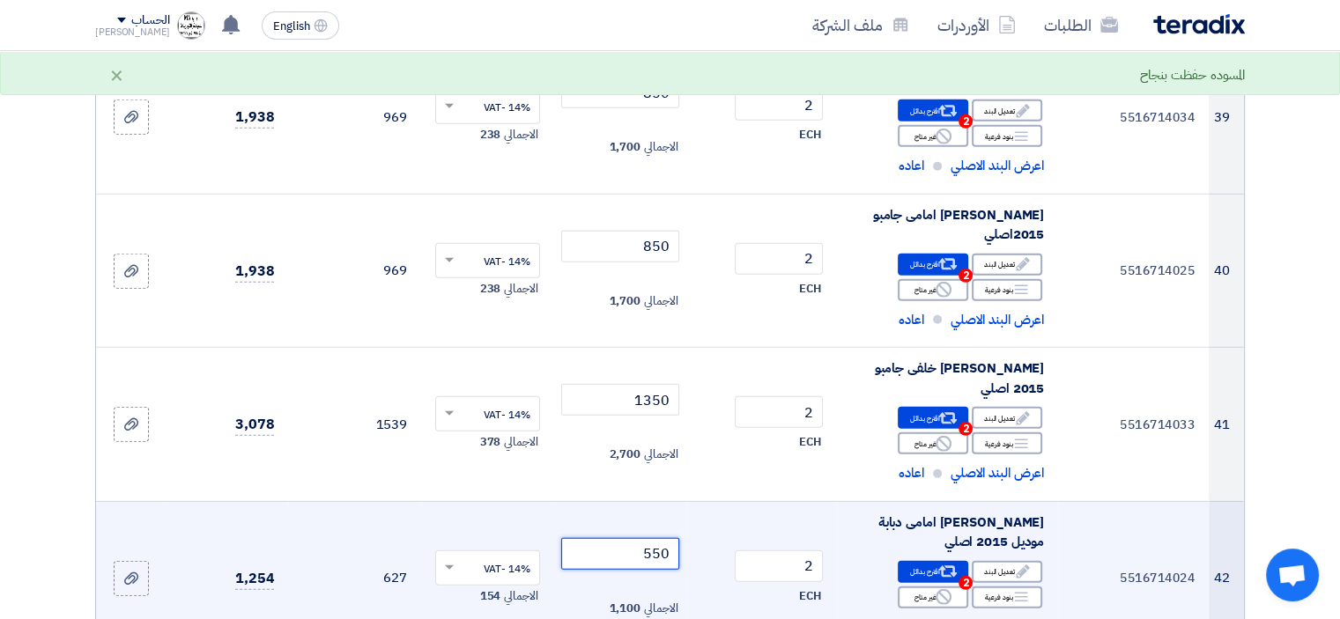
type input "550"
click at [750, 534] on td "2 ECH" at bounding box center [761, 577] width 151 height 153
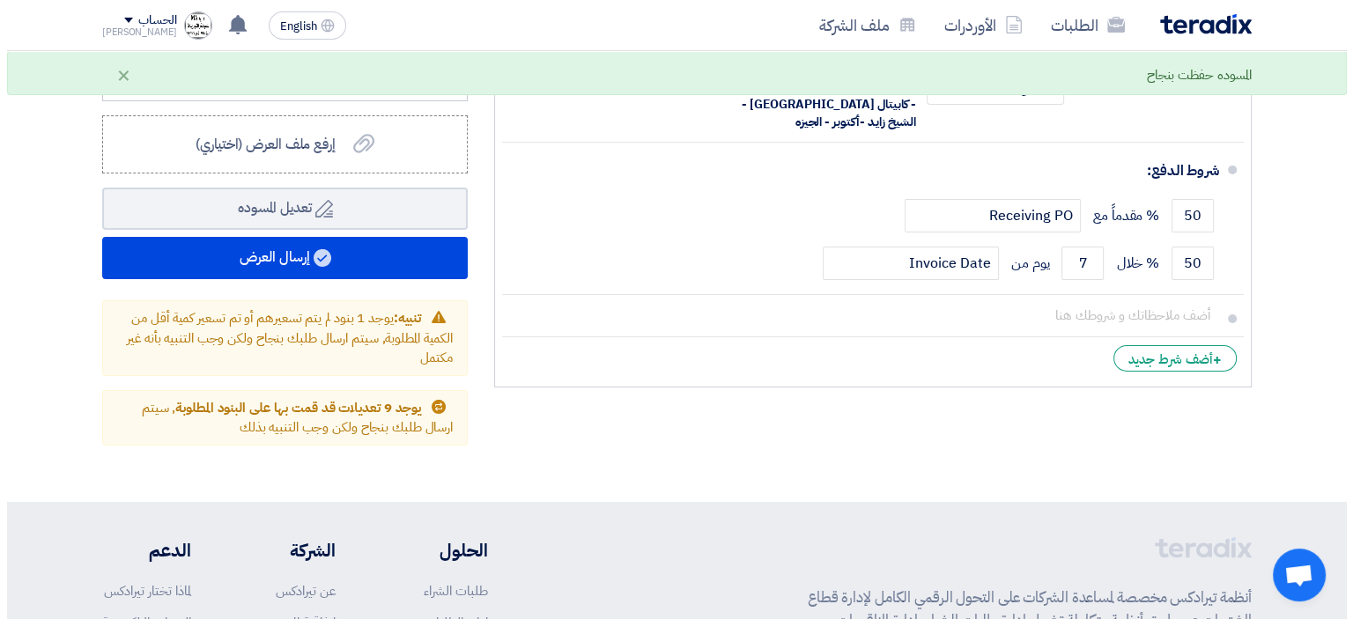
scroll to position [5901, 0]
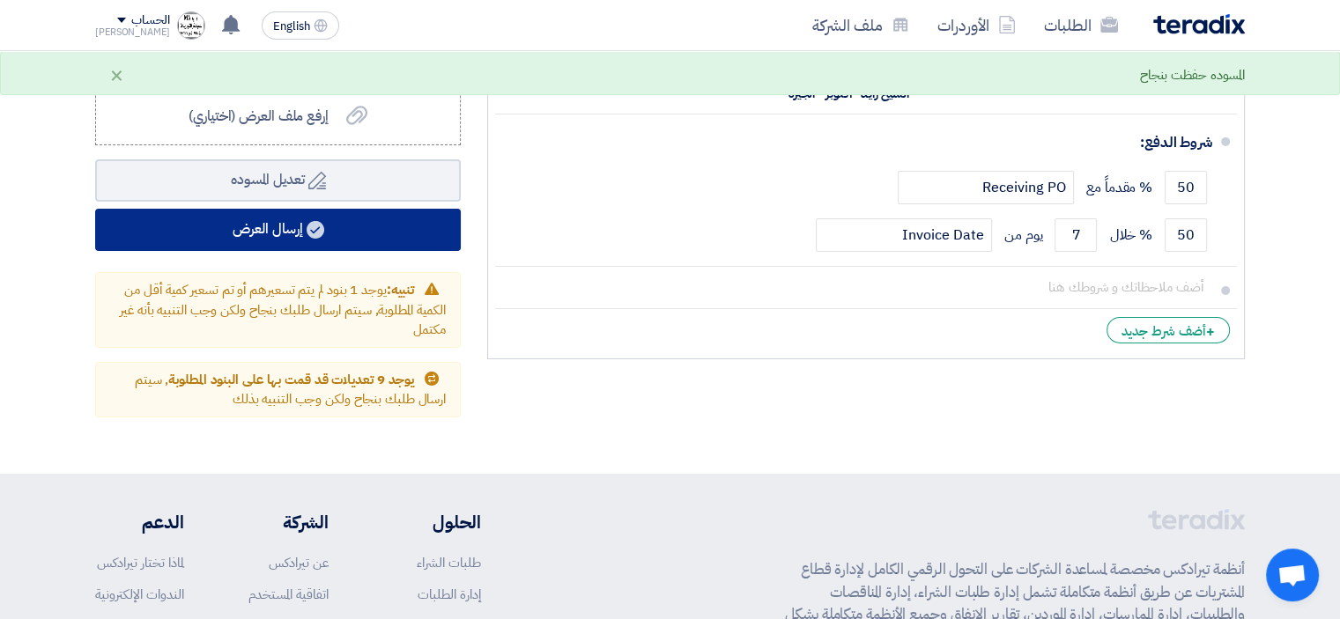
click at [279, 222] on button "إرسال العرض" at bounding box center [278, 230] width 366 height 42
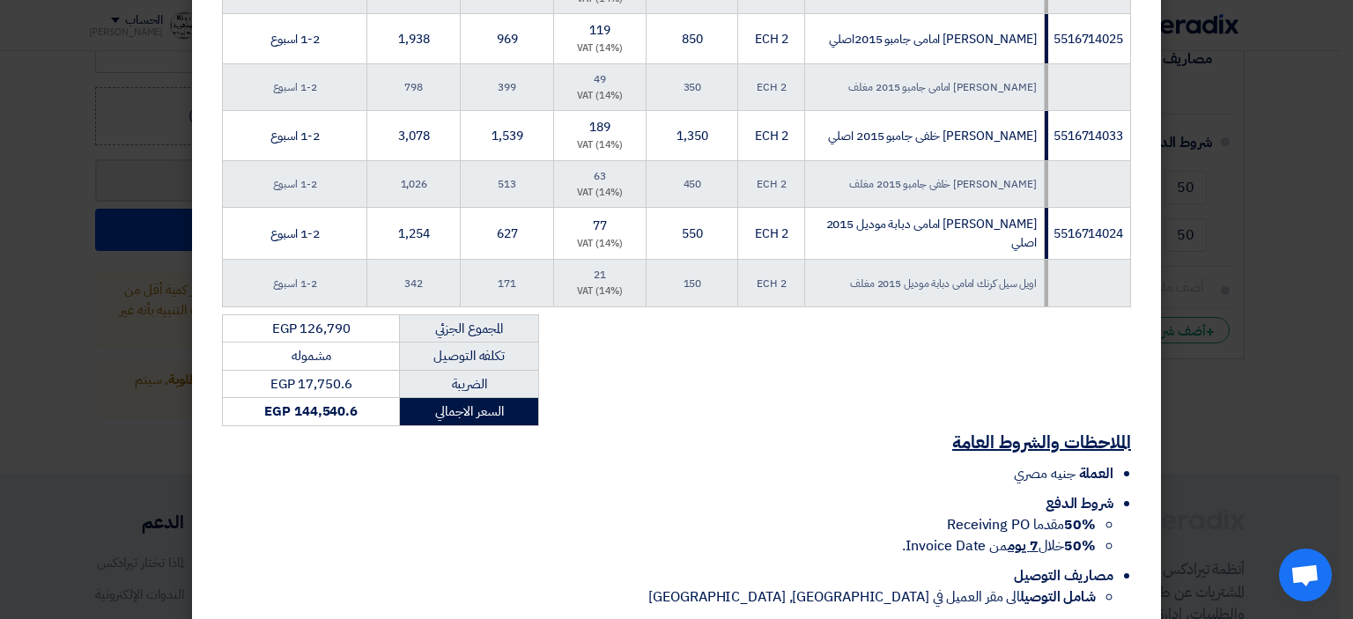
scroll to position [2665, 0]
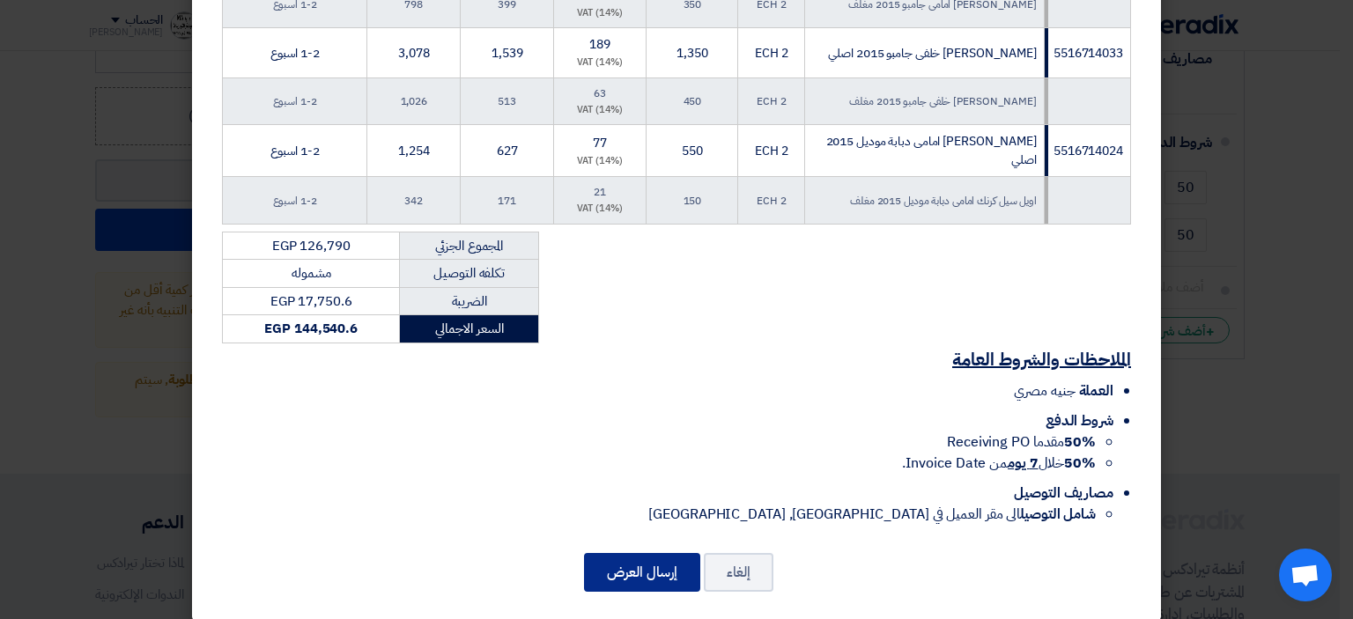
click at [661, 554] on button "إرسال العرض" at bounding box center [642, 572] width 116 height 39
